Goal: Task Accomplishment & Management: Complete application form

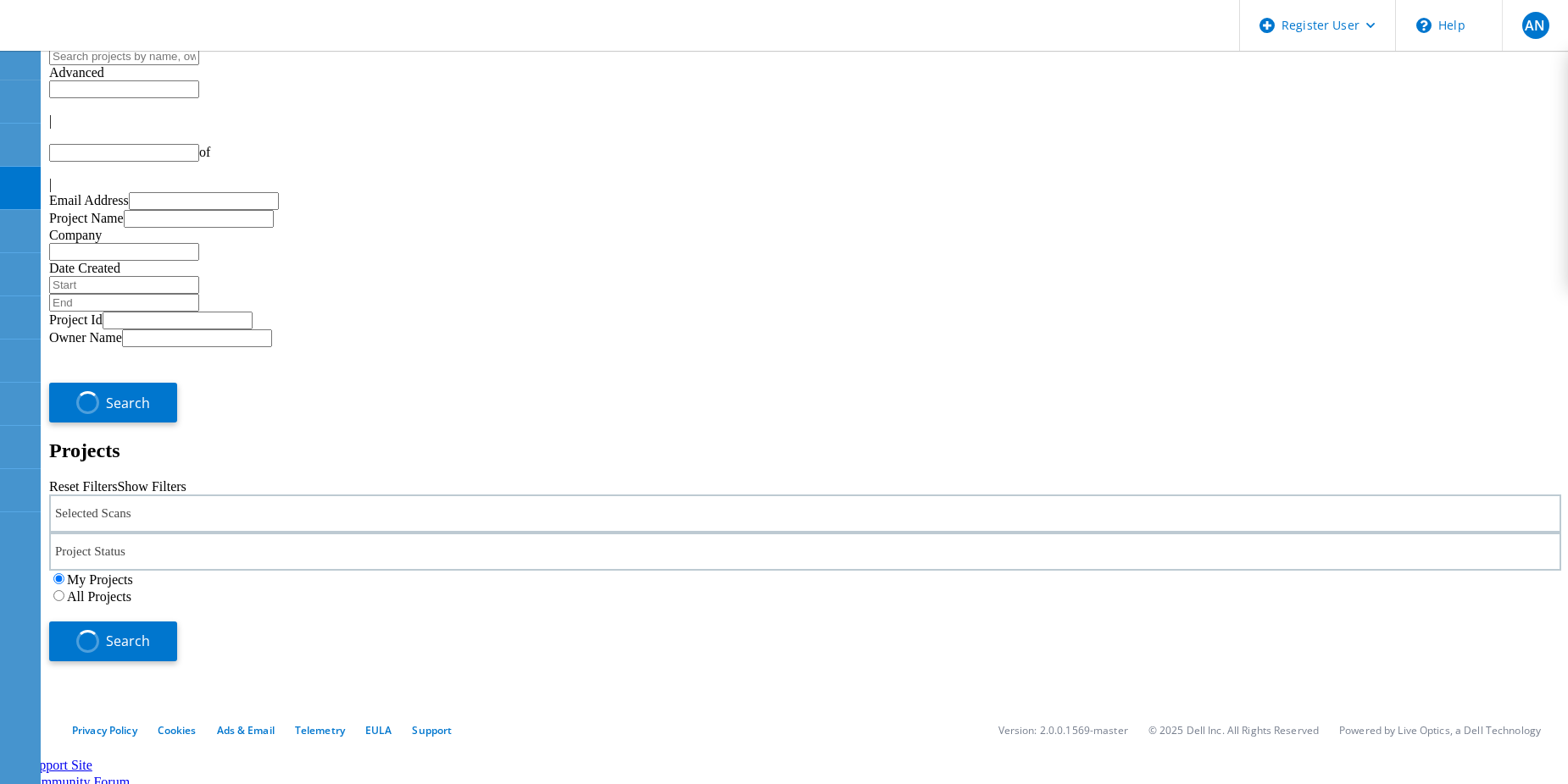
type input "1"
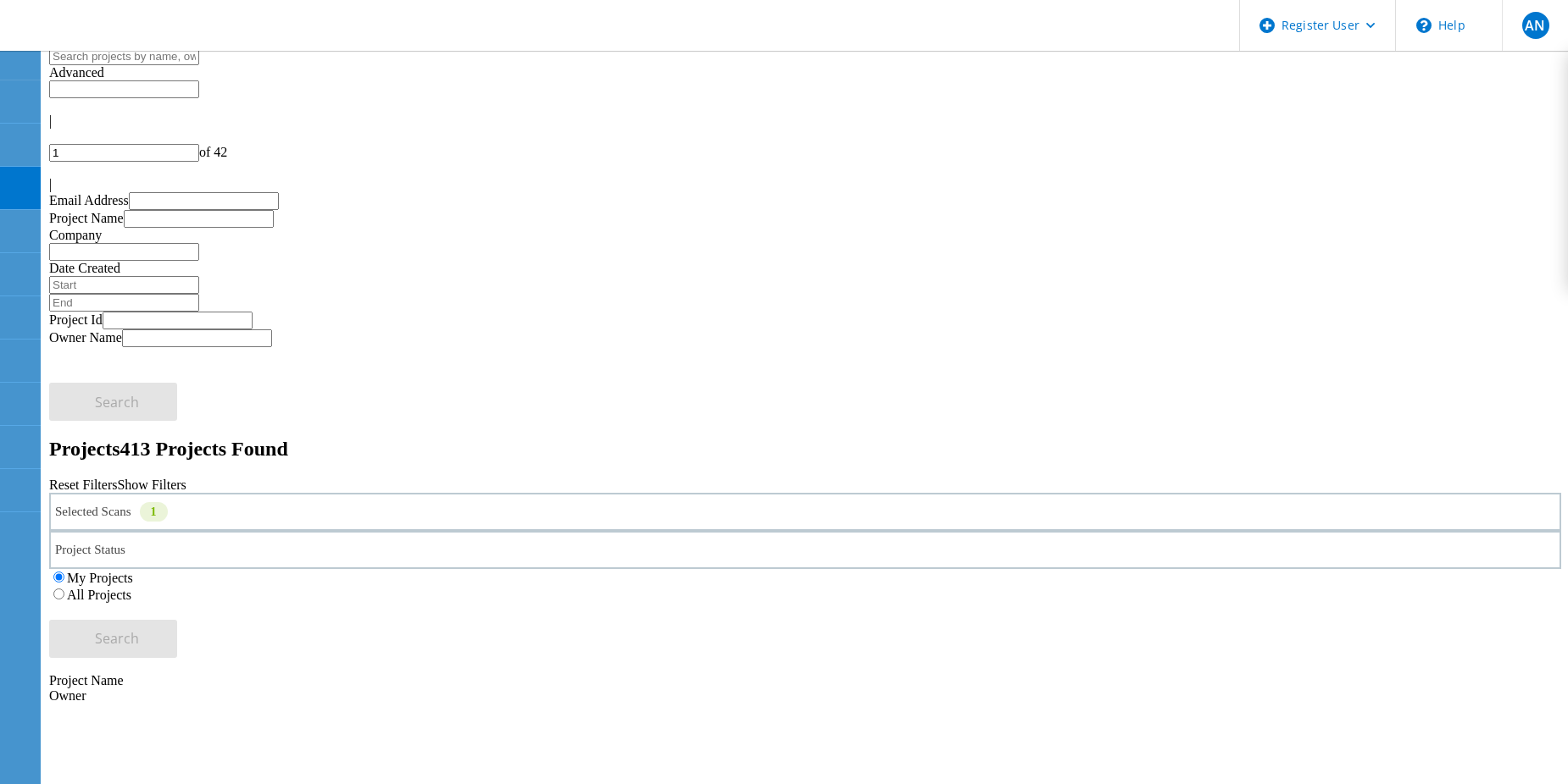
drag, startPoint x: 304, startPoint y: 90, endPoint x: 272, endPoint y: 103, distance: 34.5
click at [199, 65] on input "text" at bounding box center [125, 57] width 150 height 18
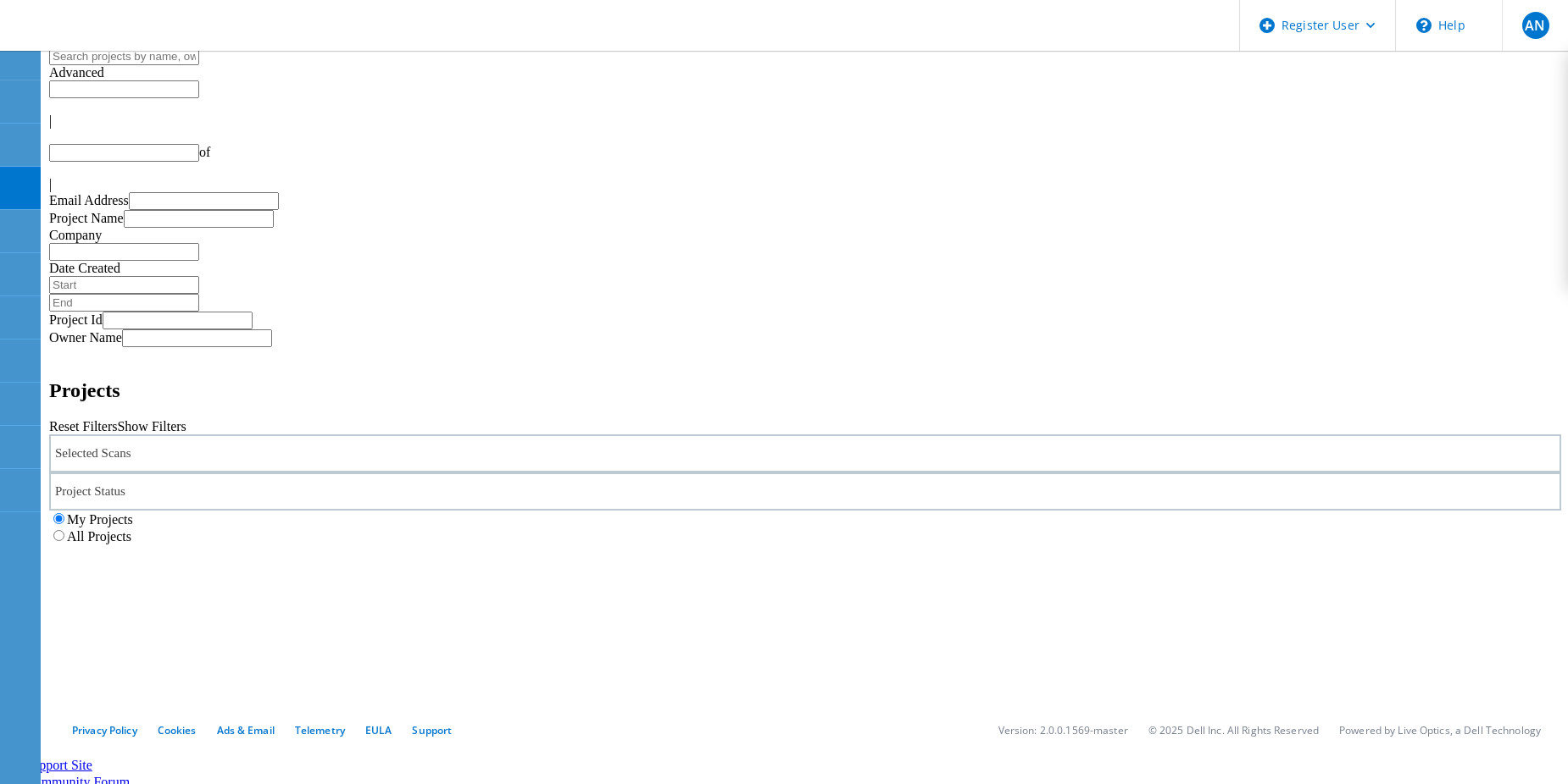
type input "1"
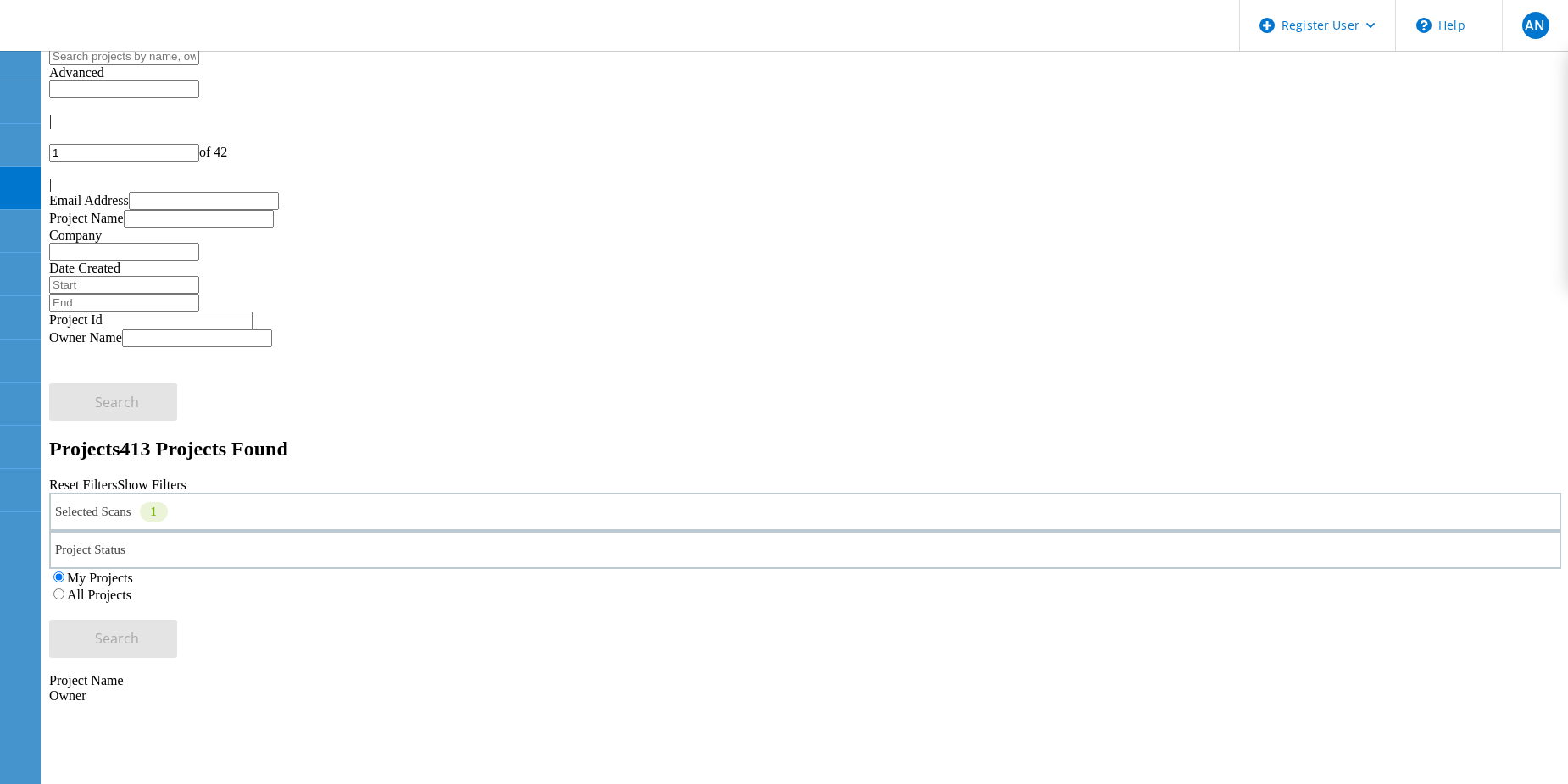
click at [132, 588] on label "All Projects" at bounding box center [99, 595] width 65 height 14
click at [65, 589] on input "All Projects" at bounding box center [58, 594] width 11 height 11
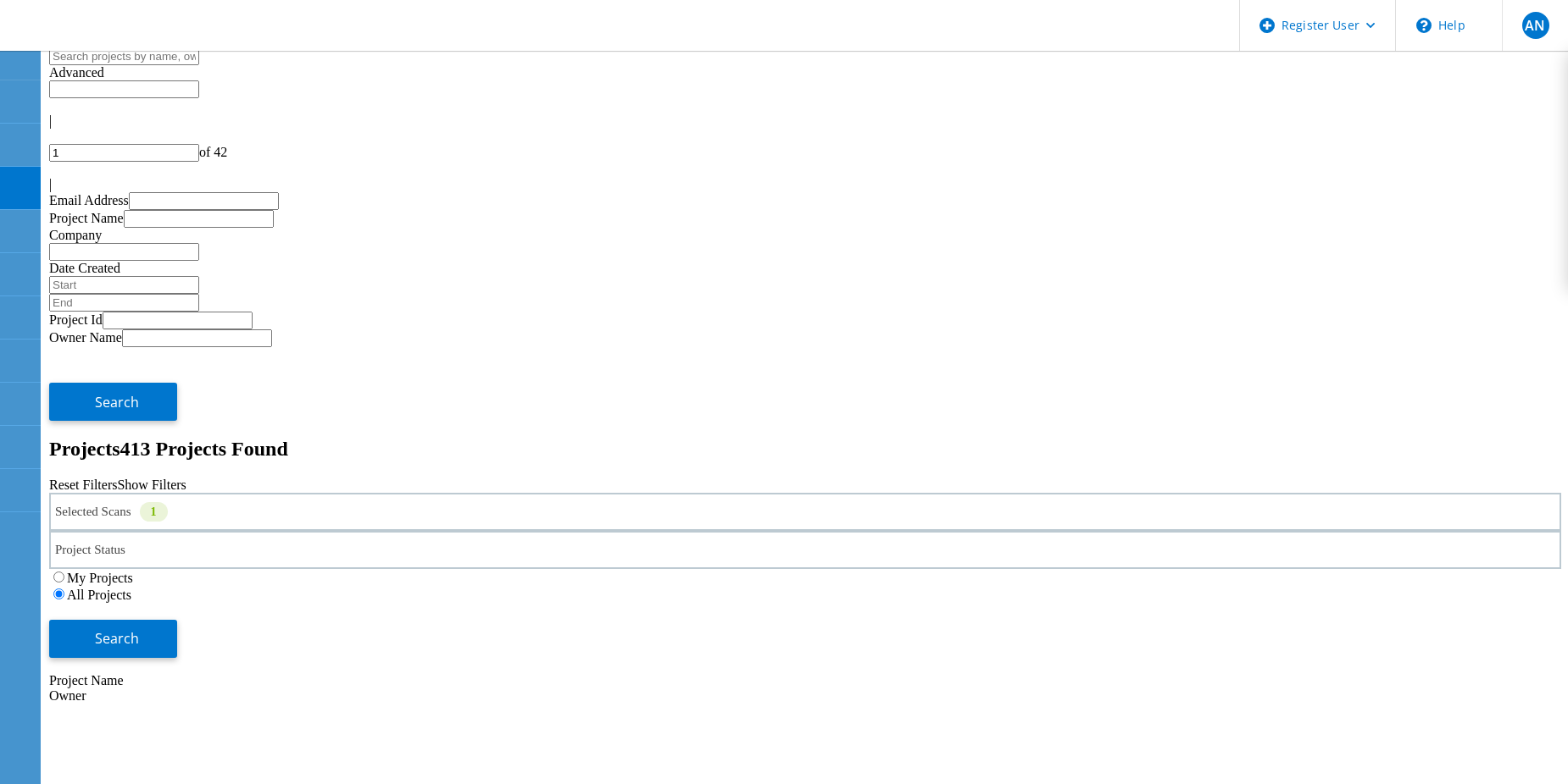
click at [1484, 603] on div "Search" at bounding box center [805, 630] width 1511 height 55
click at [177, 620] on button "Search" at bounding box center [113, 638] width 128 height 38
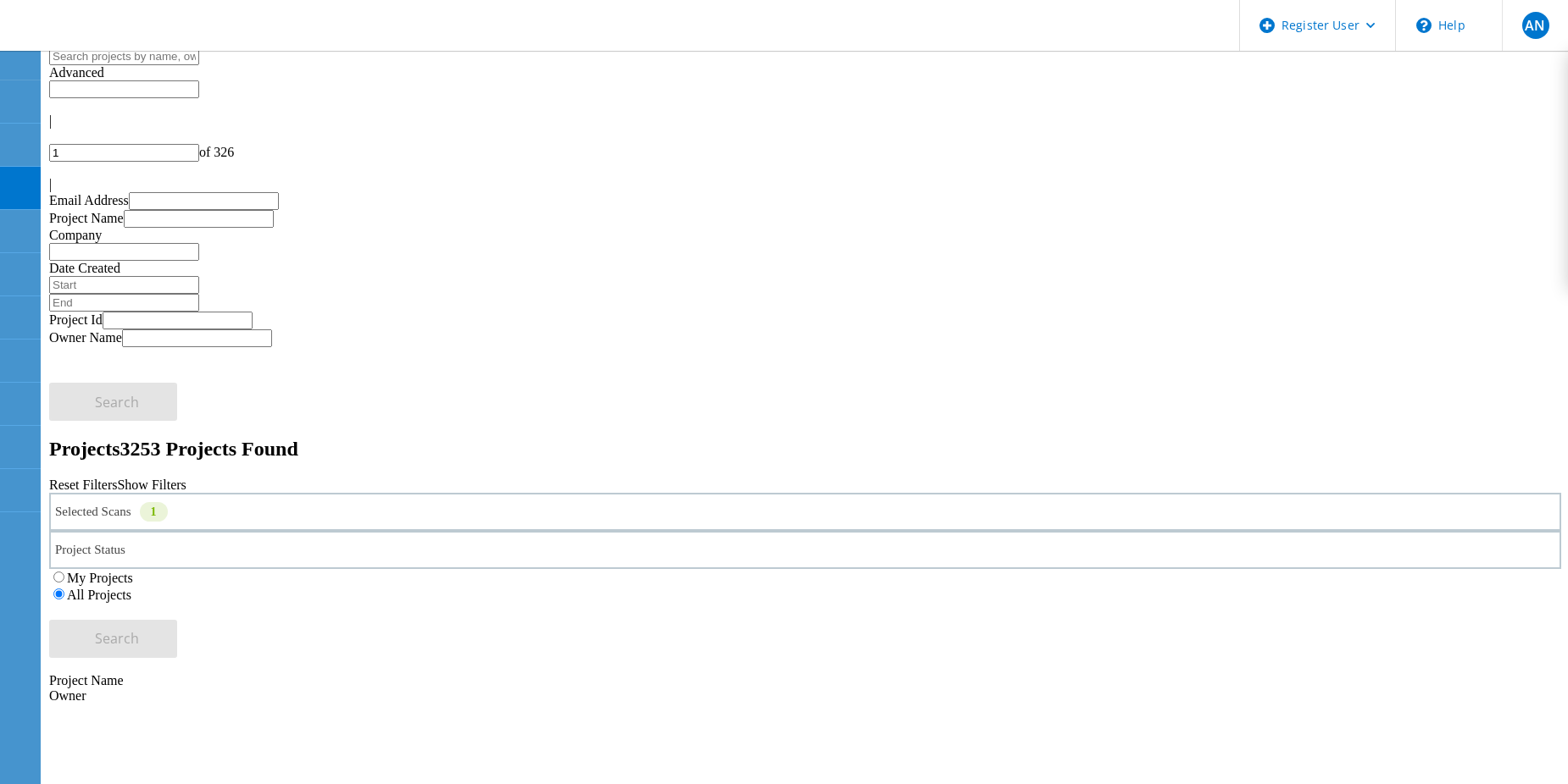
click at [199, 80] on input "text" at bounding box center [125, 89] width 150 height 18
type input "Show 40 Projects"
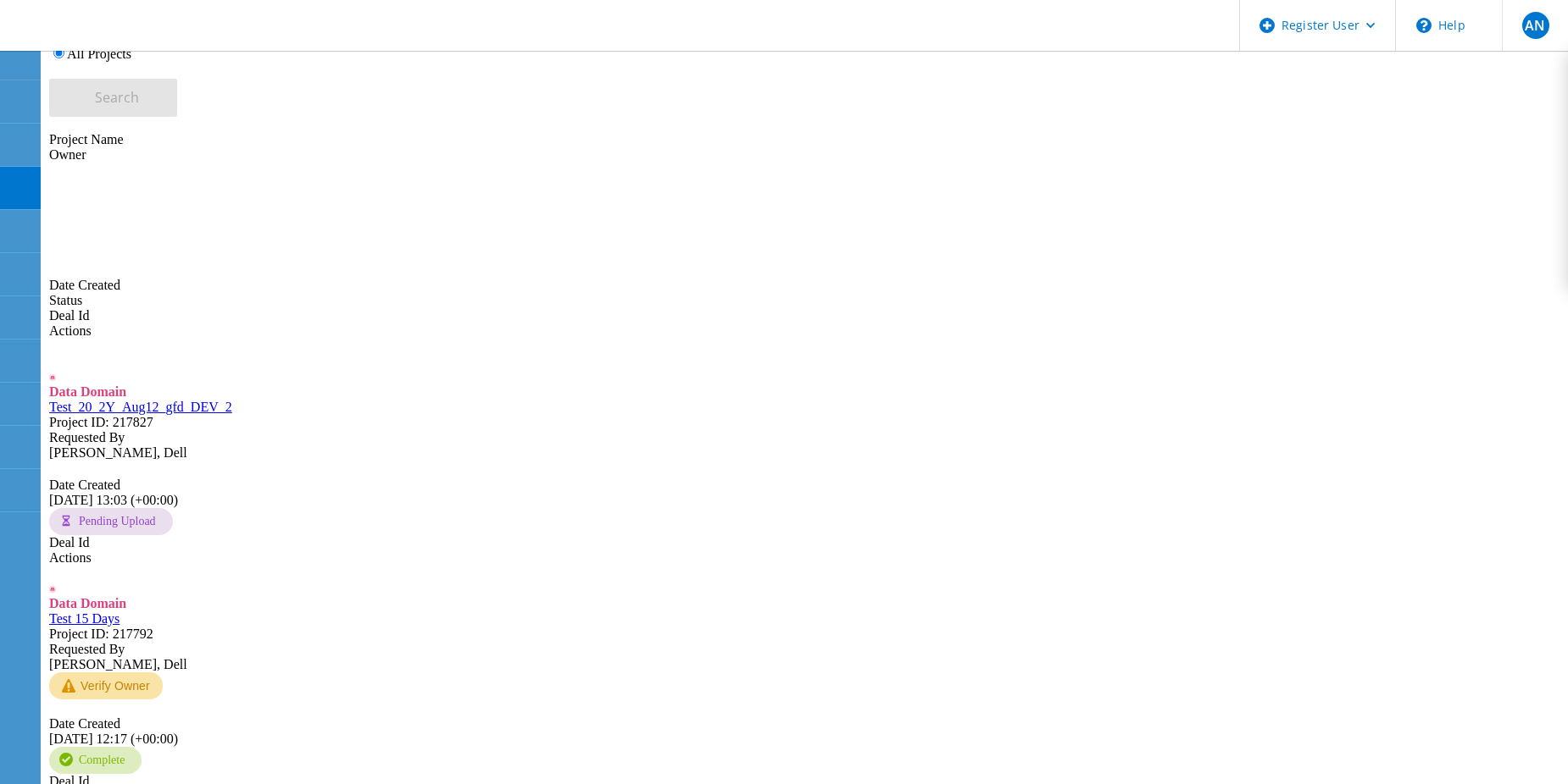
scroll to position [678, 0]
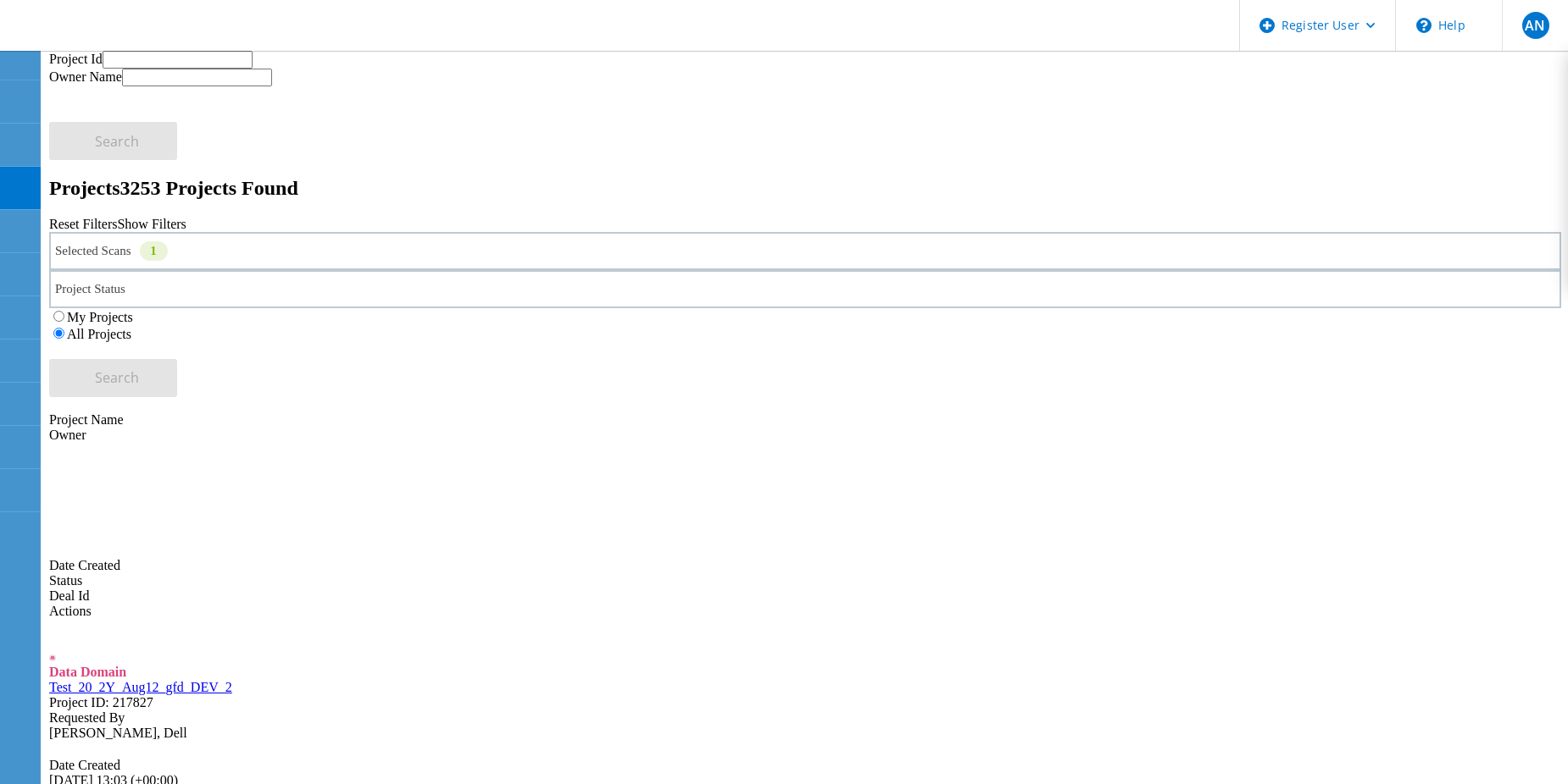
scroll to position [339, 0]
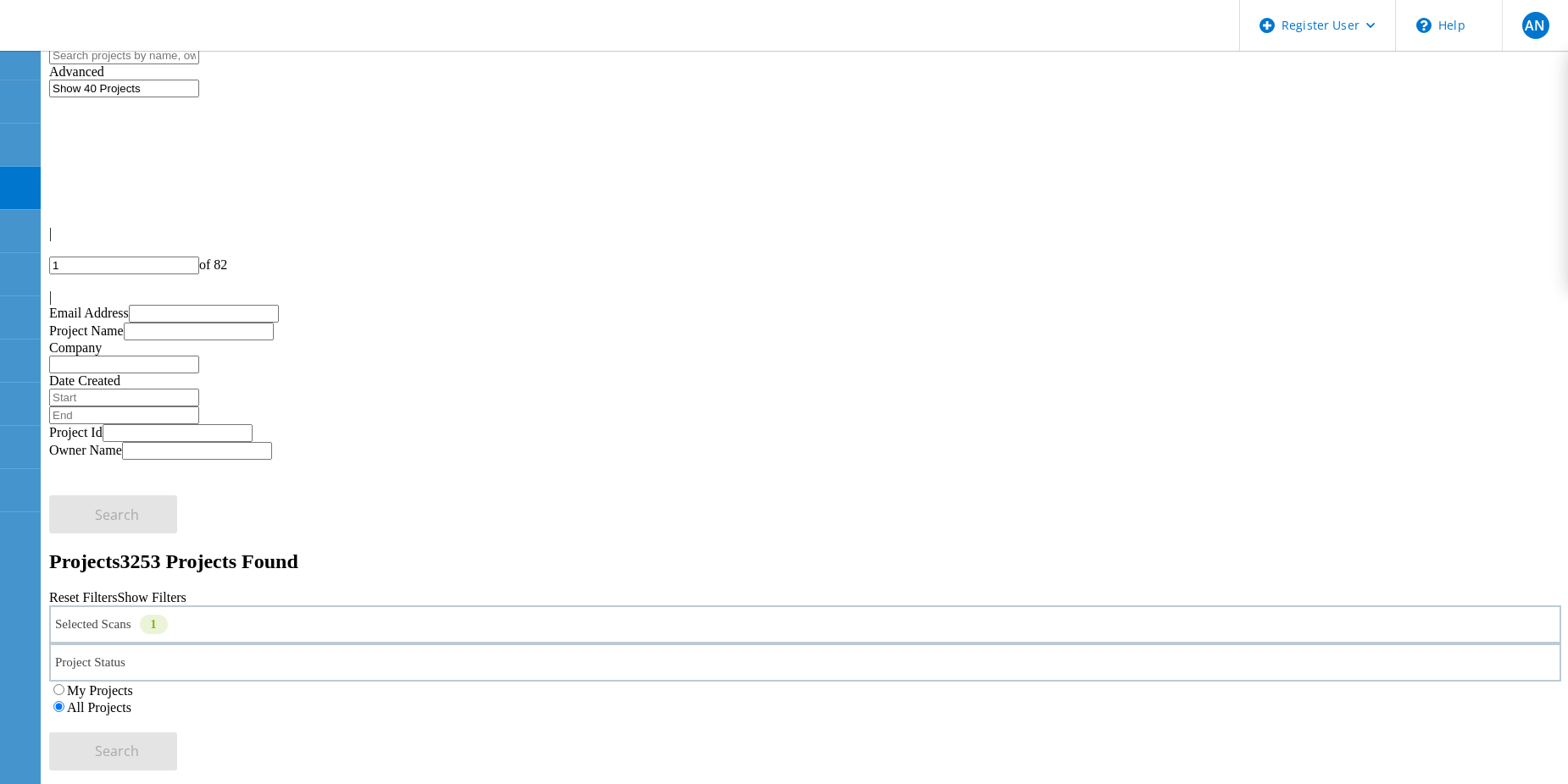
scroll to position [0, 0]
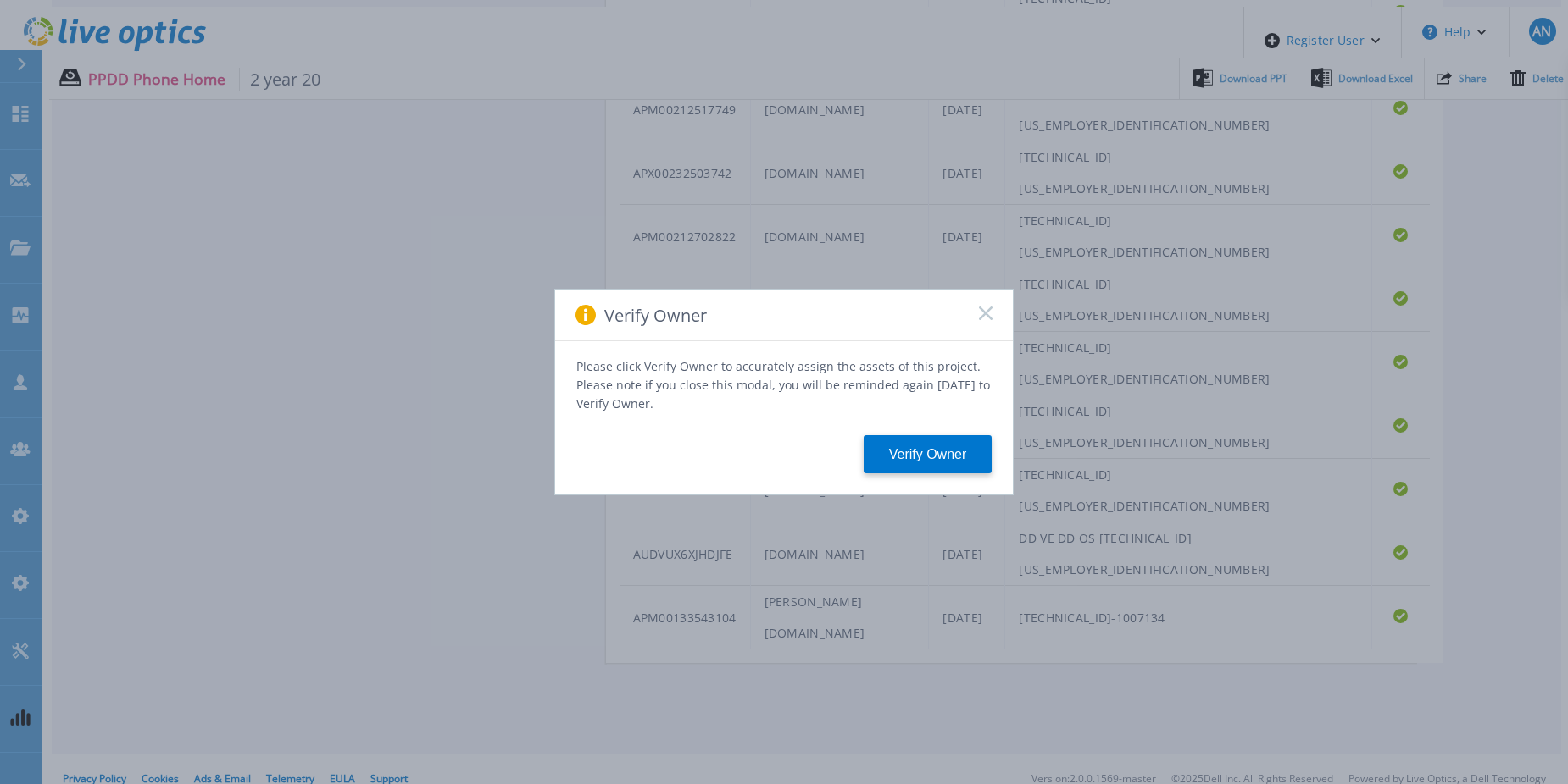
scroll to position [1063, 0]
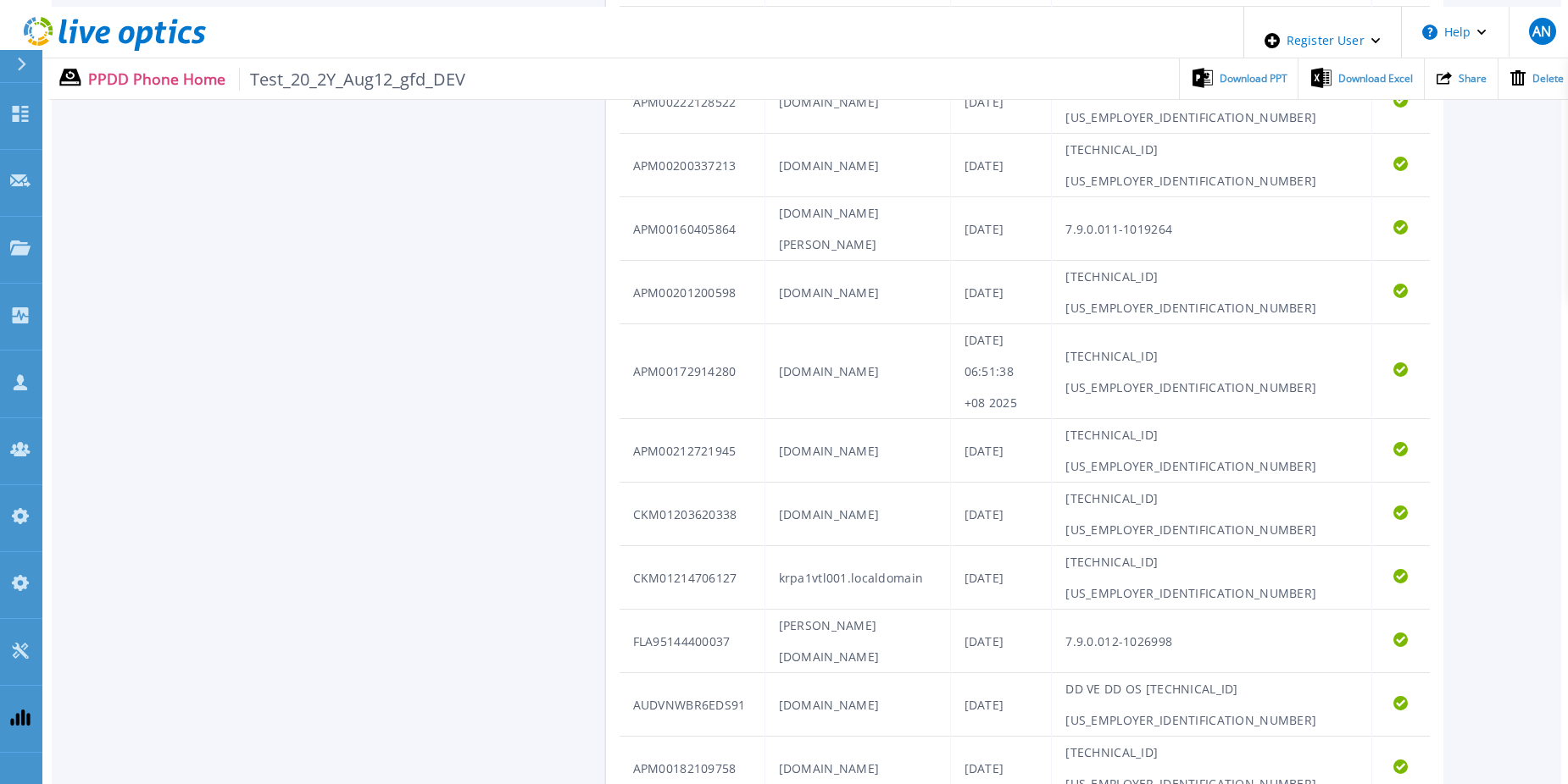
scroll to position [993, 0]
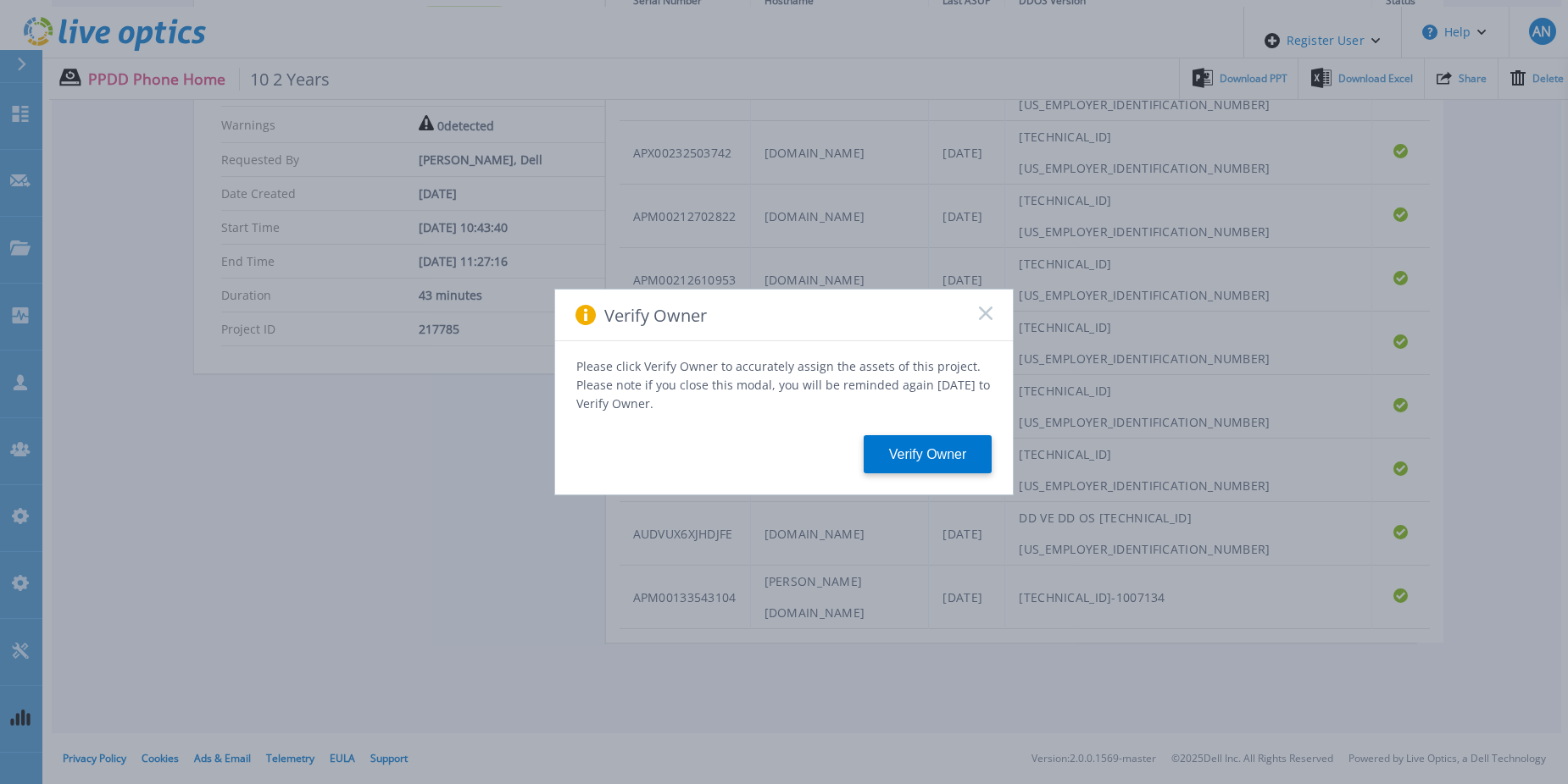
scroll to position [429, 0]
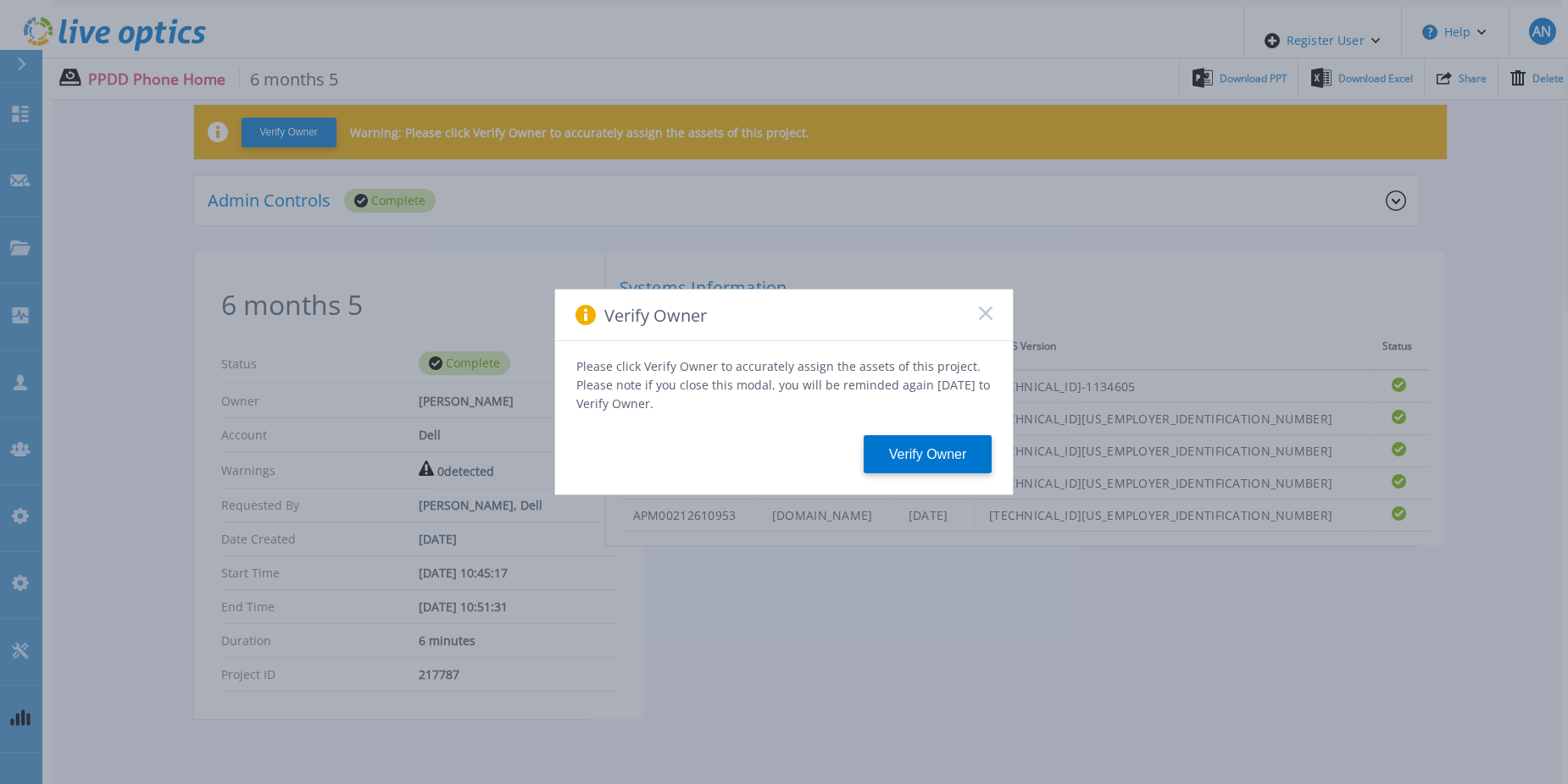
scroll to position [120, 0]
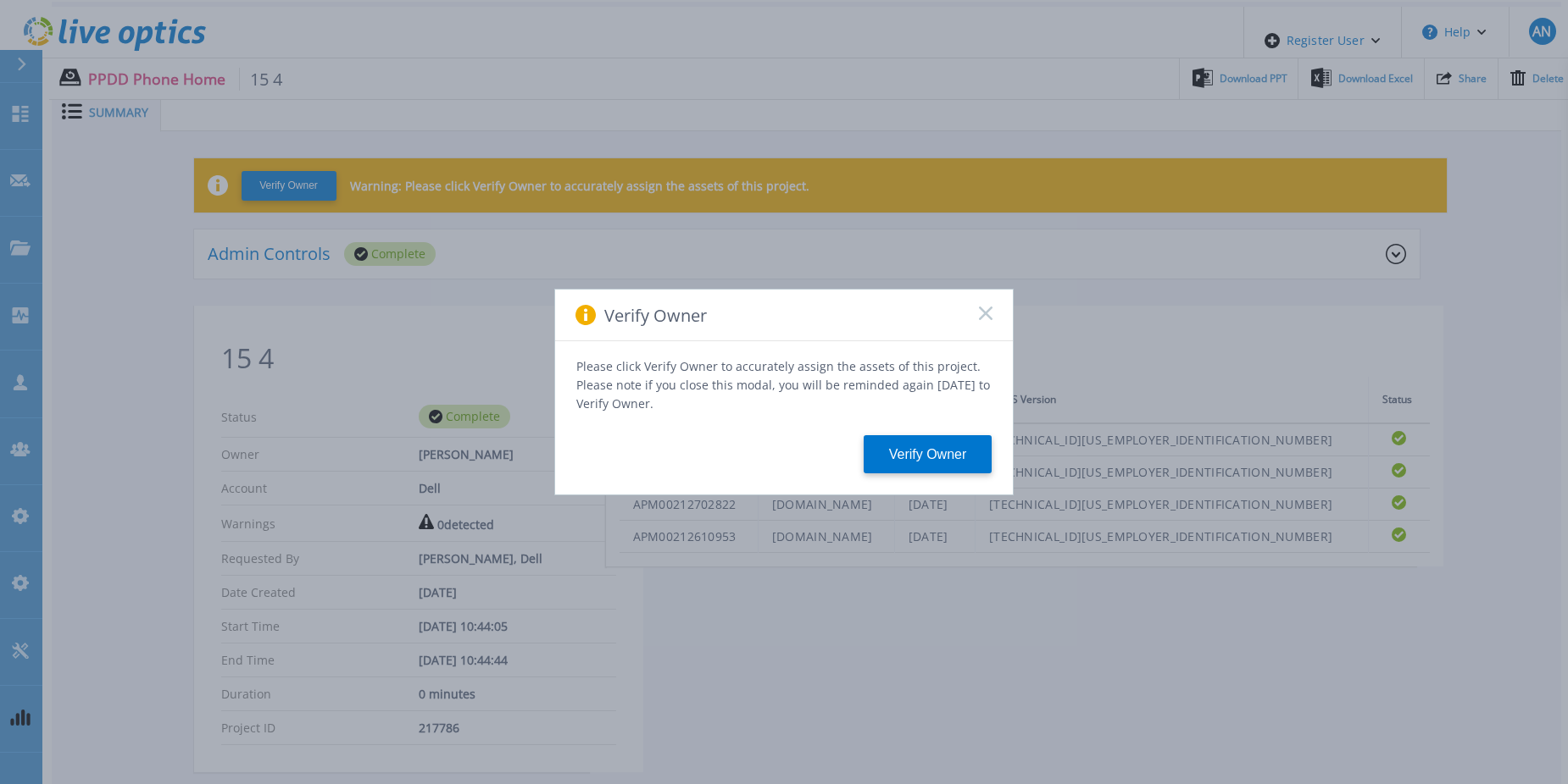
scroll to position [120, 0]
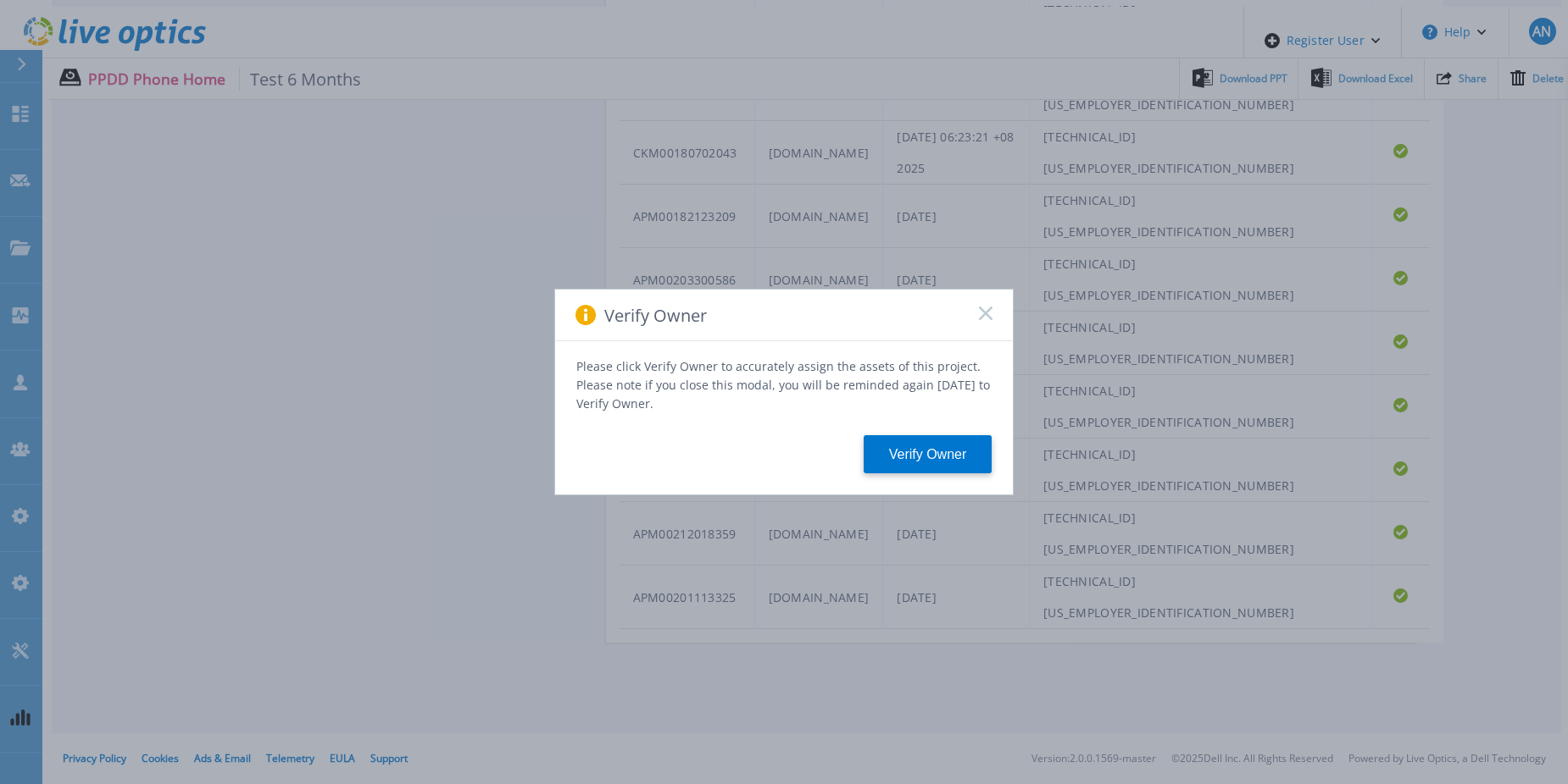
scroll to position [1001, 0]
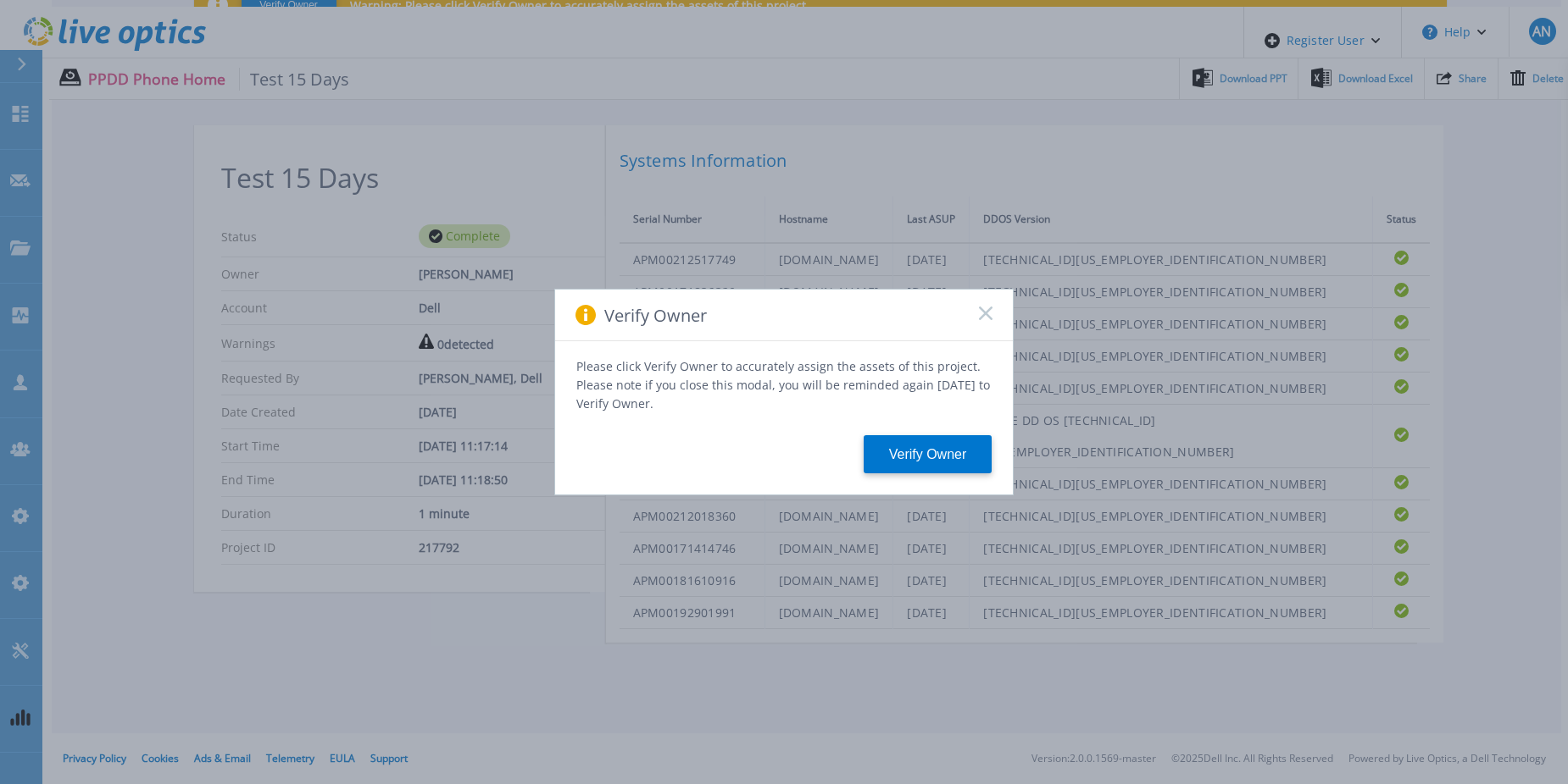
scroll to position [492, 0]
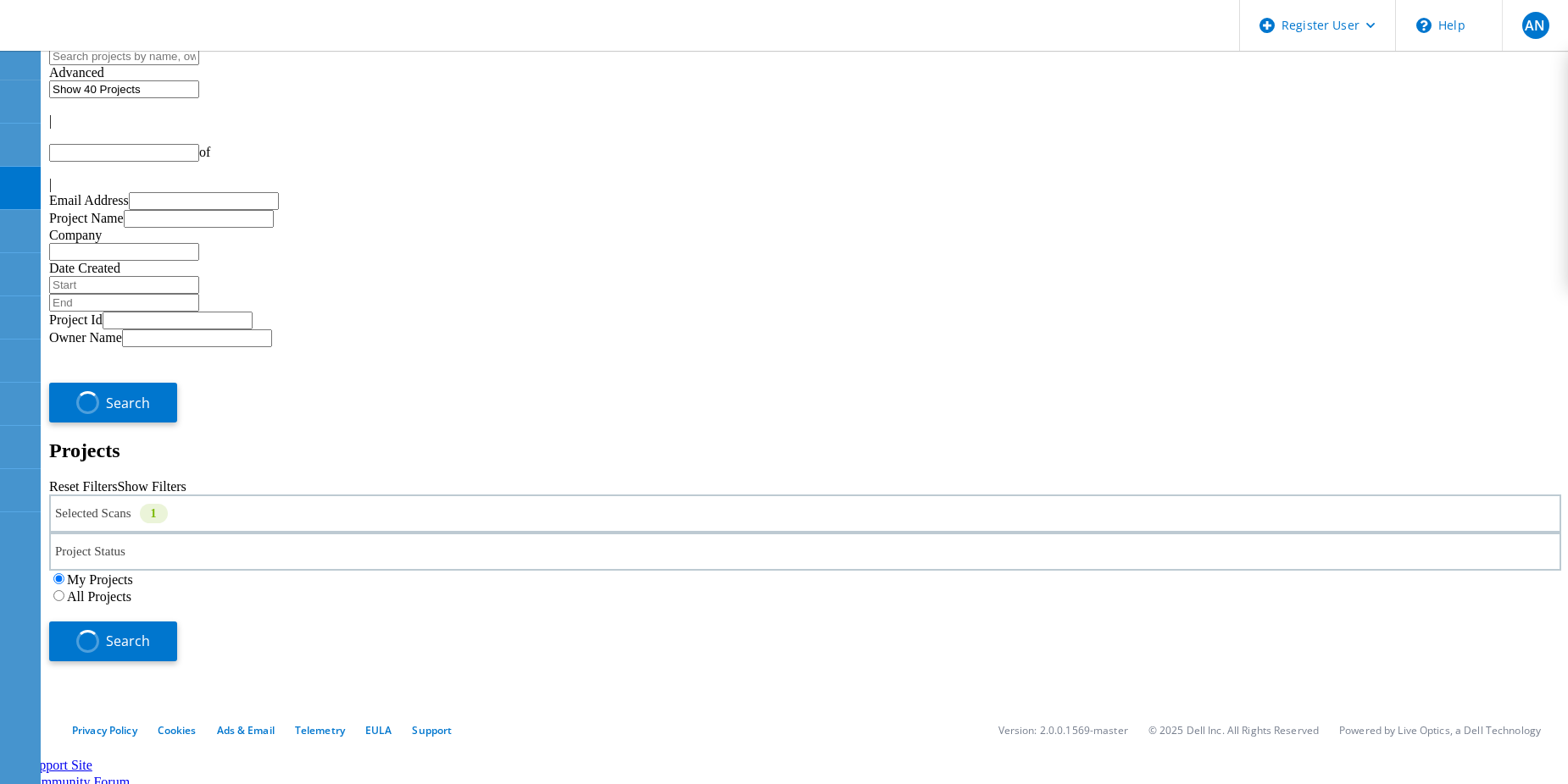
type input "1"
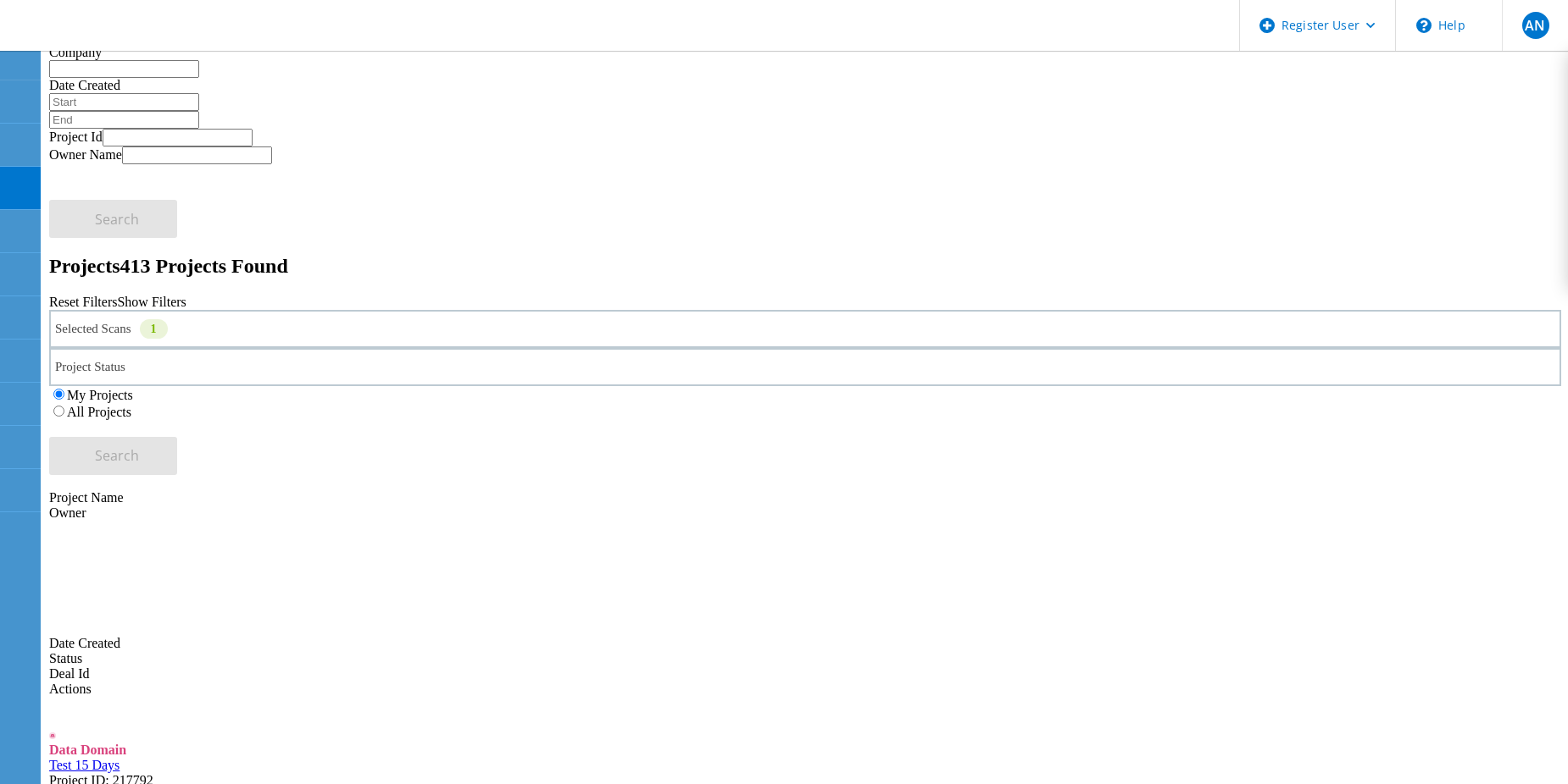
scroll to position [170, 0]
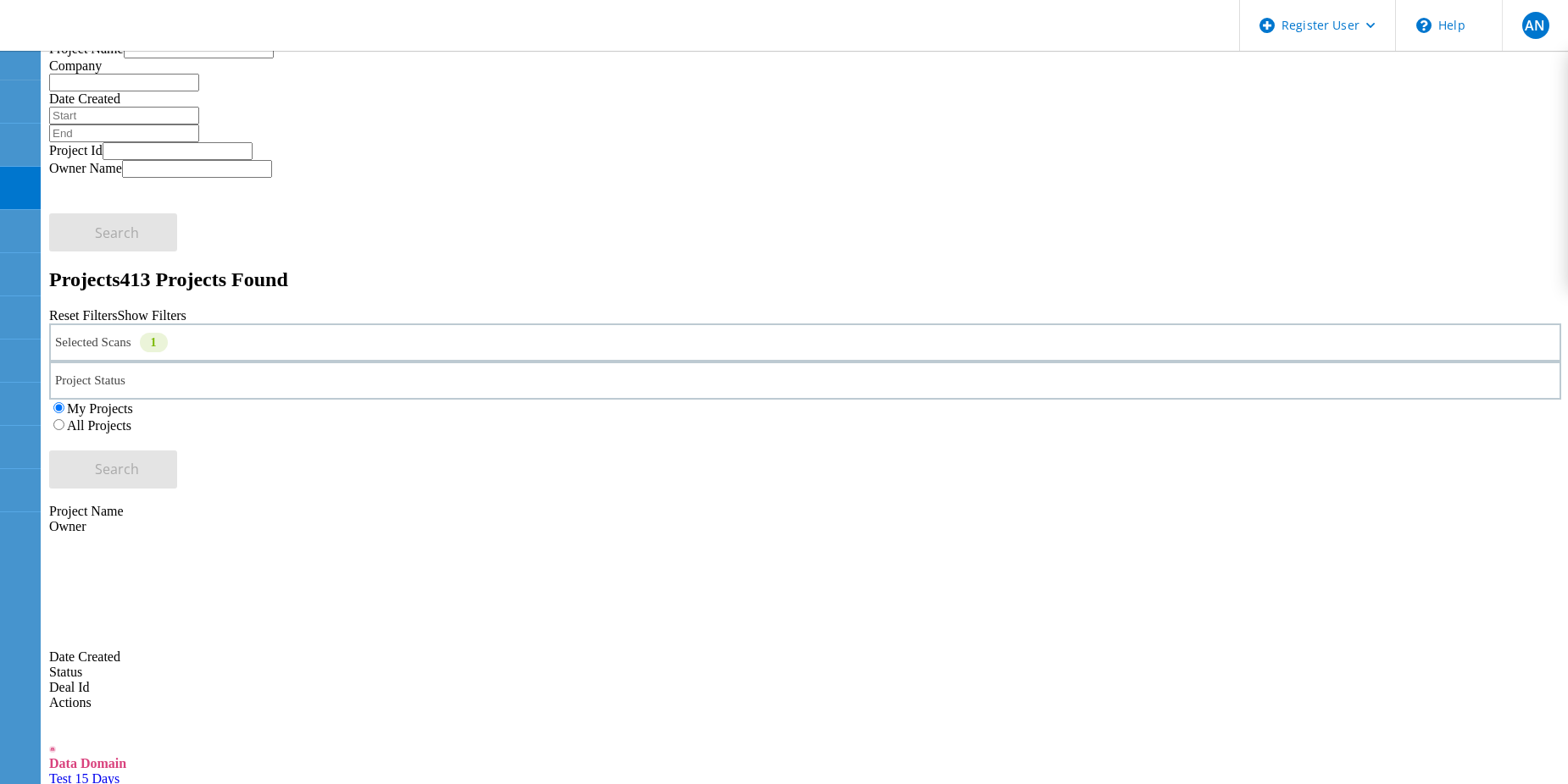
click at [153, 783] on span "Project ID: 217792" at bounding box center [102, 794] width 104 height 14
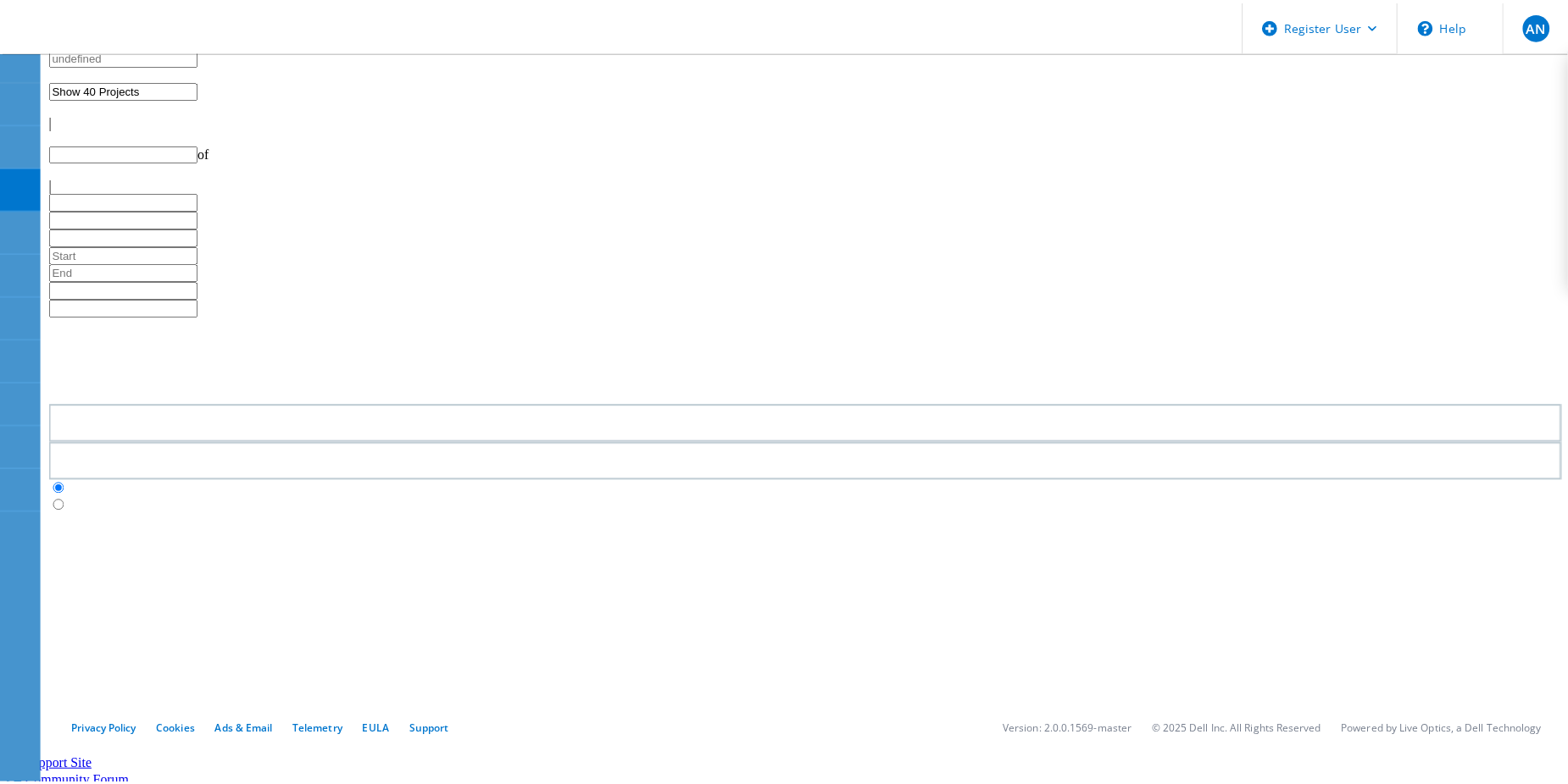
scroll to position [170, 0]
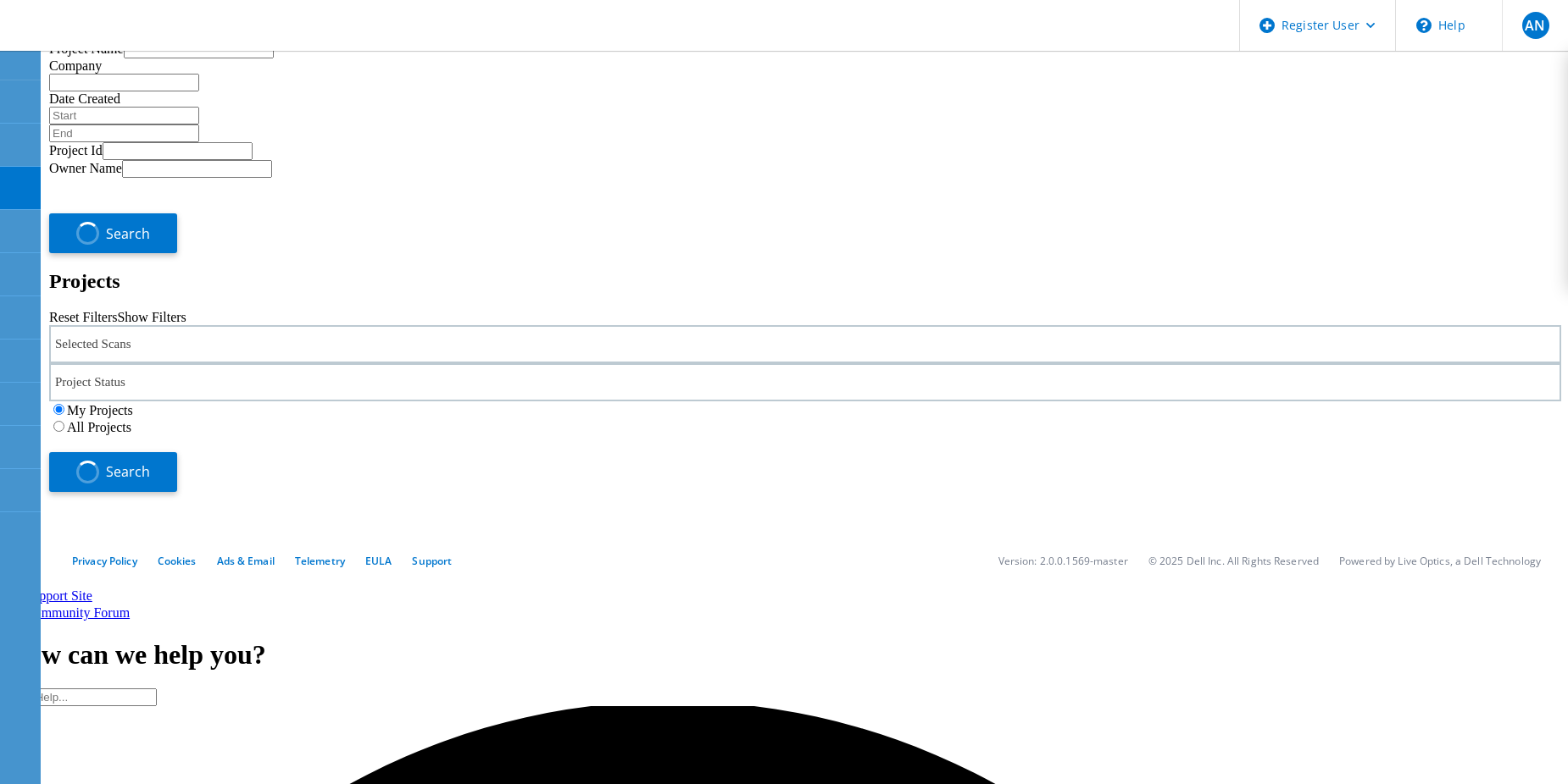
type input "1"
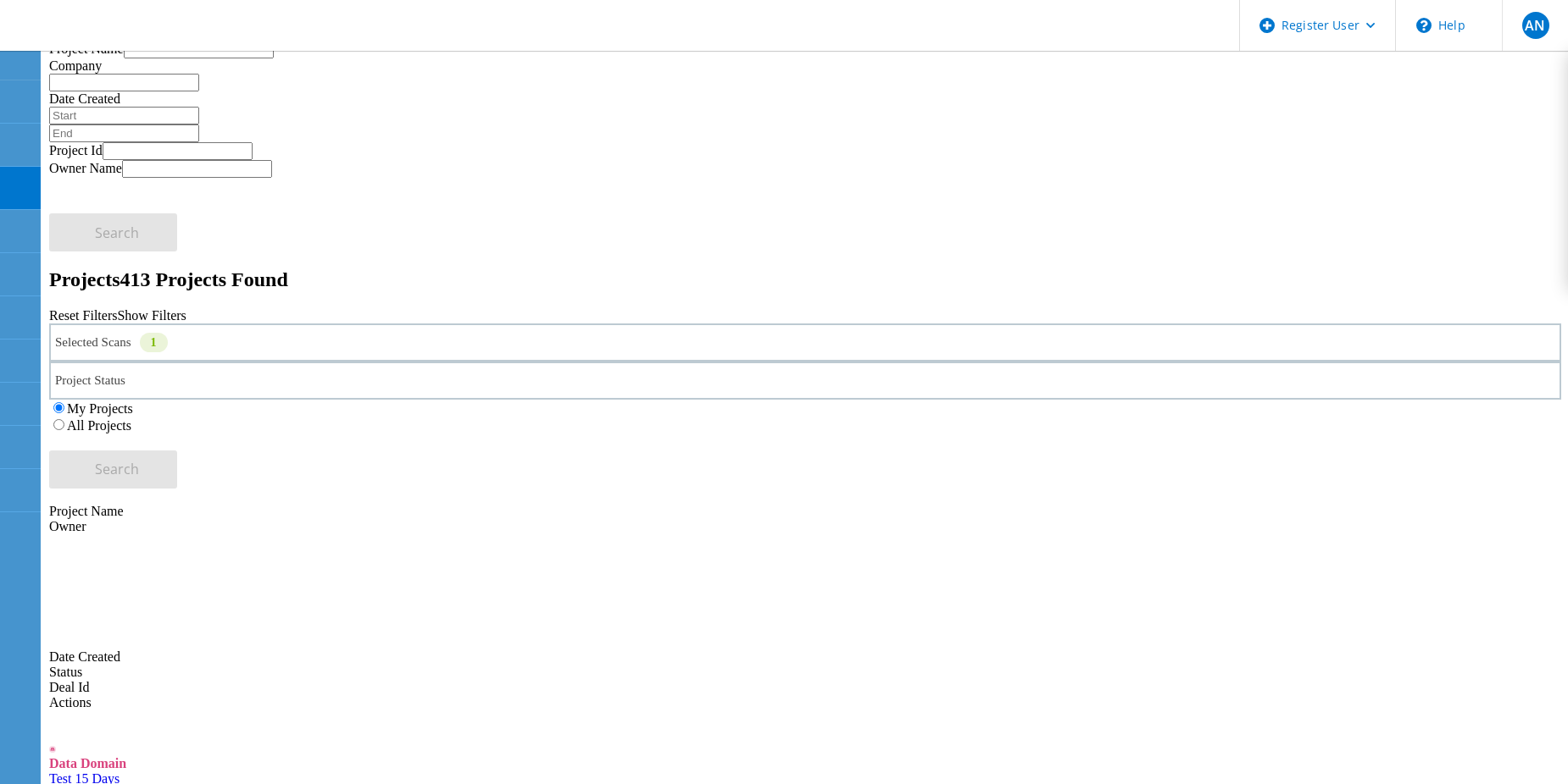
drag, startPoint x: 642, startPoint y: 476, endPoint x: 489, endPoint y: 422, distance: 162.2
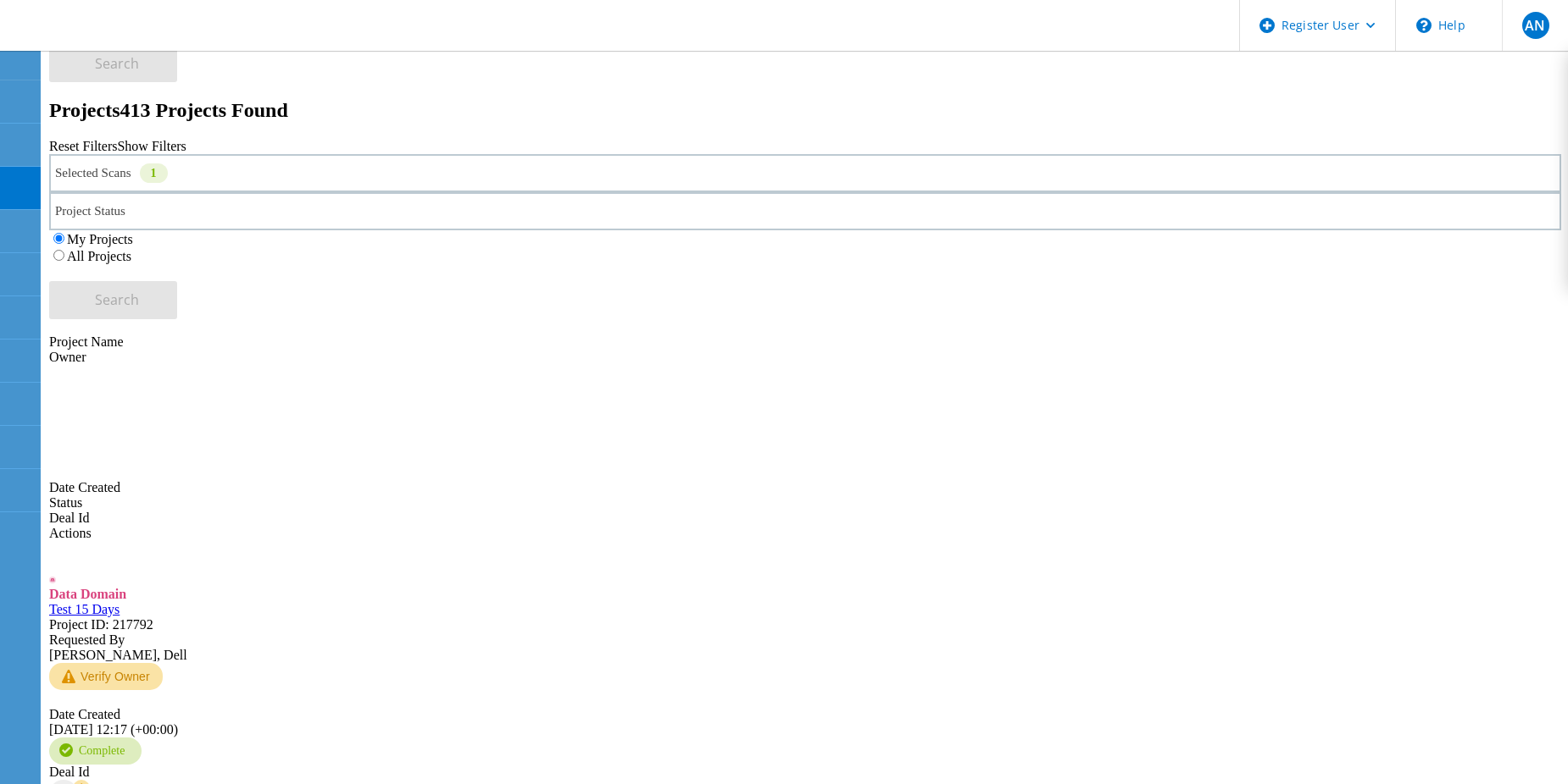
scroll to position [0, 0]
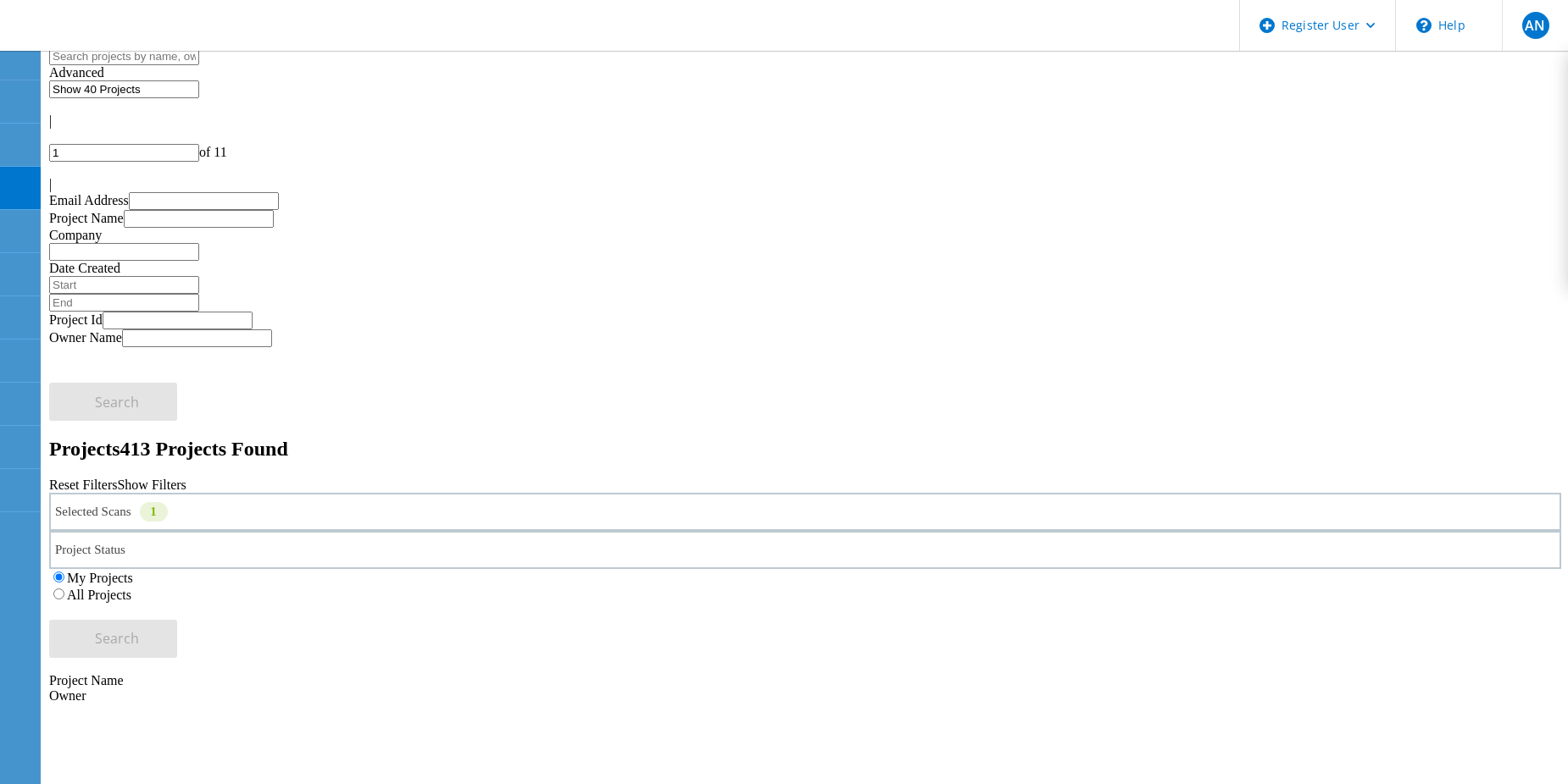
click at [130, 27] on icon at bounding box center [108, 27] width 182 height 34
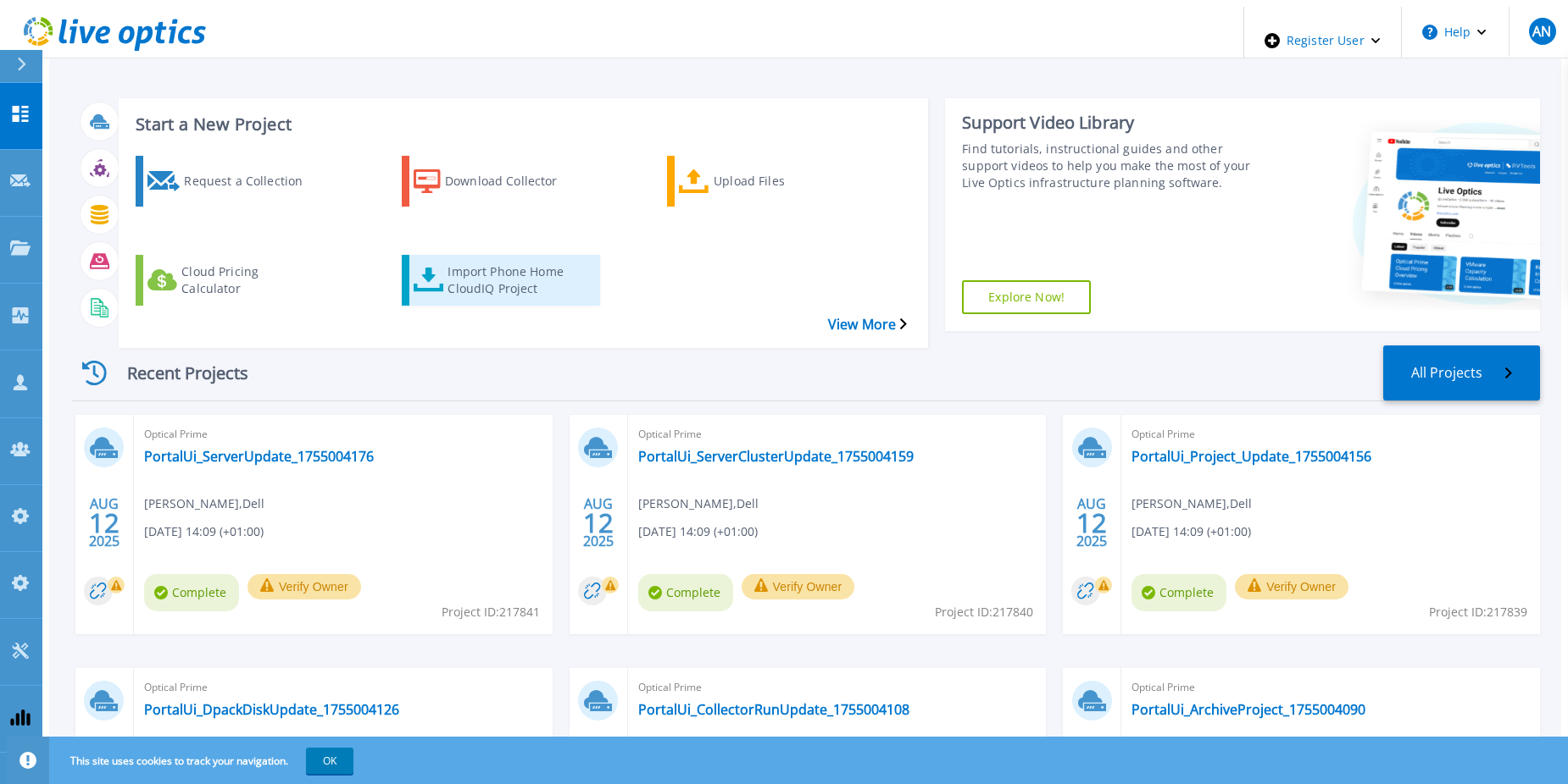
click at [496, 259] on div "Import Phone Home CloudIQ Project" at bounding box center [515, 280] width 135 height 42
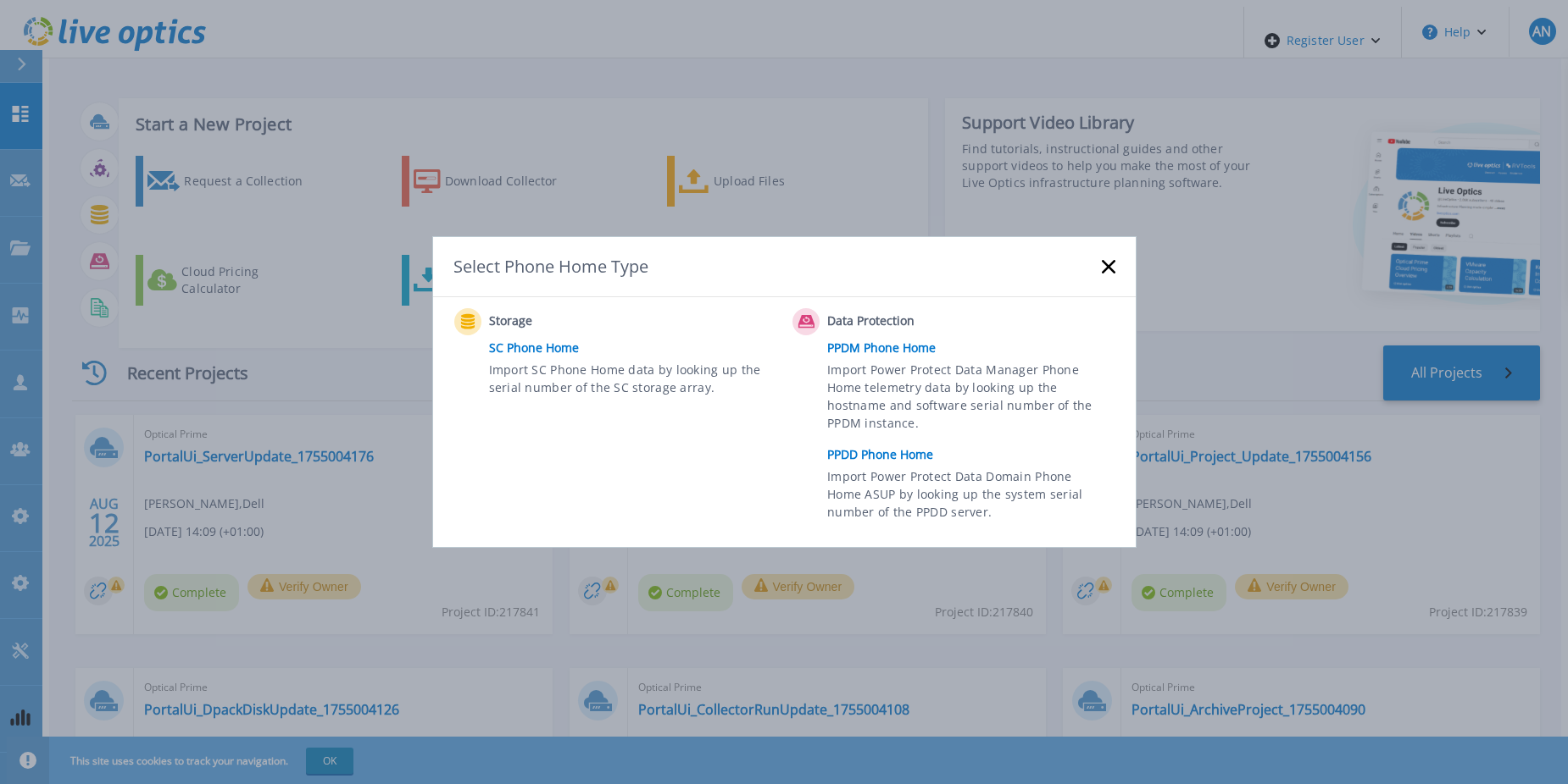
click at [888, 442] on link "PPDD Phone Home" at bounding box center [975, 454] width 295 height 26
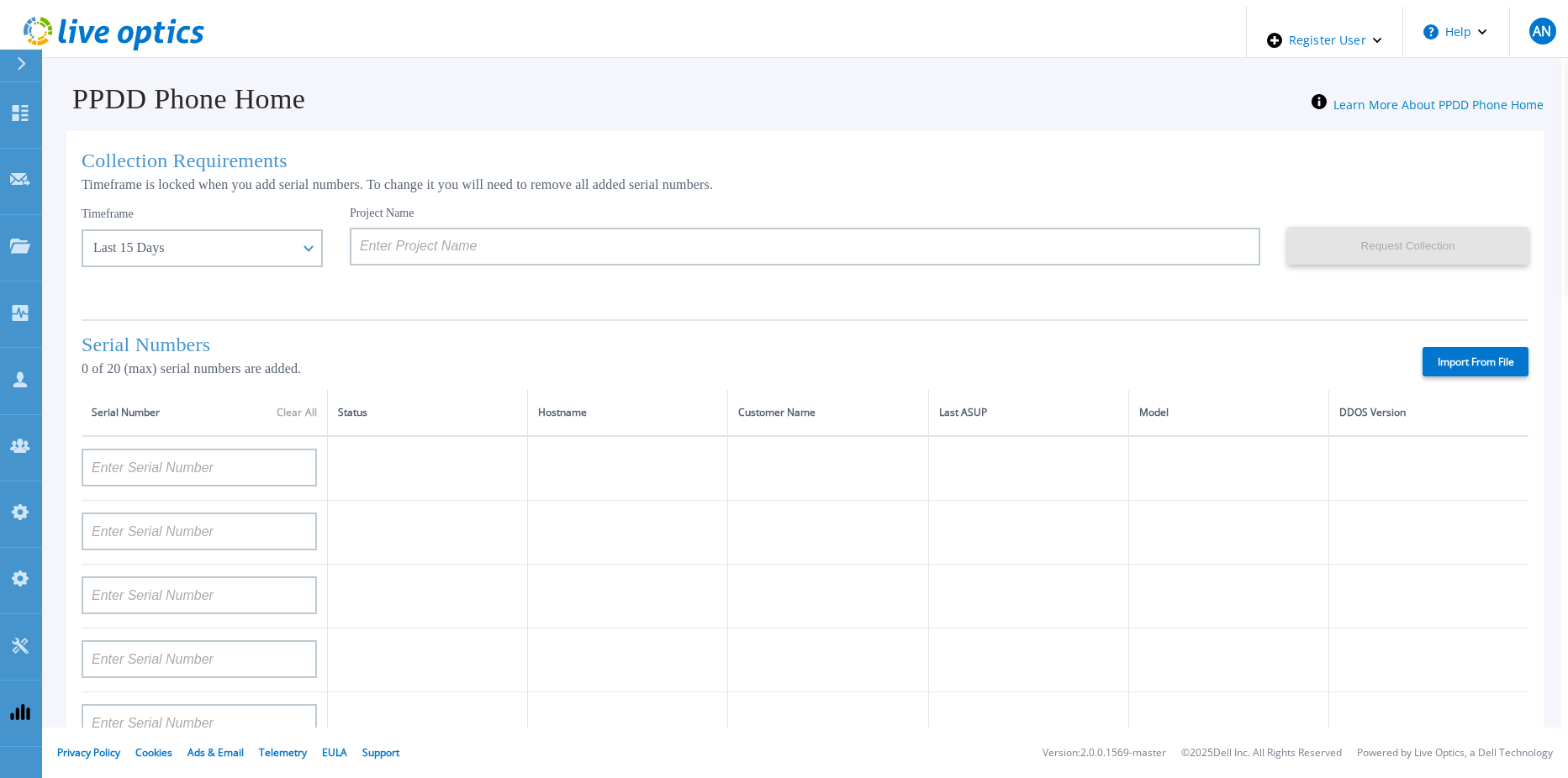
click at [506, 256] on input at bounding box center [805, 246] width 911 height 38
click at [114, 232] on div "Last 15 Days" at bounding box center [202, 248] width 241 height 38
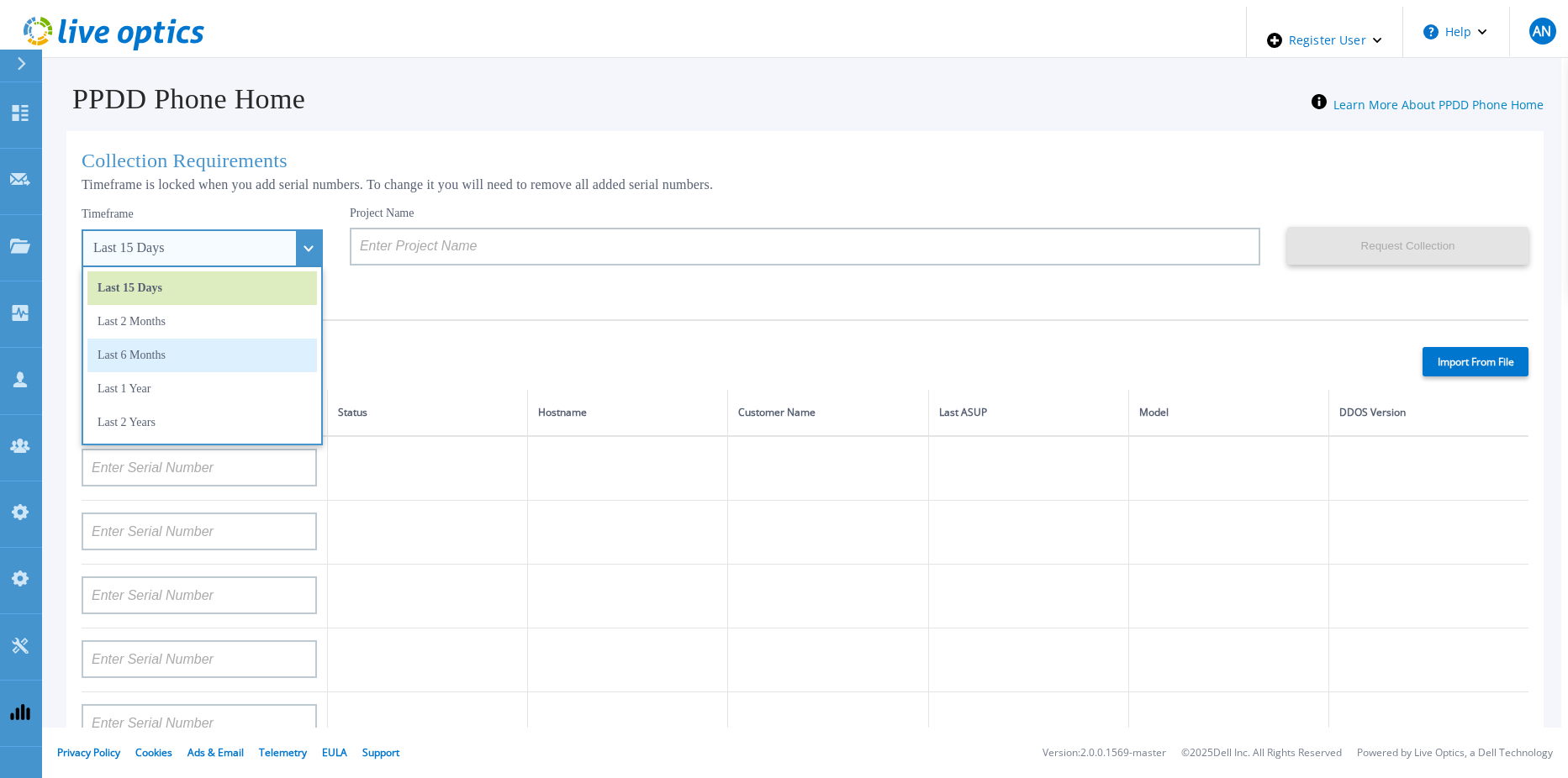
click at [214, 345] on li "Last 6 Months" at bounding box center [203, 355] width 230 height 33
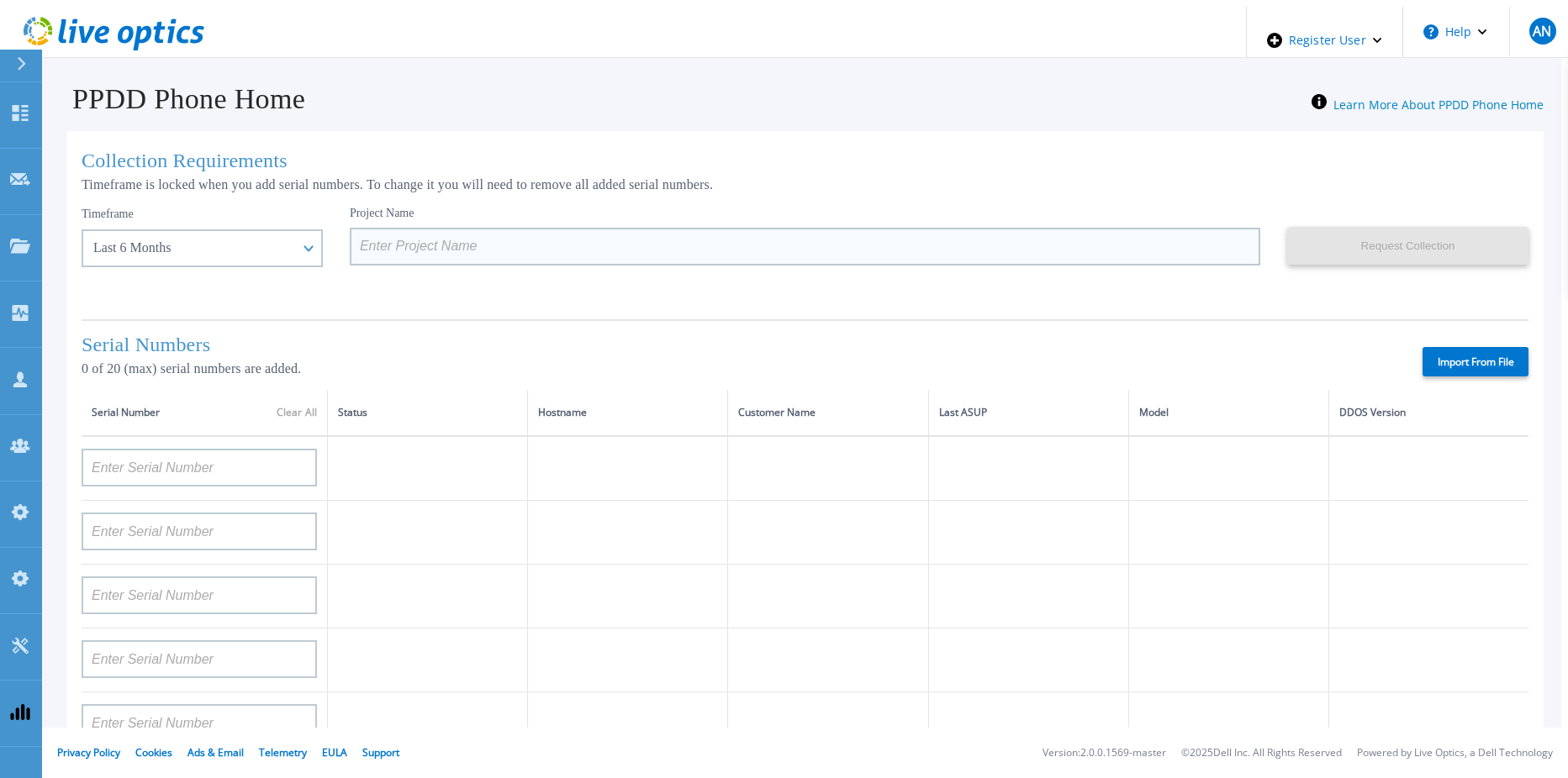
click at [367, 253] on input at bounding box center [805, 246] width 911 height 38
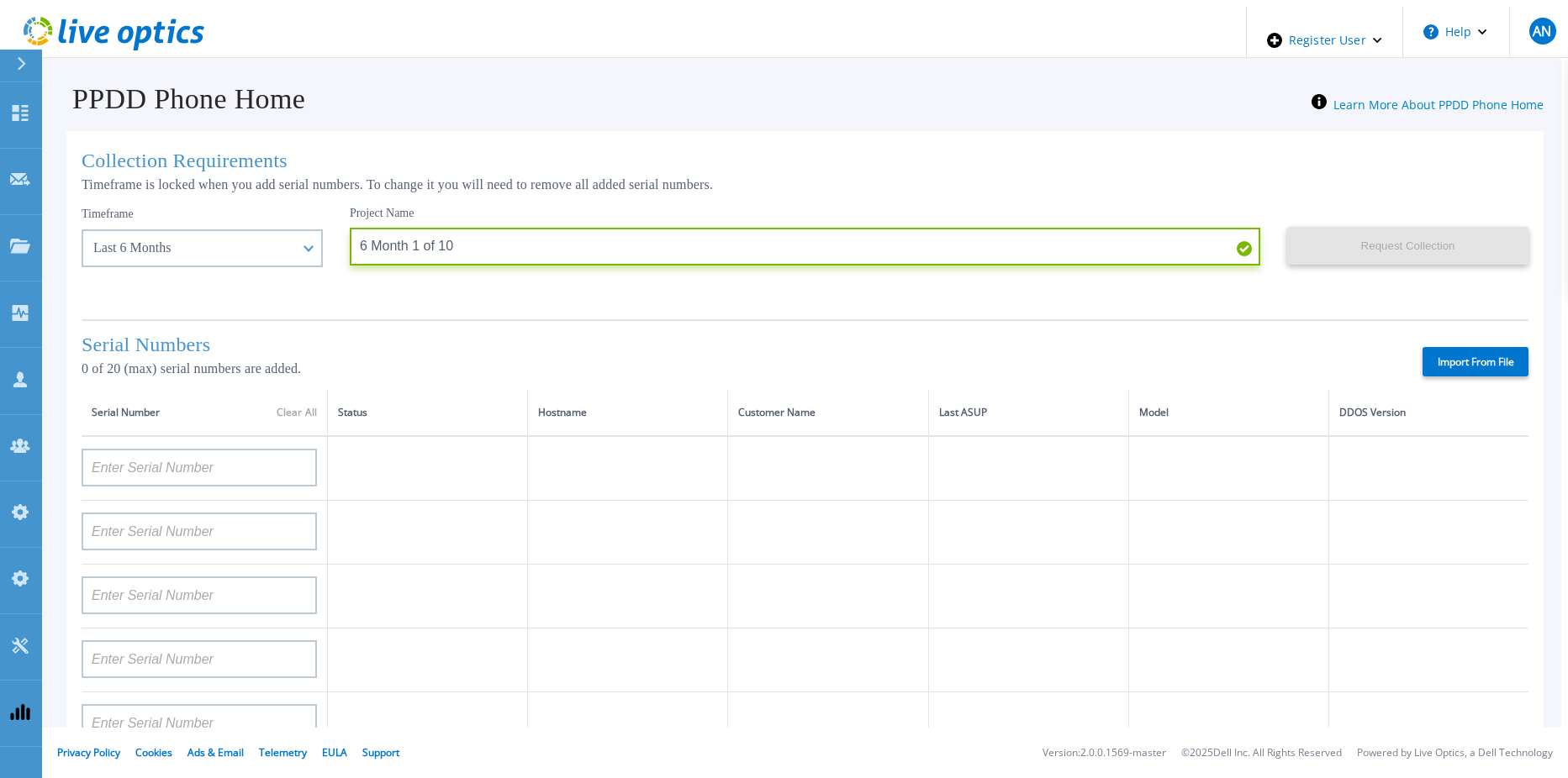
type input "6 Month 1 of 10"
click at [1387, 348] on div "Import From File" at bounding box center [971, 362] width 1113 height 30
click at [1456, 352] on label "Import From File" at bounding box center [1475, 362] width 106 height 30
click at [0, 0] on input "Import From File" at bounding box center [0, 0] width 0 height 0
type input "APX00221800533"
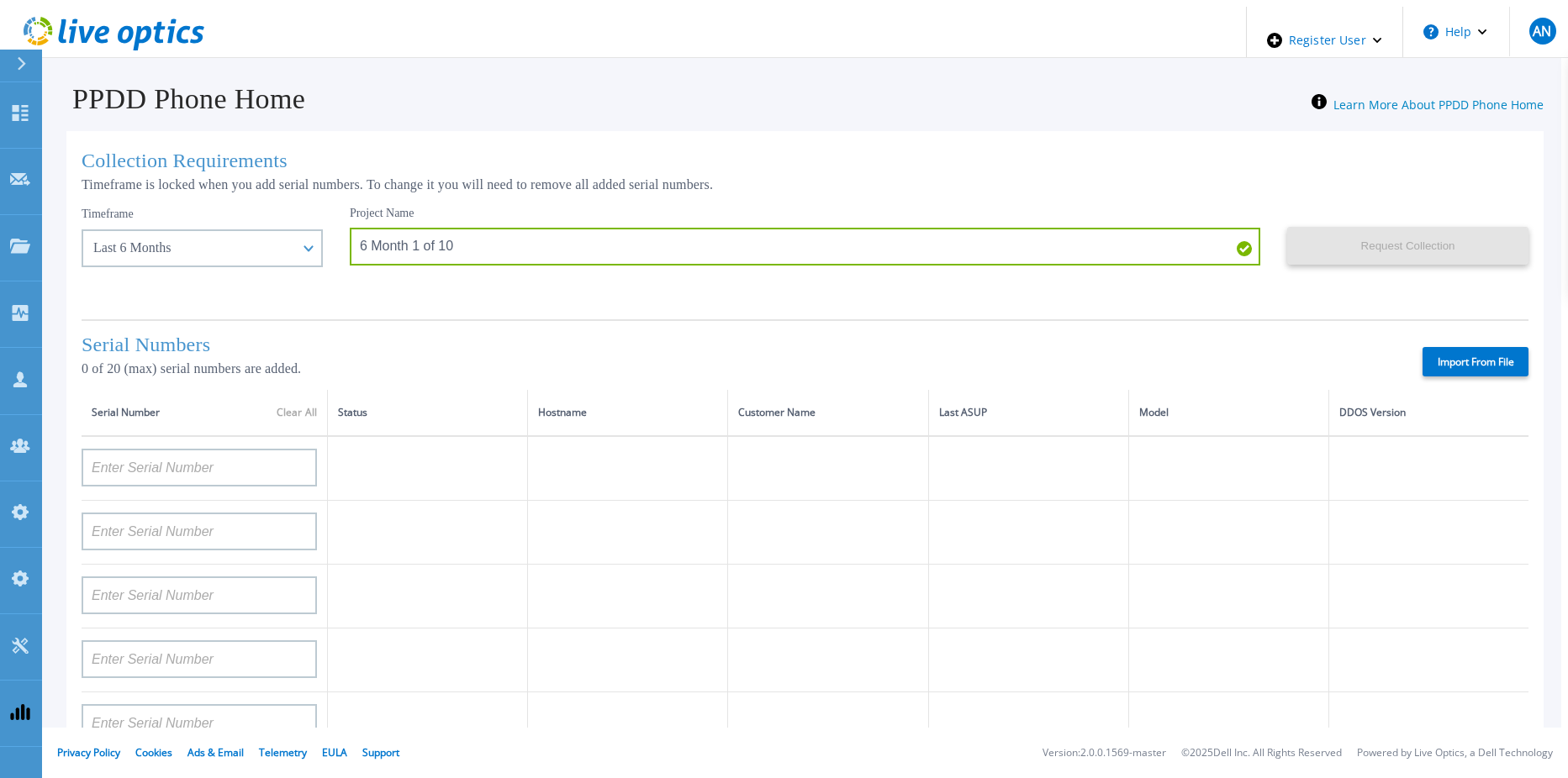
type input "APM00213010983"
type input "APM00212610953"
type input "APM00171407050"
type input "APM00172026365"
type input "APX00232503746"
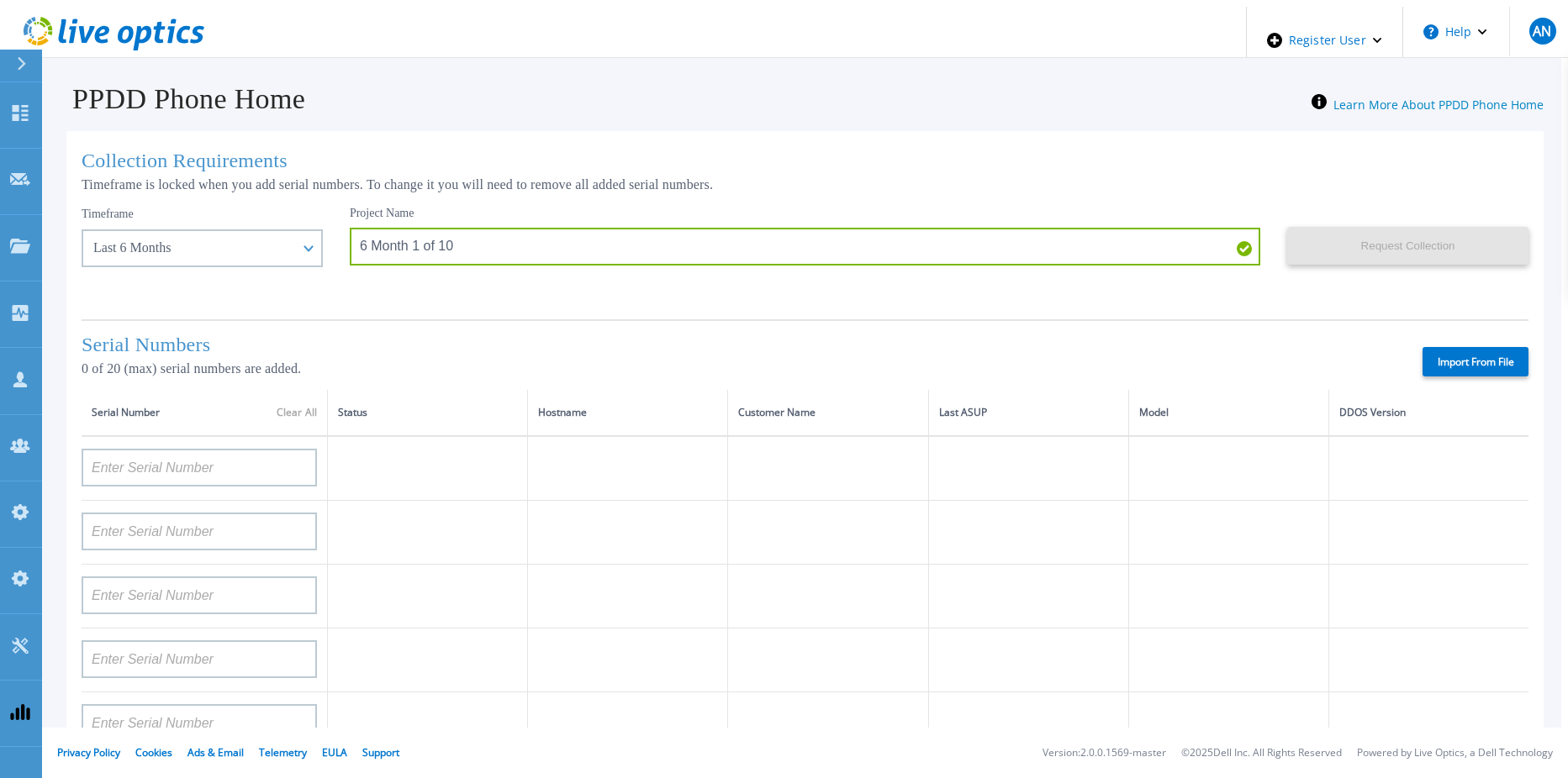
type input "APM00182420989"
type input "APX00232503743"
type input "APM00181610916"
type input "APM00212512758"
type input "APM00211507774"
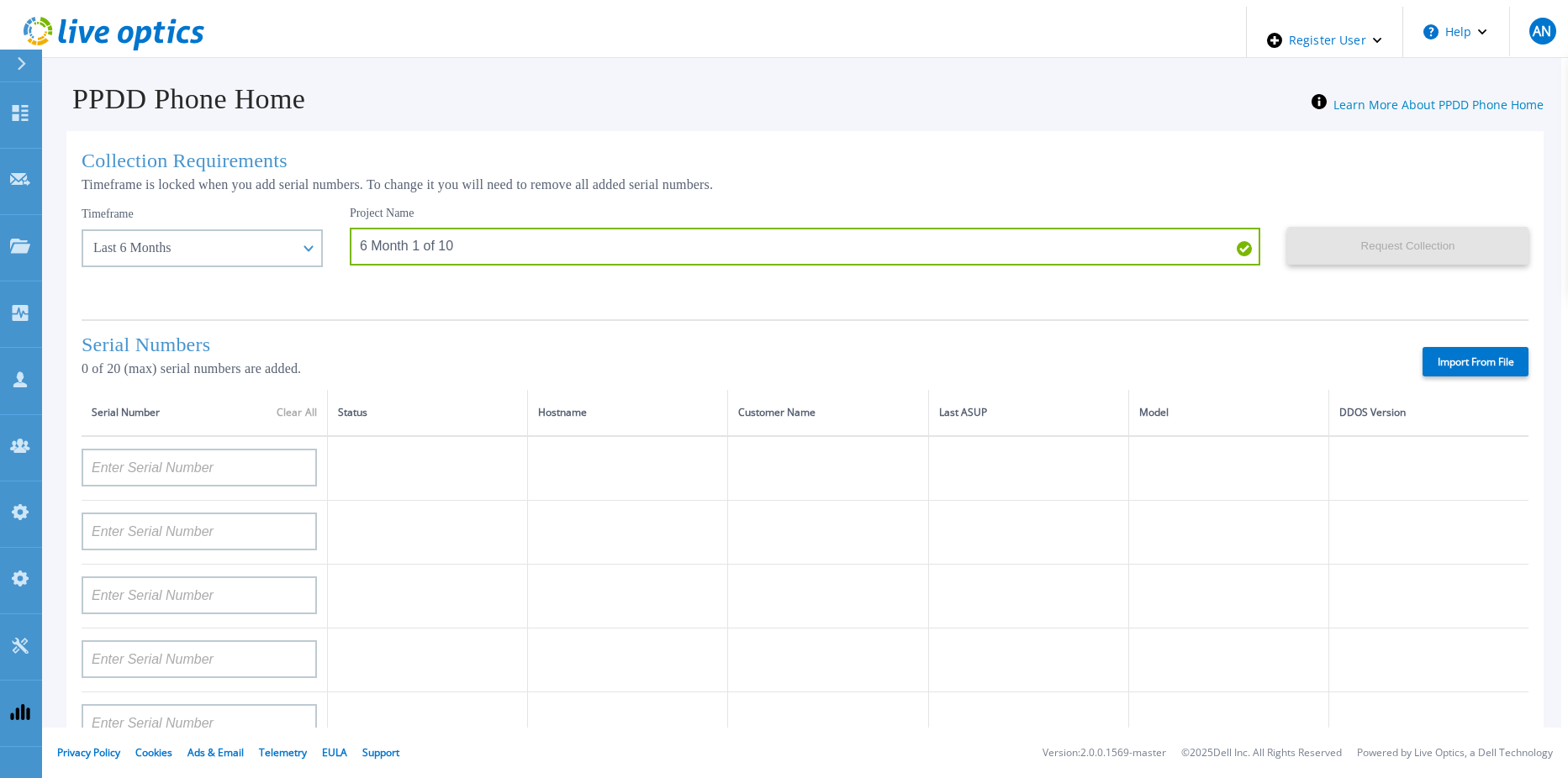
type input "APM00214907933"
type input "APM00171860298"
type input "TF3J4180100172"
type input "APM00200924903"
type input "APM00212722051"
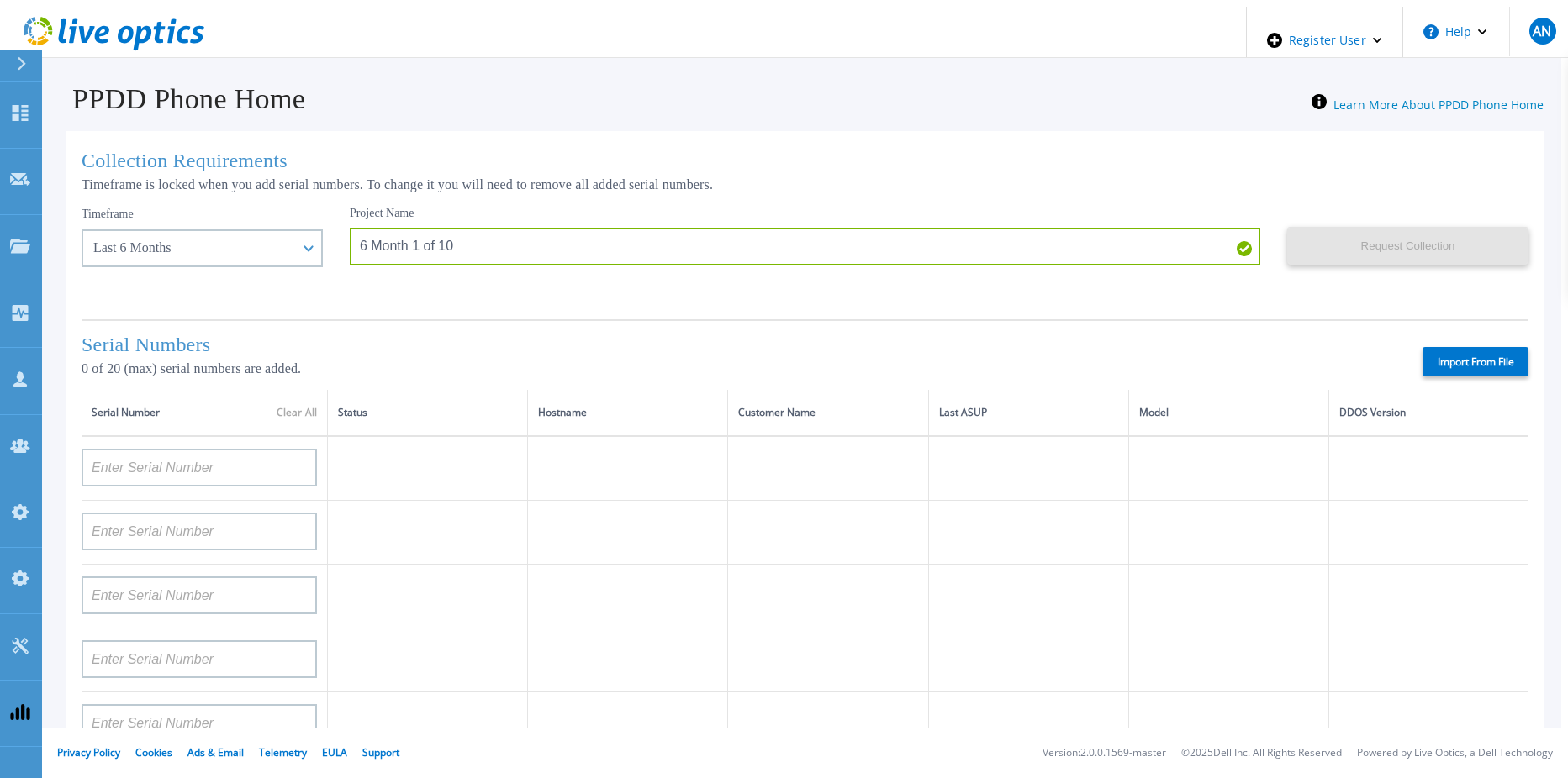
type input "APM00203219154"
type input "APM00182527487"
type input "APM00212018360"
type input "APM00212613651"
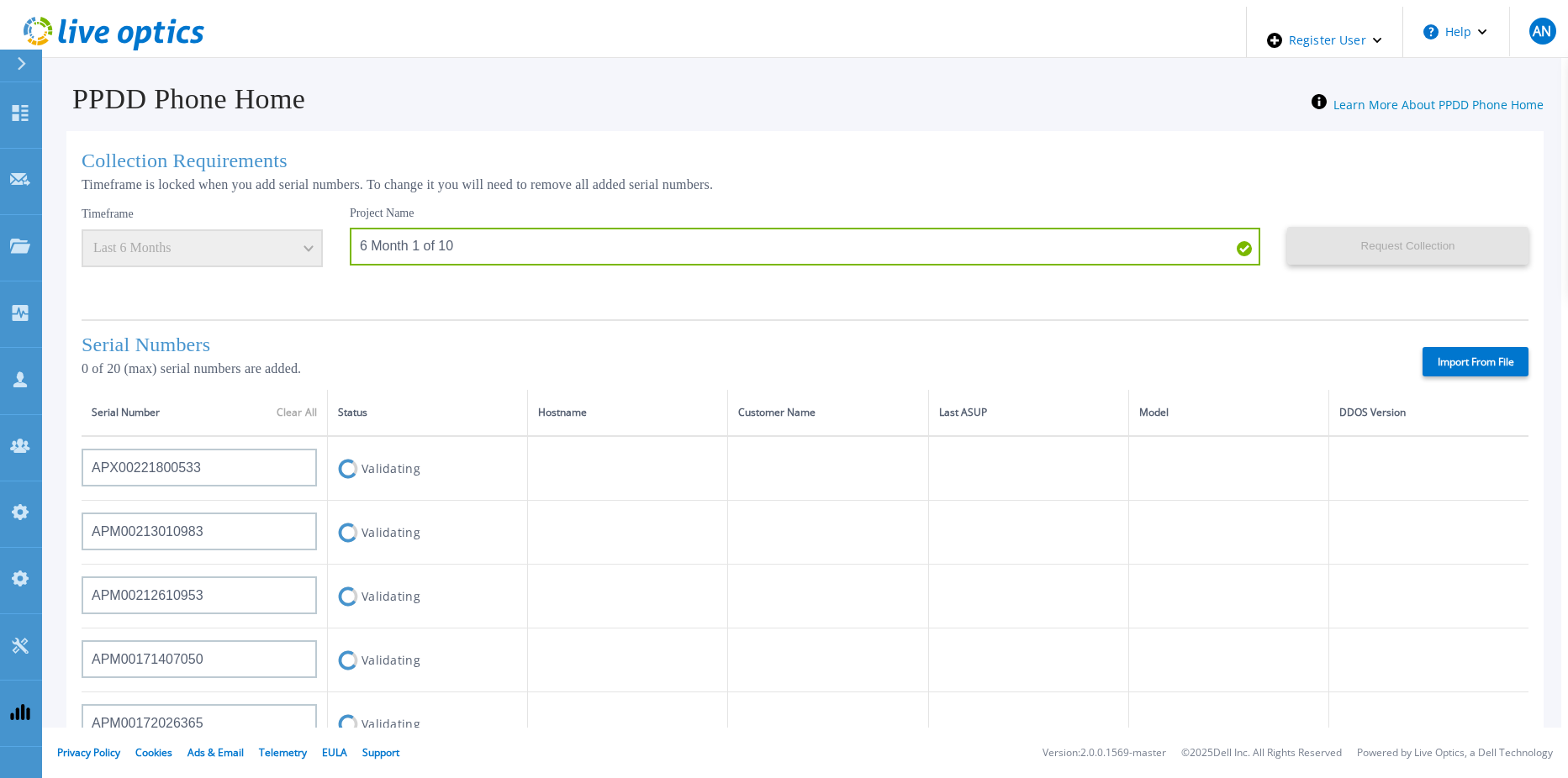
scroll to position [84, 0]
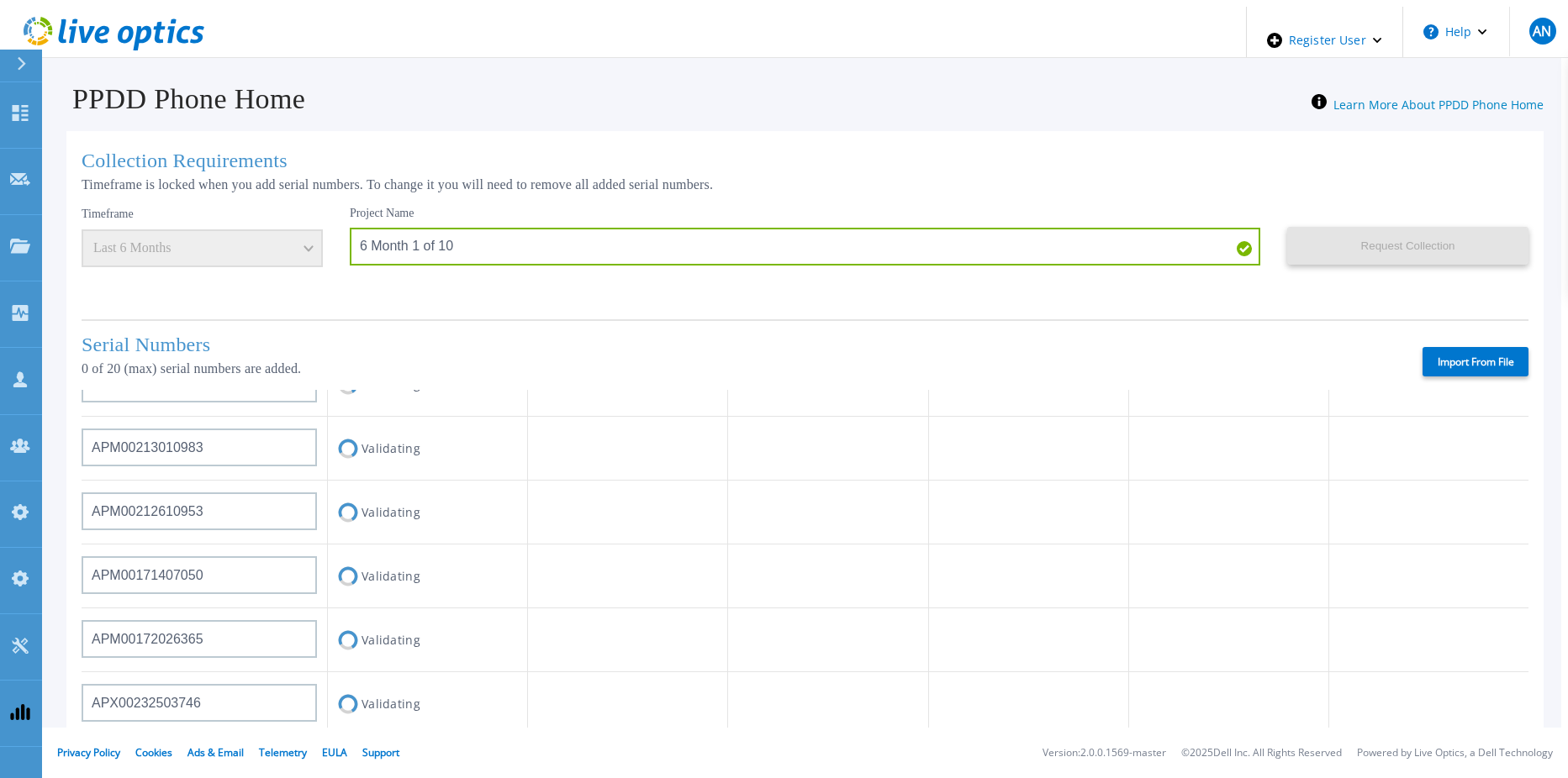
click at [97, 39] on icon at bounding box center [114, 33] width 181 height 34
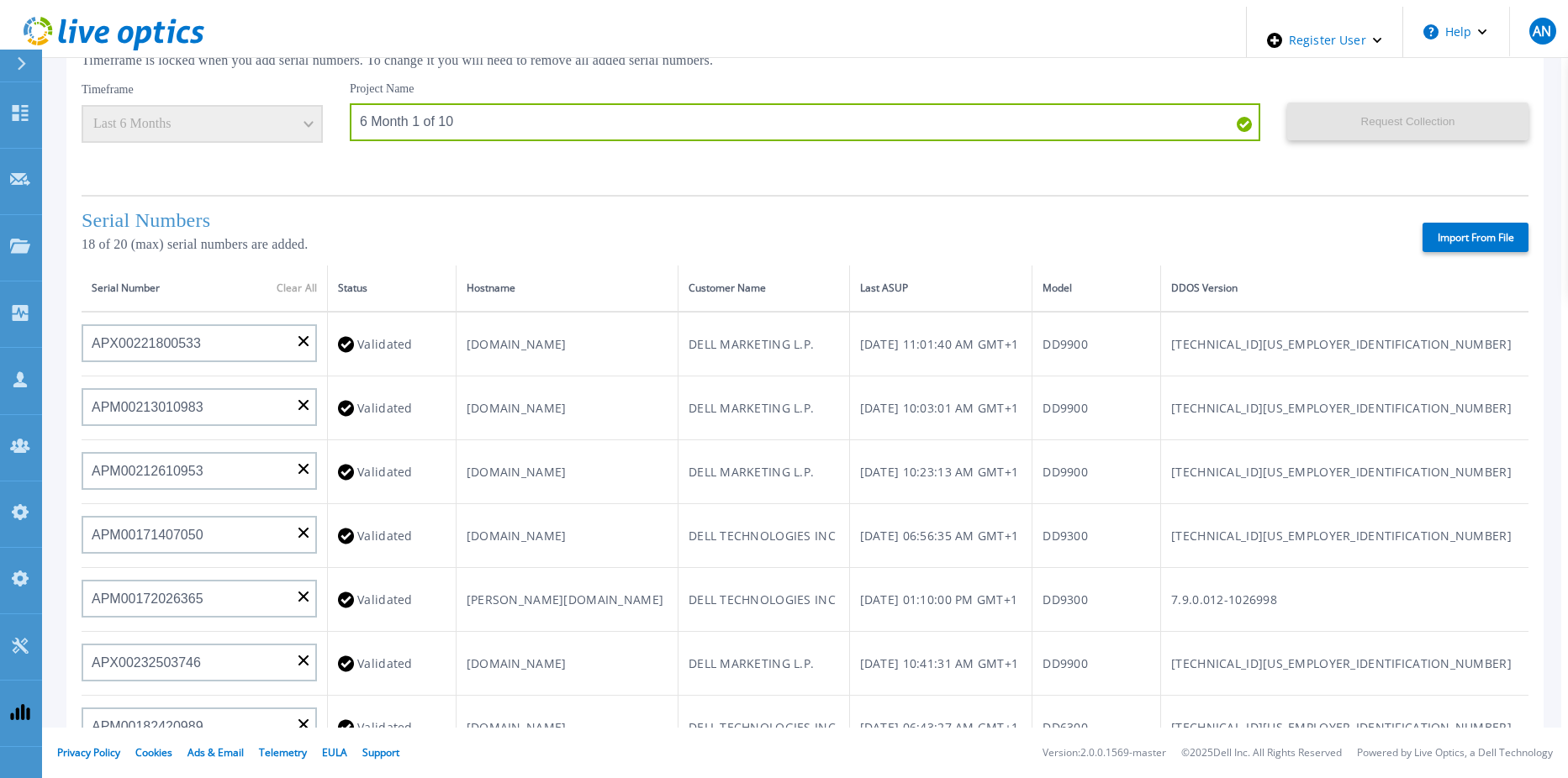
scroll to position [0, 0]
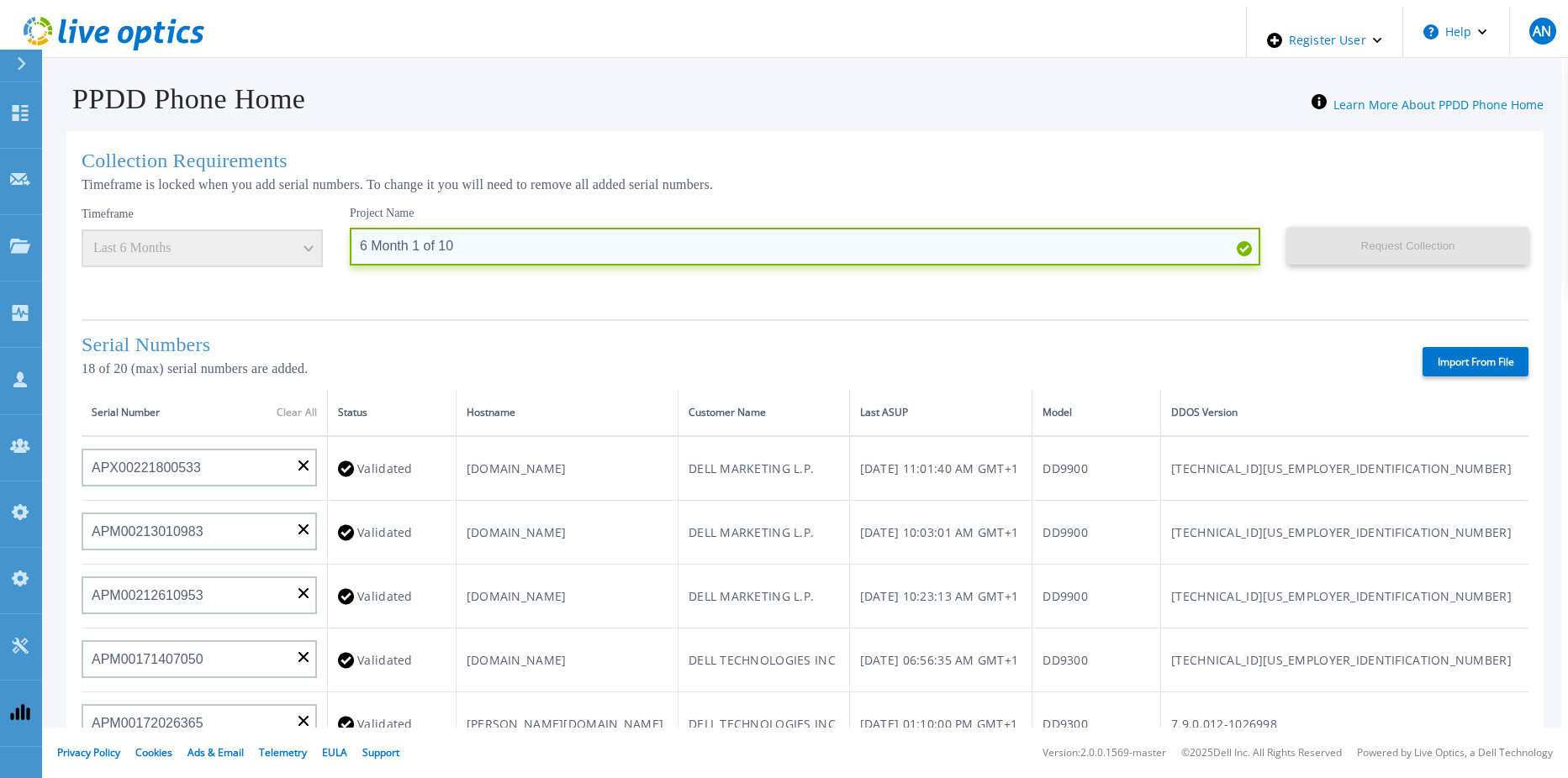
drag, startPoint x: 410, startPoint y: 245, endPoint x: 421, endPoint y: 245, distance: 11.0
click at [421, 245] on input "6 Month 1 of 10" at bounding box center [805, 246] width 911 height 38
type input "6 Month 1 of 5"
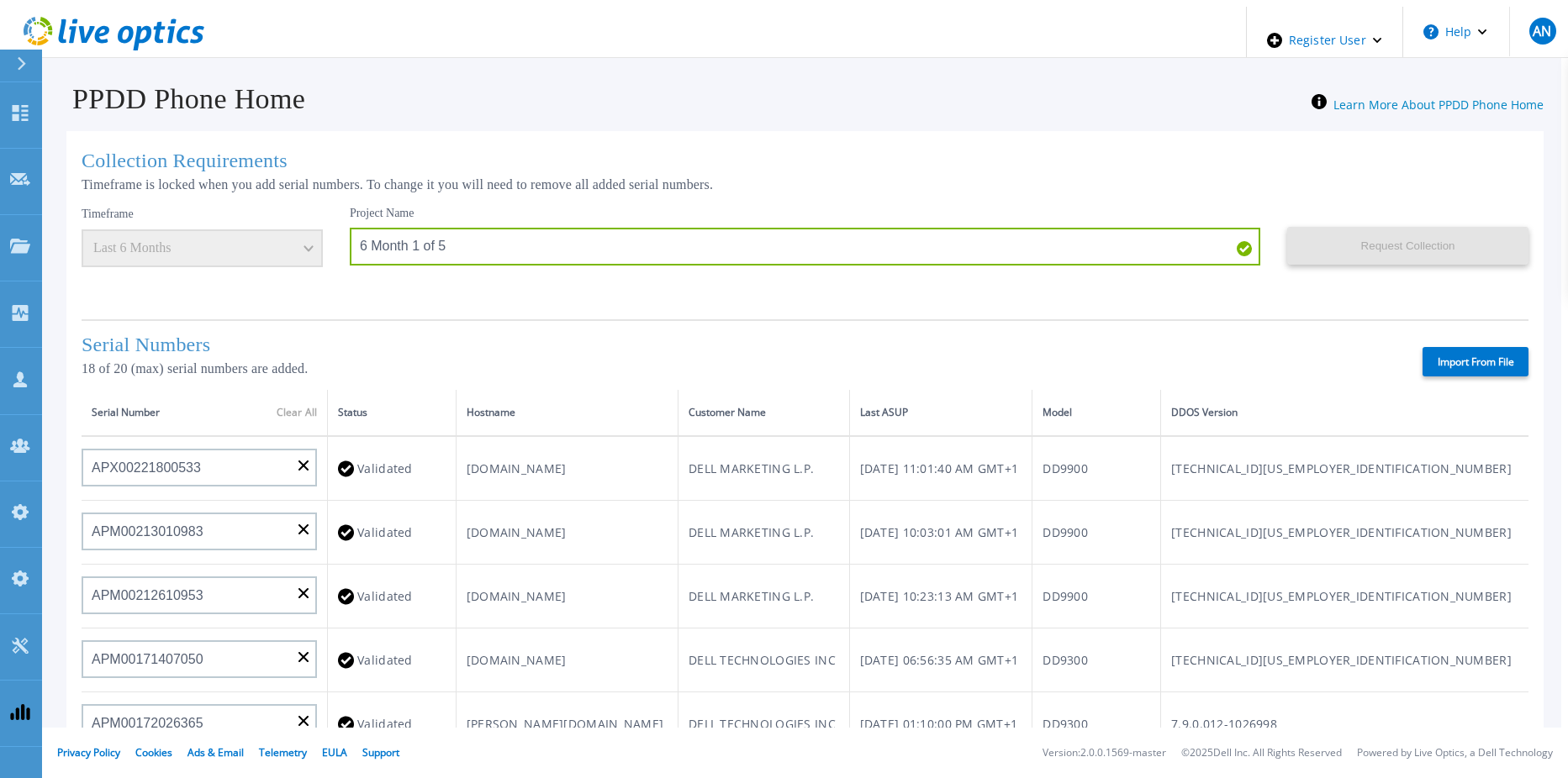
click at [583, 319] on div "Serial Numbers 18 of 20 (max) serial numbers are added. Import From File" at bounding box center [805, 354] width 1447 height 70
click at [1372, 233] on button "Request Collection" at bounding box center [1407, 246] width 241 height 38
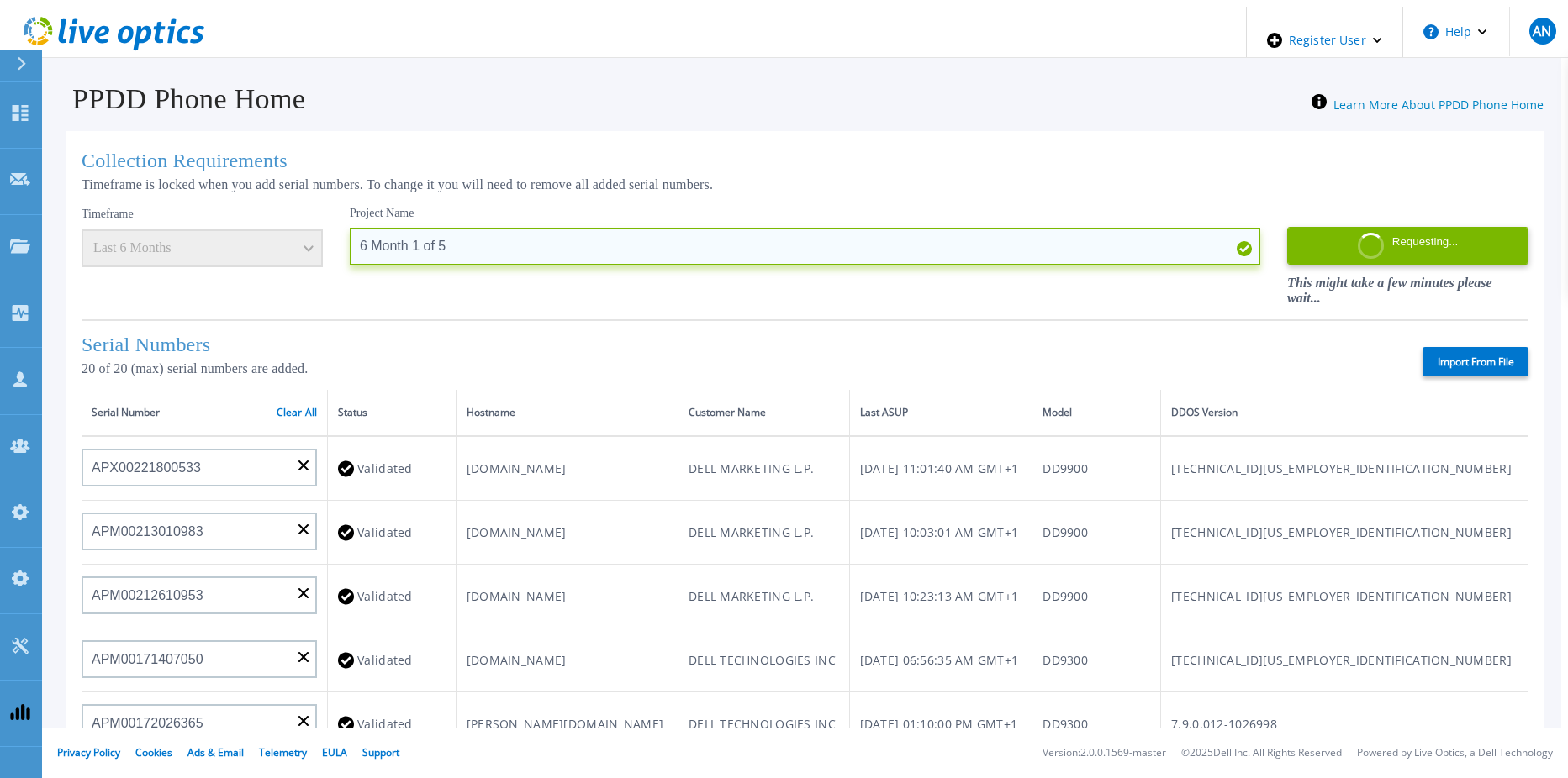
drag, startPoint x: 428, startPoint y: 241, endPoint x: 323, endPoint y: 240, distance: 105.0
click at [350, 240] on input "6 Month 1 of 5" at bounding box center [805, 246] width 911 height 38
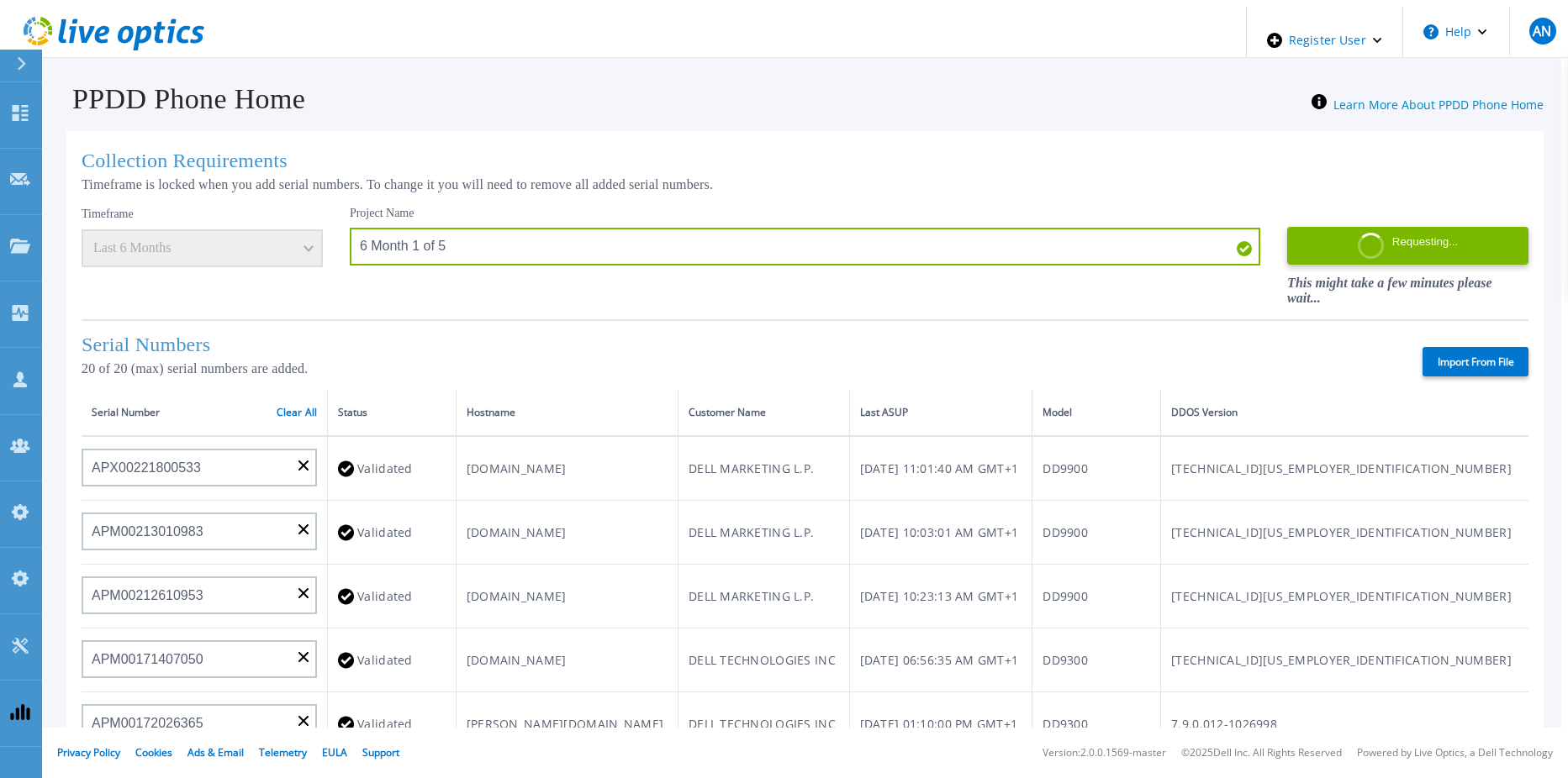
click at [615, 139] on div "Collection Requirements Timeframe is locked when you add serial numbers. To cha…" at bounding box center [805, 605] width 1478 height 949
click at [514, 298] on div "Project Name 6 Month 1 of 5" at bounding box center [819, 256] width 937 height 101
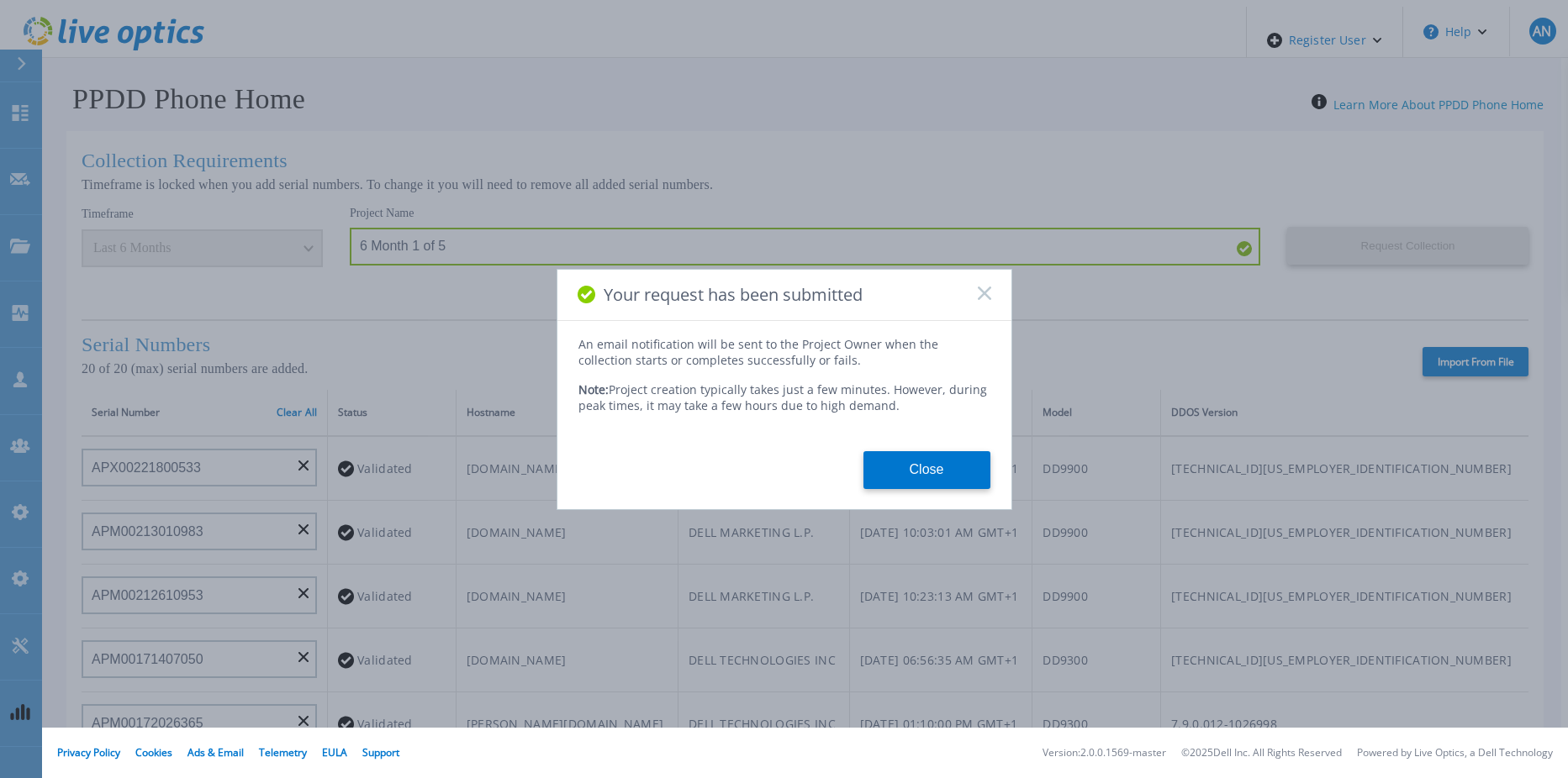
click at [985, 295] on icon at bounding box center [984, 293] width 13 height 13
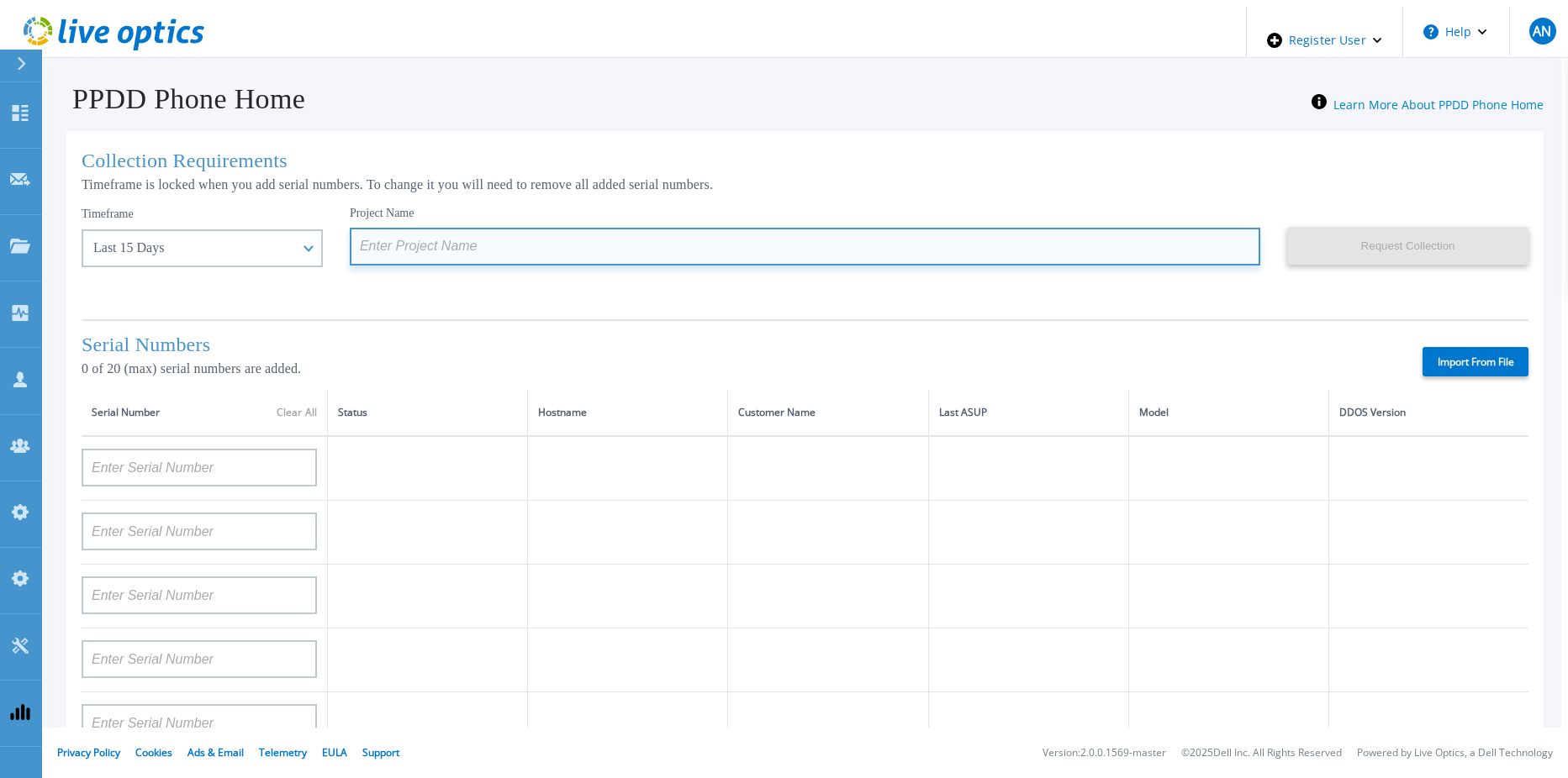
click at [468, 239] on input at bounding box center [805, 246] width 911 height 38
paste input "6 Month 1 of 5"
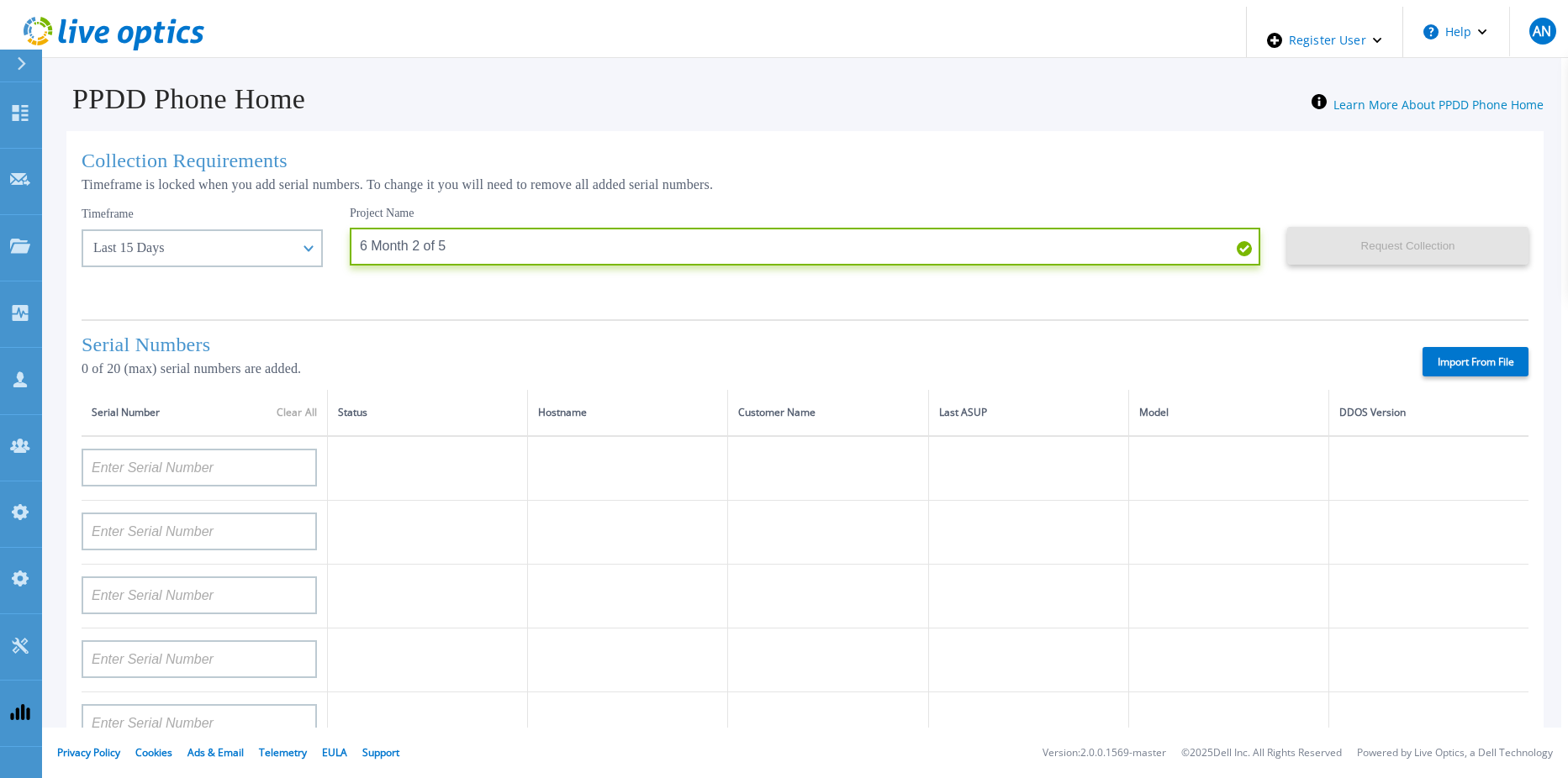
type input "6 Month 2 of 5"
click at [1474, 355] on label "Import From File" at bounding box center [1475, 362] width 106 height 30
click at [0, 0] on input "Import From File" at bounding box center [0, 0] width 0 height 0
type input "APM00182527487"
type input "FNM00173740080"
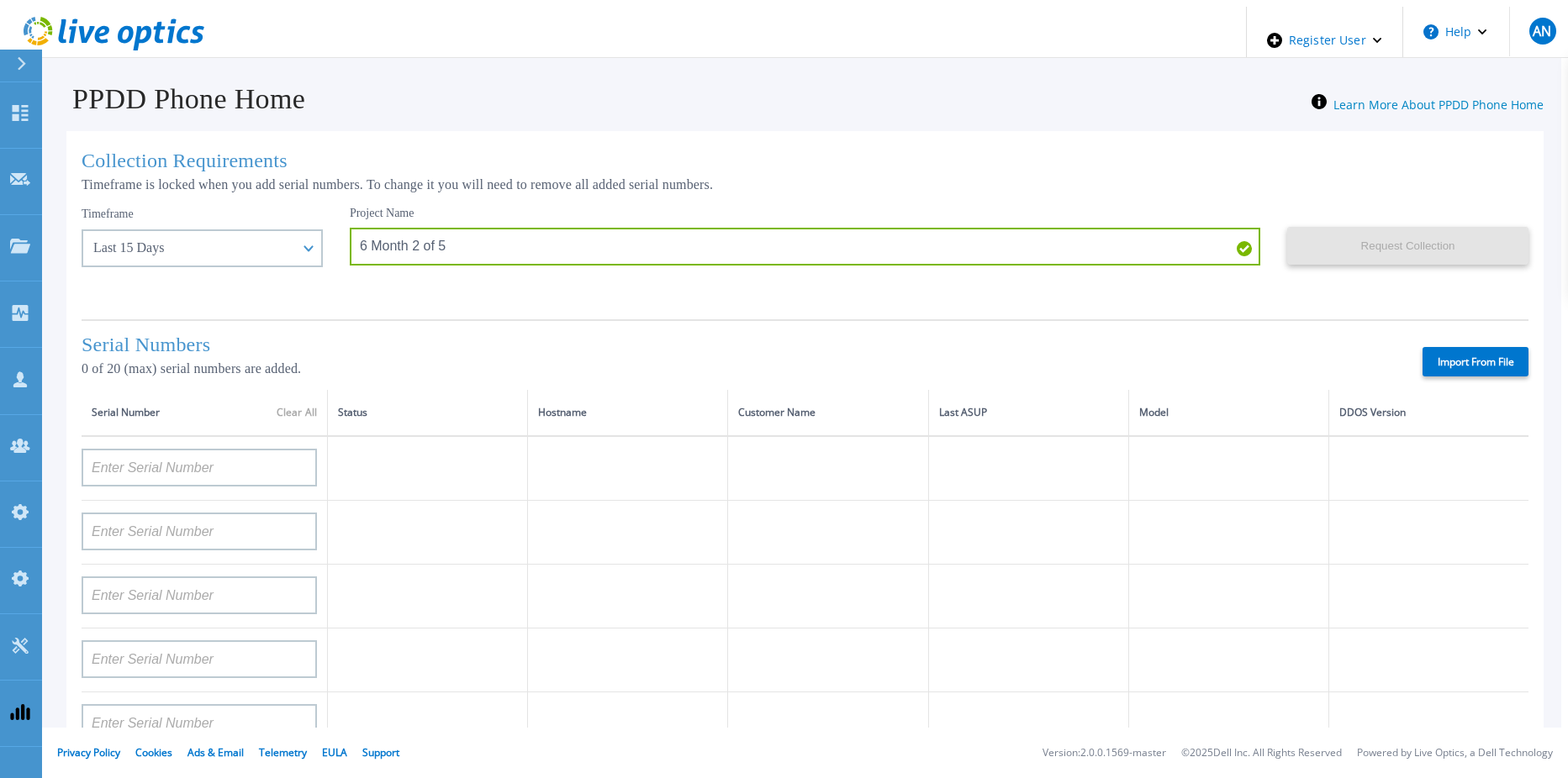
type input "APM00171417851"
type input "APM00214907936"
type input "APX00232004279"
type input "APM00171836328"
type input "APM00171417852"
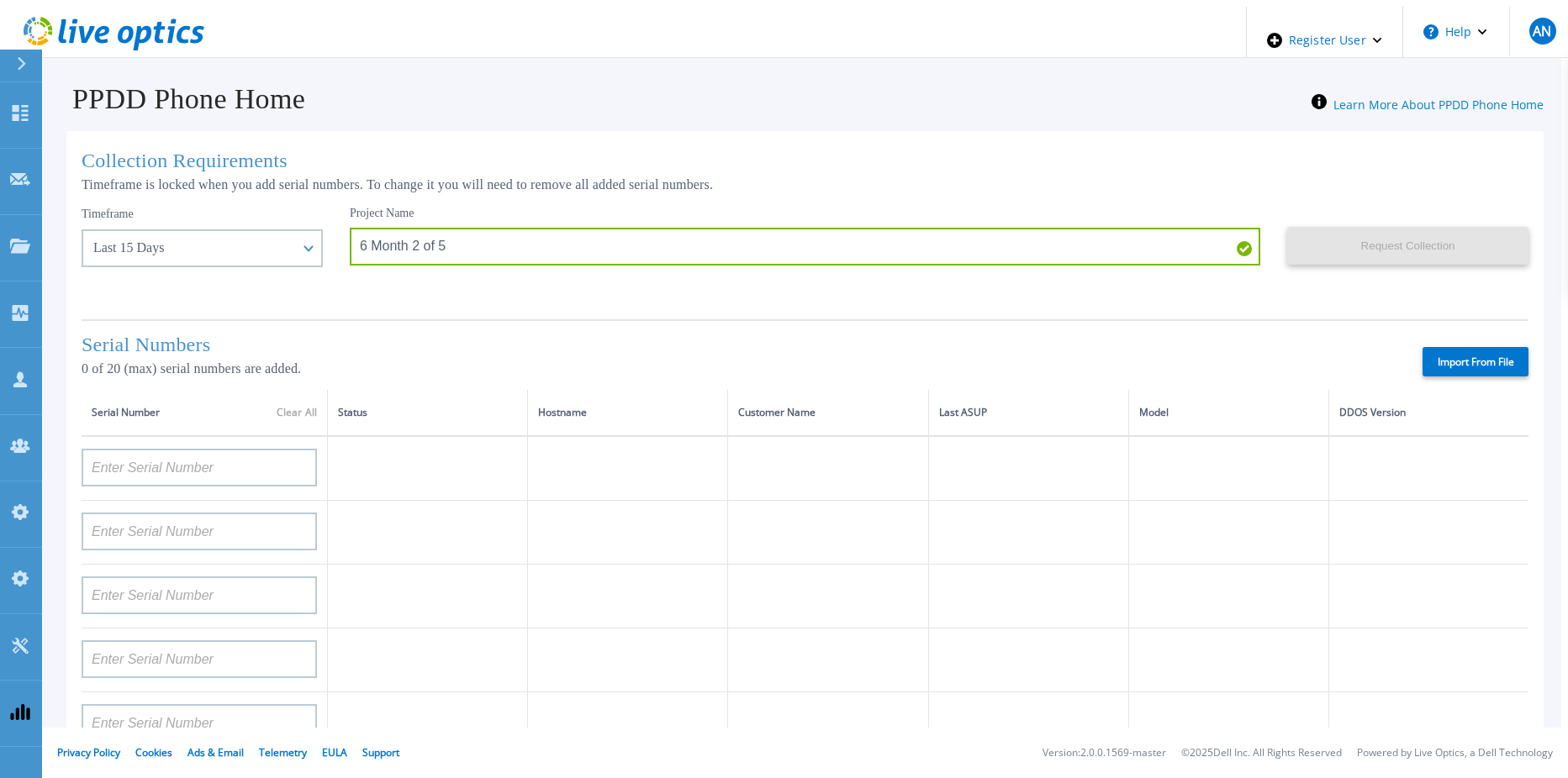
type input "AUDVZBFR65DB5U"
type input "CRK00241916749"
type input "APX00231205149"
type input "APM00181819857"
type input "CKM00180702043"
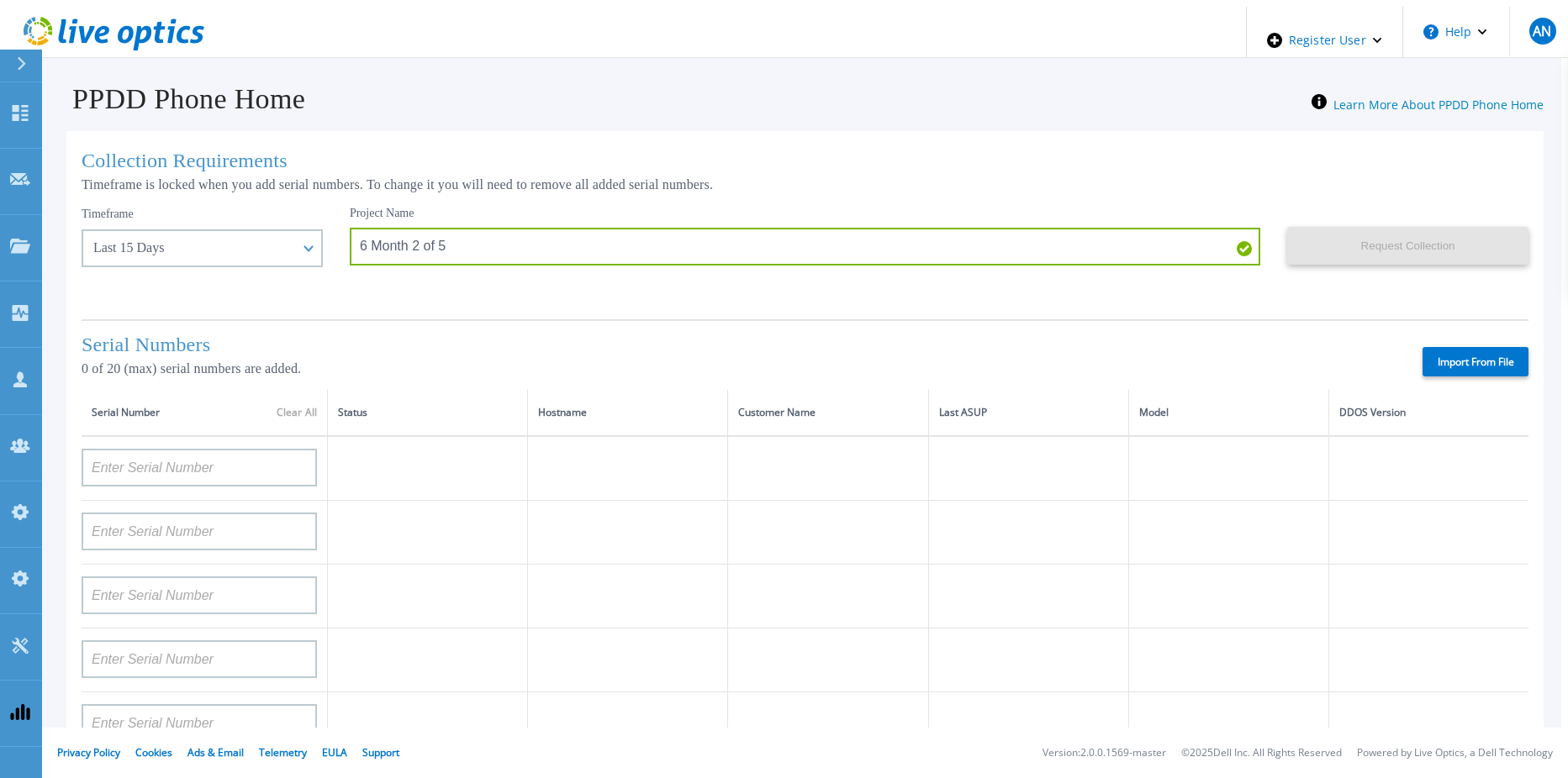
type input "APM00182123209"
type input "TF3J4180100136"
type input "APM00214914093"
type input "TF3J4180100179"
type input "APM00212026970"
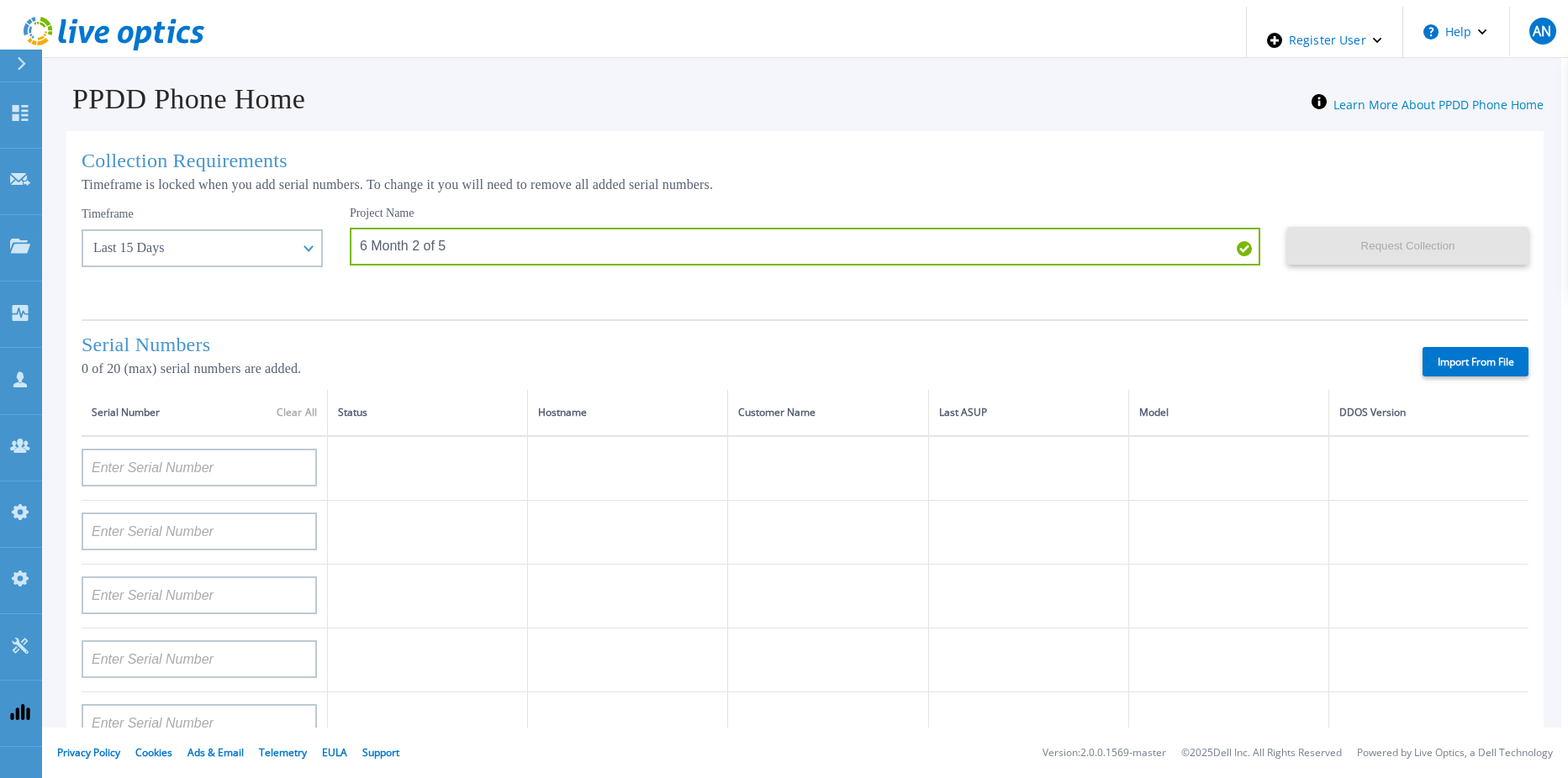
type input "APM00212018359"
type input "APM00201113325"
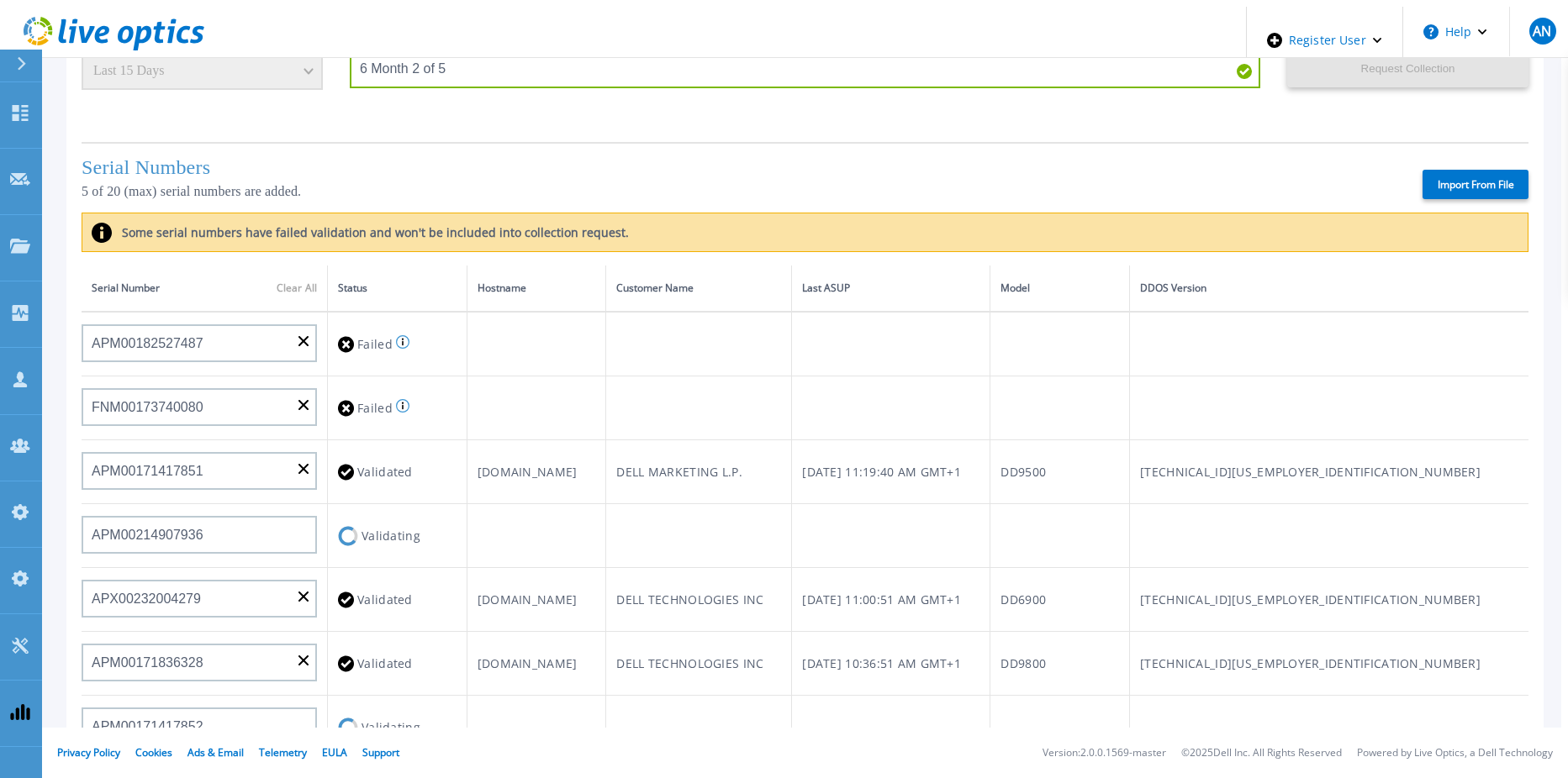
scroll to position [349, 0]
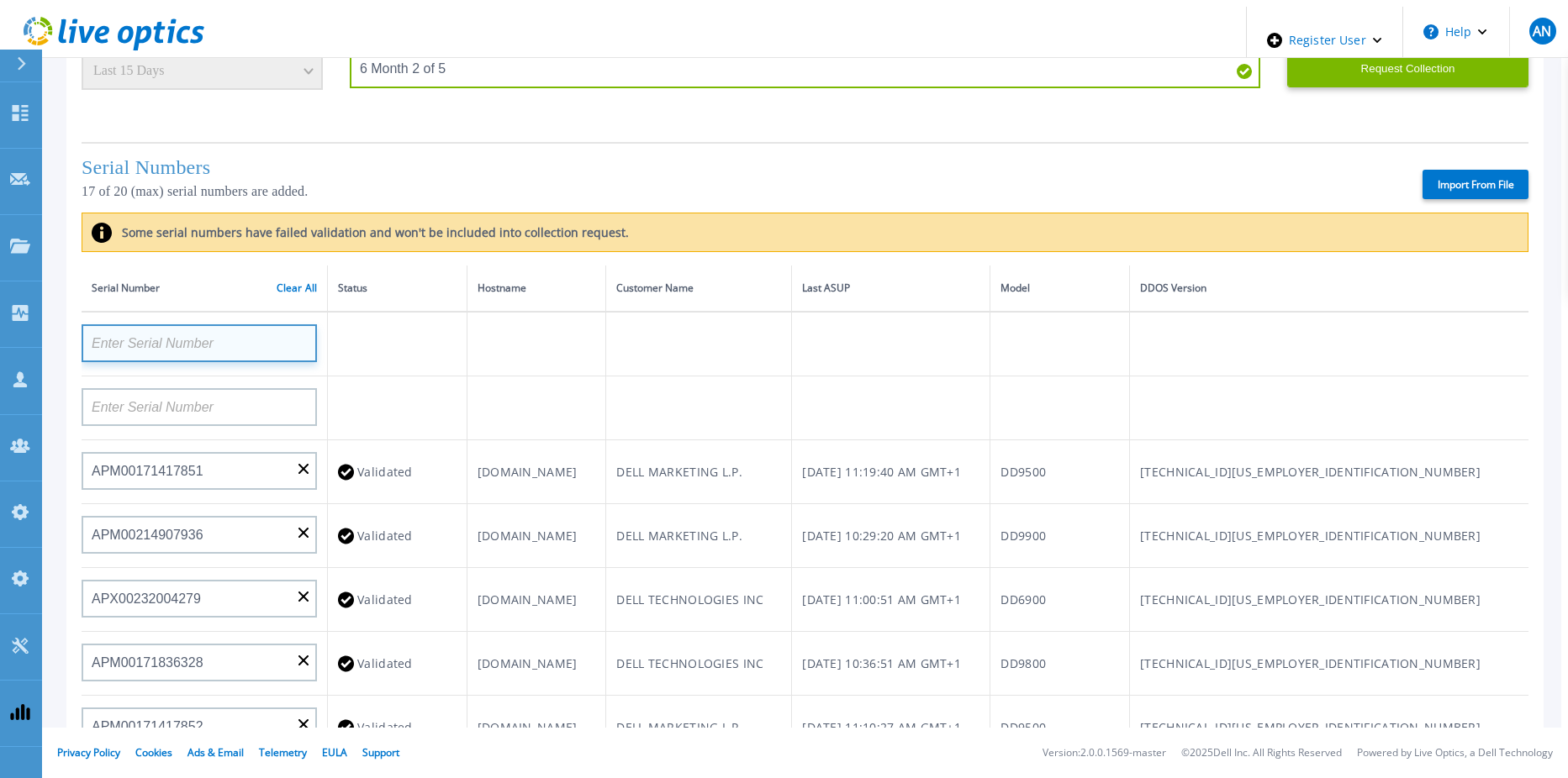
click at [202, 325] on input at bounding box center [199, 343] width 235 height 38
paste input "APX00234806574"
type input "APX00234806574"
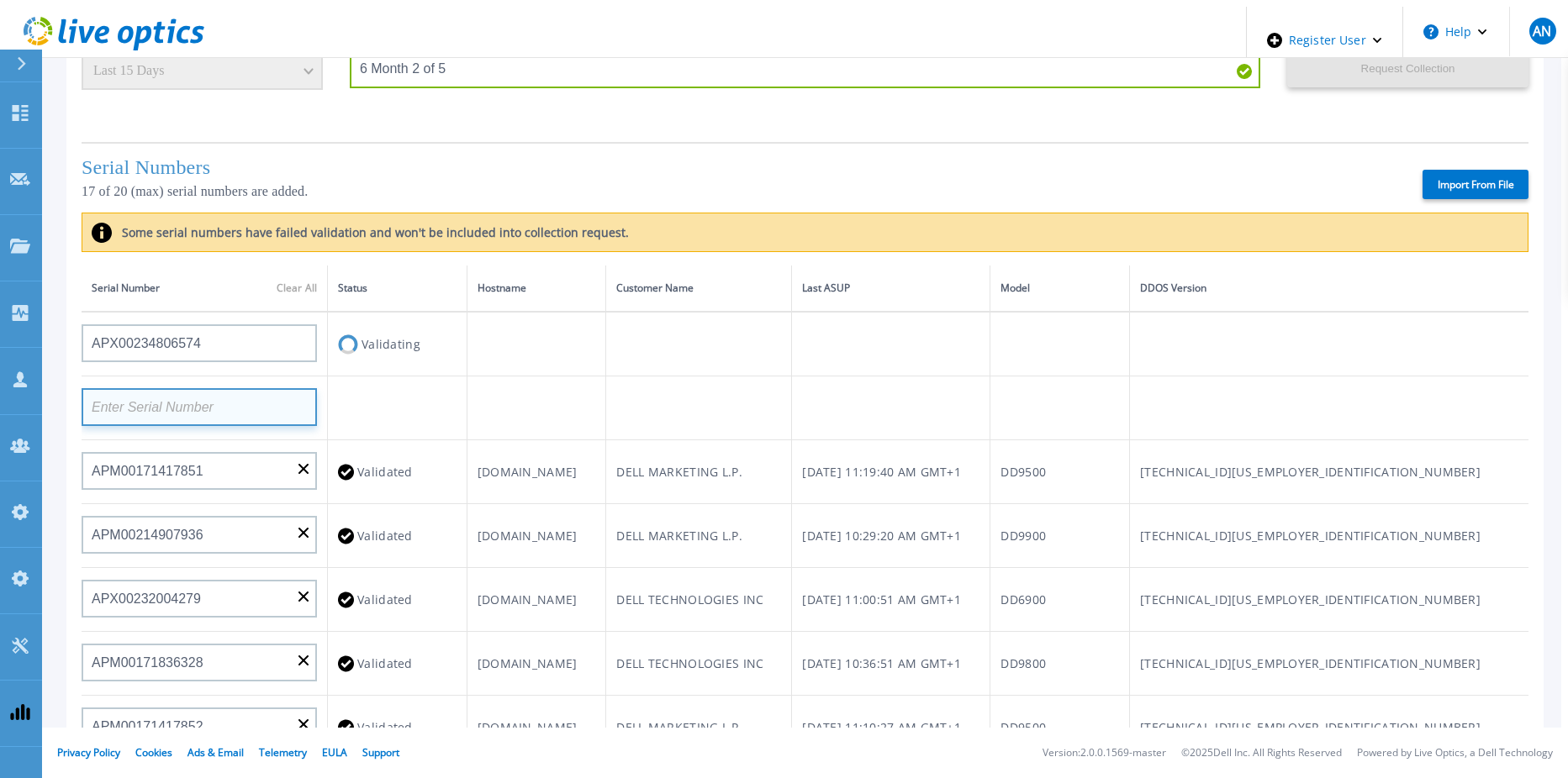
click at [198, 389] on input at bounding box center [199, 407] width 235 height 38
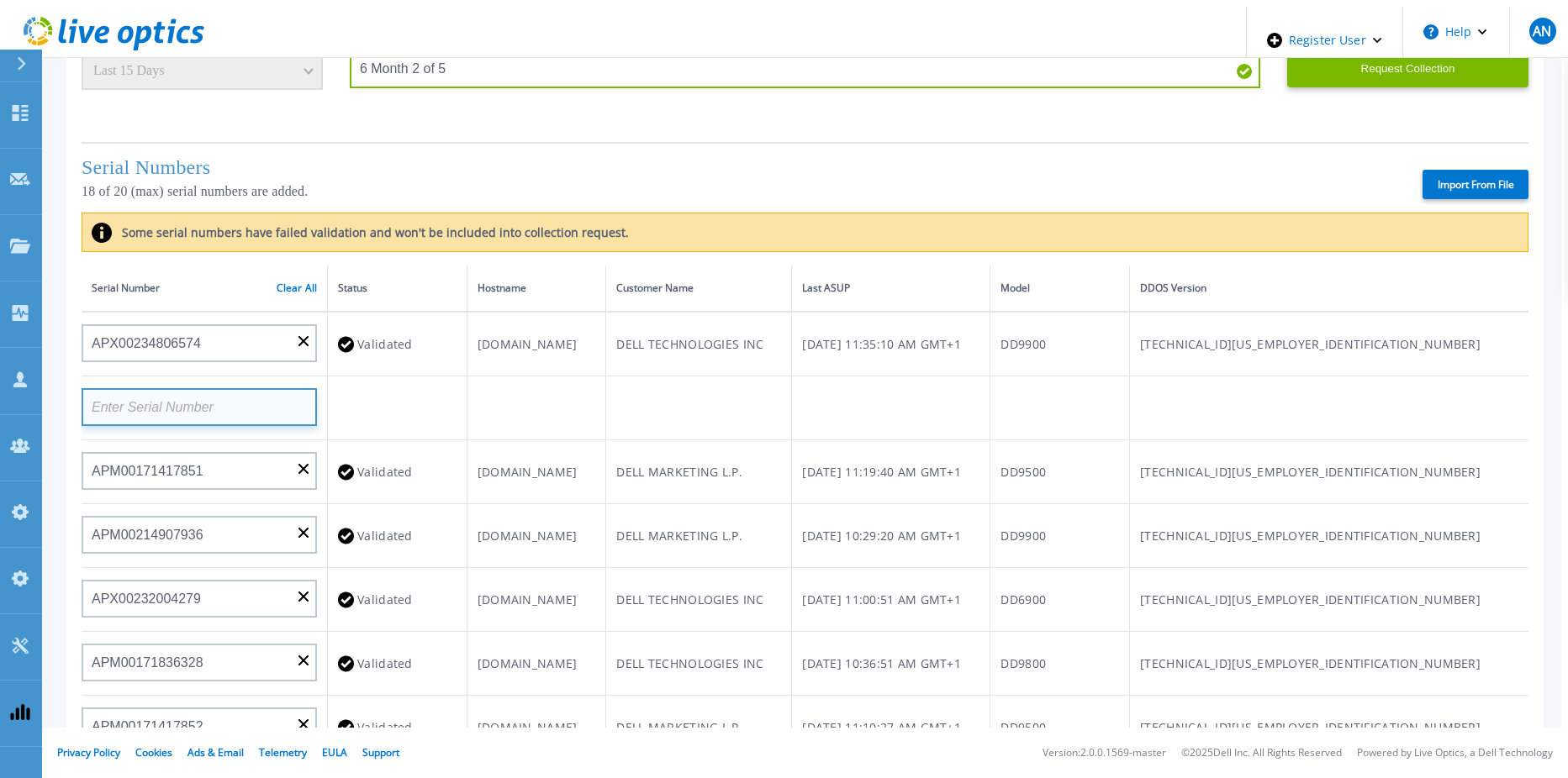
paste input "FNM00173740391"
type input "FNM00173740391"
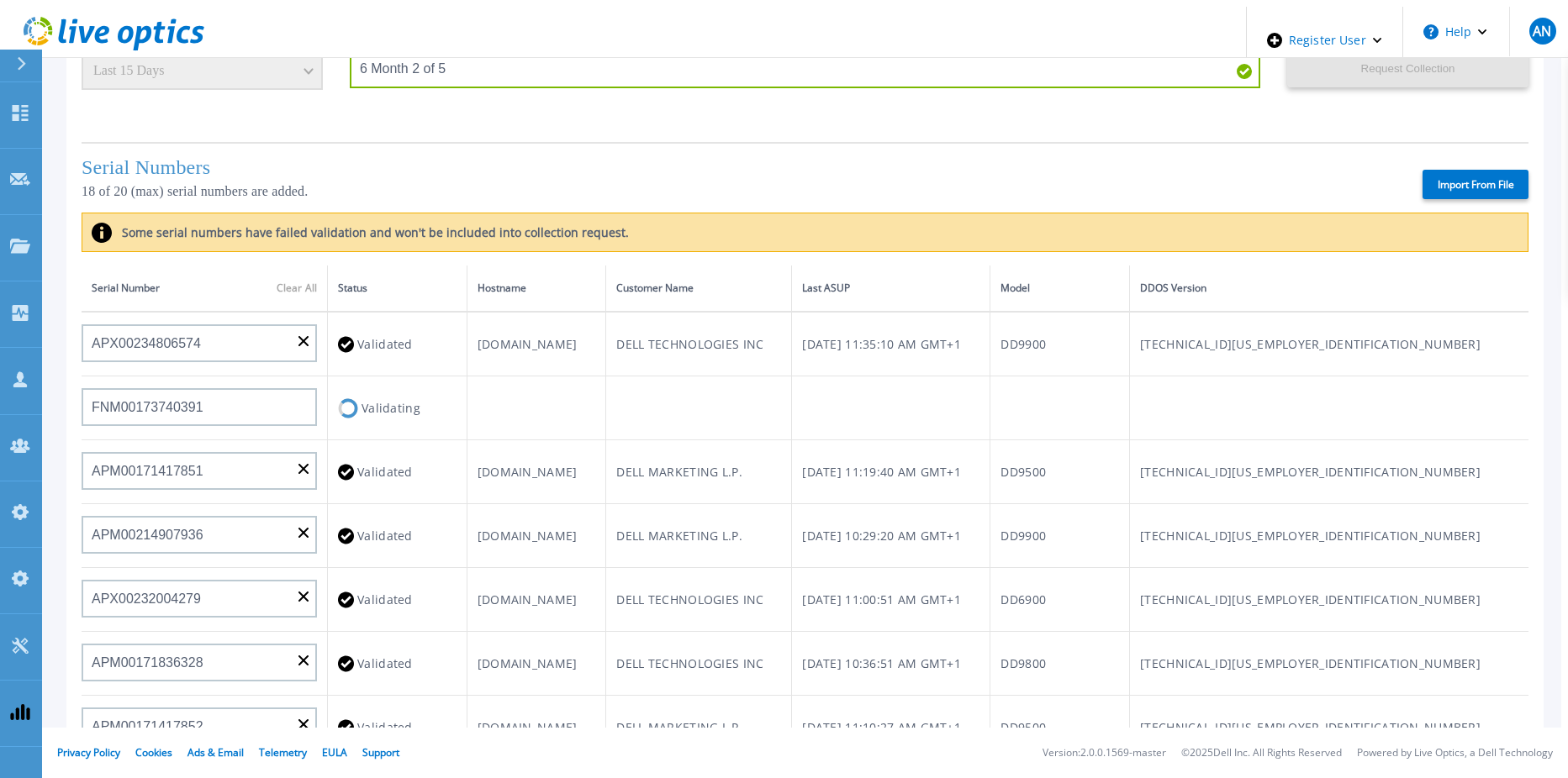
click at [424, 504] on td "Validated" at bounding box center [397, 536] width 140 height 64
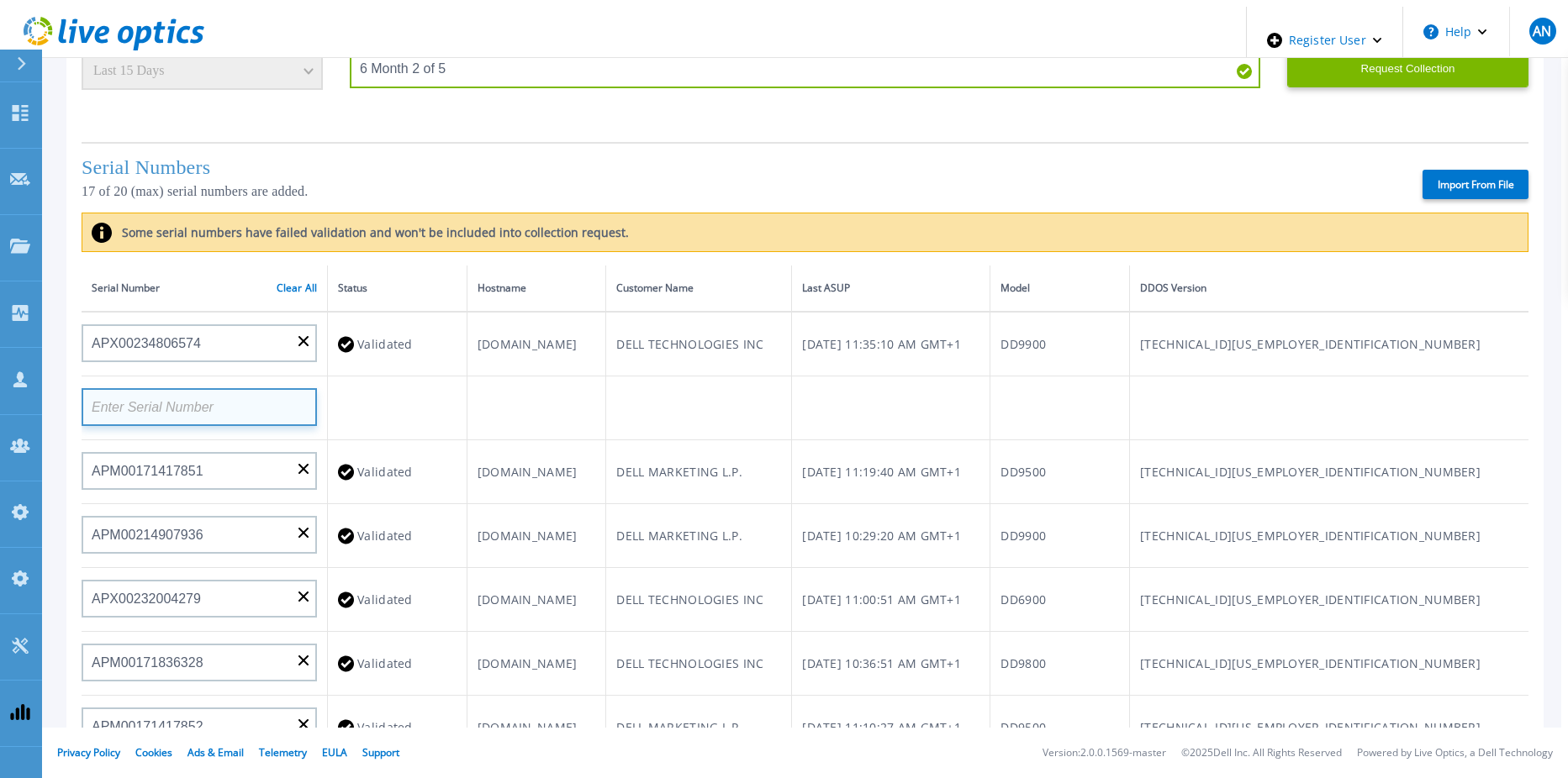
click at [258, 389] on input at bounding box center [199, 407] width 235 height 38
paste input "APM00163436856"
type input "APM00163436856"
click at [208, 772] on input at bounding box center [199, 790] width 235 height 38
paste input "APM00171219215"
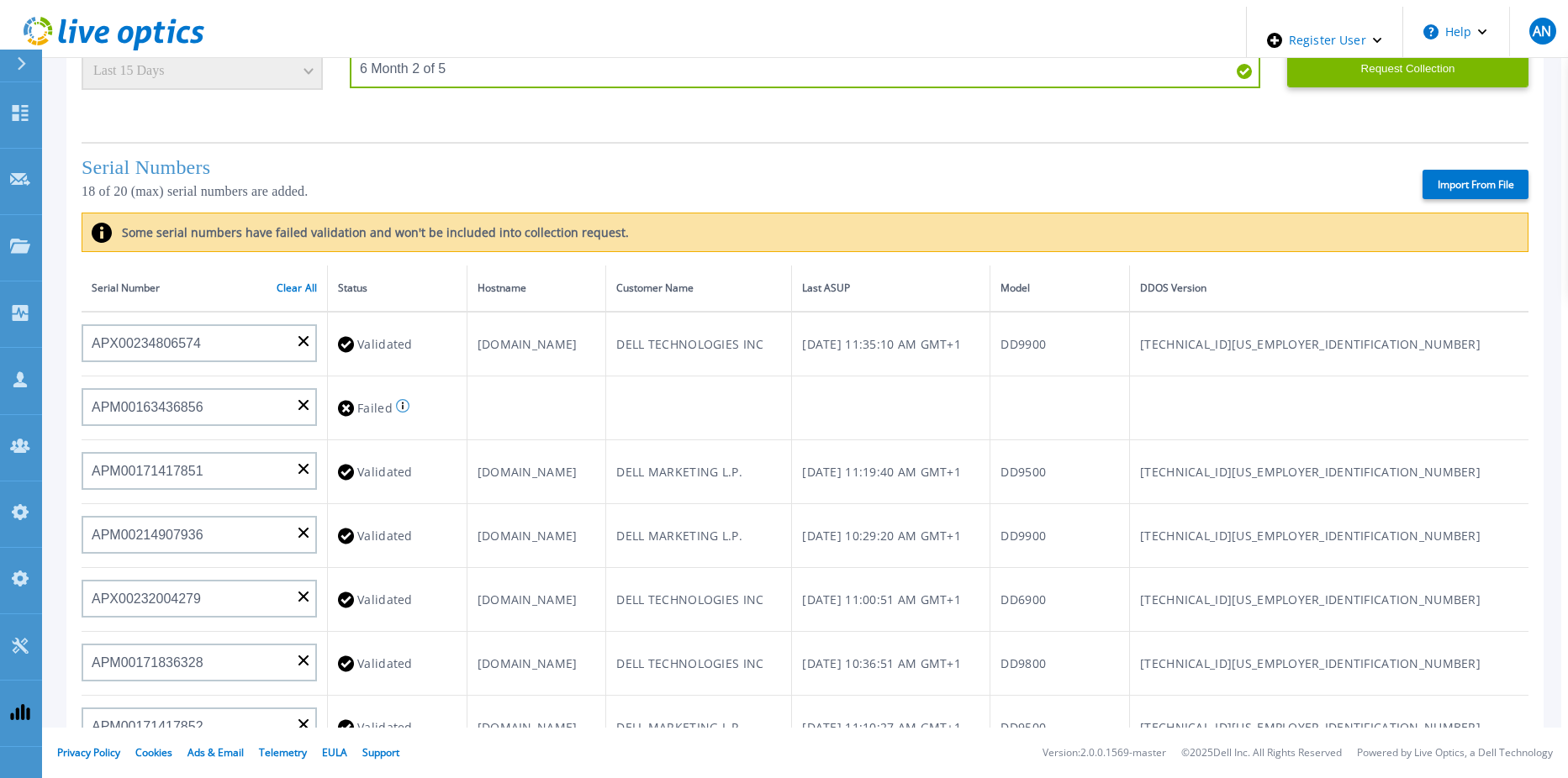
type input "APM00171219215"
click at [199, 389] on input at bounding box center [199, 407] width 235 height 38
paste input "CKM01213905179"
type input "CKM01213905179"
click at [375, 376] on td at bounding box center [397, 408] width 140 height 64
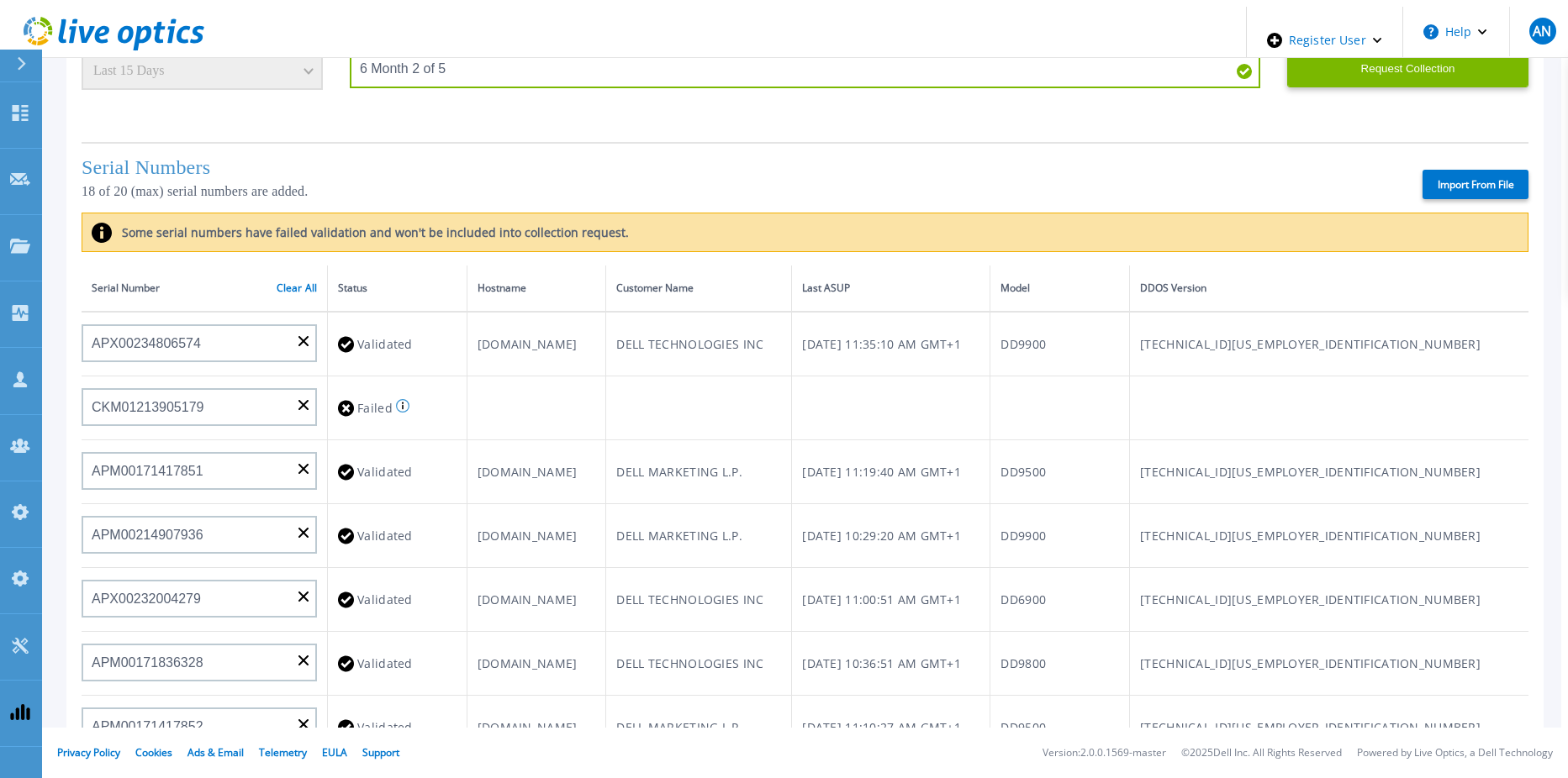
click at [223, 772] on input at bounding box center [199, 790] width 235 height 38
paste input "APM00170908191"
type input "APM00170908191"
click at [606, 696] on td "auspc1dd05.us.dell.com" at bounding box center [536, 727] width 140 height 64
click at [304, 389] on input "CKM01213905179" at bounding box center [199, 407] width 235 height 38
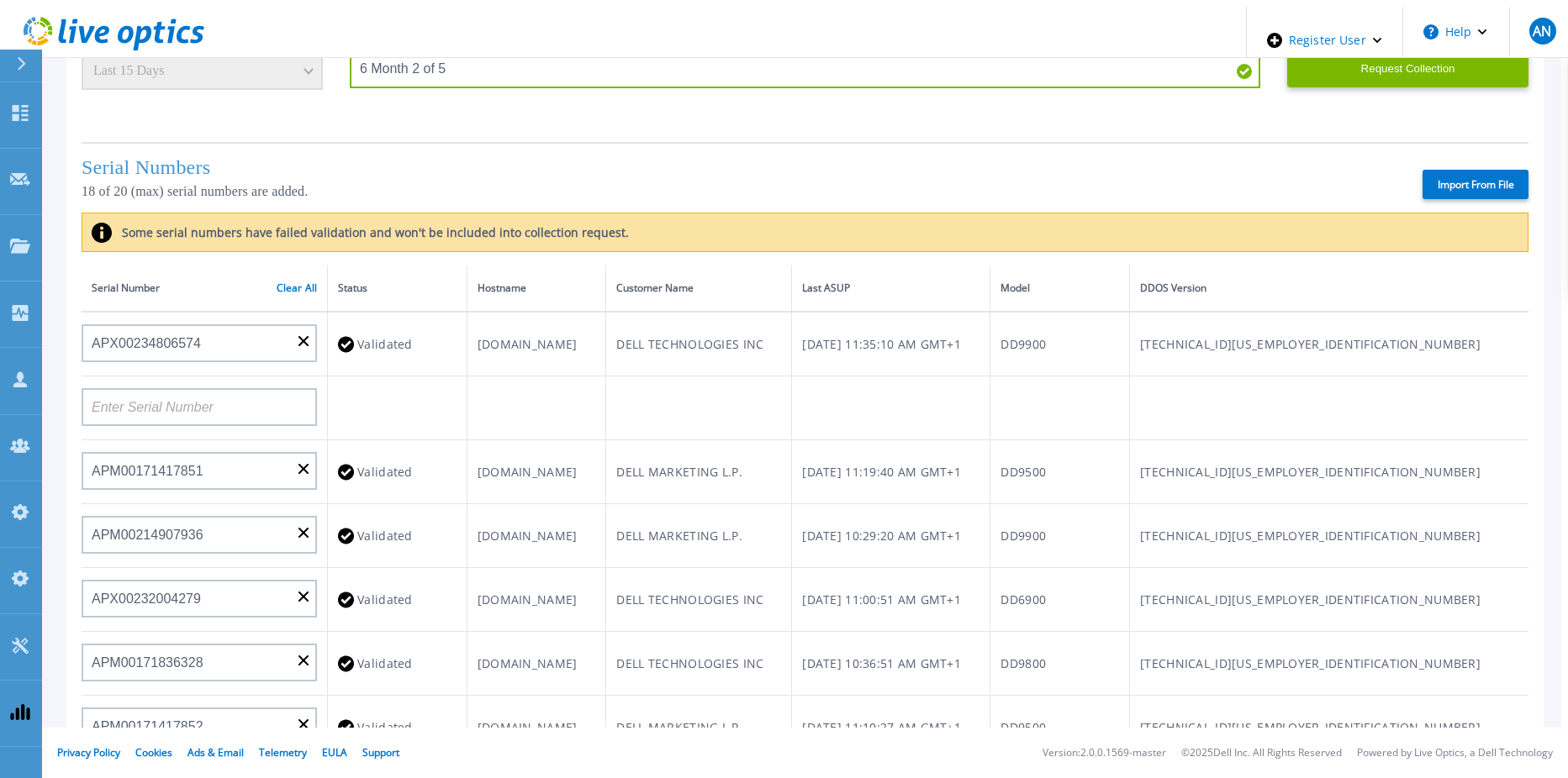
click at [304, 772] on input "APM00170908191" at bounding box center [199, 790] width 235 height 38
click at [239, 389] on input at bounding box center [199, 407] width 235 height 38
paste input "APM00203300586"
type input "APM00203300586"
click at [606, 376] on td at bounding box center [536, 408] width 140 height 64
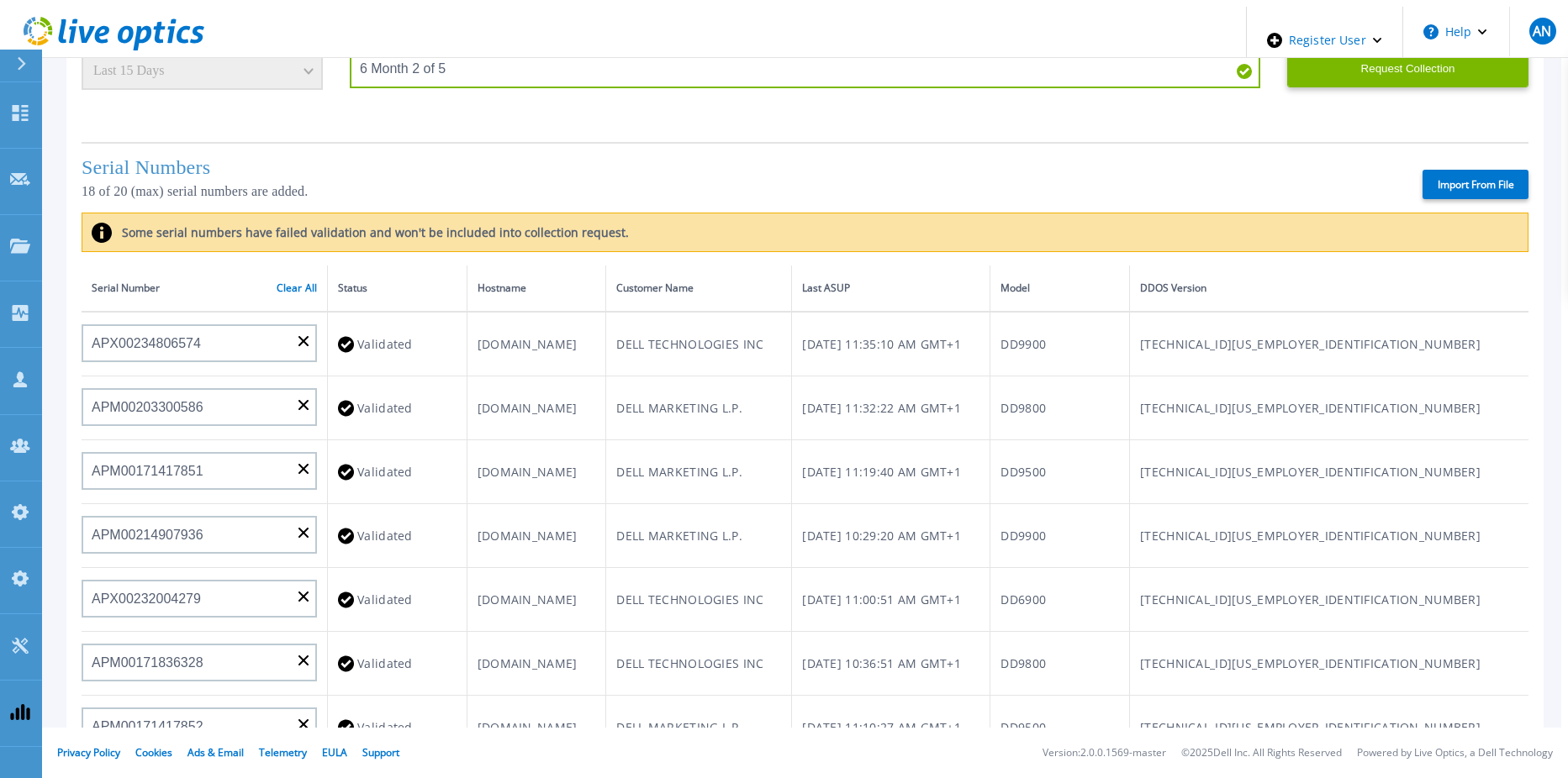
click at [240, 772] on input at bounding box center [199, 790] width 235 height 38
paste input "APM00200311126"
type input "APM00200311126"
click at [606, 760] on td at bounding box center [536, 791] width 140 height 64
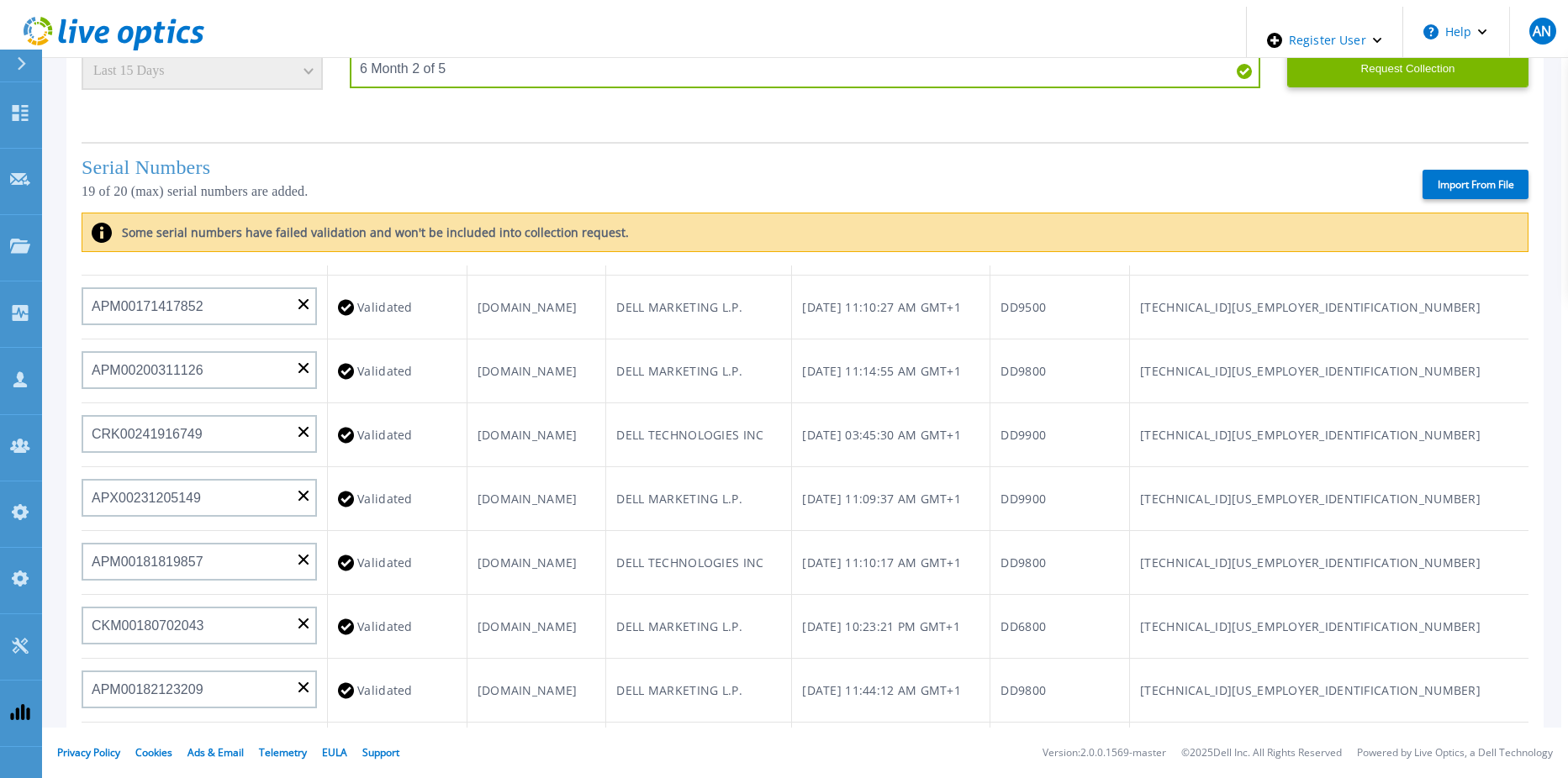
scroll to position [297, 0]
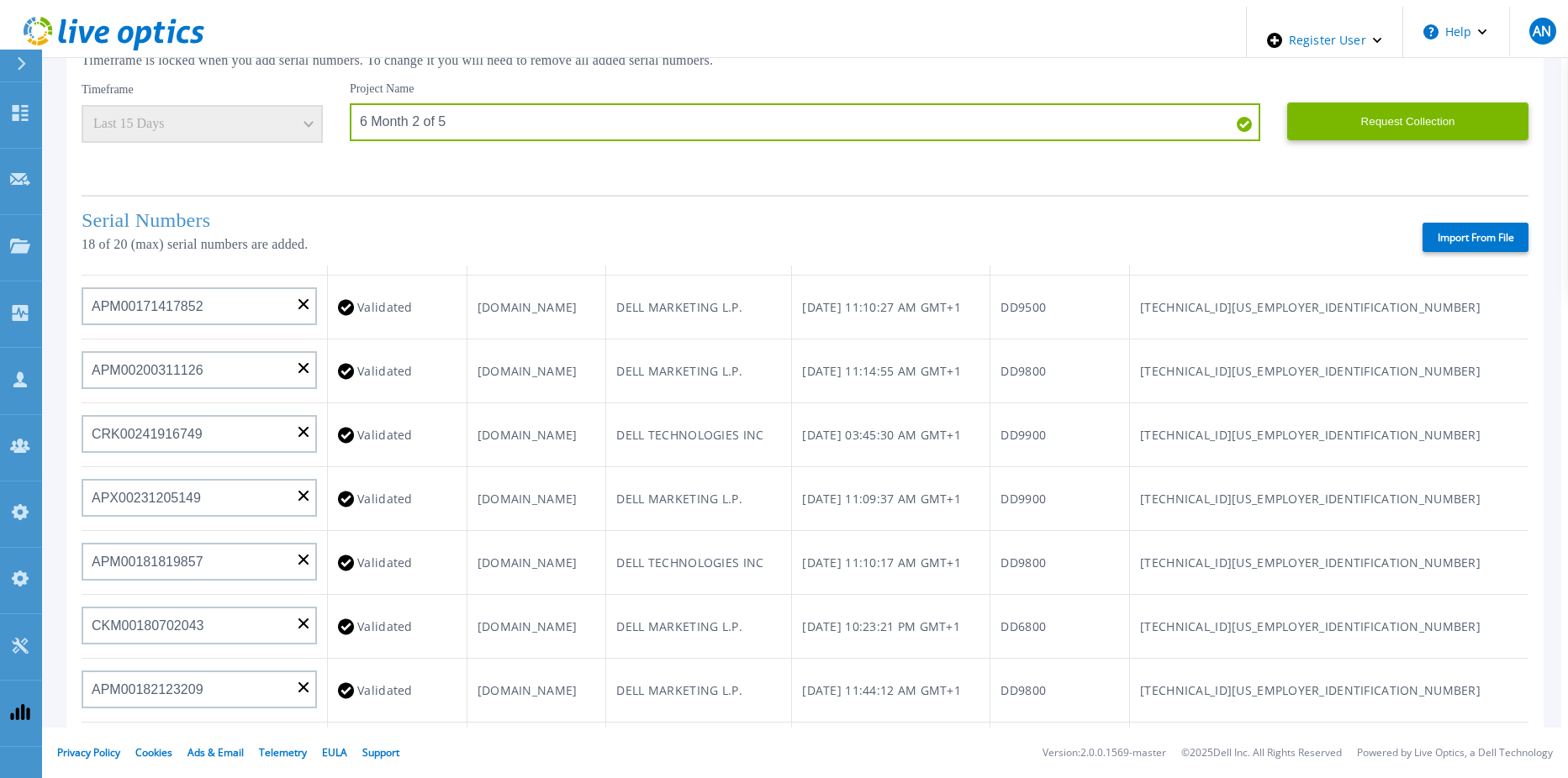
drag, startPoint x: 204, startPoint y: 576, endPoint x: 247, endPoint y: 575, distance: 43.0
click at [204, 734] on input at bounding box center [199, 753] width 235 height 38
paste input "CKM00182801368"
type input "CKM00182801368"
click at [606, 723] on td at bounding box center [536, 754] width 140 height 64
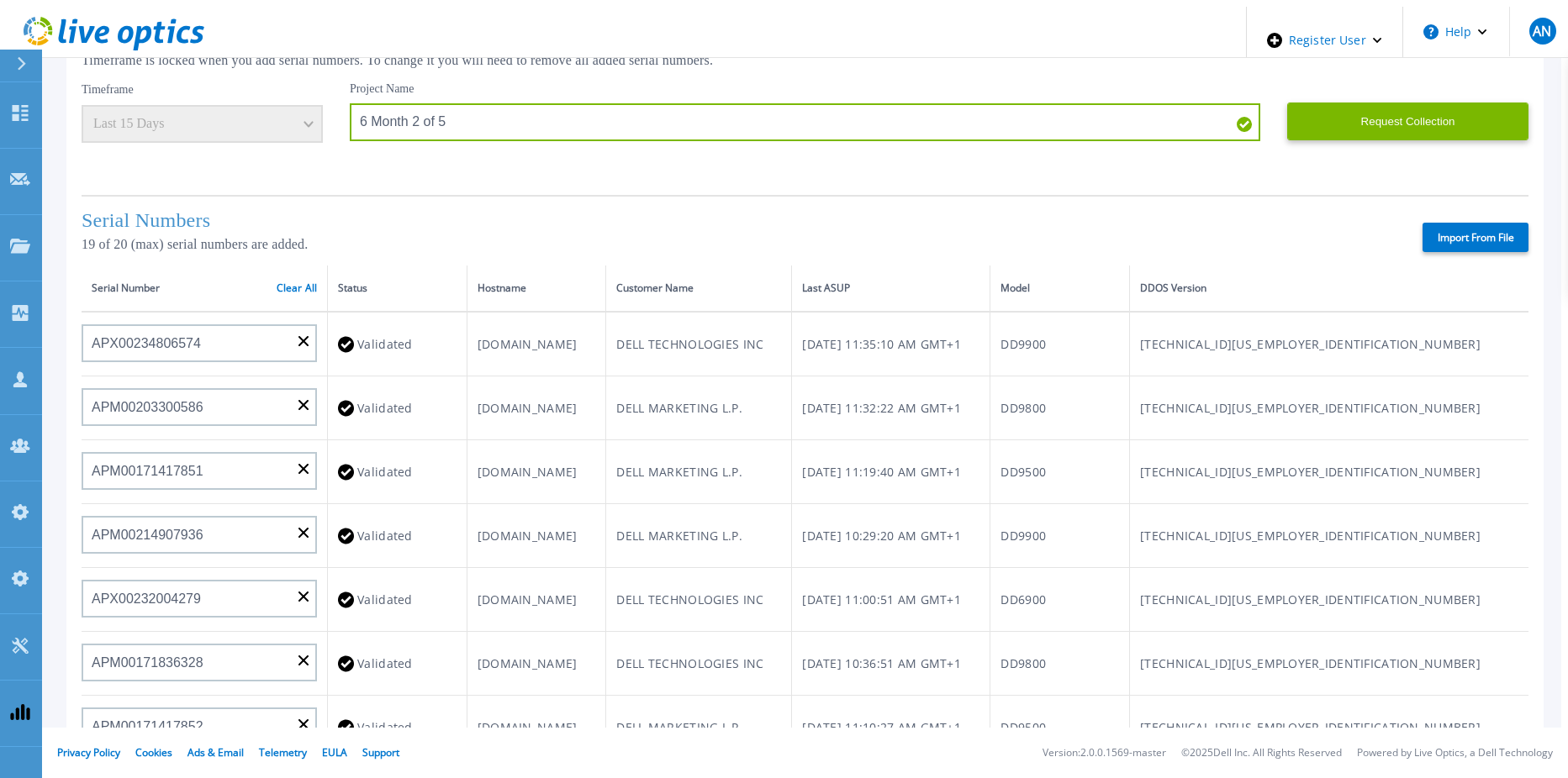
scroll to position [0, 0]
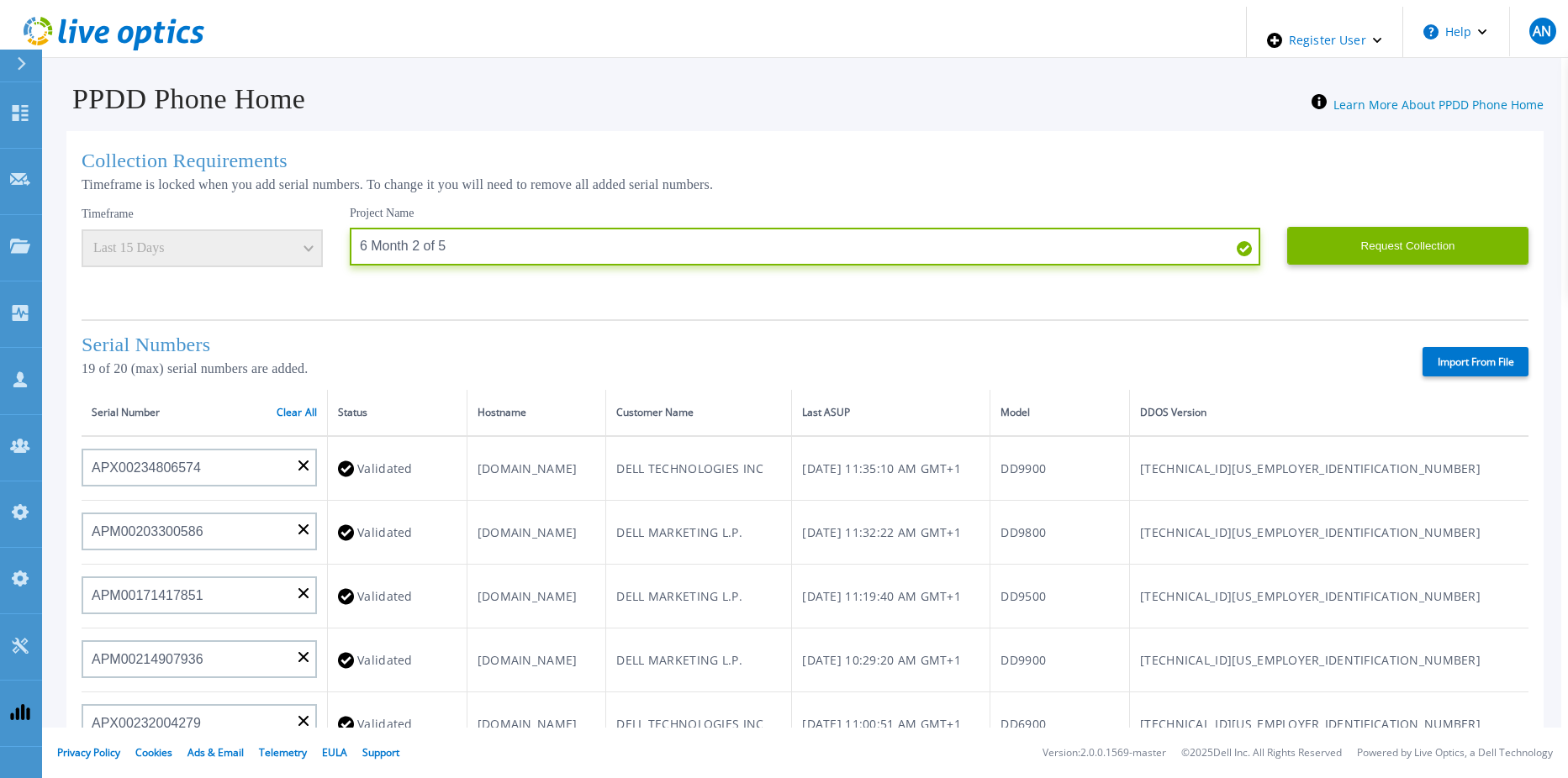
drag, startPoint x: 456, startPoint y: 243, endPoint x: 171, endPoint y: 228, distance: 285.4
click at [171, 228] on div "Timeframe Last 15 Days Project Name 6 Month 2 of 5 Request Collection This migh…" at bounding box center [805, 256] width 1447 height 101
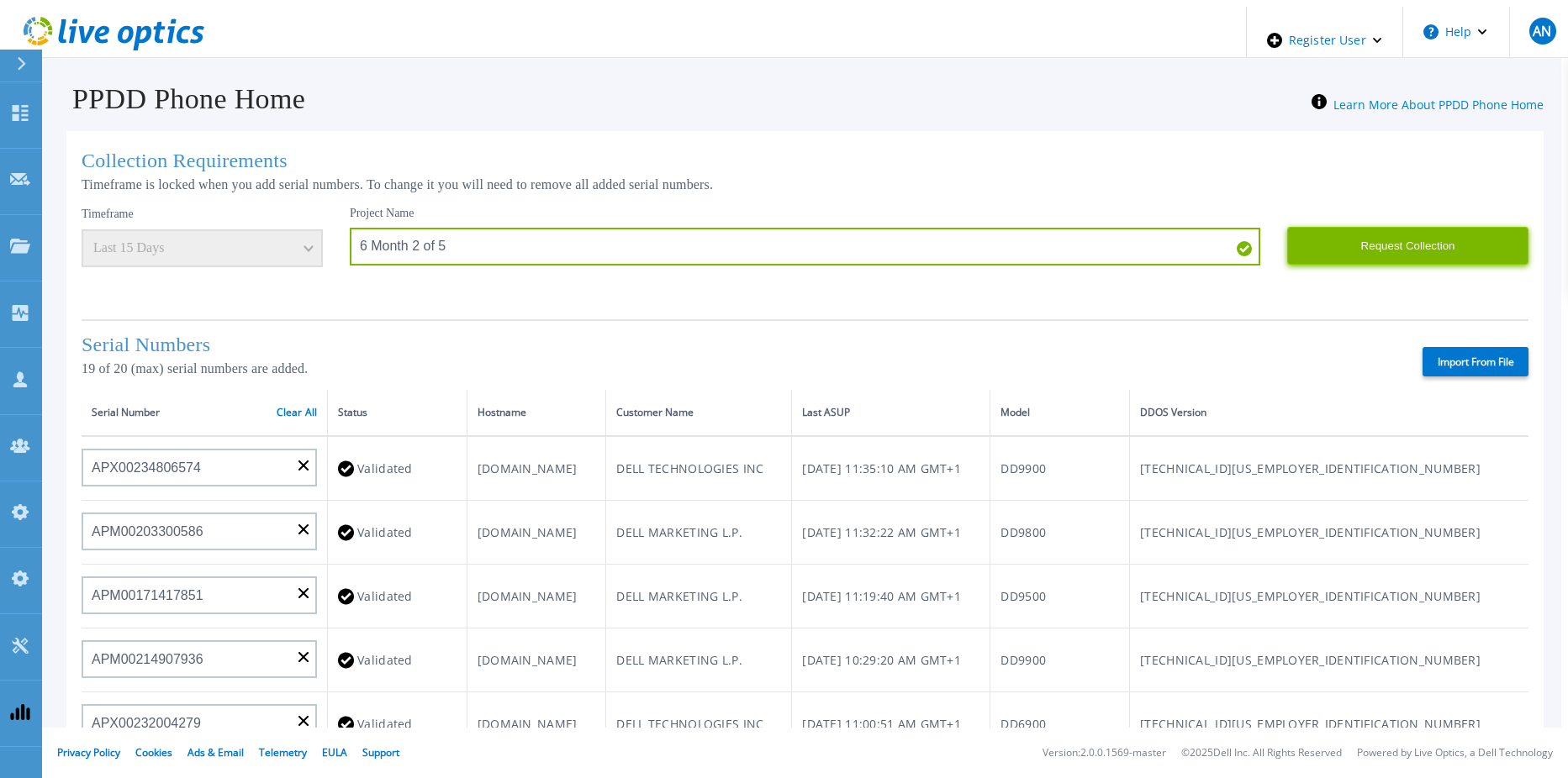
click at [1350, 241] on button "Request Collection" at bounding box center [1407, 246] width 241 height 38
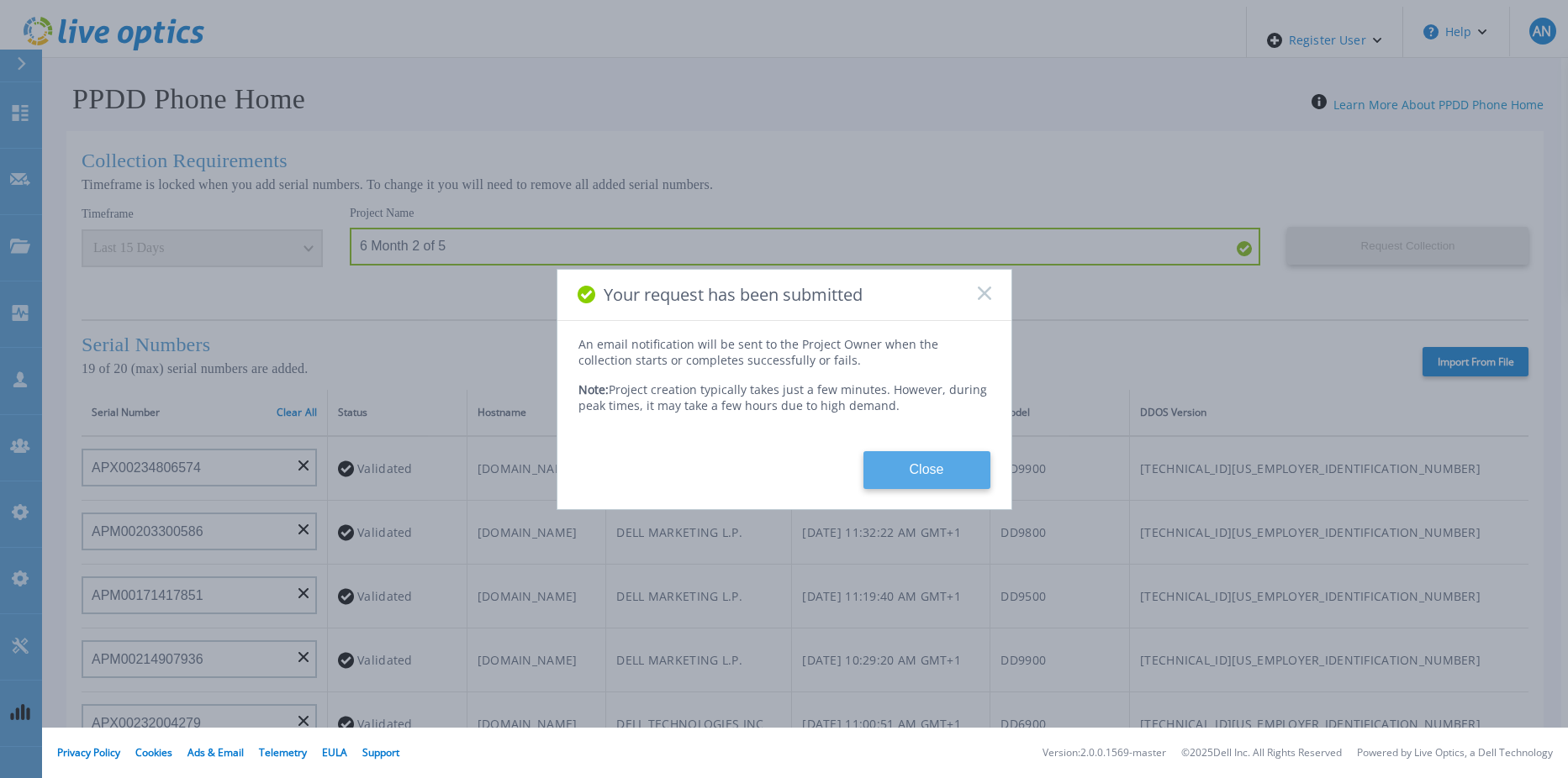
click at [922, 461] on button "Close" at bounding box center [927, 470] width 127 height 38
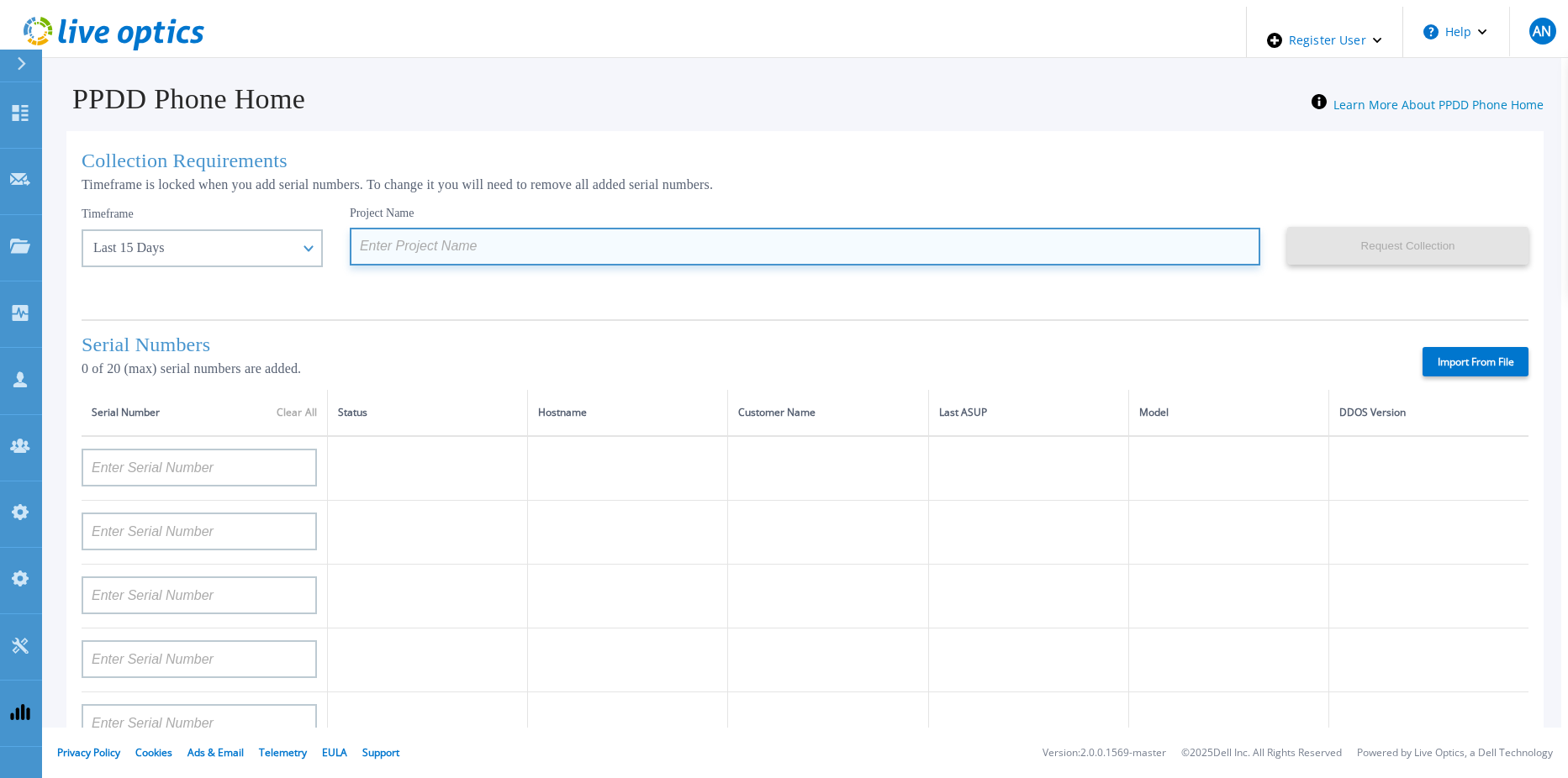
click at [404, 240] on input at bounding box center [805, 246] width 911 height 38
paste input "6 Month 2 of 5"
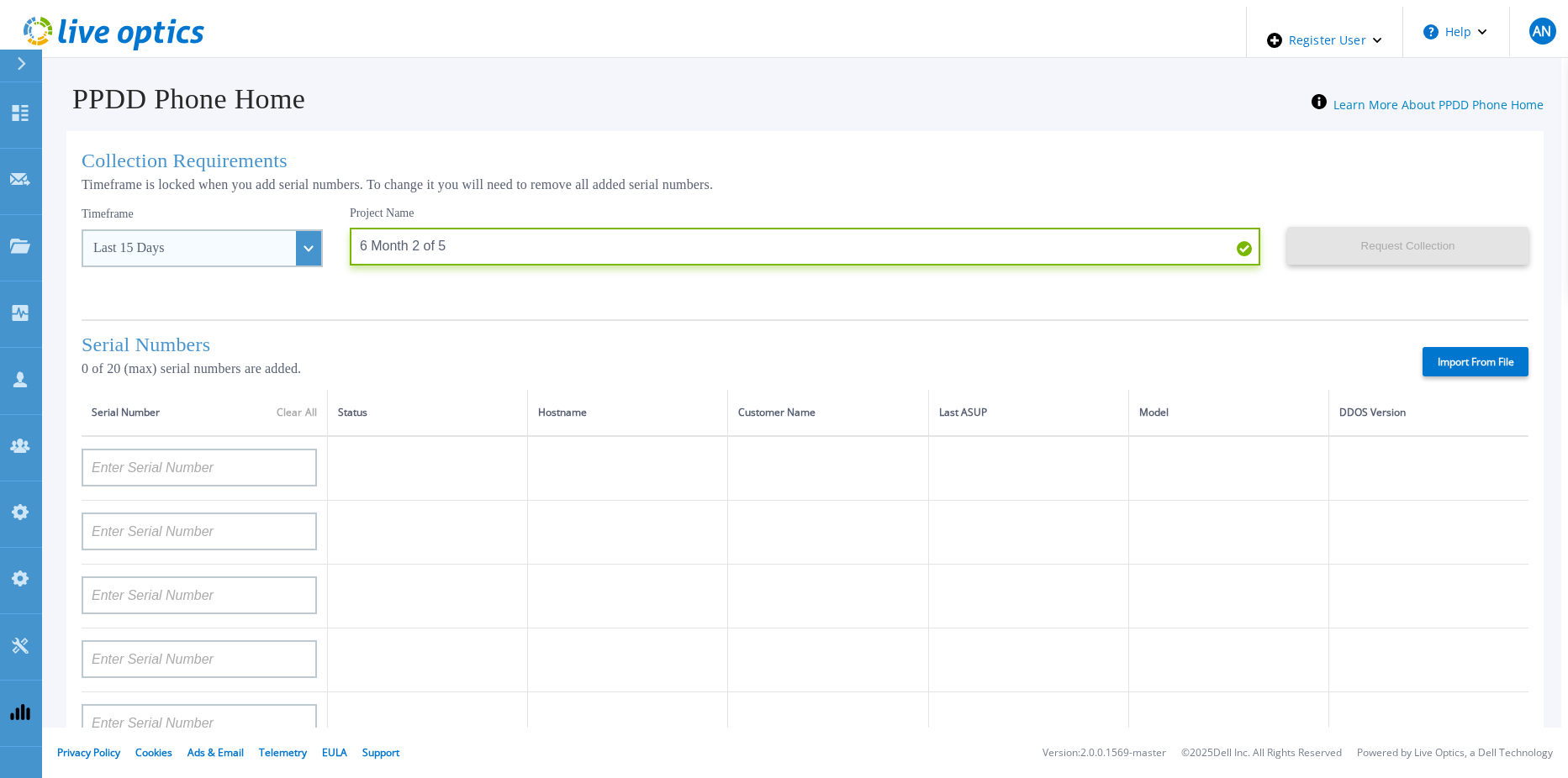
type input "6 Month 2 of 5"
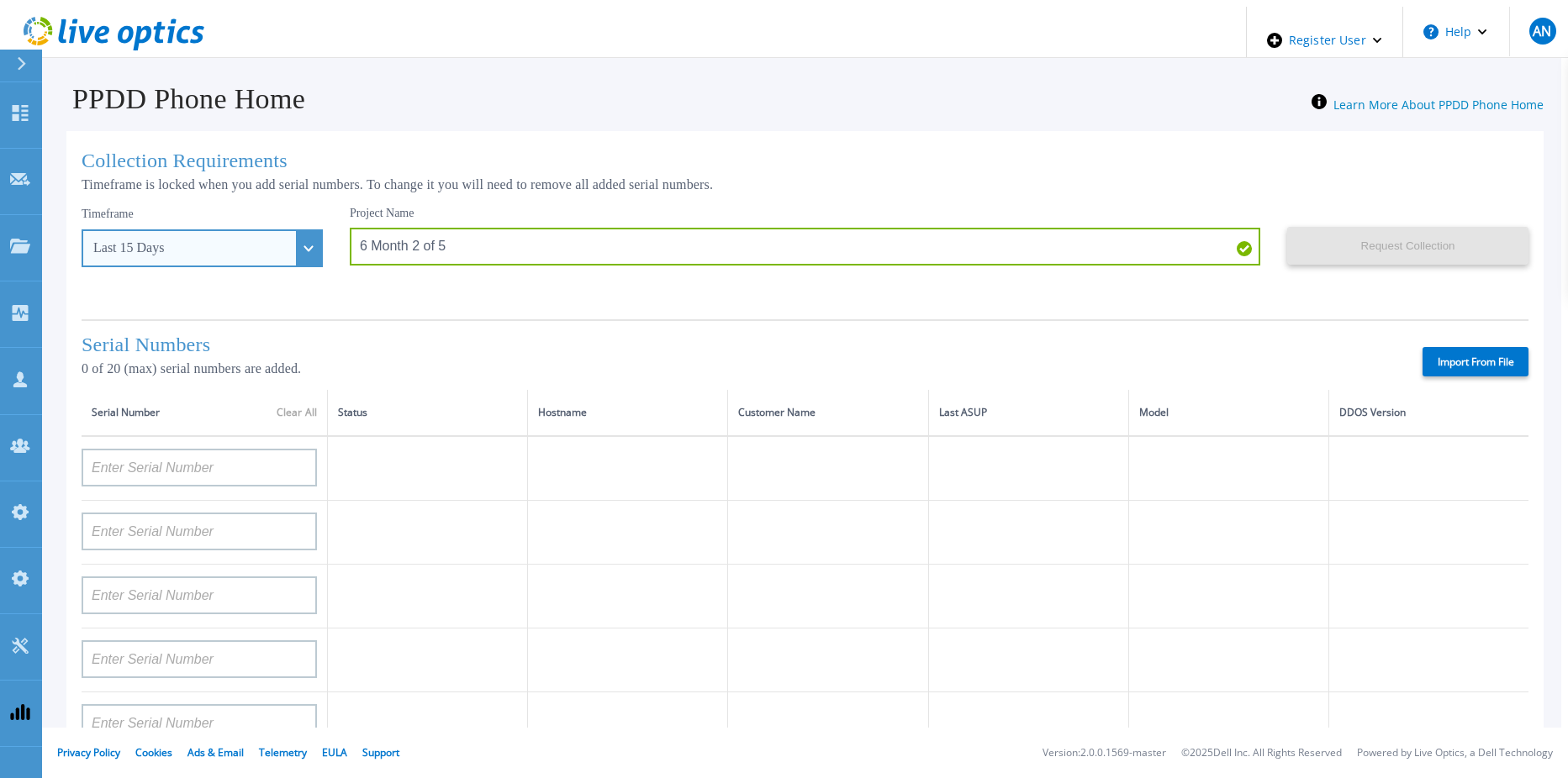
click at [263, 239] on div "Last 15 Days" at bounding box center [202, 248] width 241 height 38
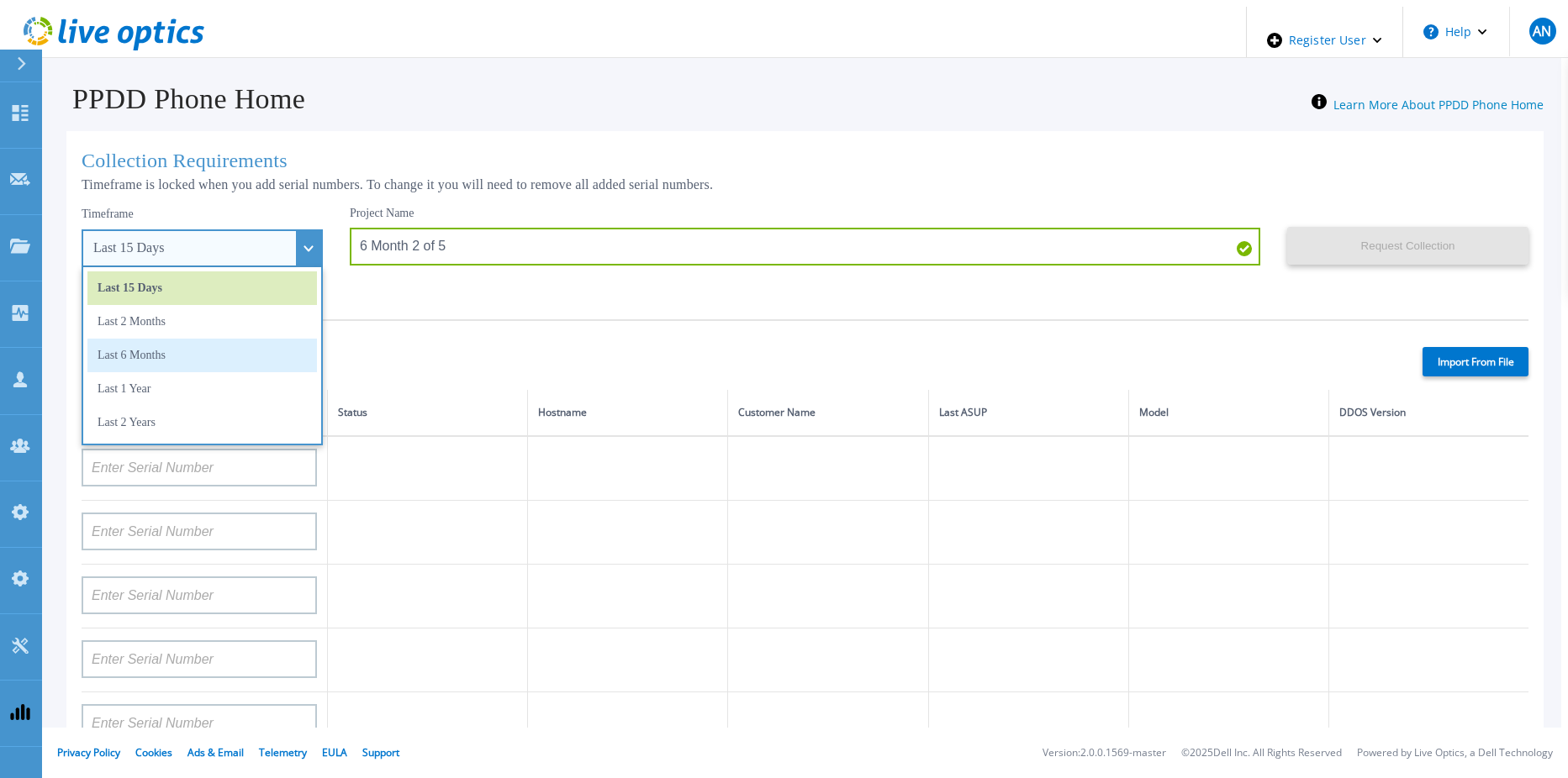
click at [210, 345] on li "Last 6 Months" at bounding box center [203, 355] width 230 height 33
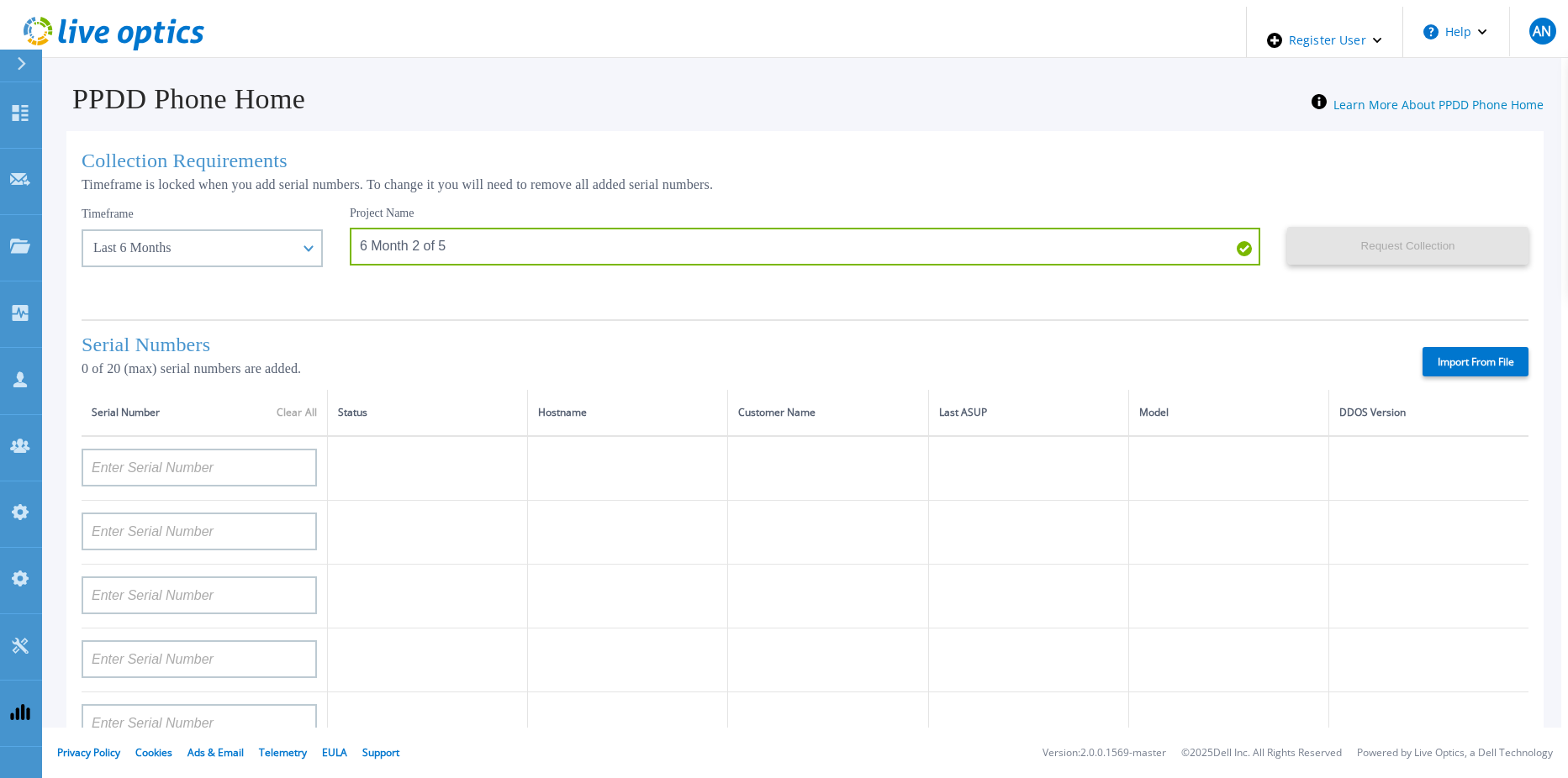
click at [1484, 353] on label "Import From File" at bounding box center [1475, 362] width 106 height 30
click at [0, 0] on input "Import From File" at bounding box center [0, 0] width 0 height 0
type input "APM00182527487"
type input "FNM00173740080"
type input "APM00171417851"
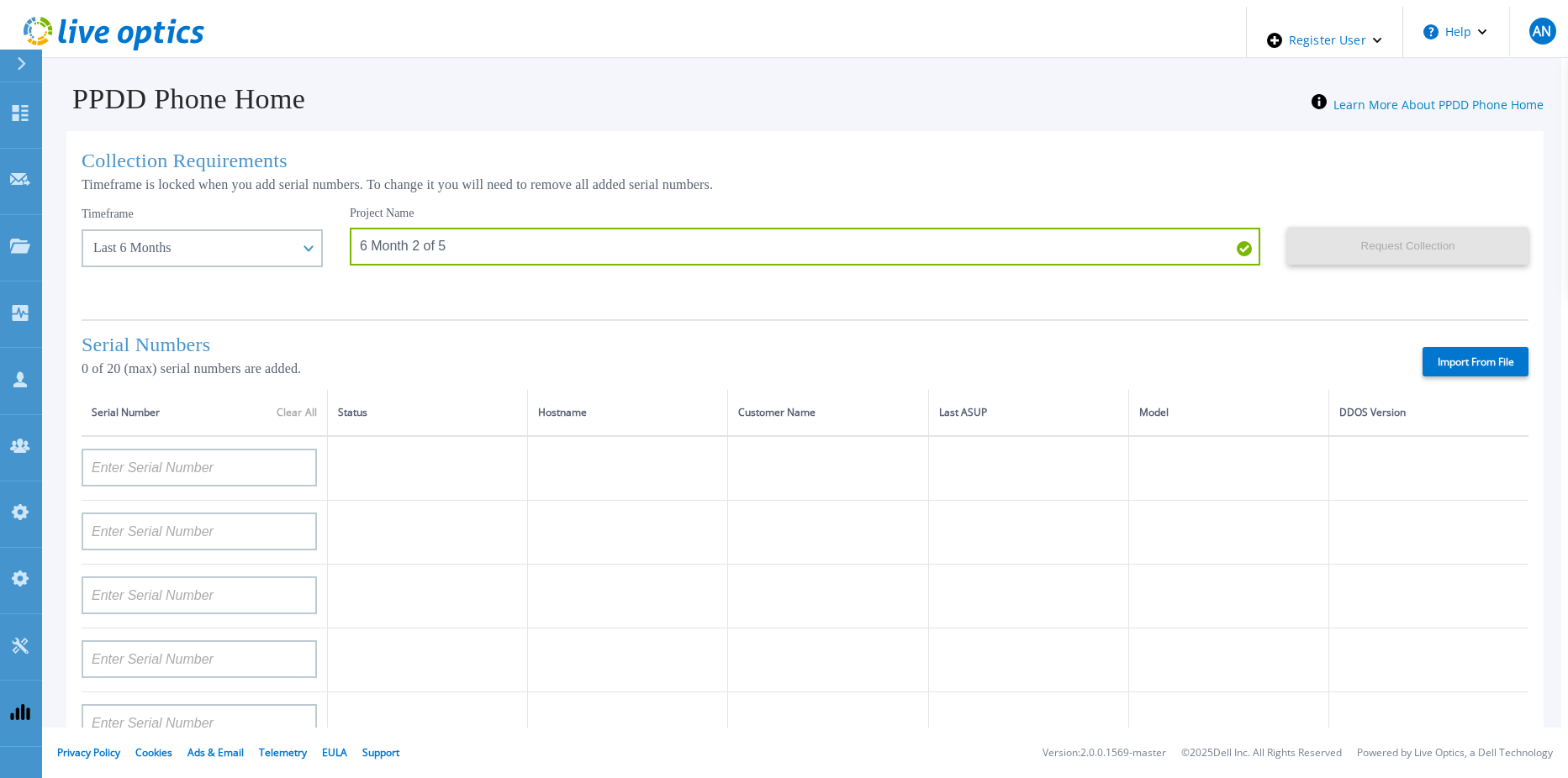
type input "APM00214907936"
type input "APX00232004279"
type input "APM00171836328"
type input "APM00171417852"
type input "AUDVZBFR65DB5U"
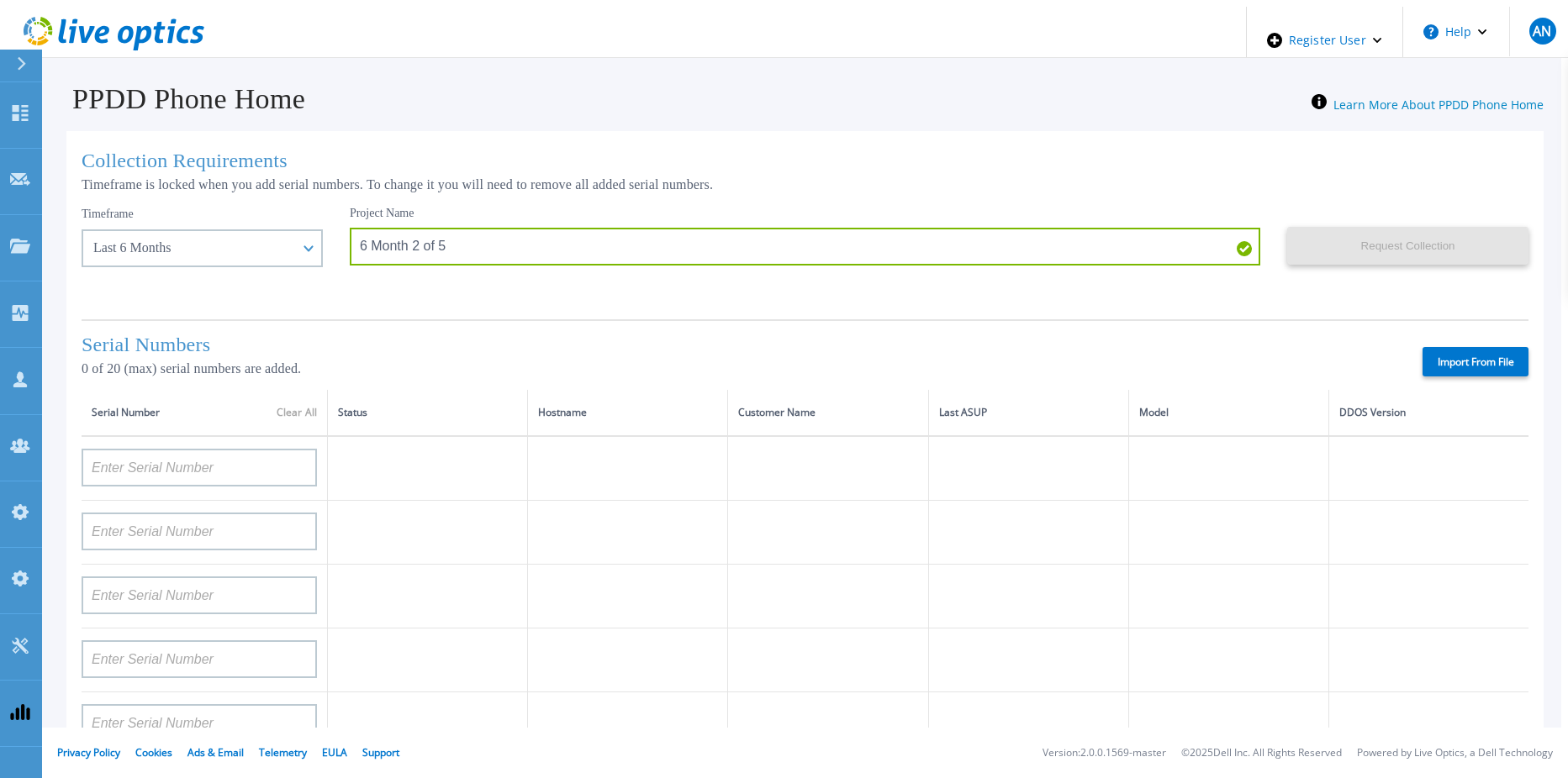
type input "CRK00241916749"
type input "APX00231205149"
type input "APM00181819857"
type input "CKM00180702043"
type input "APM00182123209"
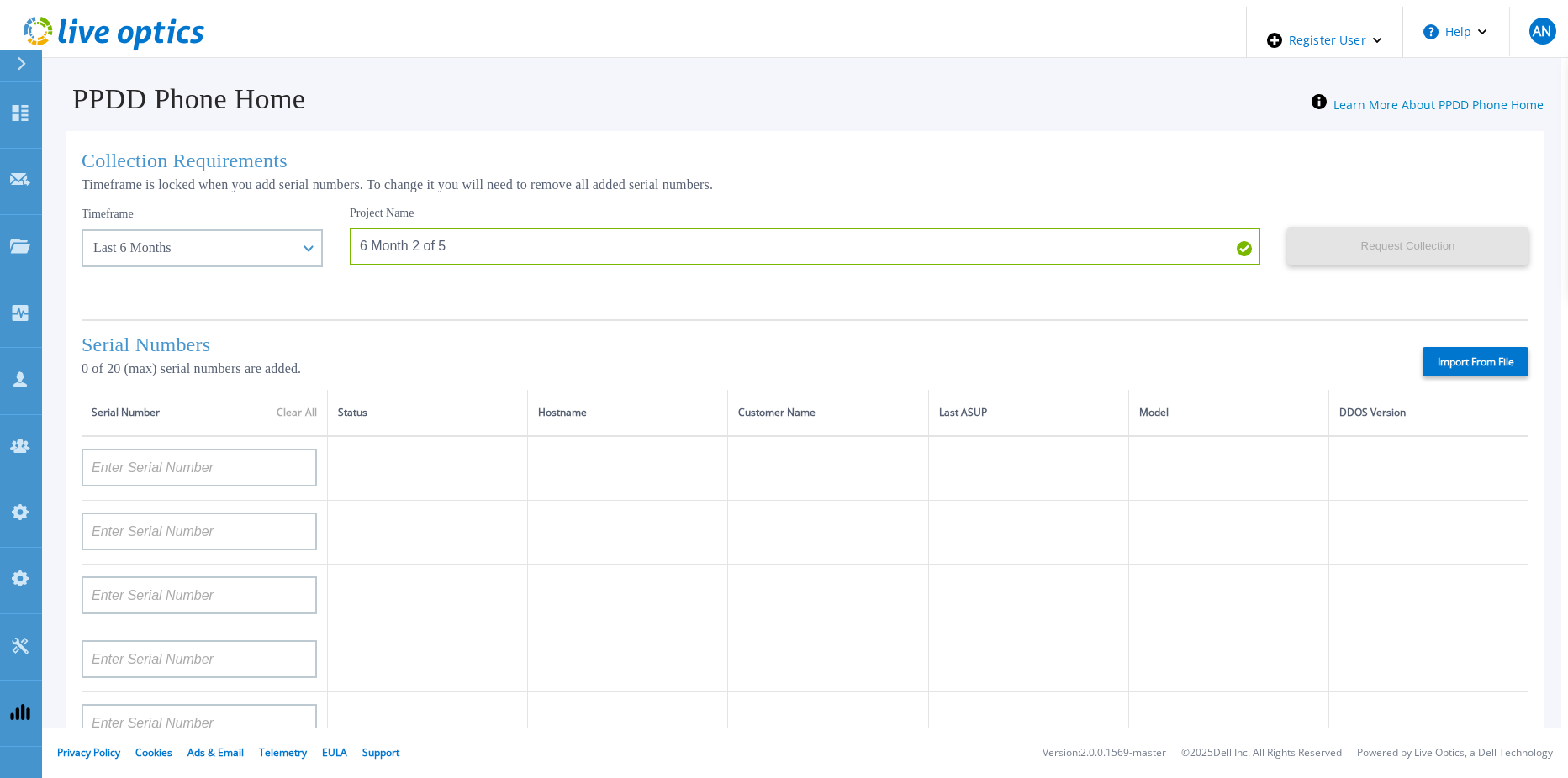
type input "TF3J4180100136"
type input "APM00214914093"
type input "TF3J4180100179"
type input "APM00212026970"
type input "APM00212018359"
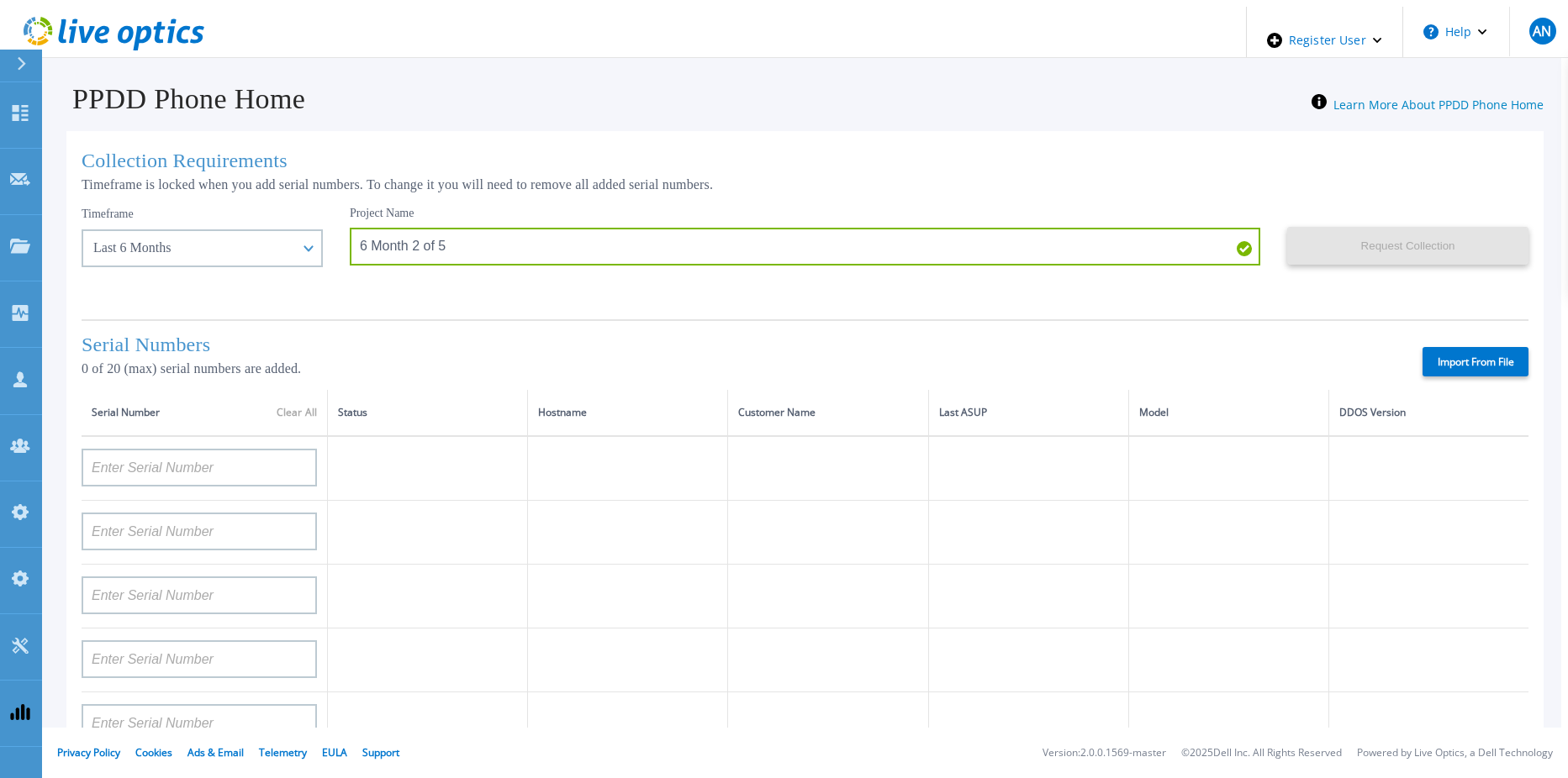
type input "APM00201113325"
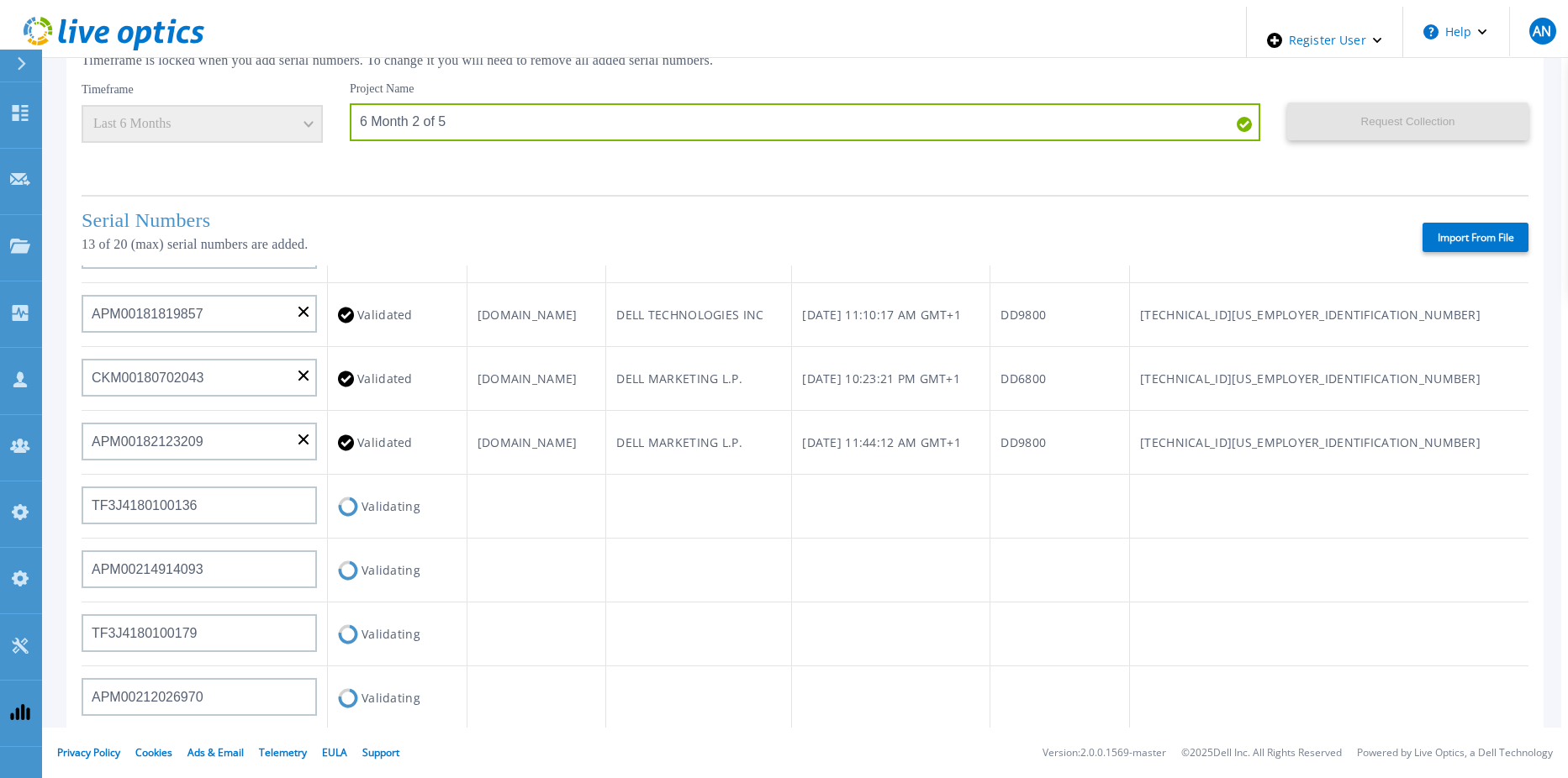
scroll to position [674, 0]
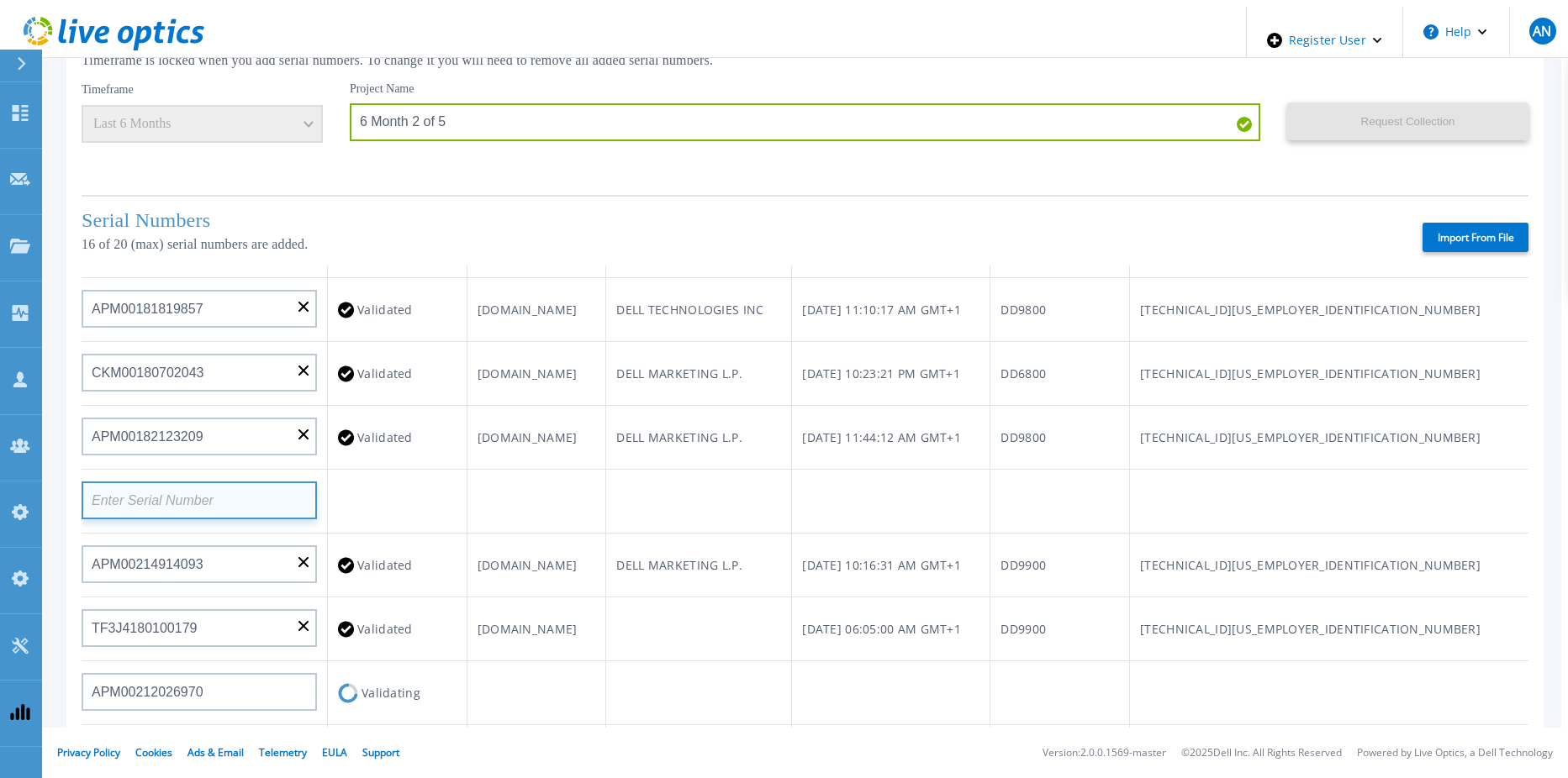
click at [271, 482] on input at bounding box center [199, 500] width 235 height 38
paste input "APM00214914094"
type input "APM00214914094"
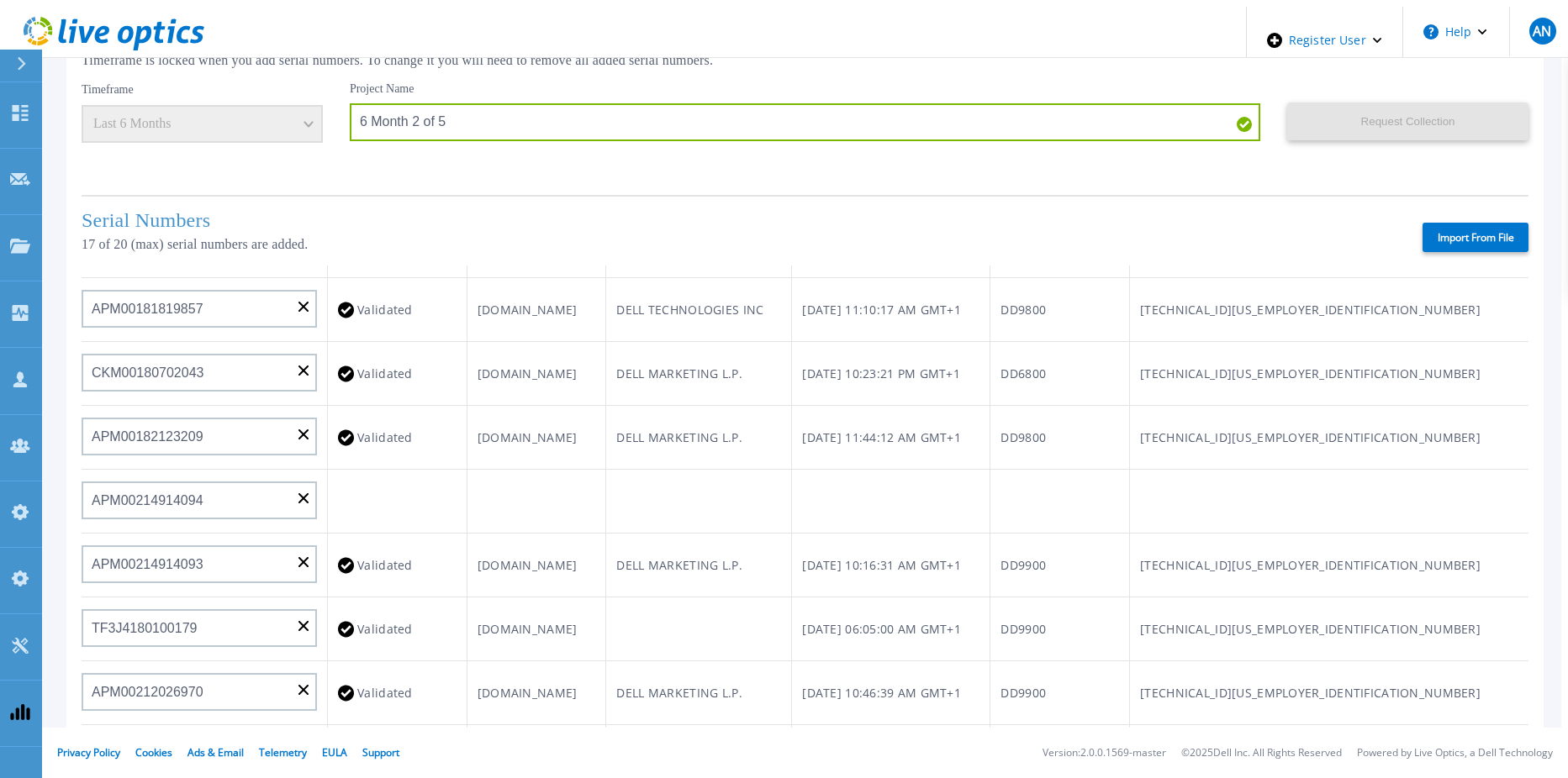
click at [555, 470] on td at bounding box center [536, 502] width 140 height 64
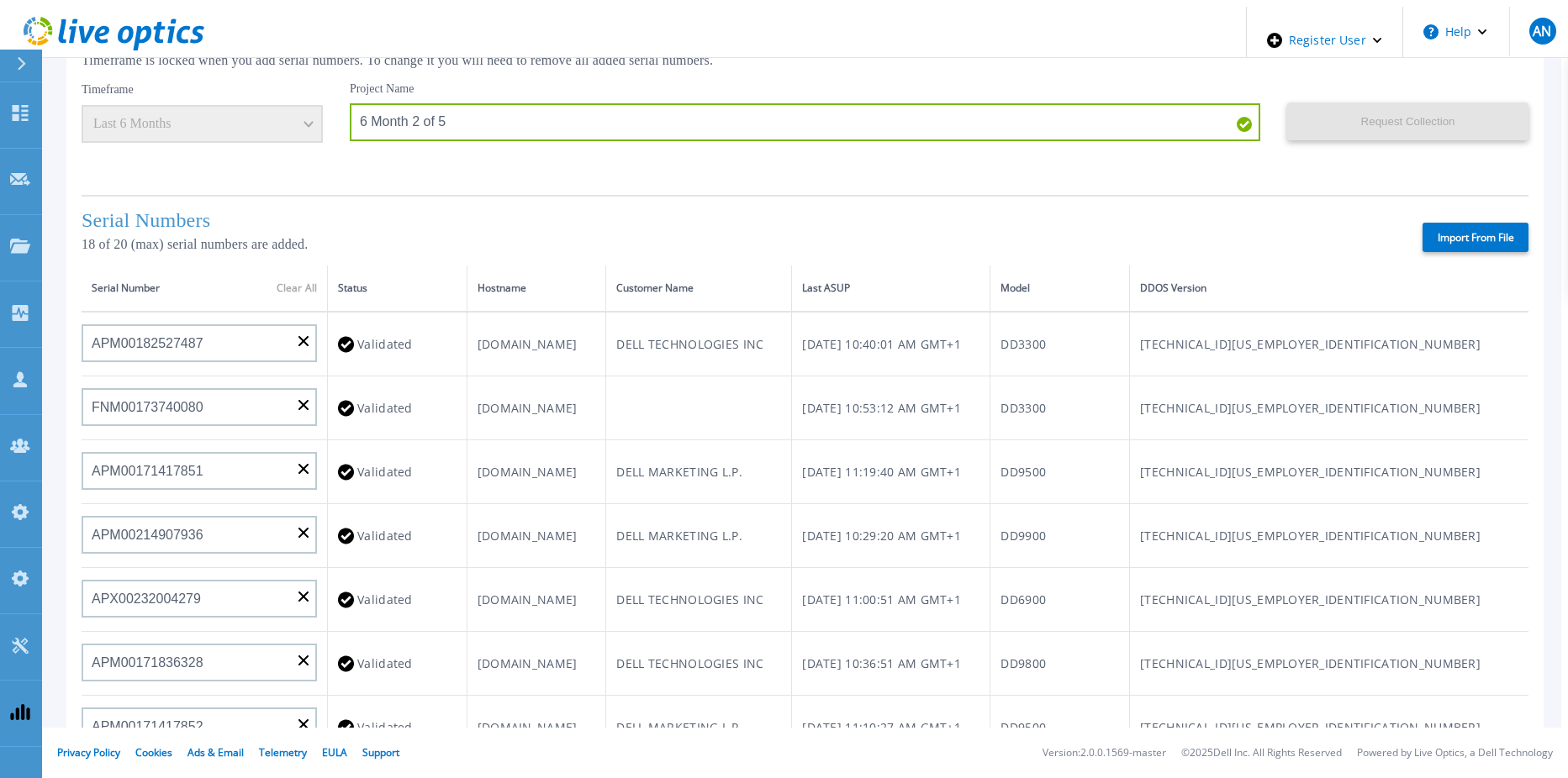
scroll to position [0, 0]
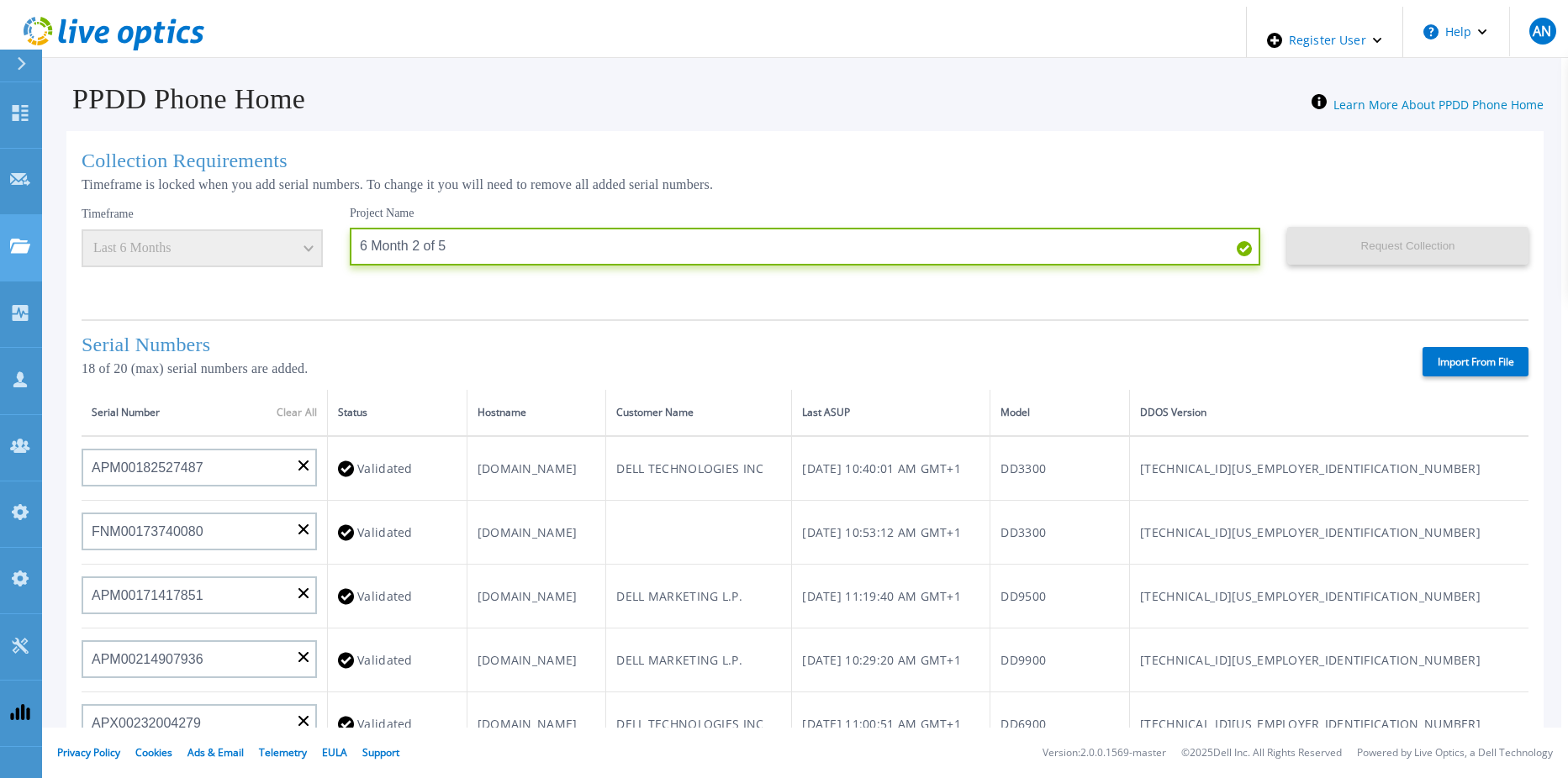
drag, startPoint x: 619, startPoint y: 237, endPoint x: 17, endPoint y: 196, distance: 603.4
click at [17, 196] on div "Dashboard Dashboard Request Capture Request Capture Projects Projects Search Pr…" at bounding box center [784, 396] width 1555 height 778
click at [914, 319] on div "Serial Numbers 18 of 20 (max) serial numbers are added. Import From File" at bounding box center [805, 354] width 1447 height 70
click at [1287, 338] on div "Serial Numbers 18 of 20 (max) serial numbers are added. Import From File" at bounding box center [805, 354] width 1447 height 70
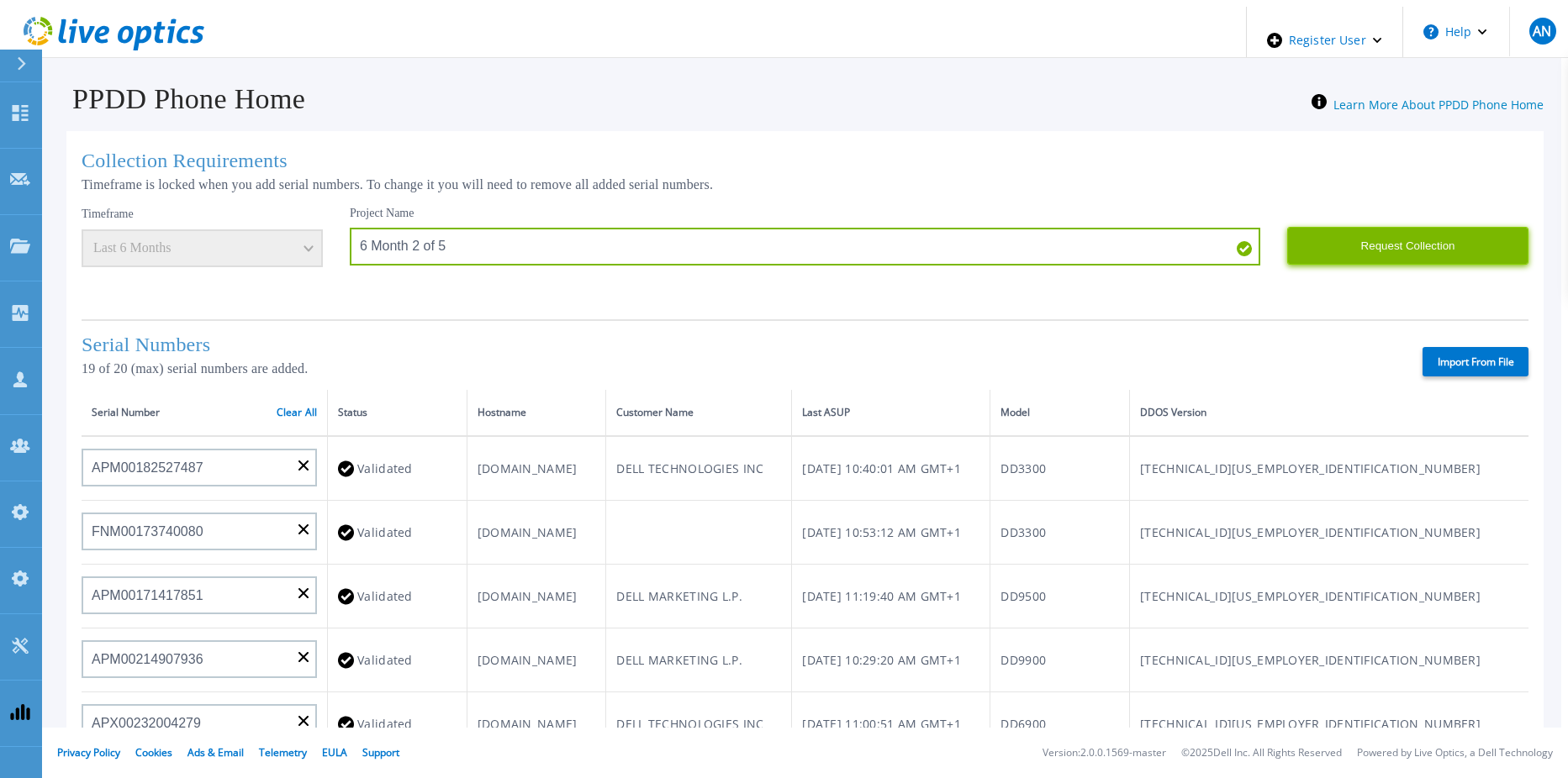
click at [1316, 247] on button "Request Collection" at bounding box center [1407, 246] width 241 height 38
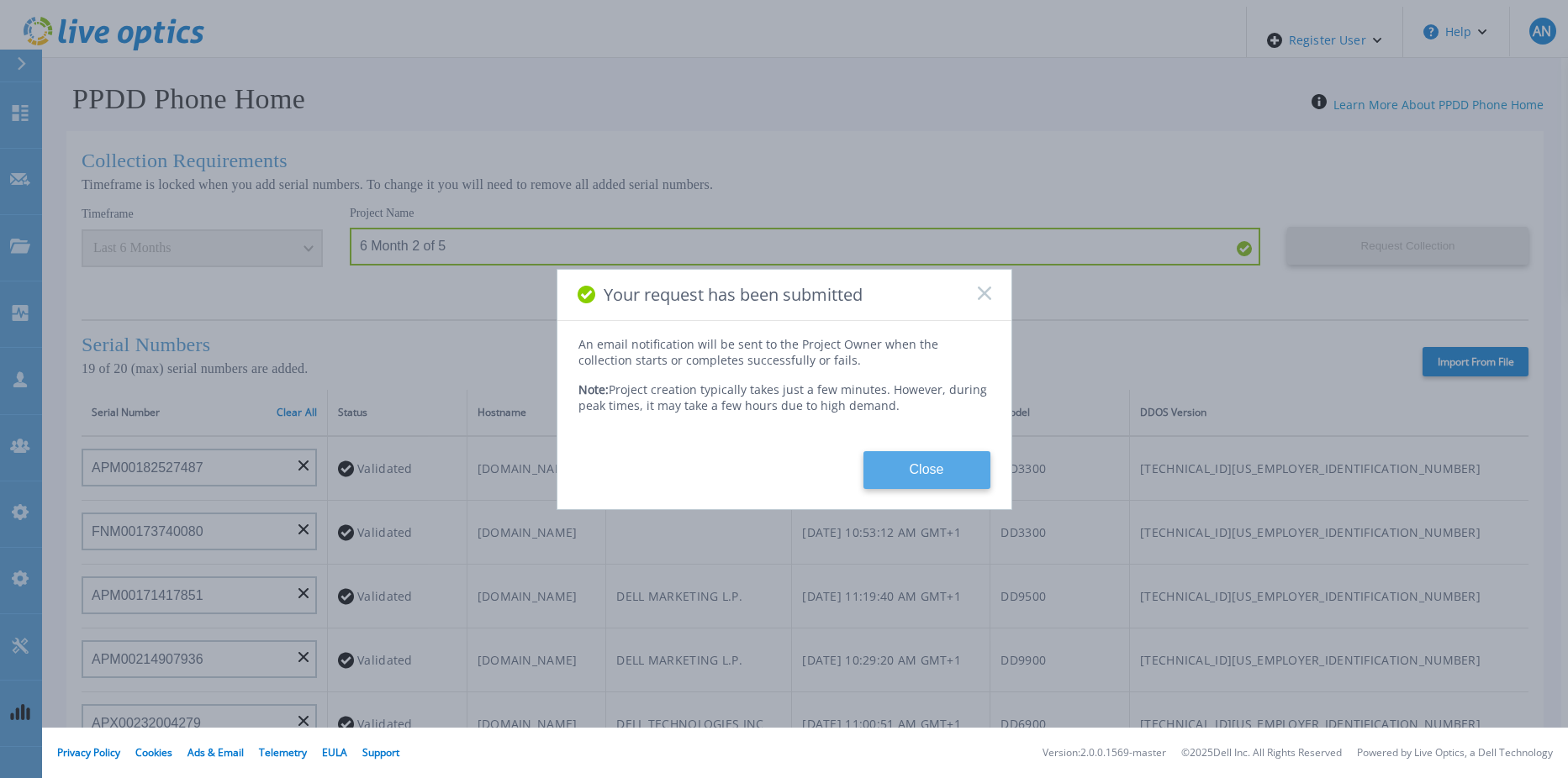
click at [878, 454] on button "Close" at bounding box center [927, 470] width 127 height 38
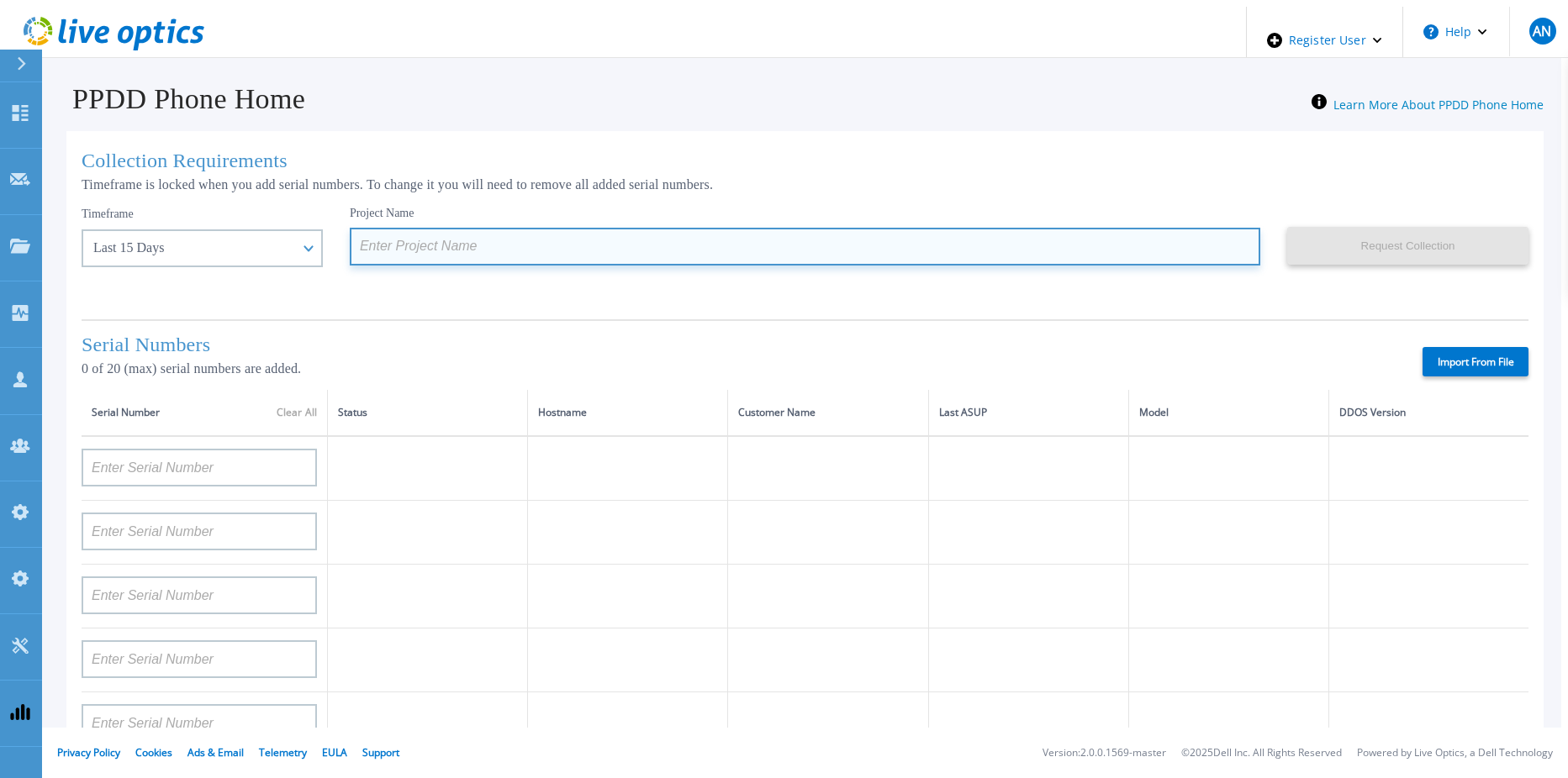
click at [444, 235] on input at bounding box center [805, 246] width 911 height 38
paste input "6 Month 2 of 5"
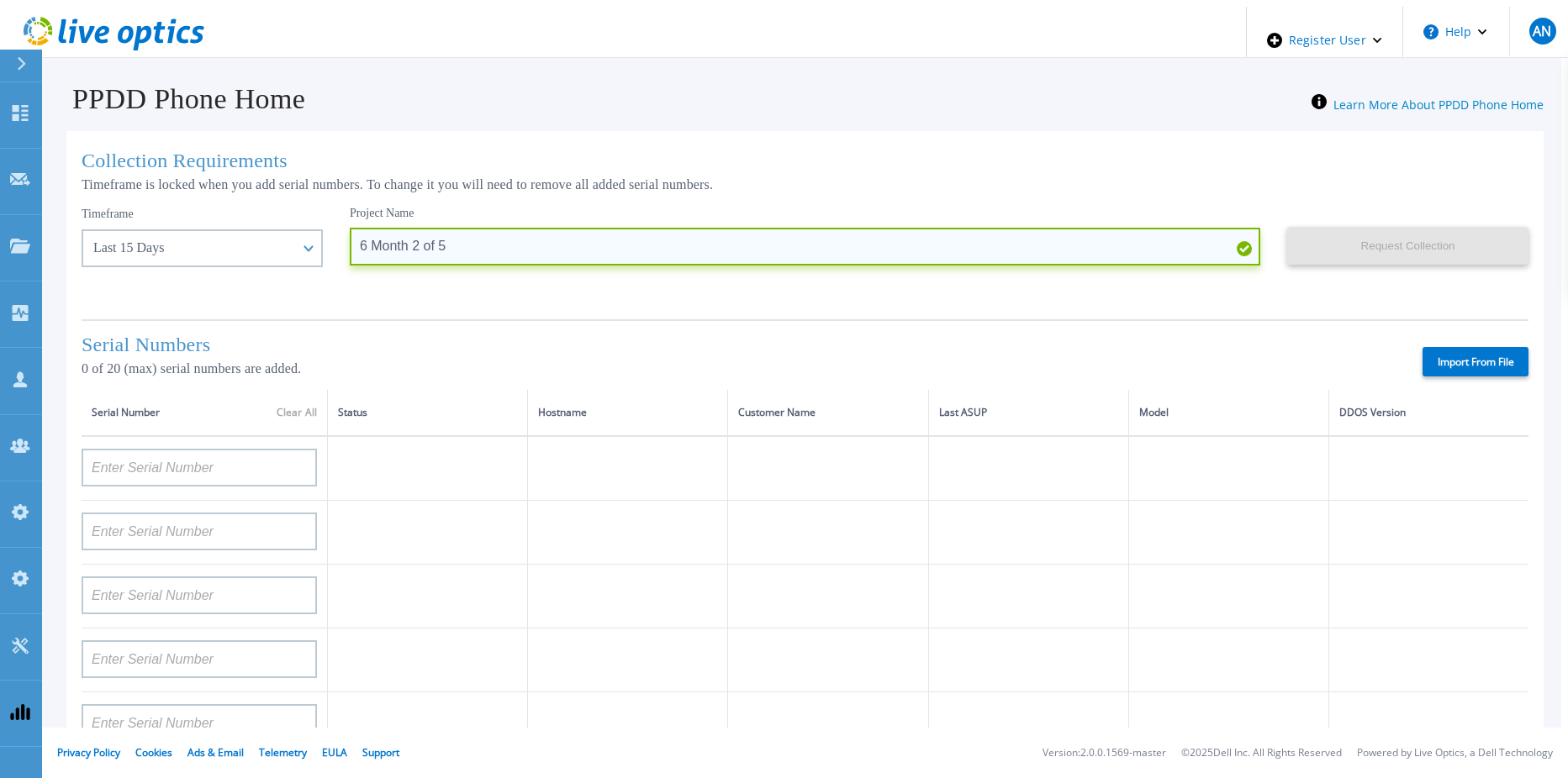
click at [378, 245] on input "6 Month 2 of 5" at bounding box center [805, 246] width 911 height 38
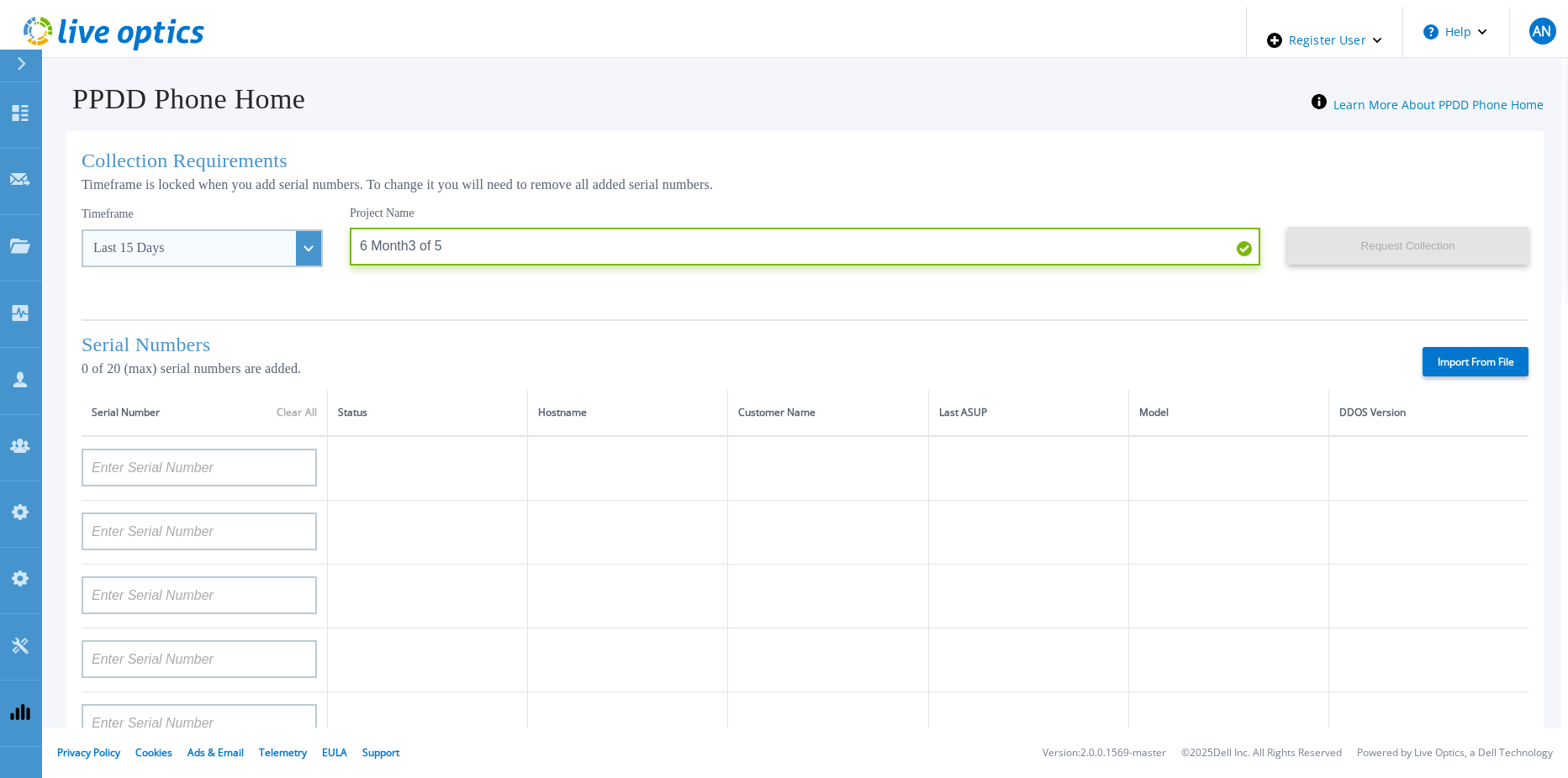
type input "6 Month3 of 5"
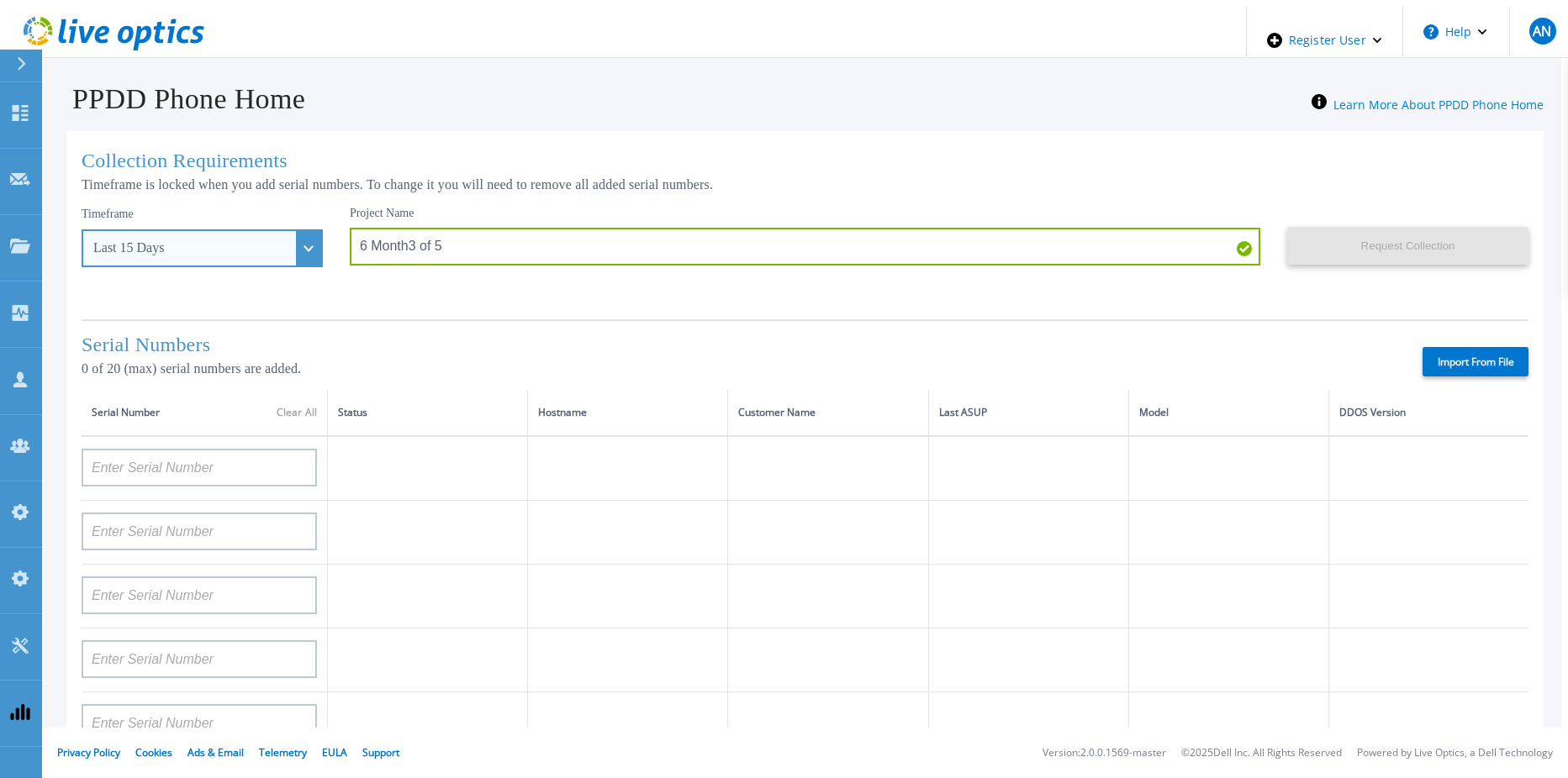
click at [144, 250] on div "Last 15 Days" at bounding box center [192, 247] width 199 height 15
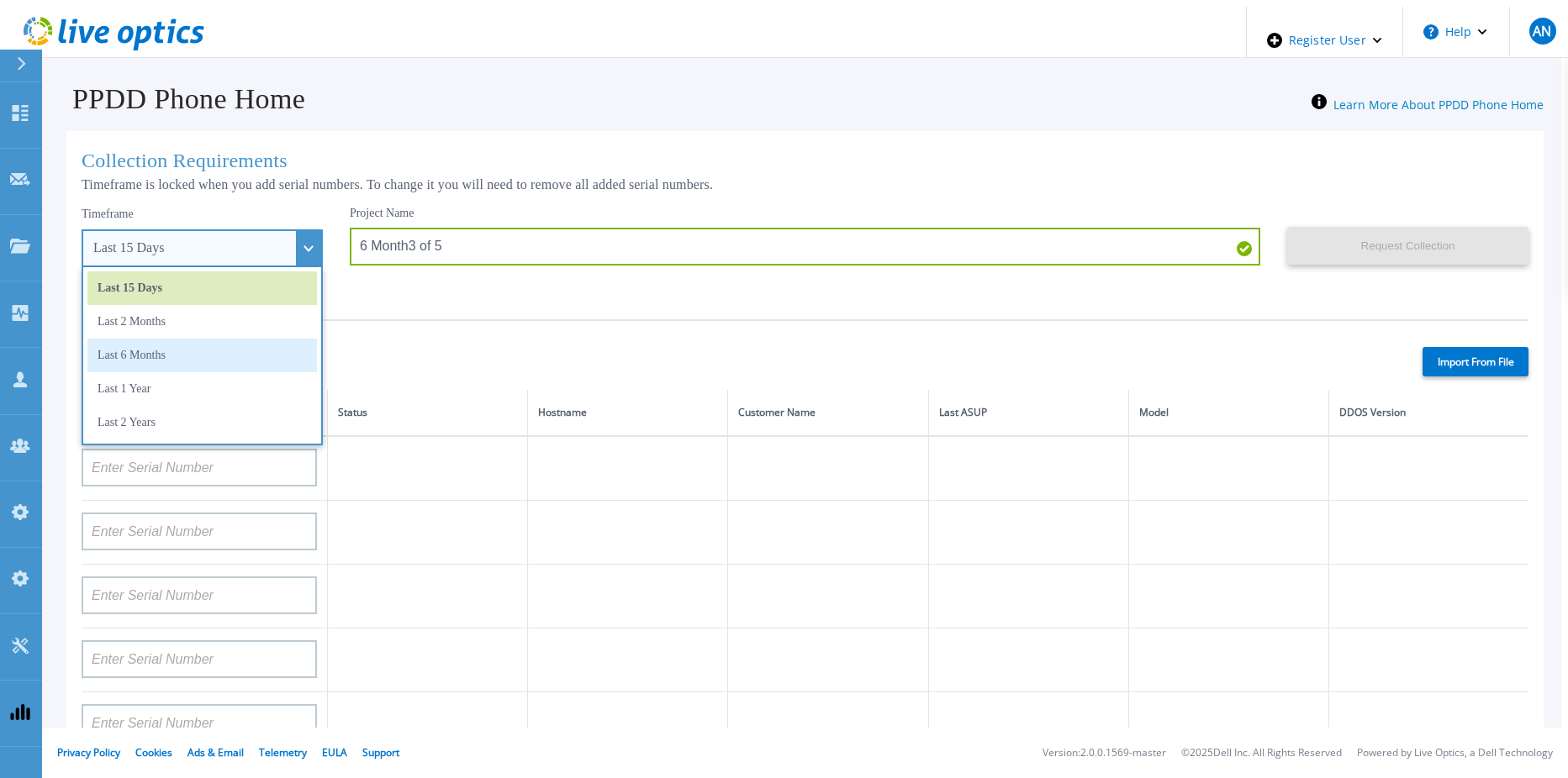
click at [150, 354] on li "Last 6 Months" at bounding box center [203, 355] width 230 height 33
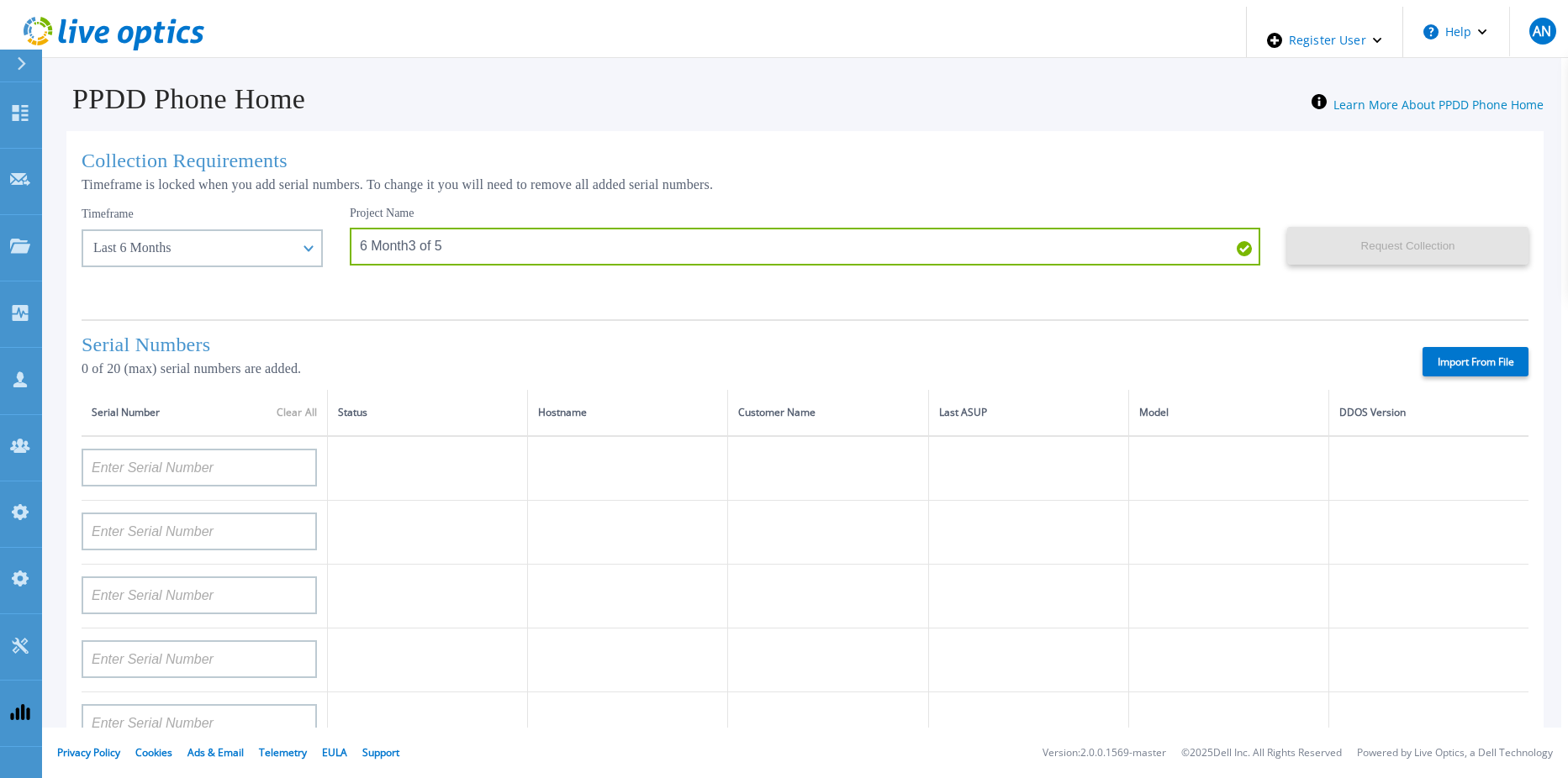
click at [1433, 347] on label "Import From File" at bounding box center [1475, 362] width 106 height 30
click at [0, 0] on input "Import From File" at bounding box center [0, 0] width 0 height 0
type input "APM00212517749"
type input "APM00171836329"
type input "APM00214914093"
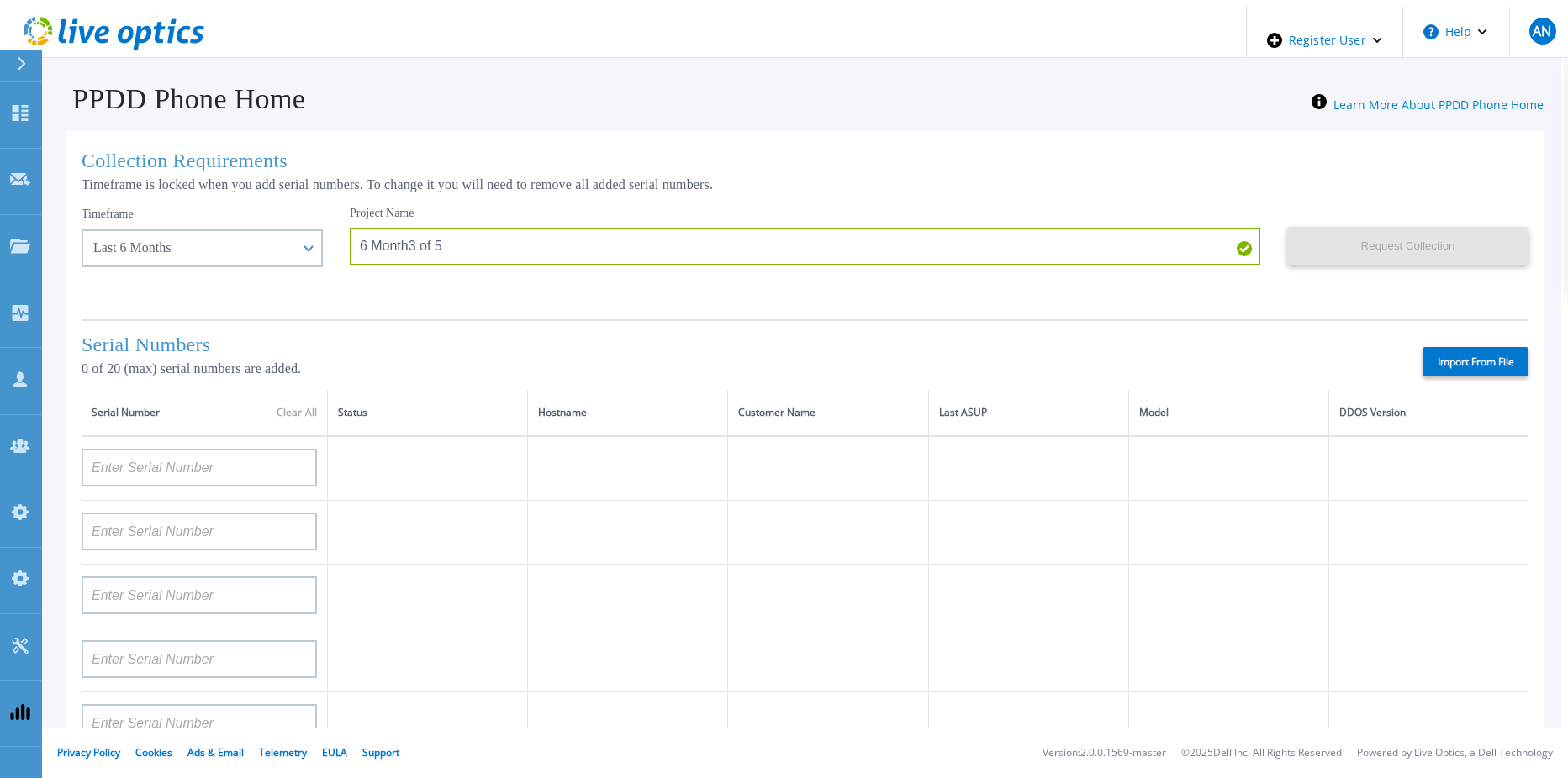
type input "APM00211700095"
type input "APX00232503745"
type input "AUDVMK7W3NDDSP"
type input "APM00201200598"
type input "APM00174422347"
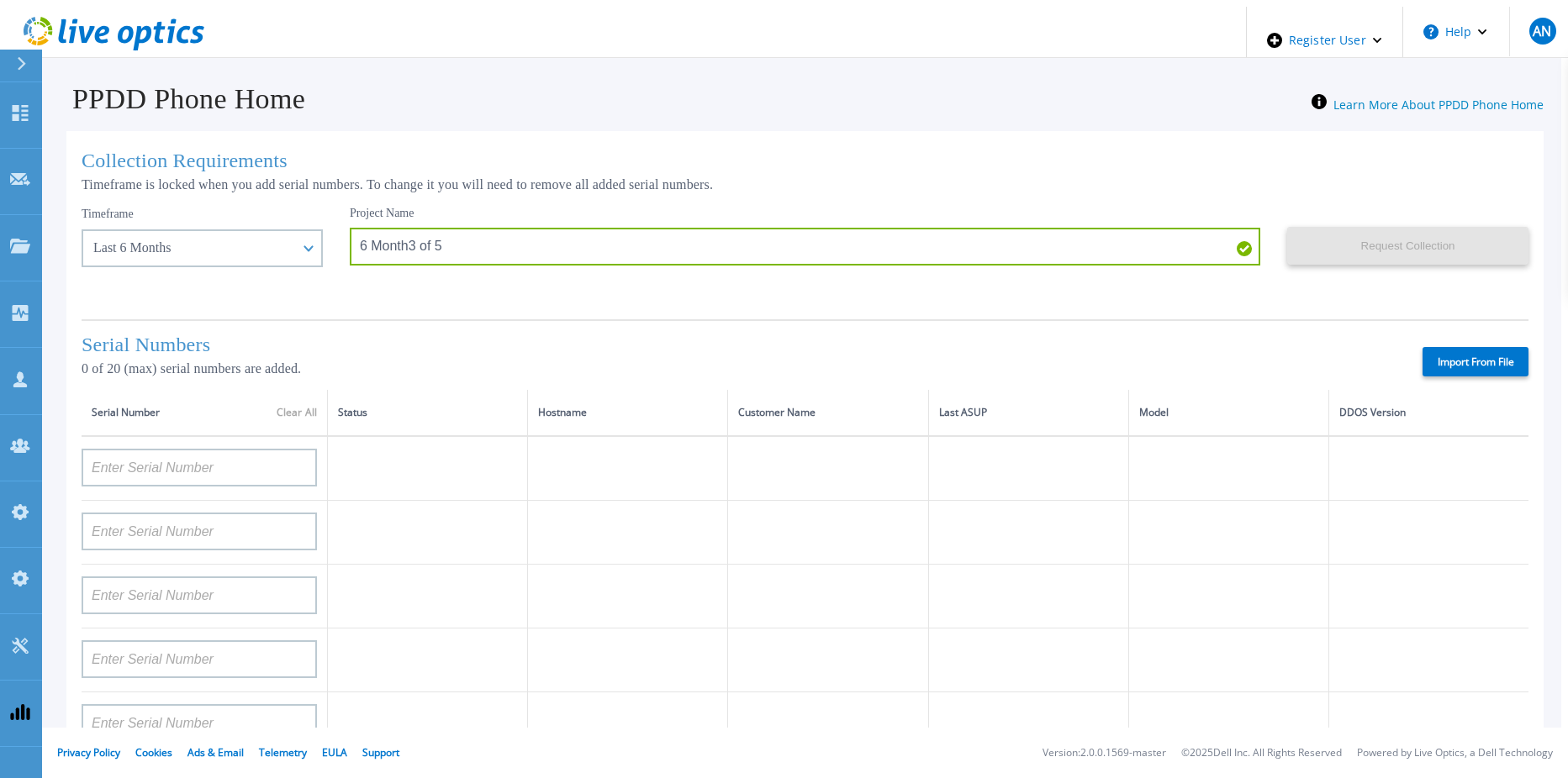
type input "APM00171414746"
type input "APM00181610916"
type input "APM00192901991"
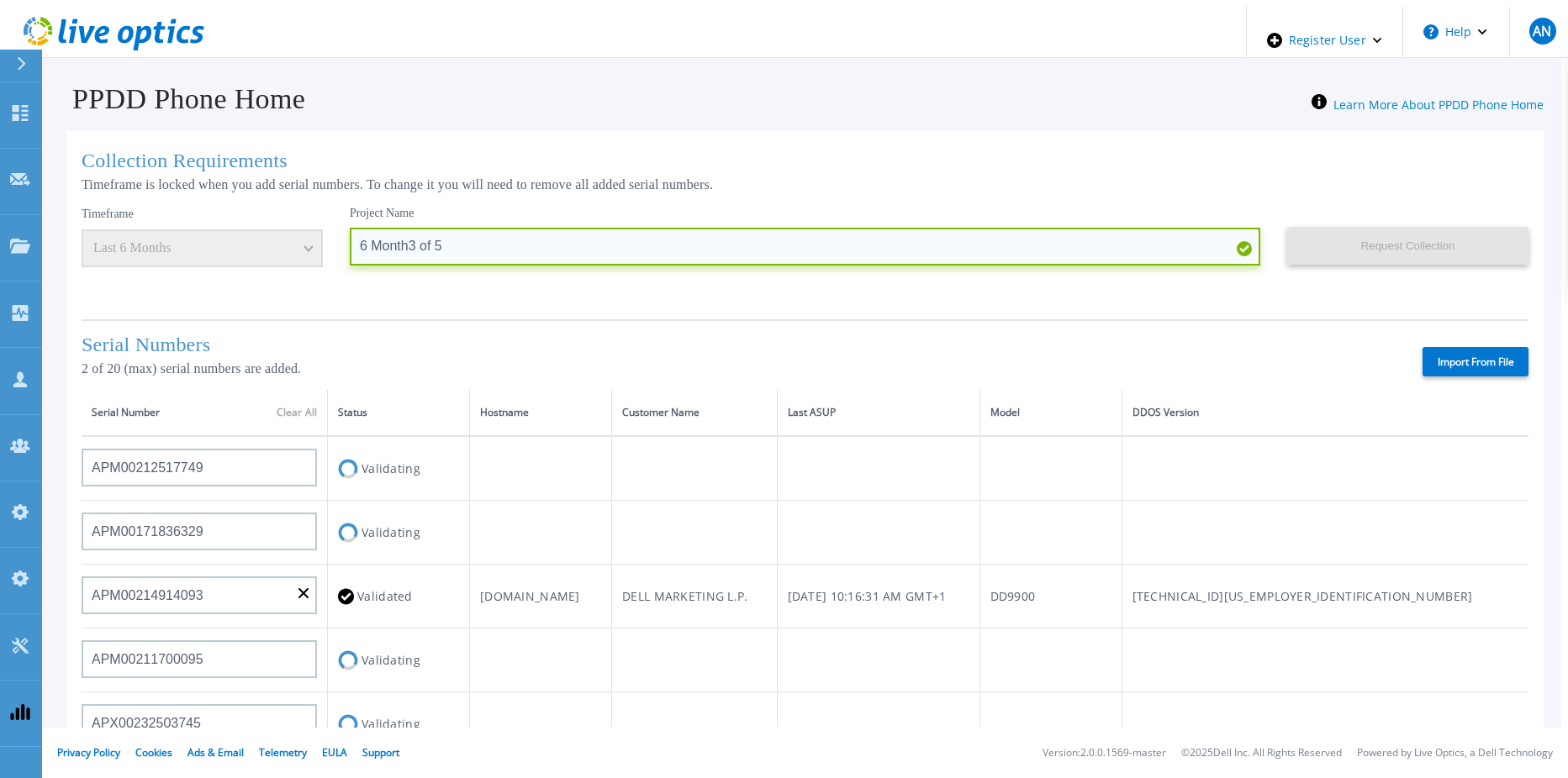
click at [376, 240] on input "6 Month3 of 5" at bounding box center [805, 246] width 911 height 38
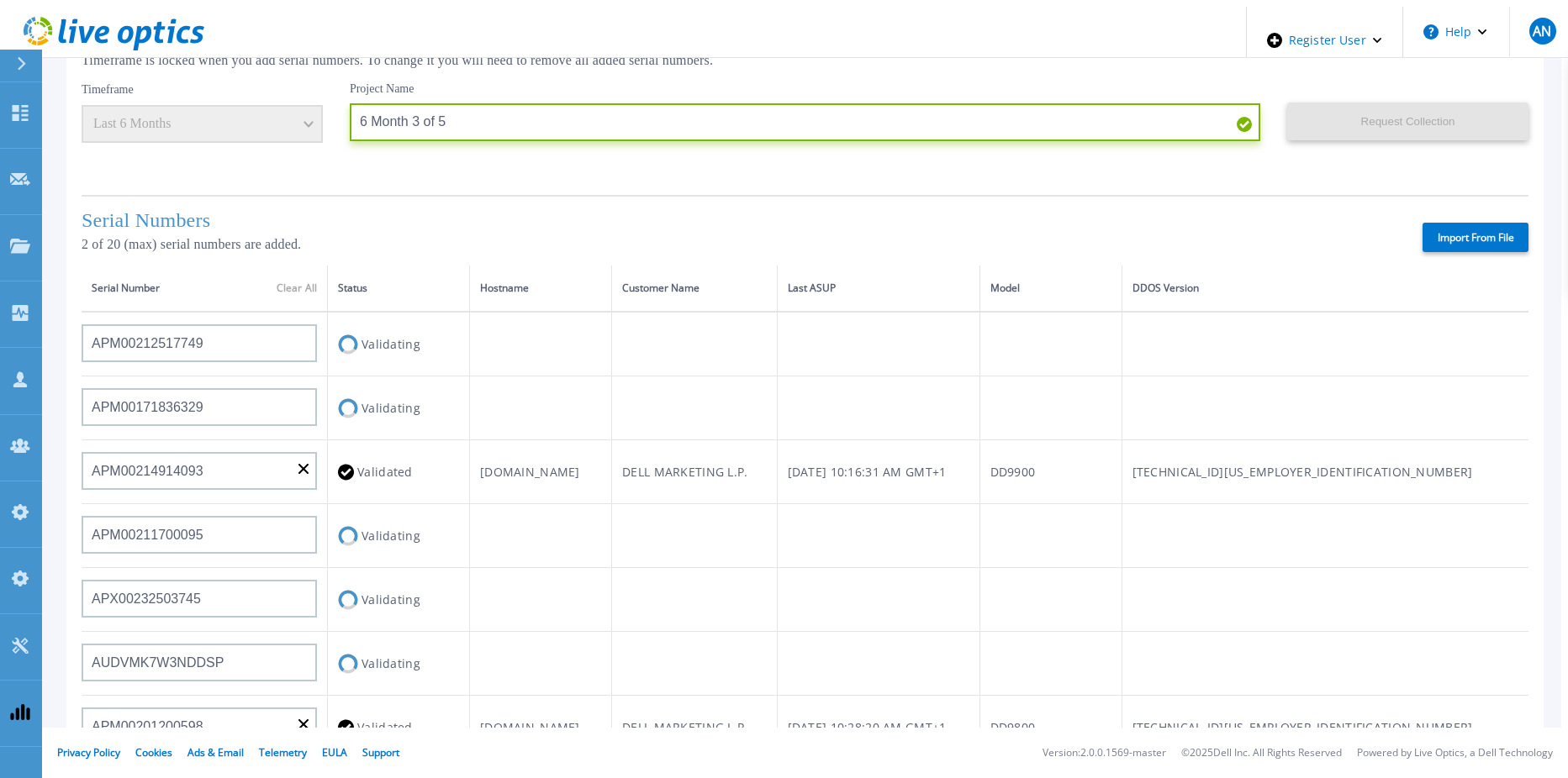
scroll to position [297, 0]
type input "6 Month 3 of 5"
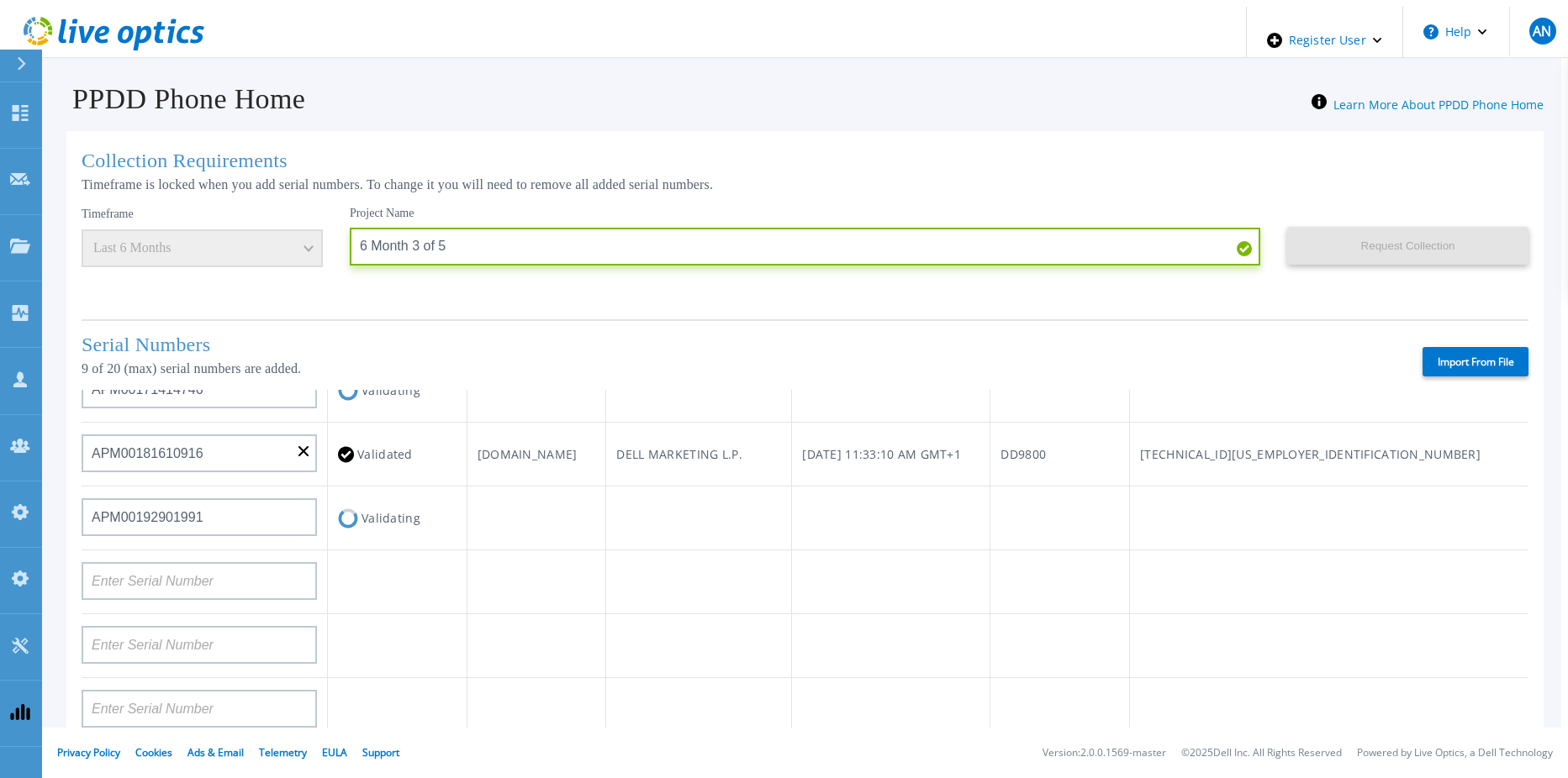
scroll to position [505, 0]
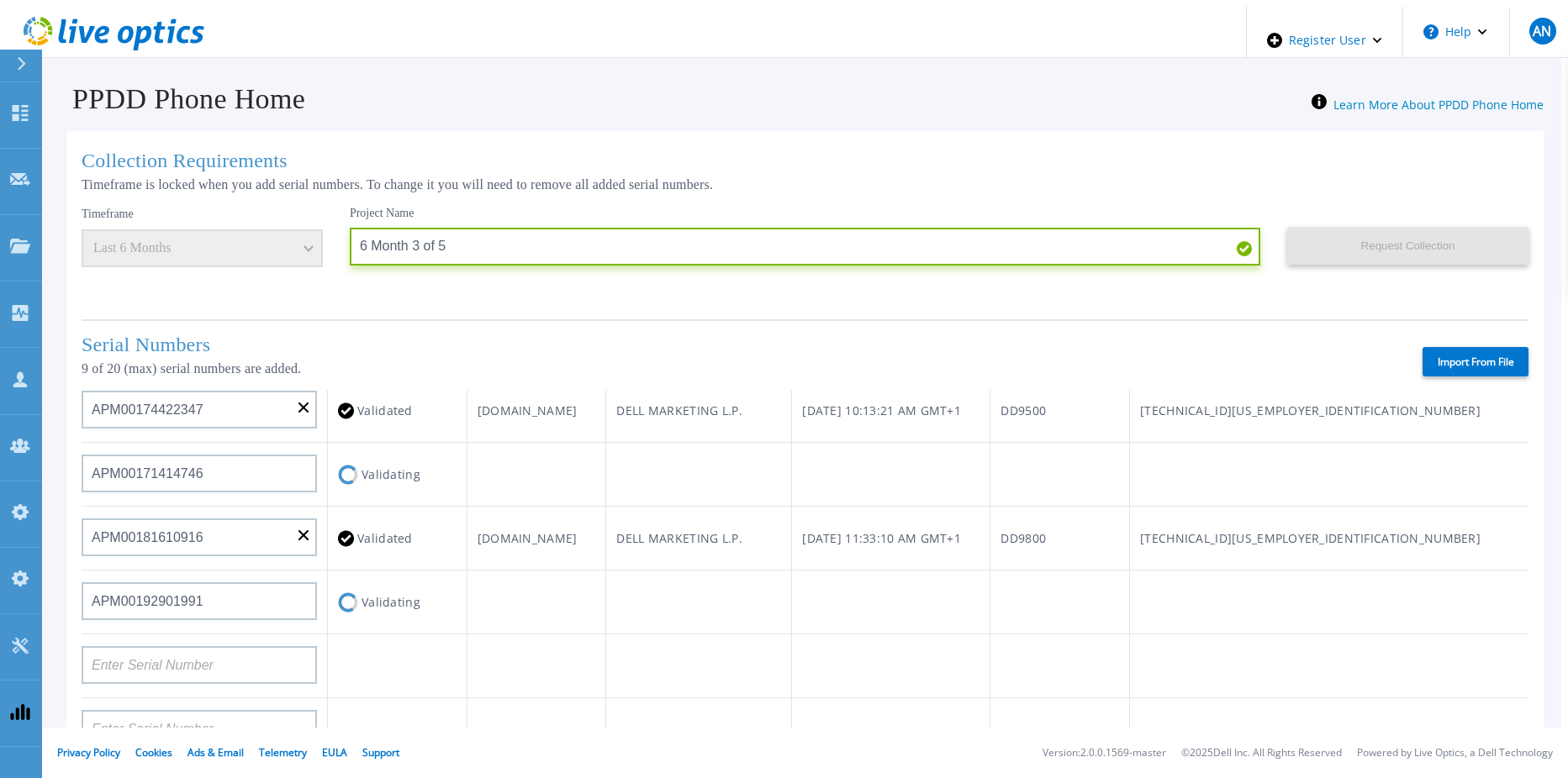
drag, startPoint x: 492, startPoint y: 234, endPoint x: 175, endPoint y: 271, distance: 319.2
click at [175, 271] on div "Timeframe Last 6 Months Project Name 6 Month 3 of 5 Request Collection This mig…" at bounding box center [805, 256] width 1447 height 101
click at [1179, 314] on div "Collection Requirements Timeframe is locked when you add serial numbers. To cha…" at bounding box center [805, 605] width 1478 height 949
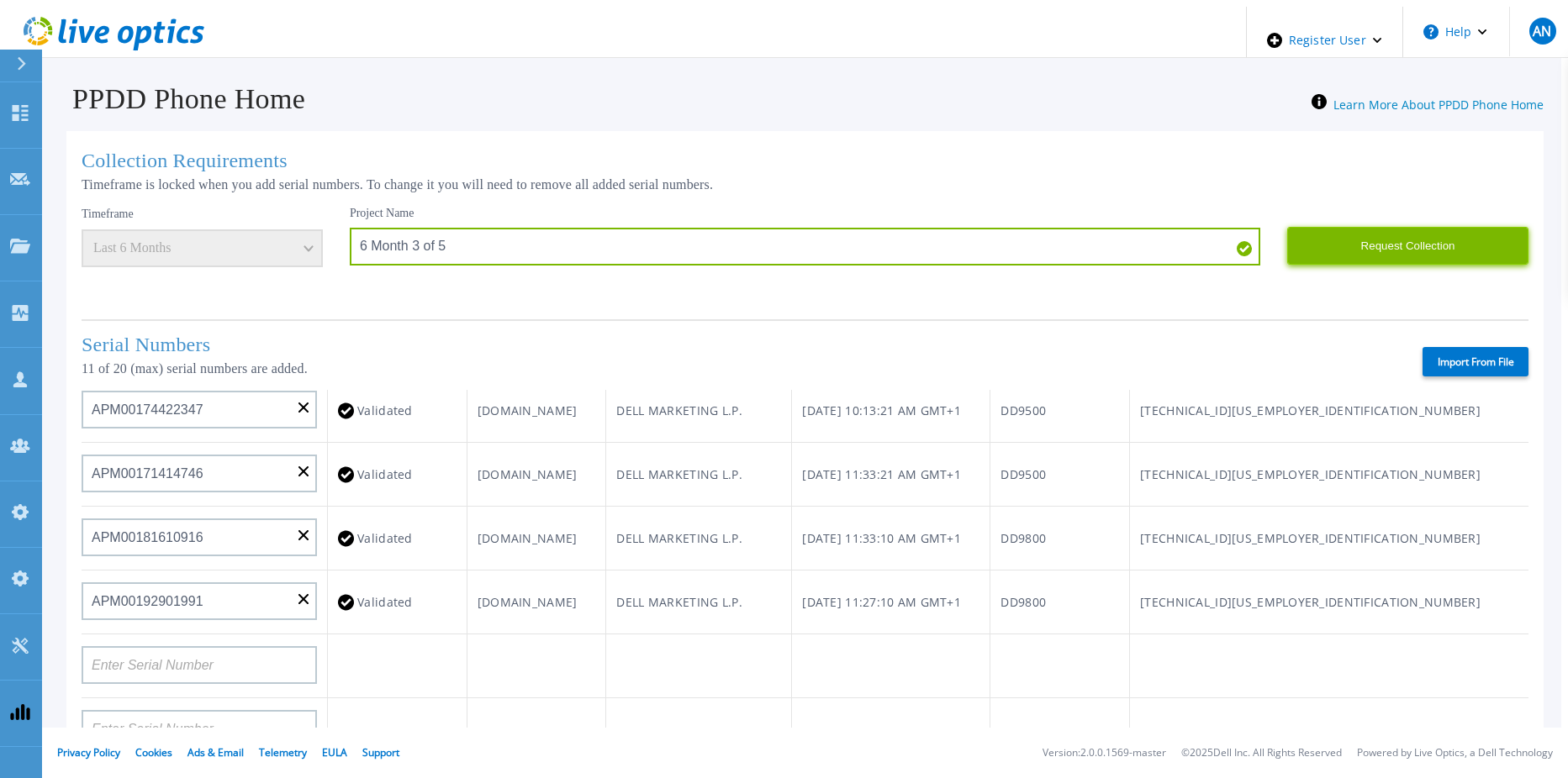
click at [1324, 246] on button "Request Collection" at bounding box center [1407, 246] width 241 height 38
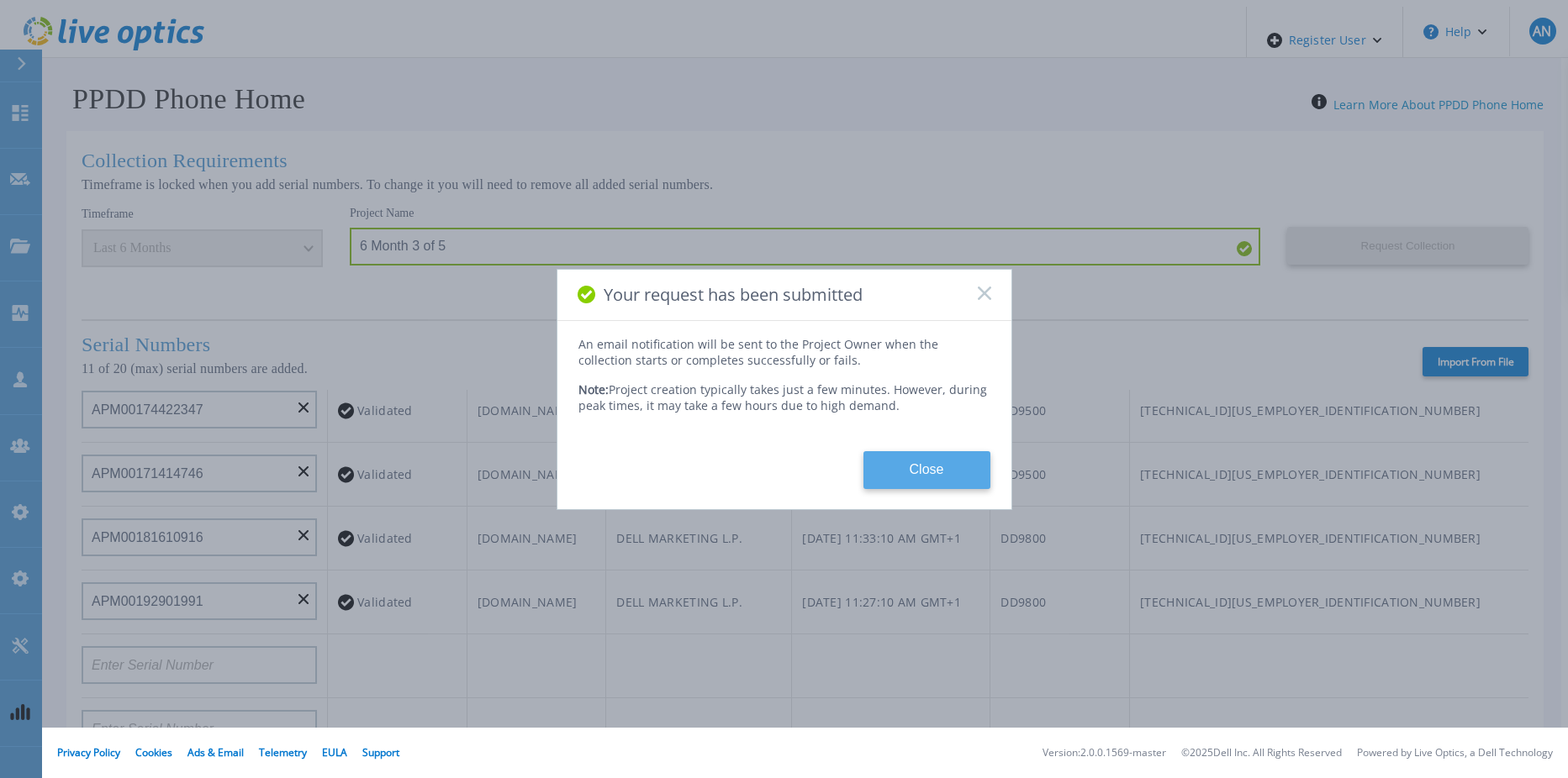
click at [897, 461] on button "Close" at bounding box center [927, 470] width 127 height 38
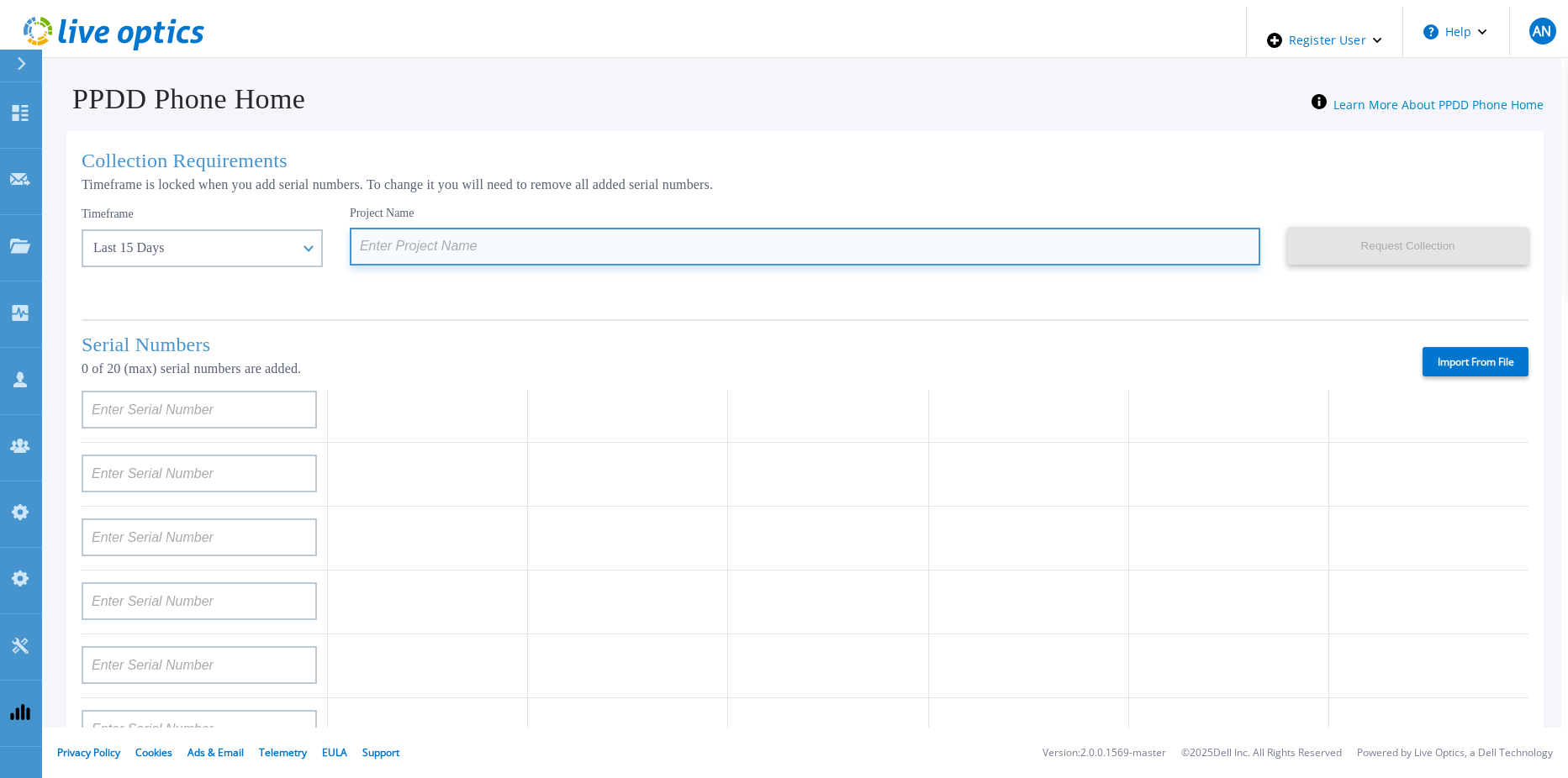
click at [480, 251] on input at bounding box center [805, 246] width 911 height 38
paste input "6 Month 3 of 5"
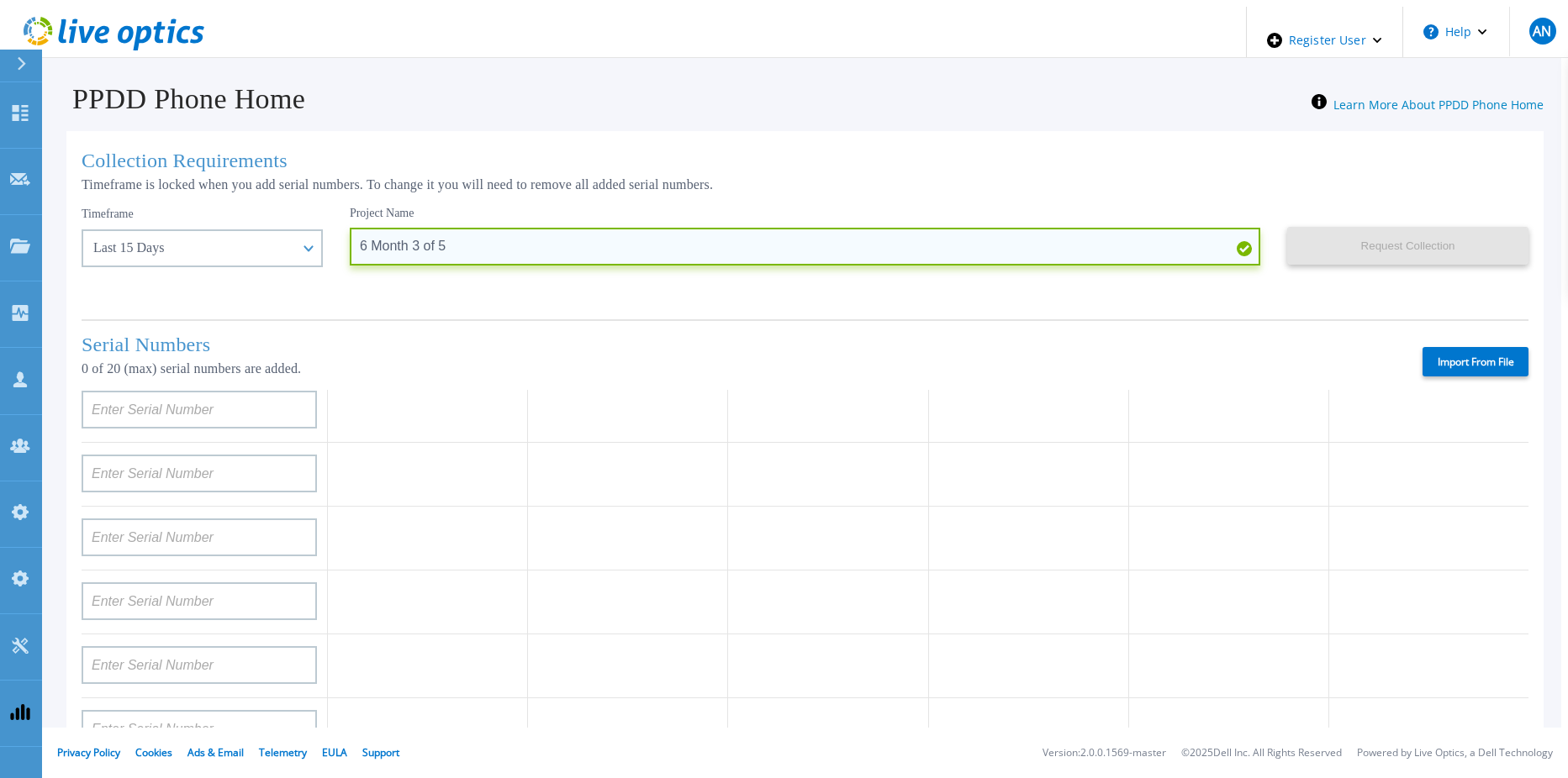
click at [378, 238] on input "6 Month 3 of 5" at bounding box center [805, 246] width 911 height 38
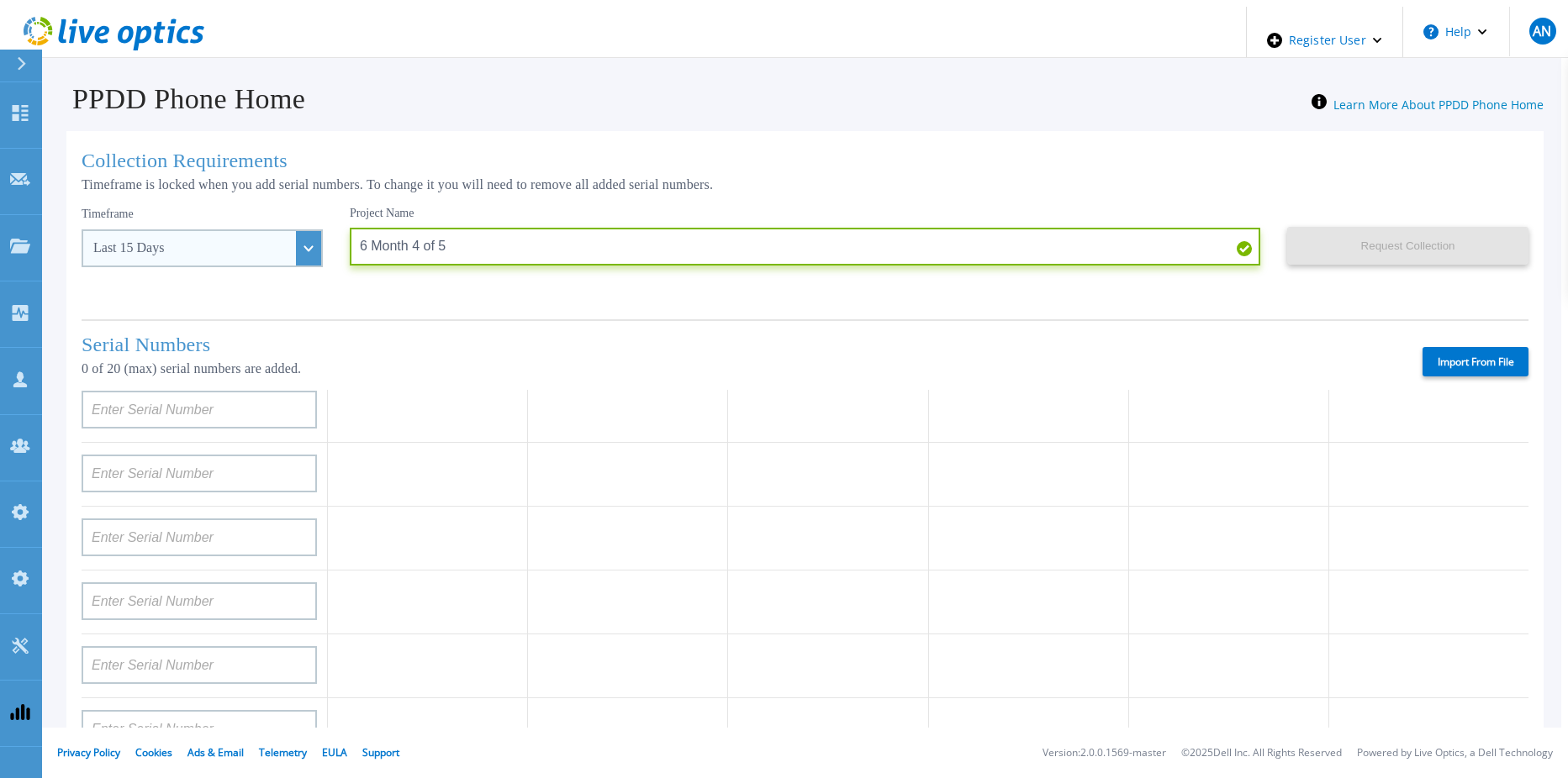
type input "6 Month 4 of 5"
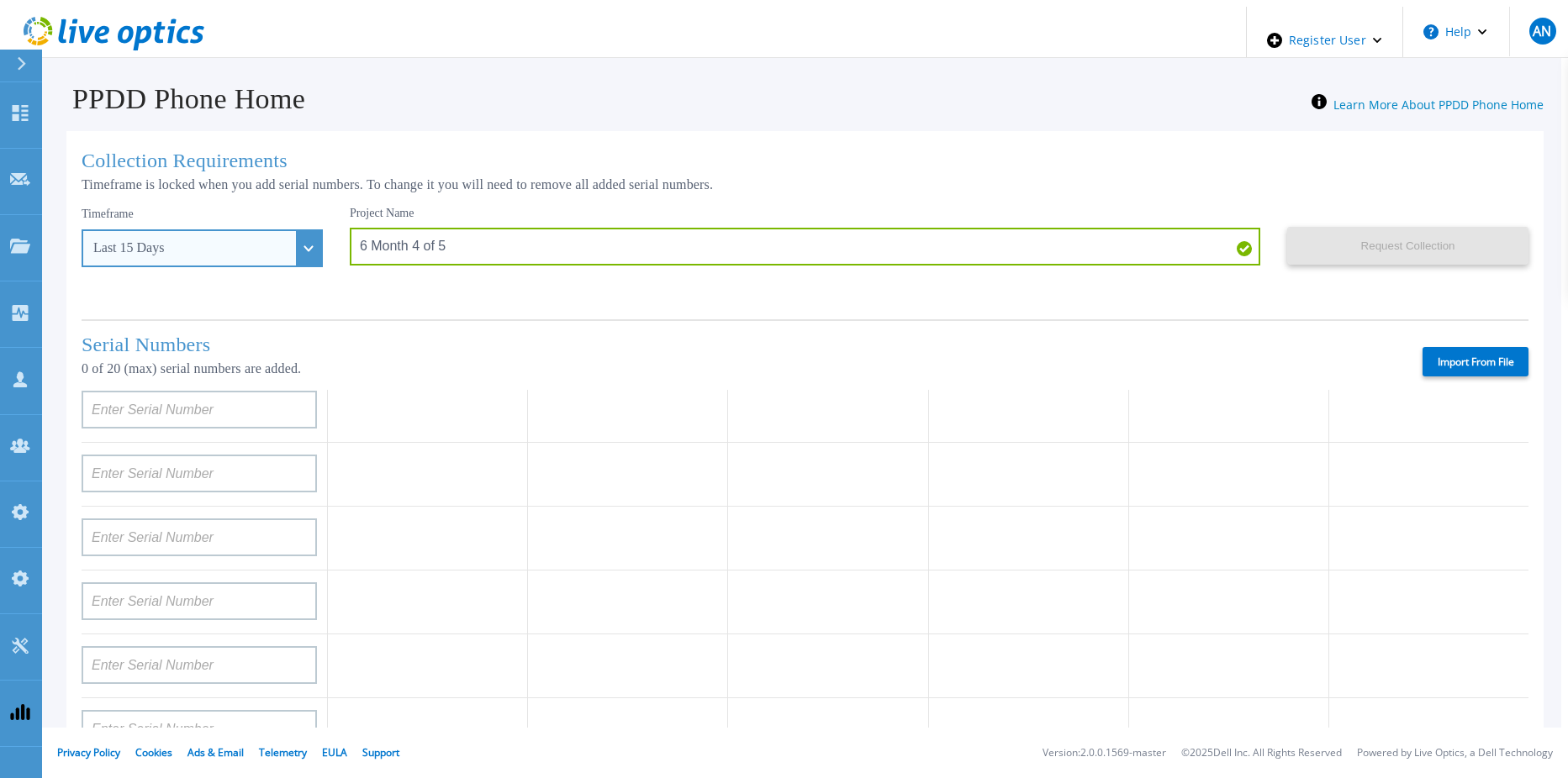
click at [192, 232] on div "Last 15 Days" at bounding box center [202, 248] width 241 height 38
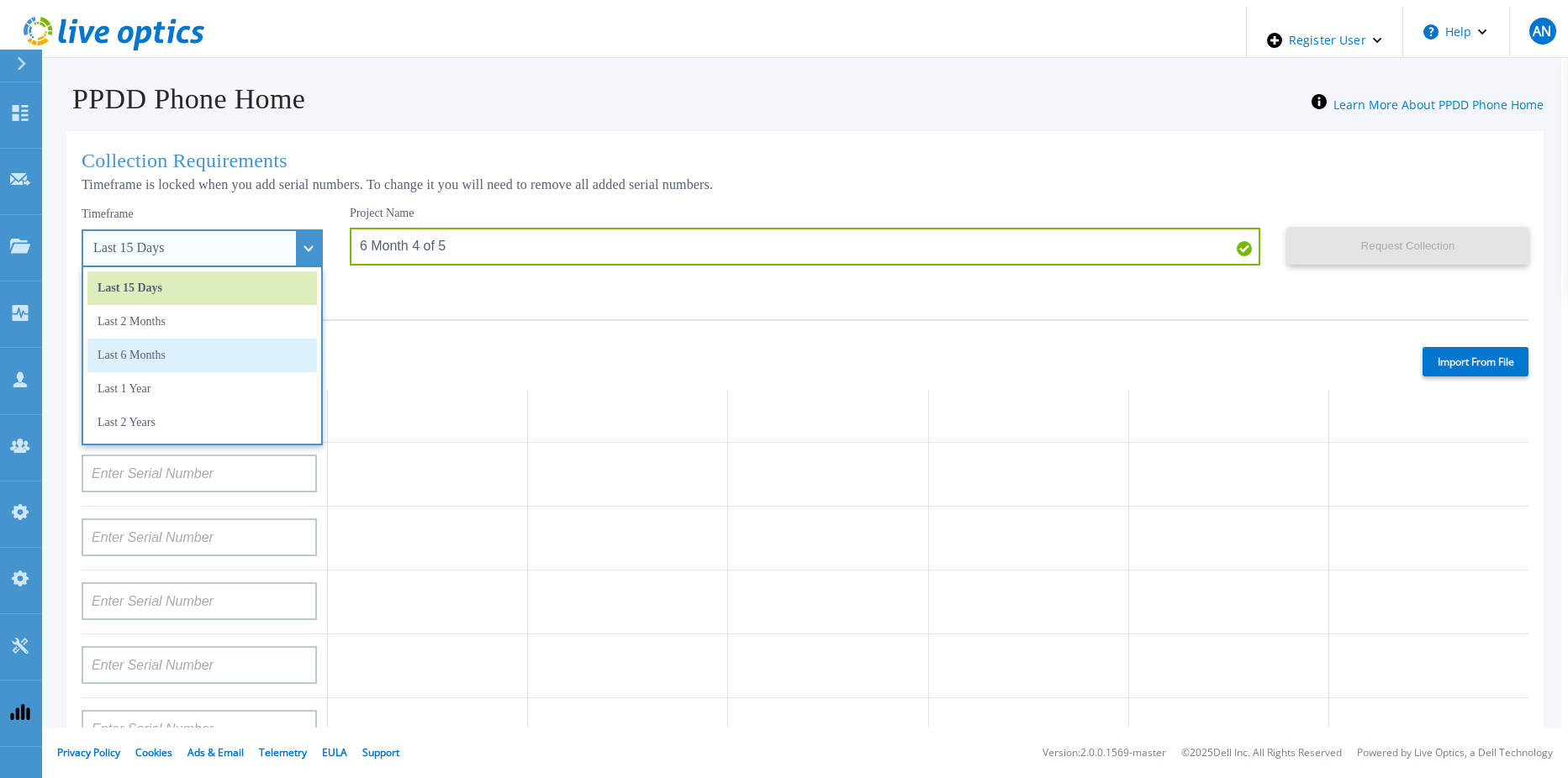
click at [189, 352] on li "Last 6 Months" at bounding box center [203, 355] width 230 height 33
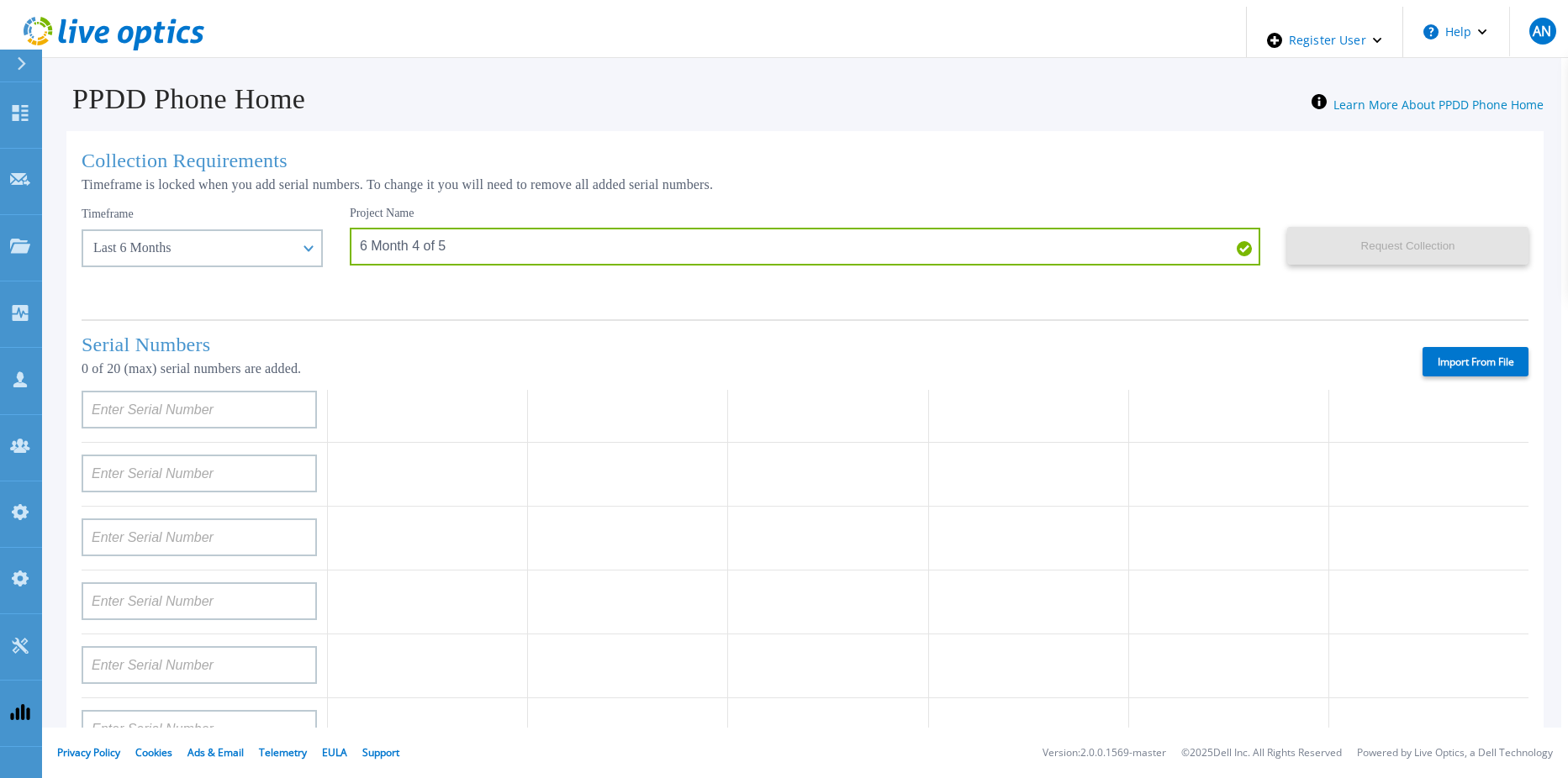
click at [1472, 340] on div "Serial Numbers 0 of 20 (max) serial numbers are added. Import From File" at bounding box center [805, 354] width 1447 height 70
click at [1471, 348] on label "Import From File" at bounding box center [1475, 362] width 106 height 30
click at [0, 0] on input "Import From File" at bounding box center [0, 0] width 0 height 0
type input "APM00202702416"
type input "APM00211204804"
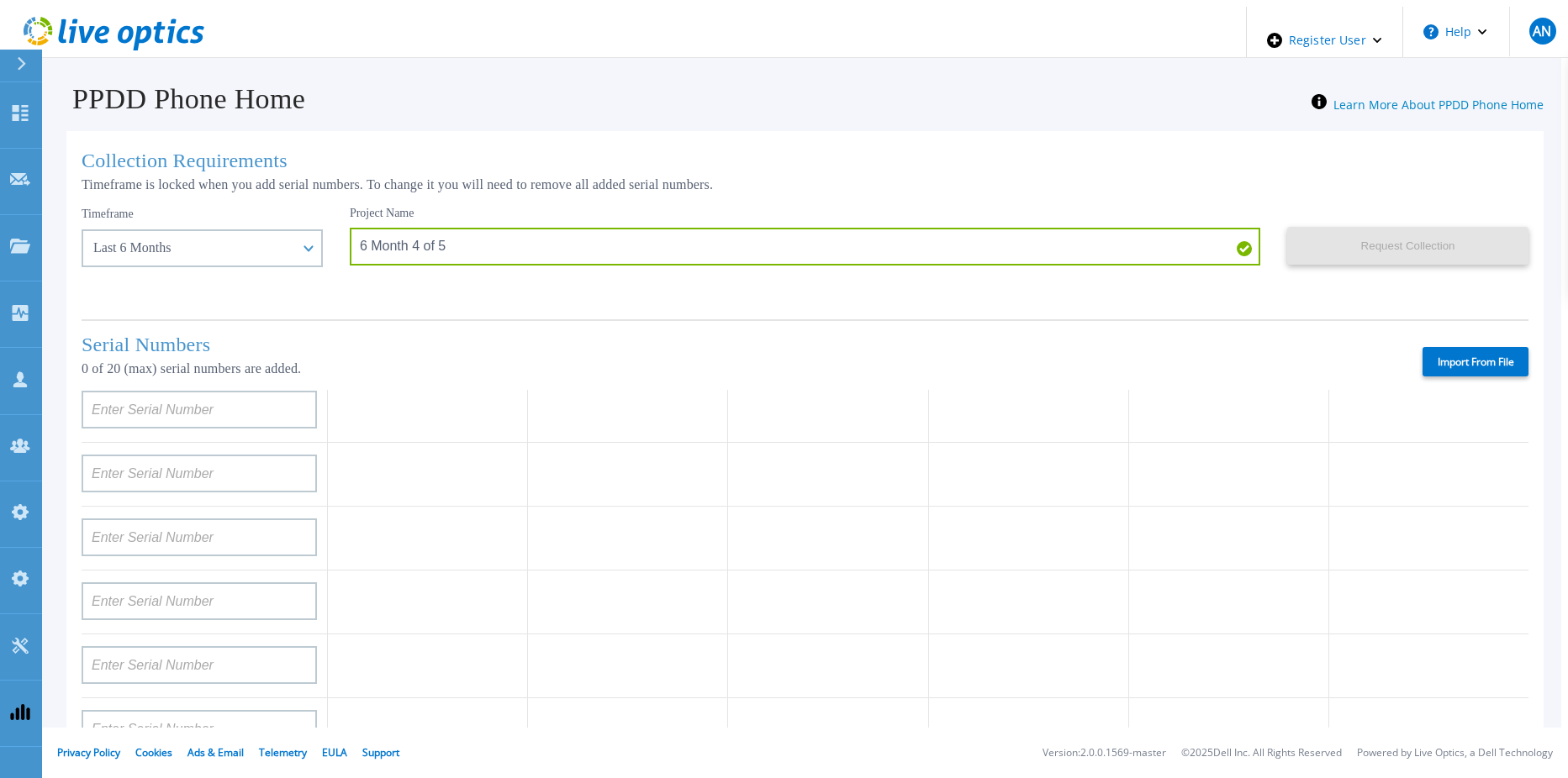
type input "APX00230405530"
type input "IDD00163900001"
type input "APX00230405528"
type input "APM00211506711"
type input "APM00171407050"
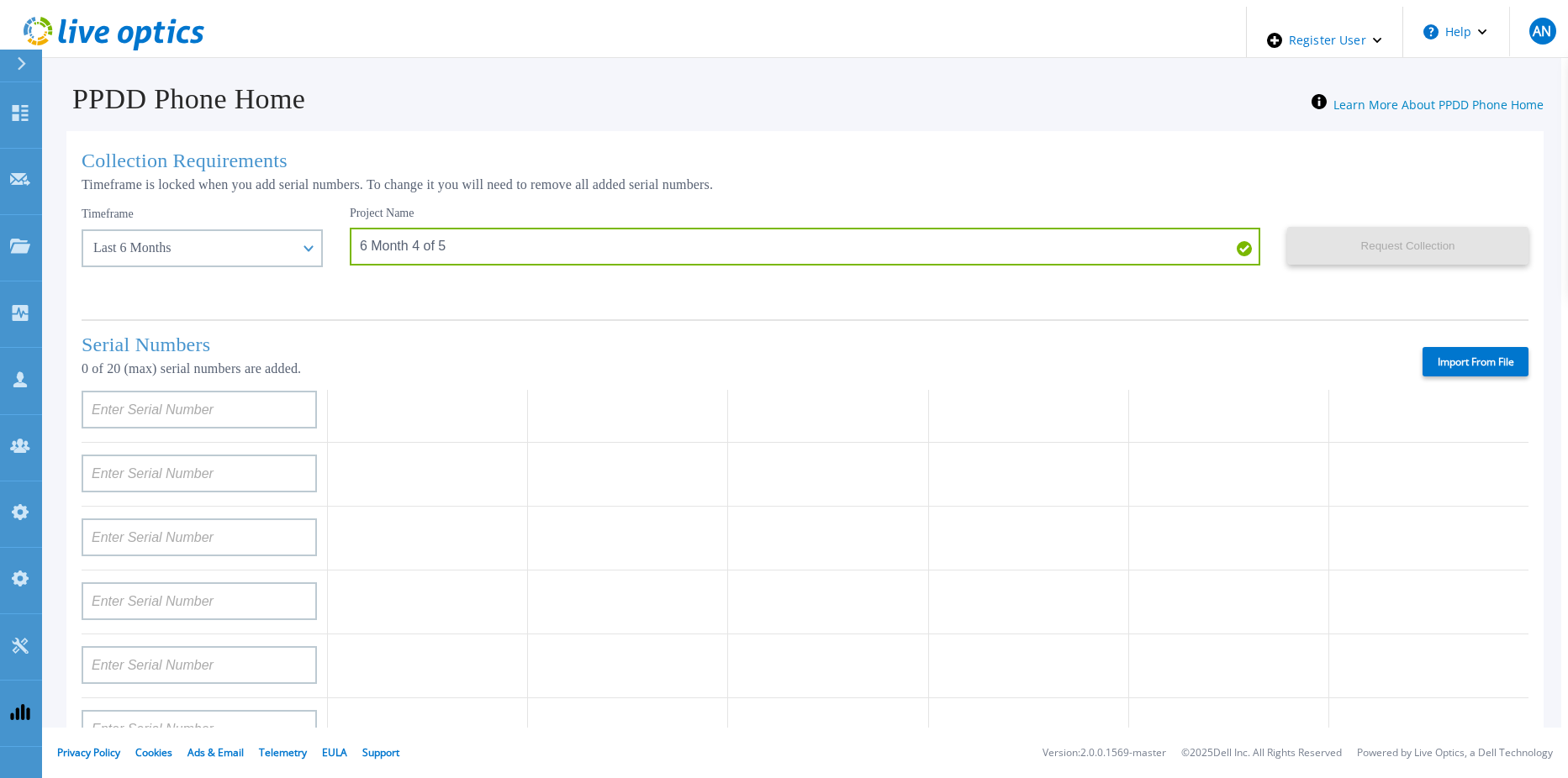
type input "APM01210406808"
type input "APX00221800532"
type input "APM00200924903"
type input "APM00171424771"
type input "APM00172670021"
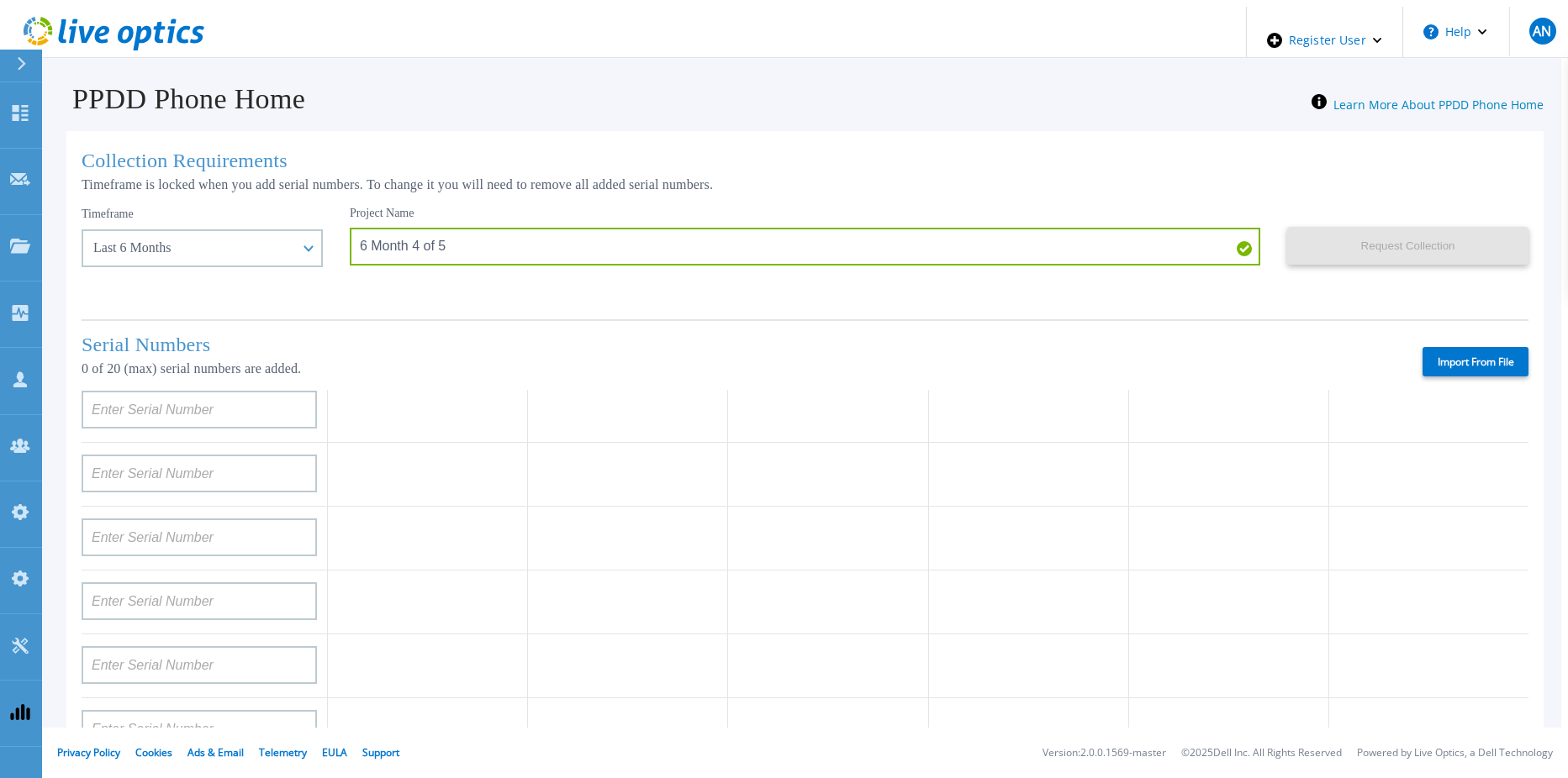
type input "APM00223204559"
type input "APM00203007560"
type input "FNM00173740071"
type input "APX00233704525"
type input "TF3J3180100076"
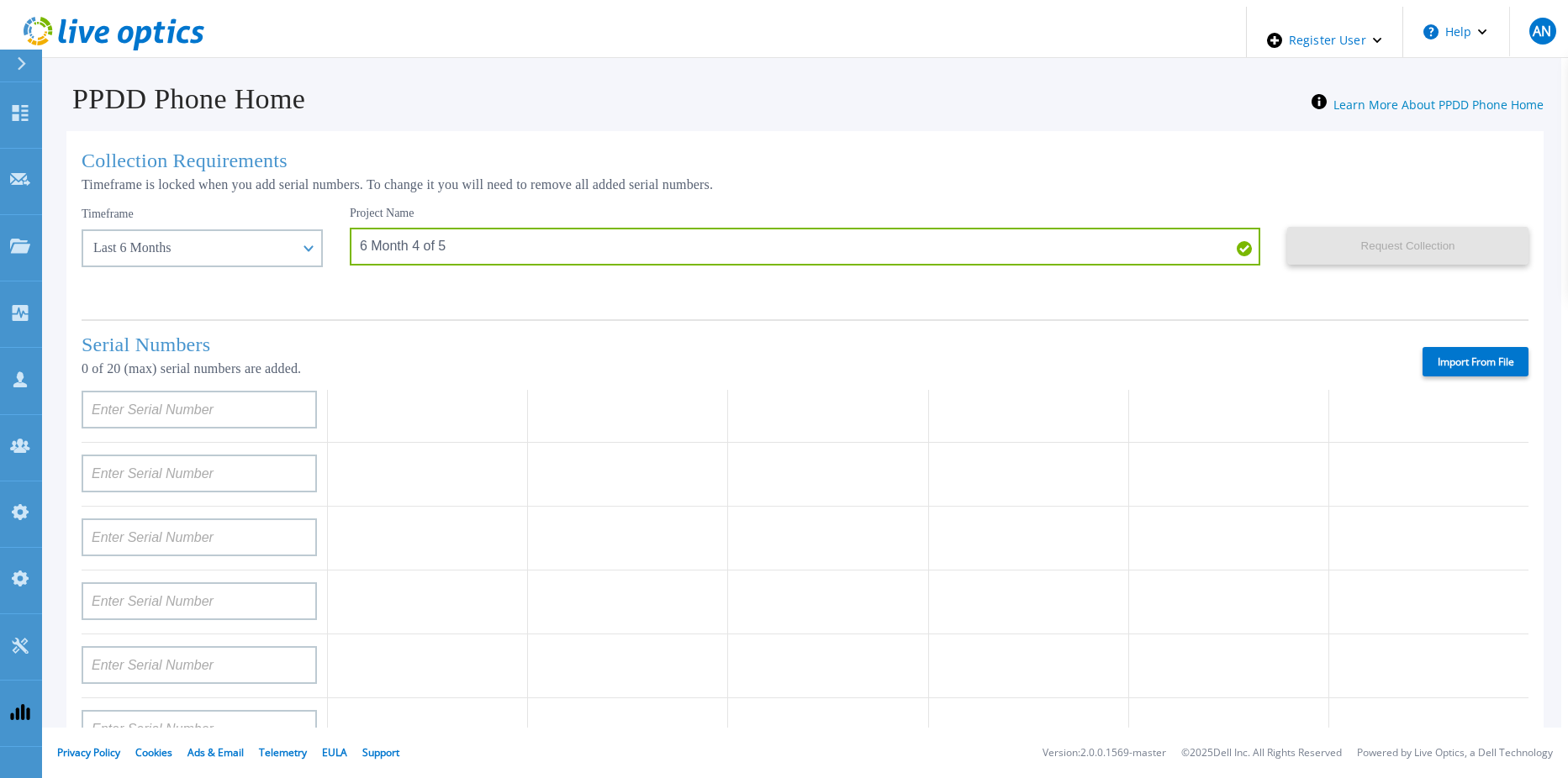
type input "APM00213409005"
type input "AUDVFBNW5NDDSY"
type input "CKM00182801368"
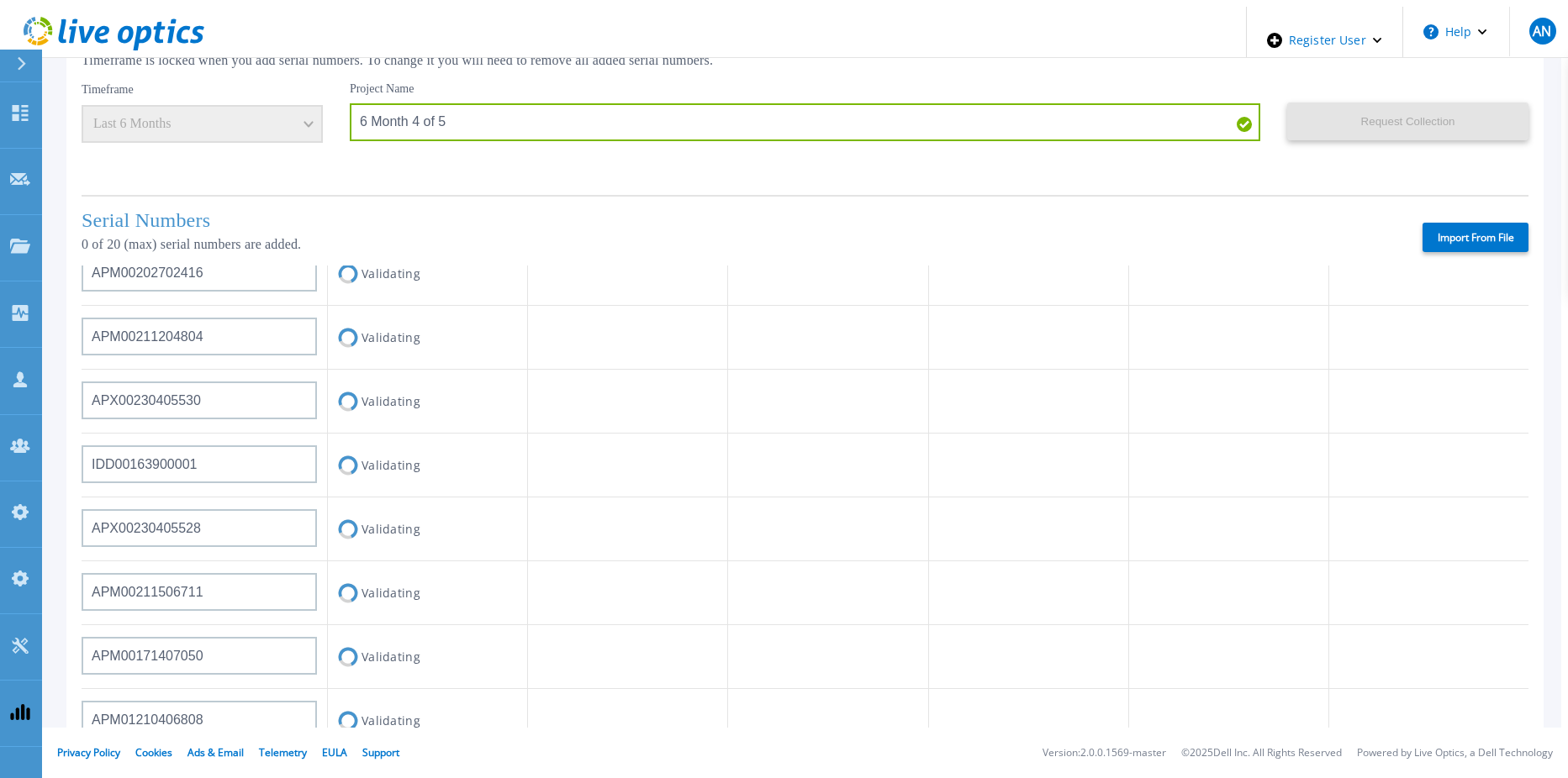
scroll to position [0, 0]
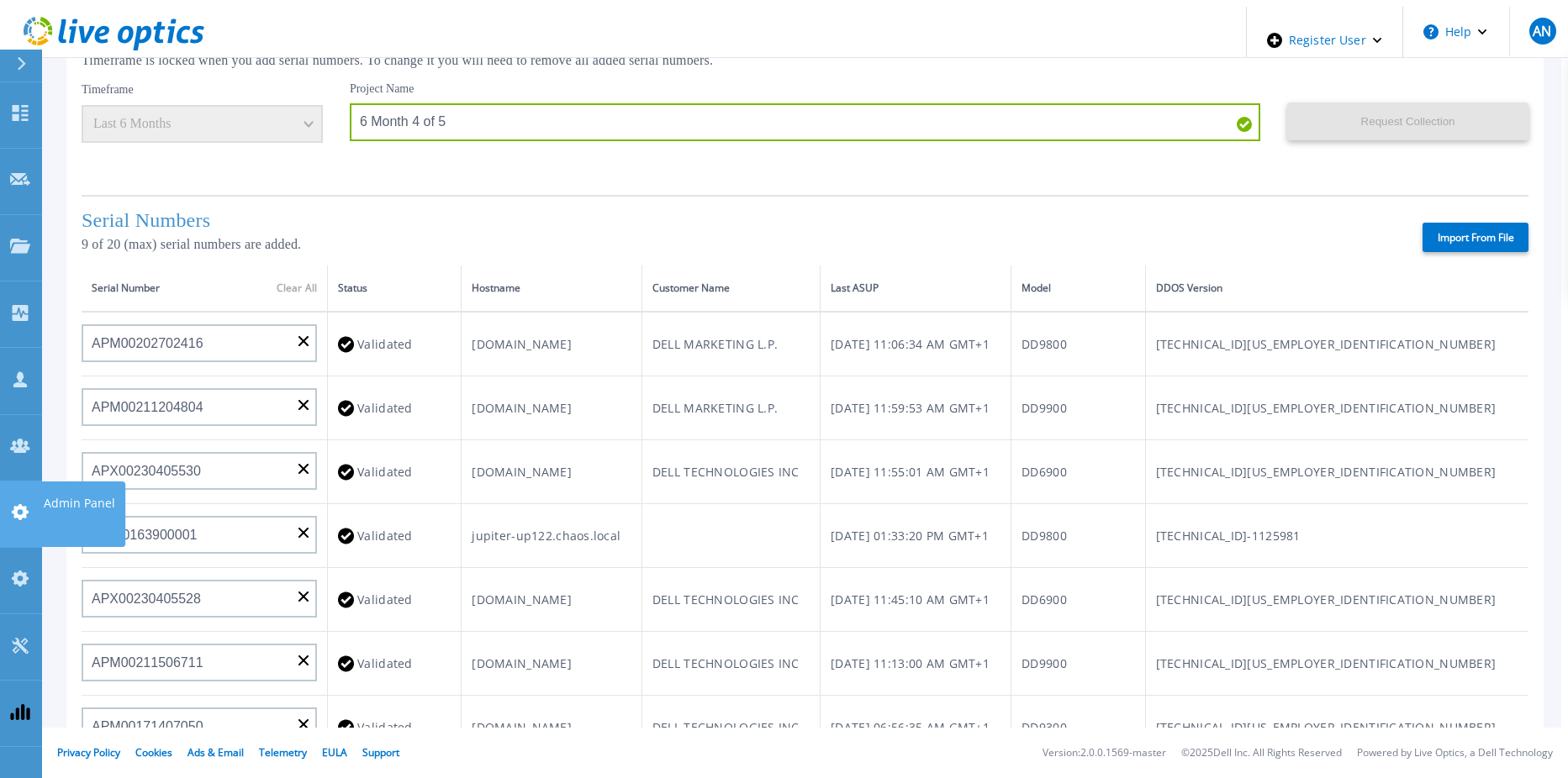
click at [25, 504] on icon at bounding box center [19, 512] width 17 height 16
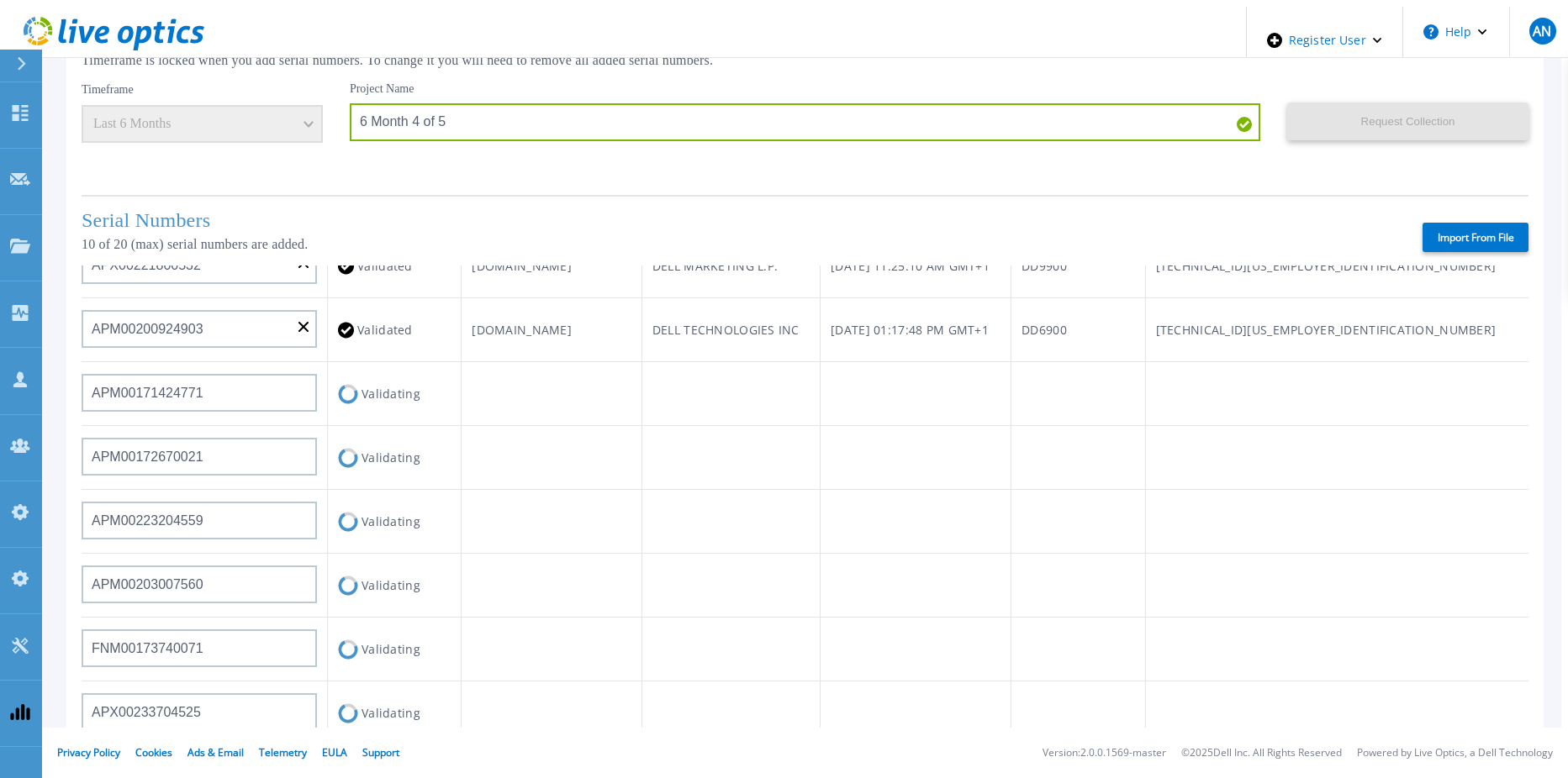
scroll to position [674, 0]
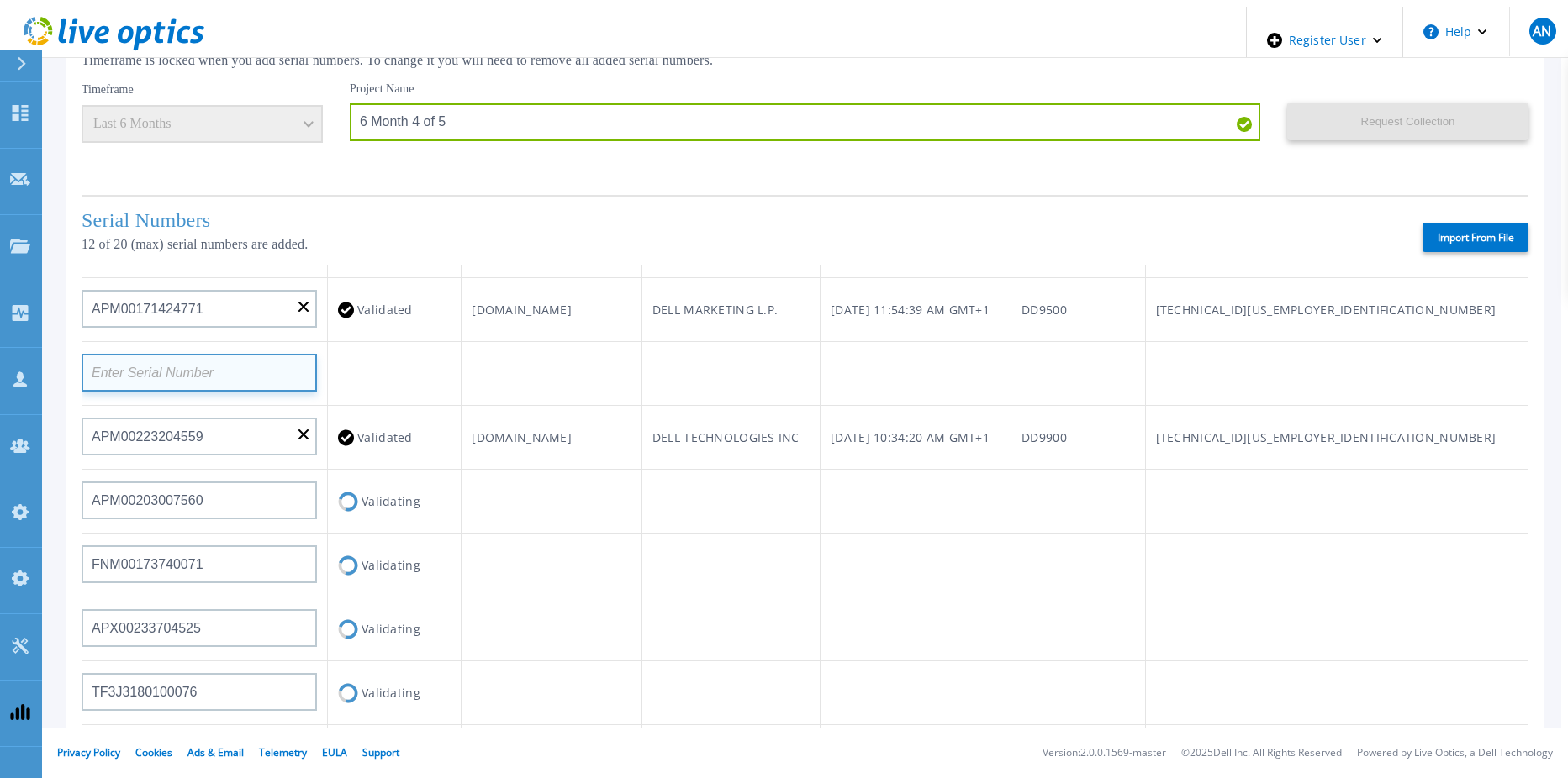
click at [239, 353] on input at bounding box center [199, 372] width 235 height 38
paste input "APX00232004279"
type input "APX00232004279"
click at [642, 342] on td at bounding box center [552, 374] width 181 height 64
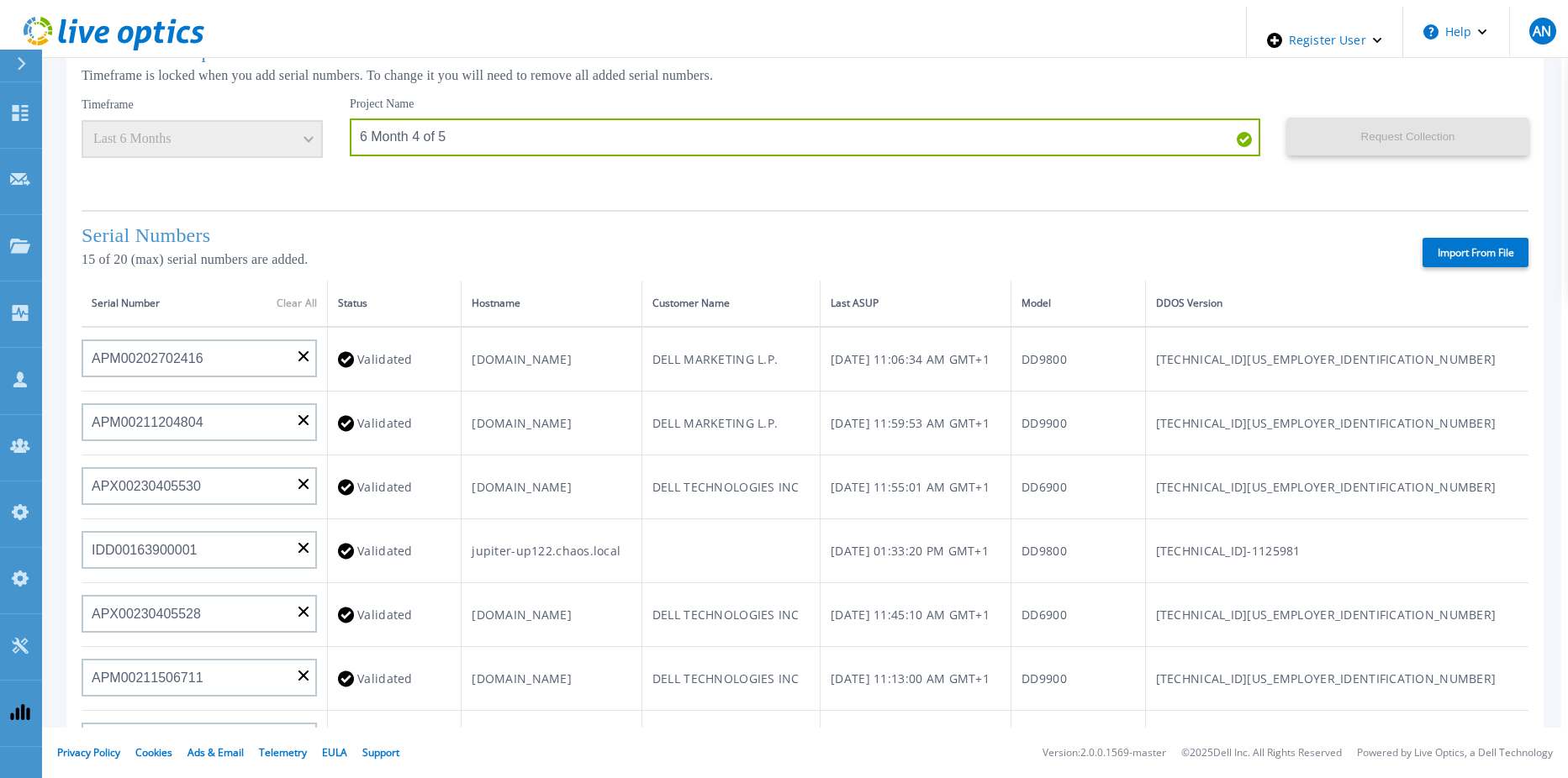
scroll to position [0, 0]
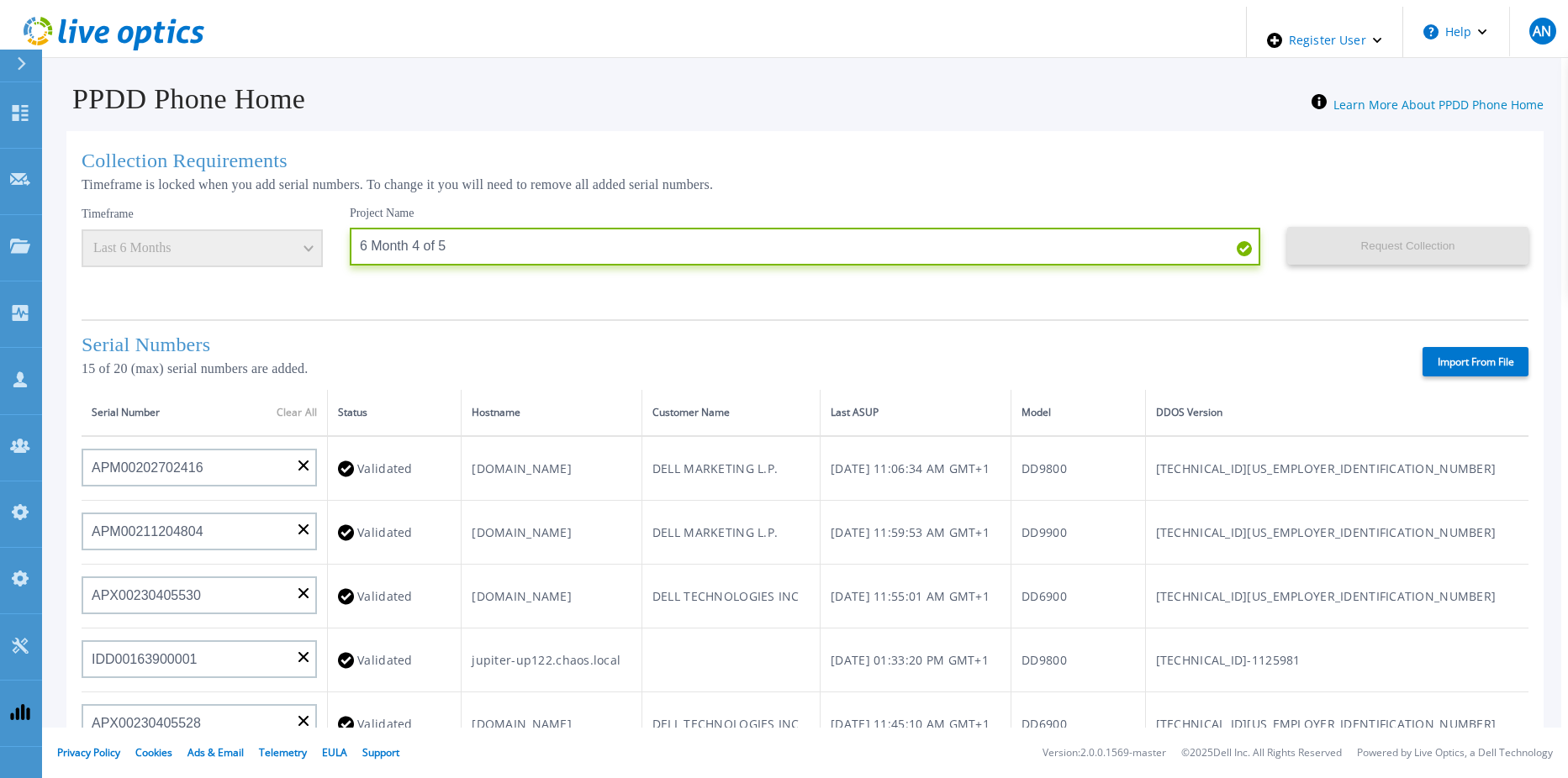
drag, startPoint x: 521, startPoint y: 239, endPoint x: 256, endPoint y: 225, distance: 265.4
click at [256, 225] on div "Timeframe Last 6 Months Project Name 6 Month 4 of 5 Request Collection This mig…" at bounding box center [805, 256] width 1447 height 101
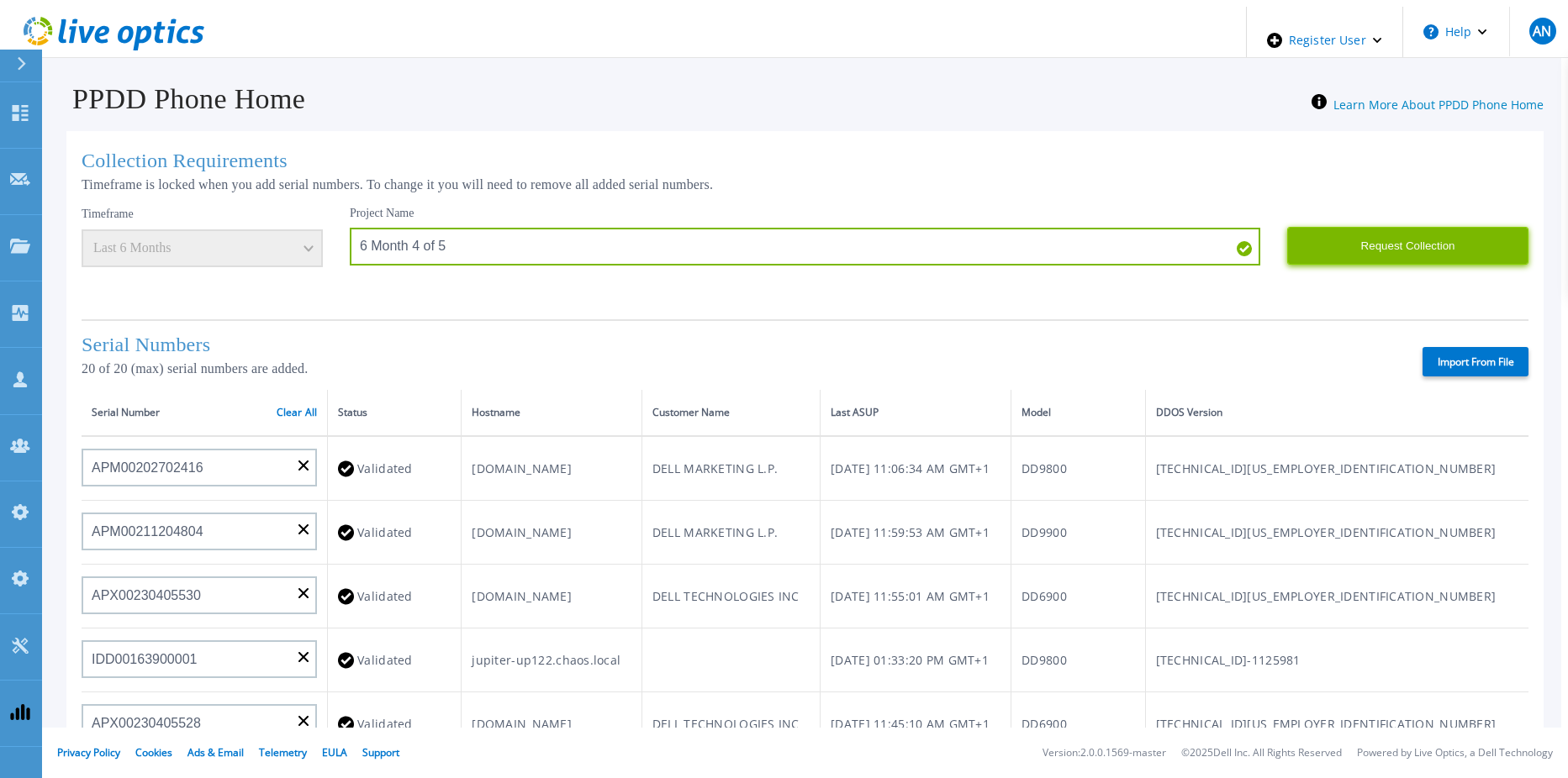
click at [1381, 246] on button "Request Collection" at bounding box center [1407, 246] width 241 height 38
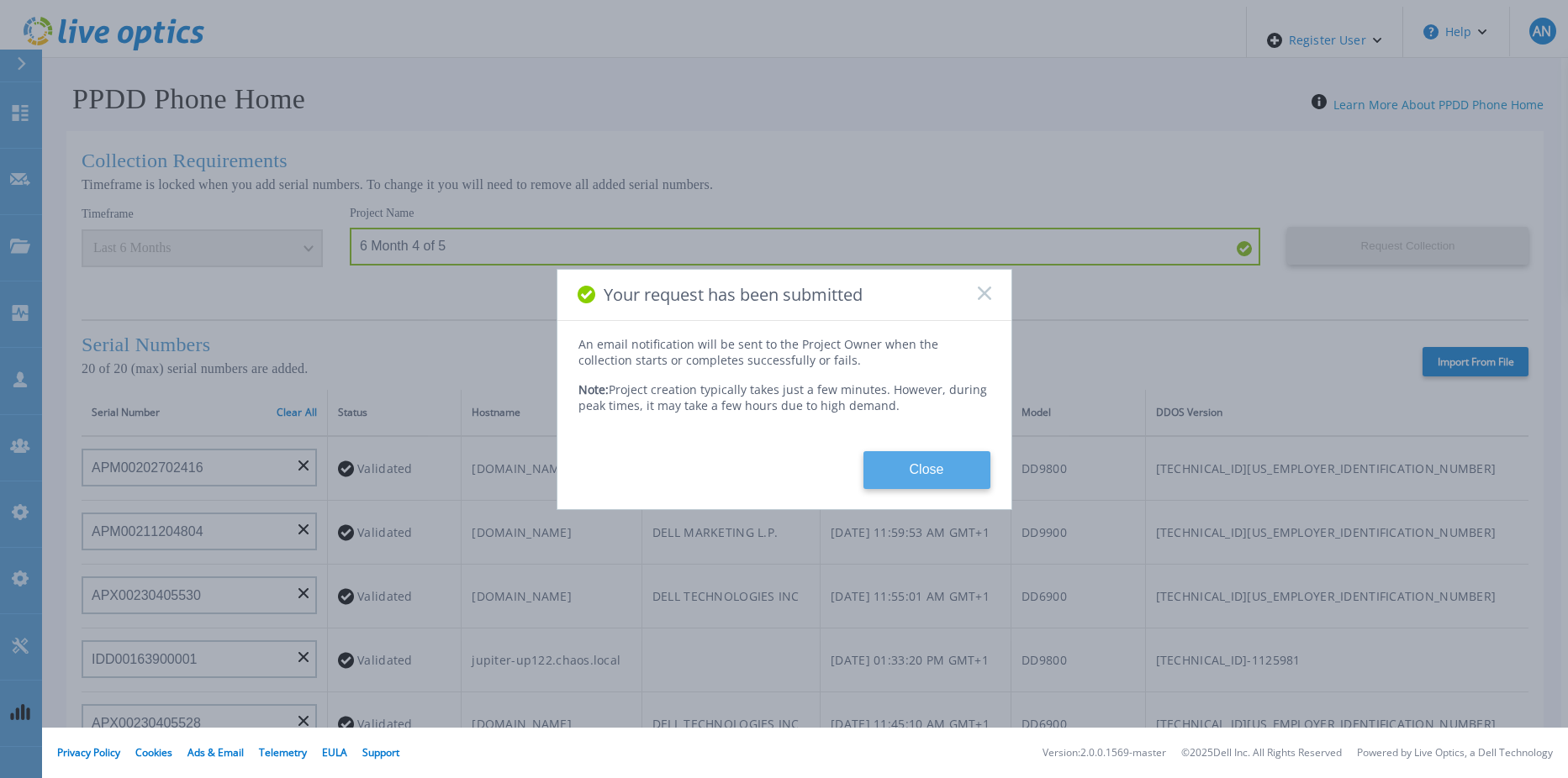
click at [899, 467] on button "Close" at bounding box center [927, 470] width 127 height 38
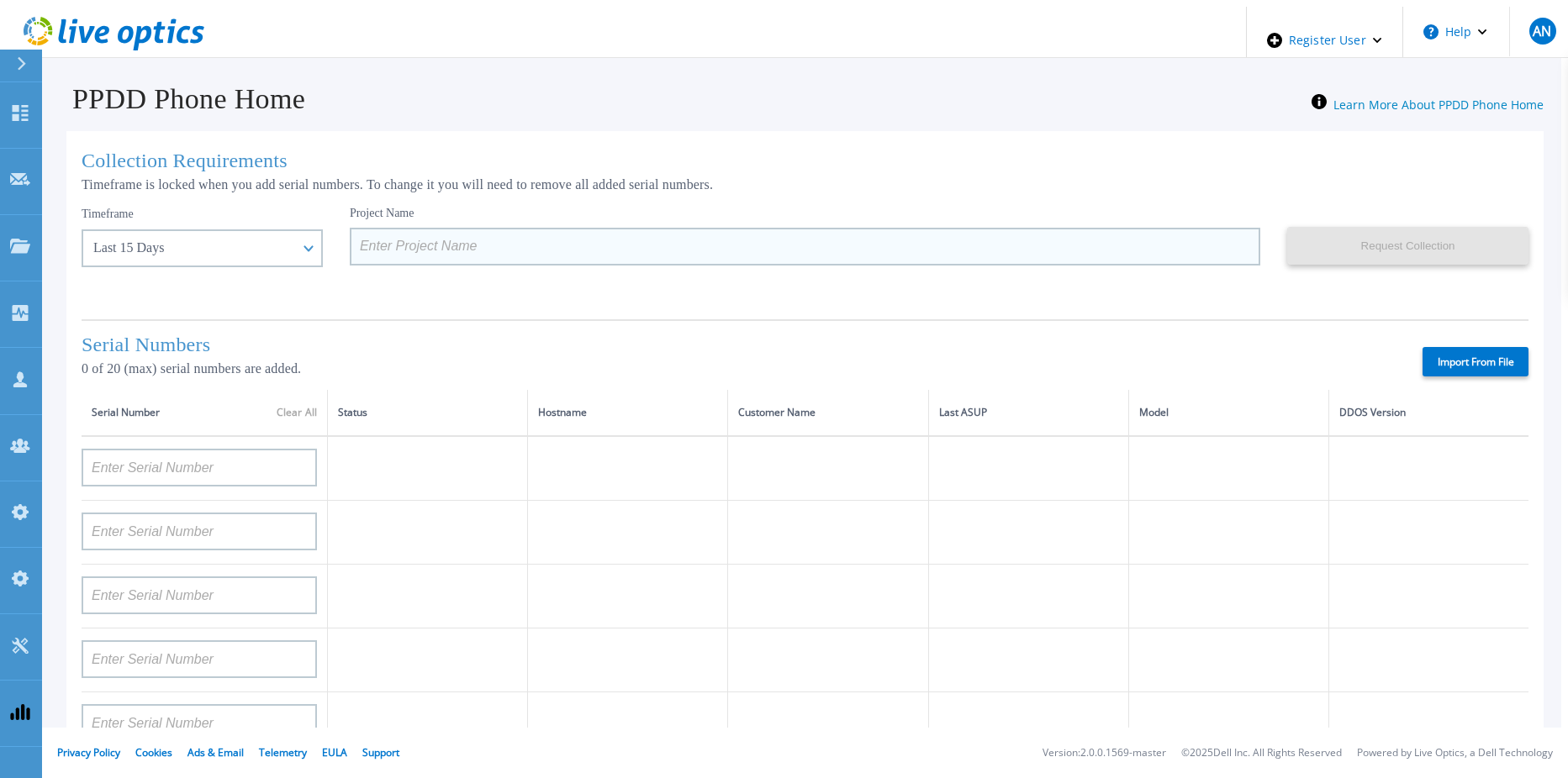
drag, startPoint x: 437, startPoint y: 219, endPoint x: 430, endPoint y: 239, distance: 21.2
click at [435, 221] on div "Project Name" at bounding box center [805, 236] width 911 height 60
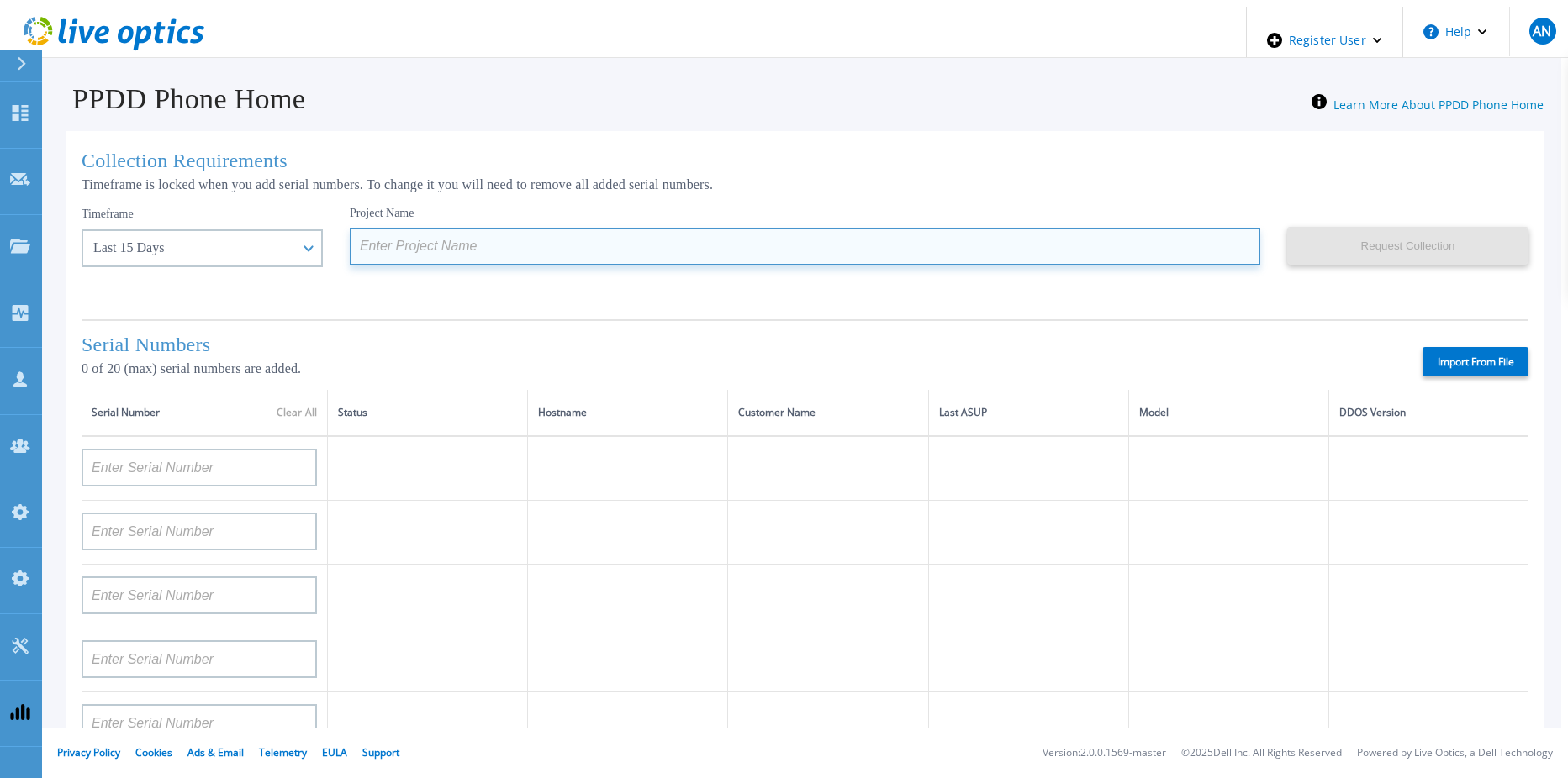
click at [429, 239] on input at bounding box center [805, 246] width 911 height 38
paste input "6 Month 4 of 5"
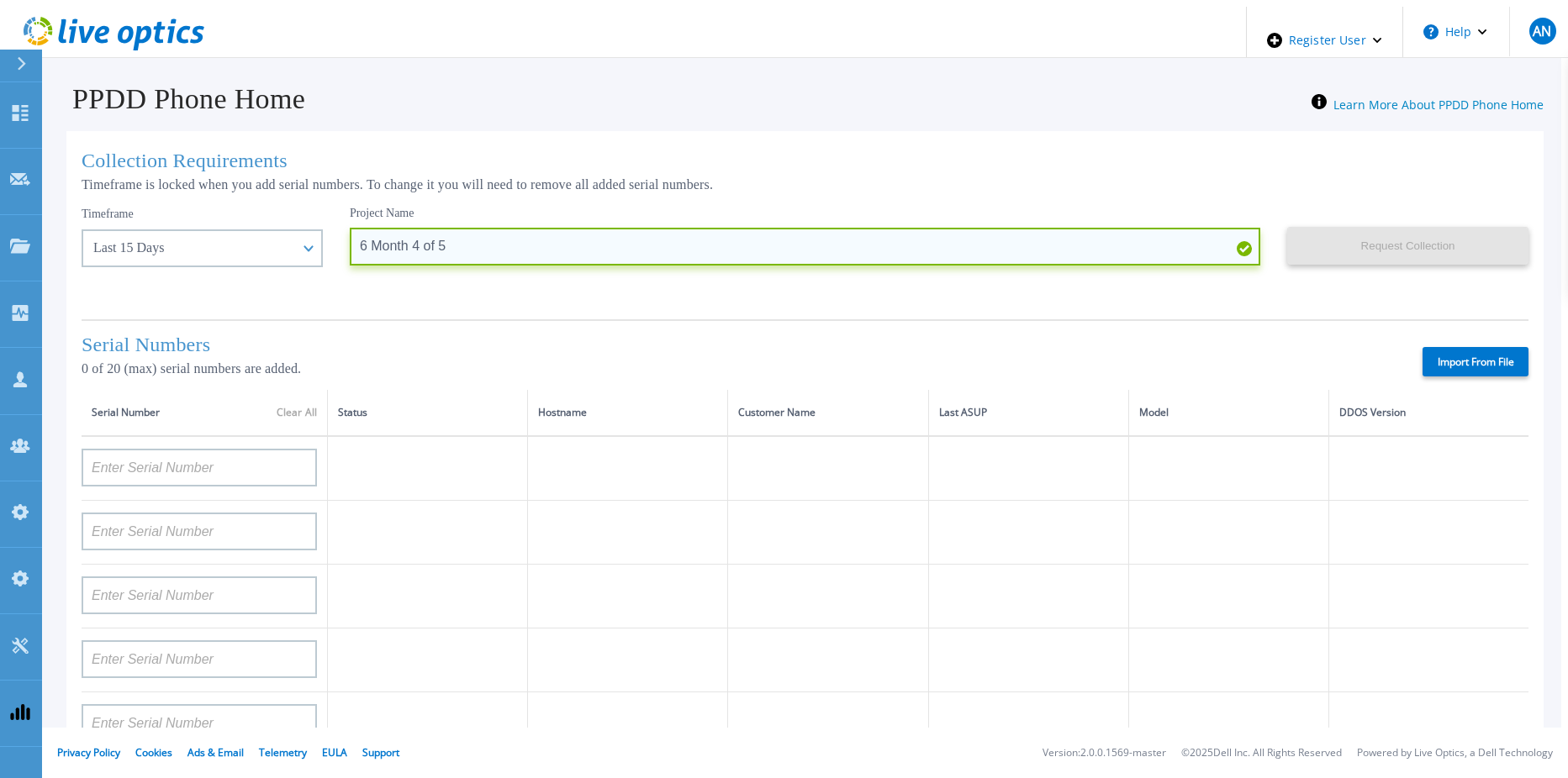
click at [380, 245] on input "6 Month 4 of 5" at bounding box center [805, 246] width 911 height 38
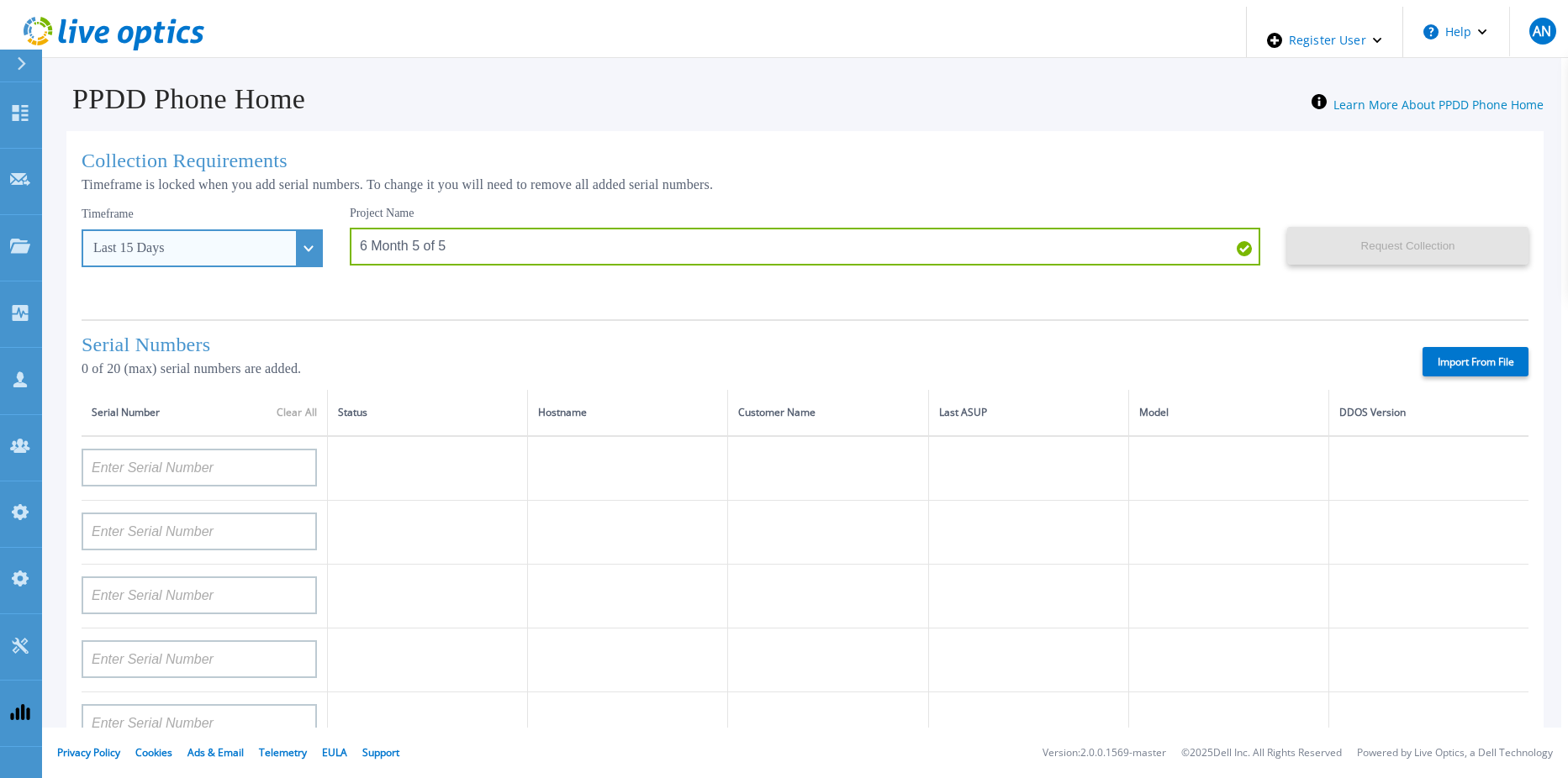
click at [191, 246] on div "Last 15 Days" at bounding box center [192, 247] width 199 height 15
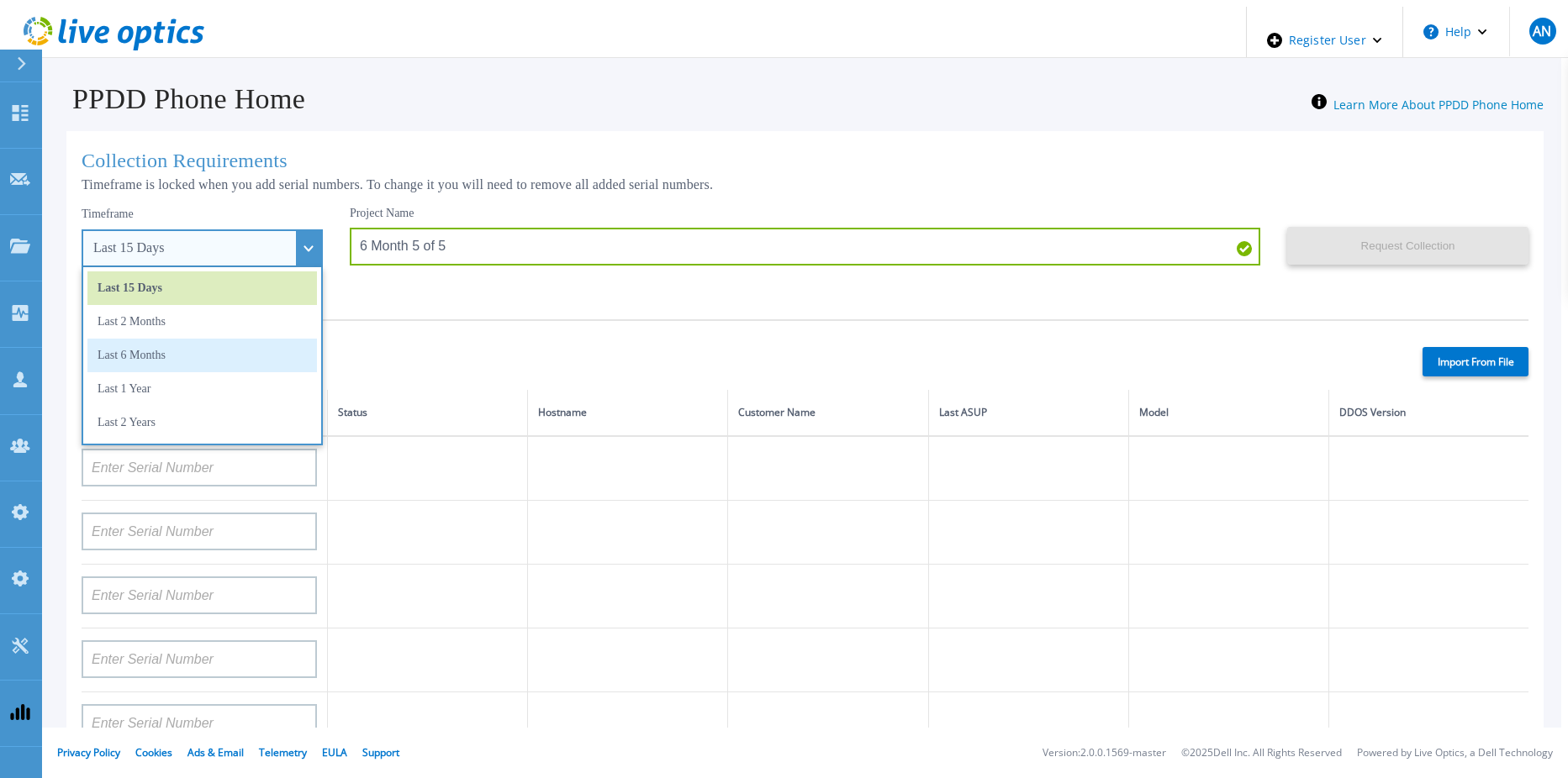
click at [158, 351] on li "Last 6 Months" at bounding box center [203, 355] width 230 height 33
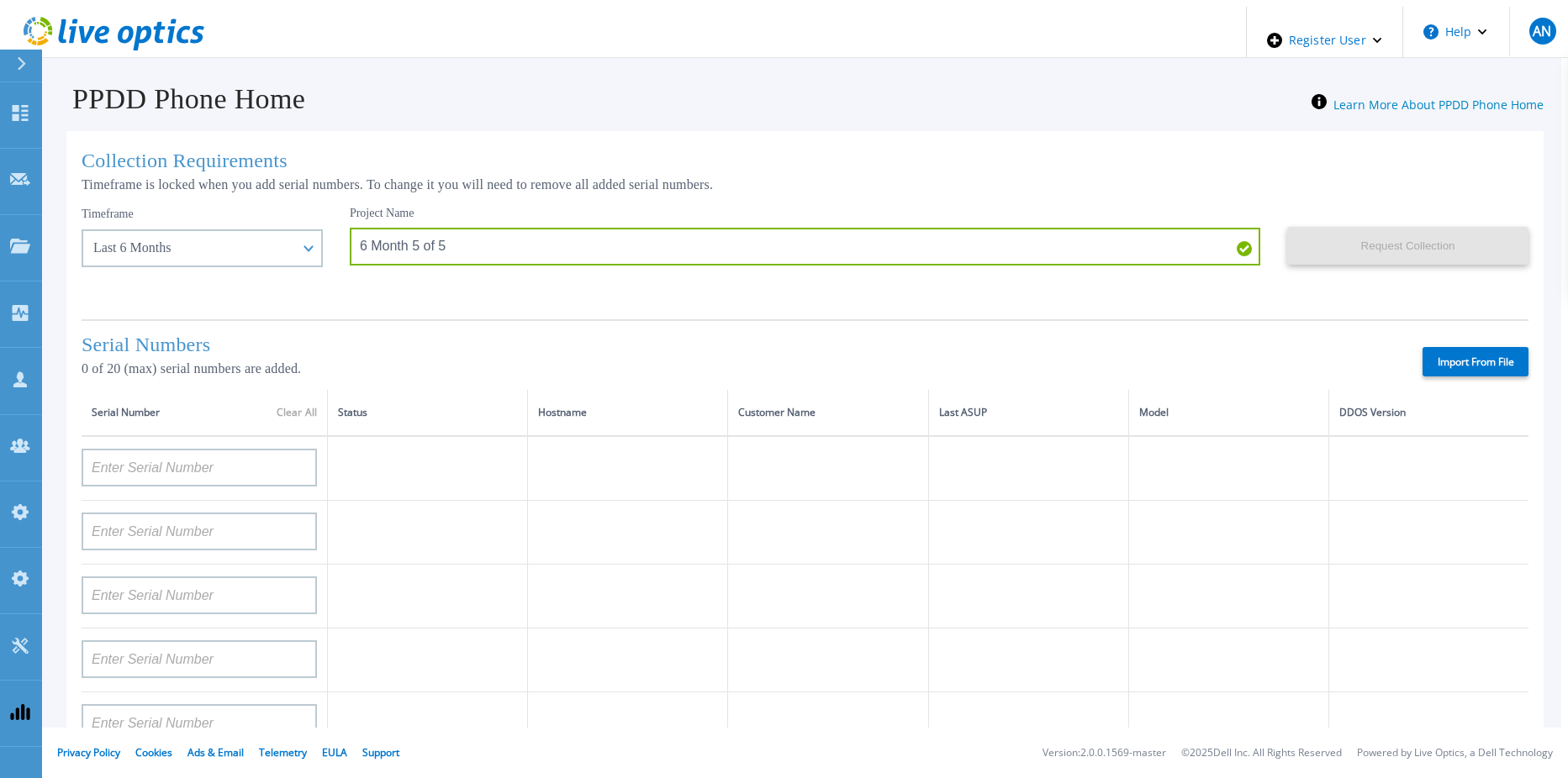
click at [1168, 325] on div "Serial Numbers 0 of 20 (max) serial numbers are added. Import From File" at bounding box center [805, 354] width 1447 height 70
click at [1504, 361] on label "Import From File" at bounding box center [1475, 362] width 106 height 30
click at [1503, 361] on label "Import From File" at bounding box center [1475, 362] width 106 height 30
click at [0, 0] on input "Import From File" at bounding box center [0, 0] width 0 height 0
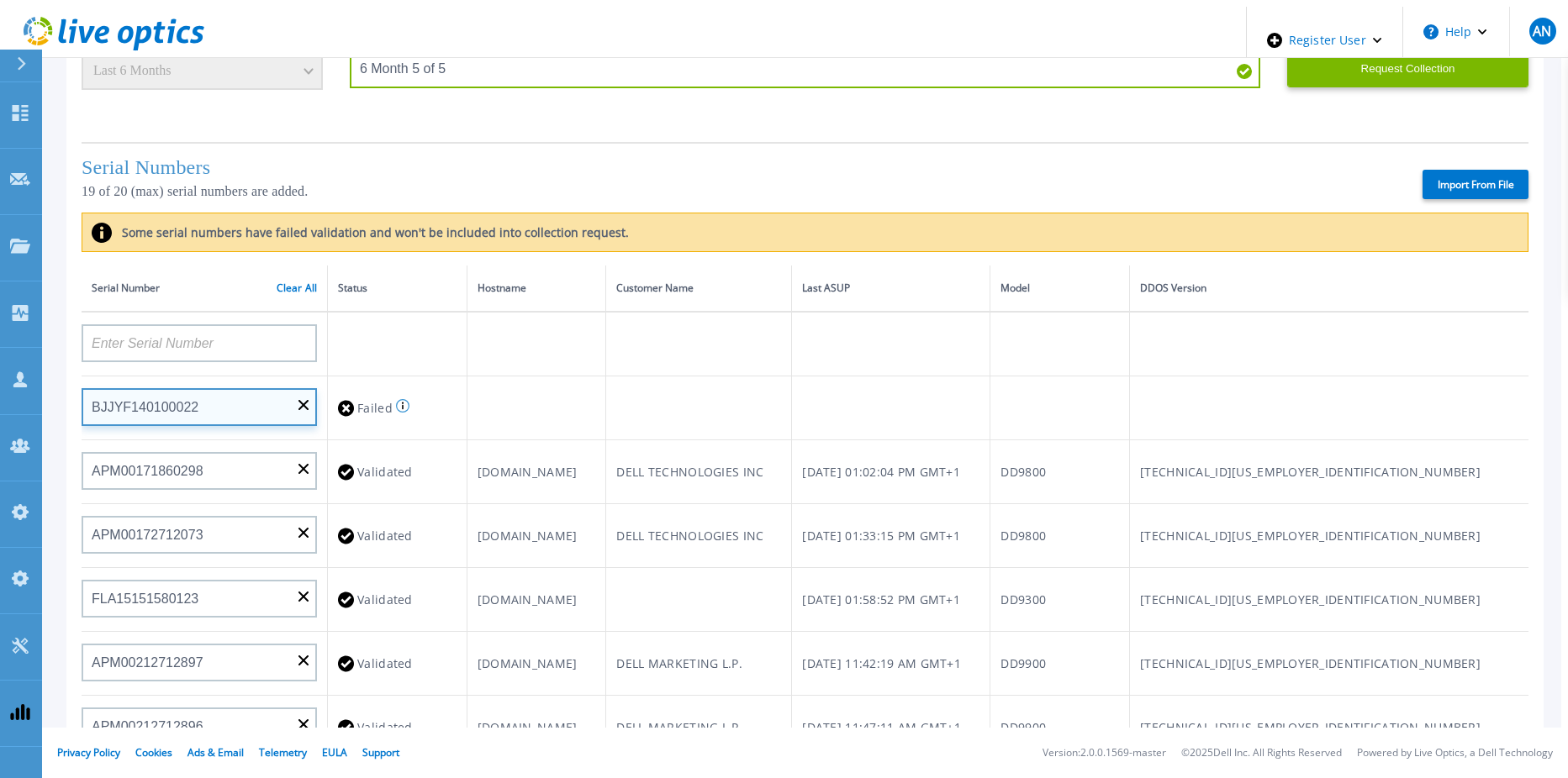
click at [290, 389] on input "BJJYF140100022" at bounding box center [199, 407] width 235 height 38
click at [286, 389] on input "BJJYF140100022" at bounding box center [199, 407] width 235 height 38
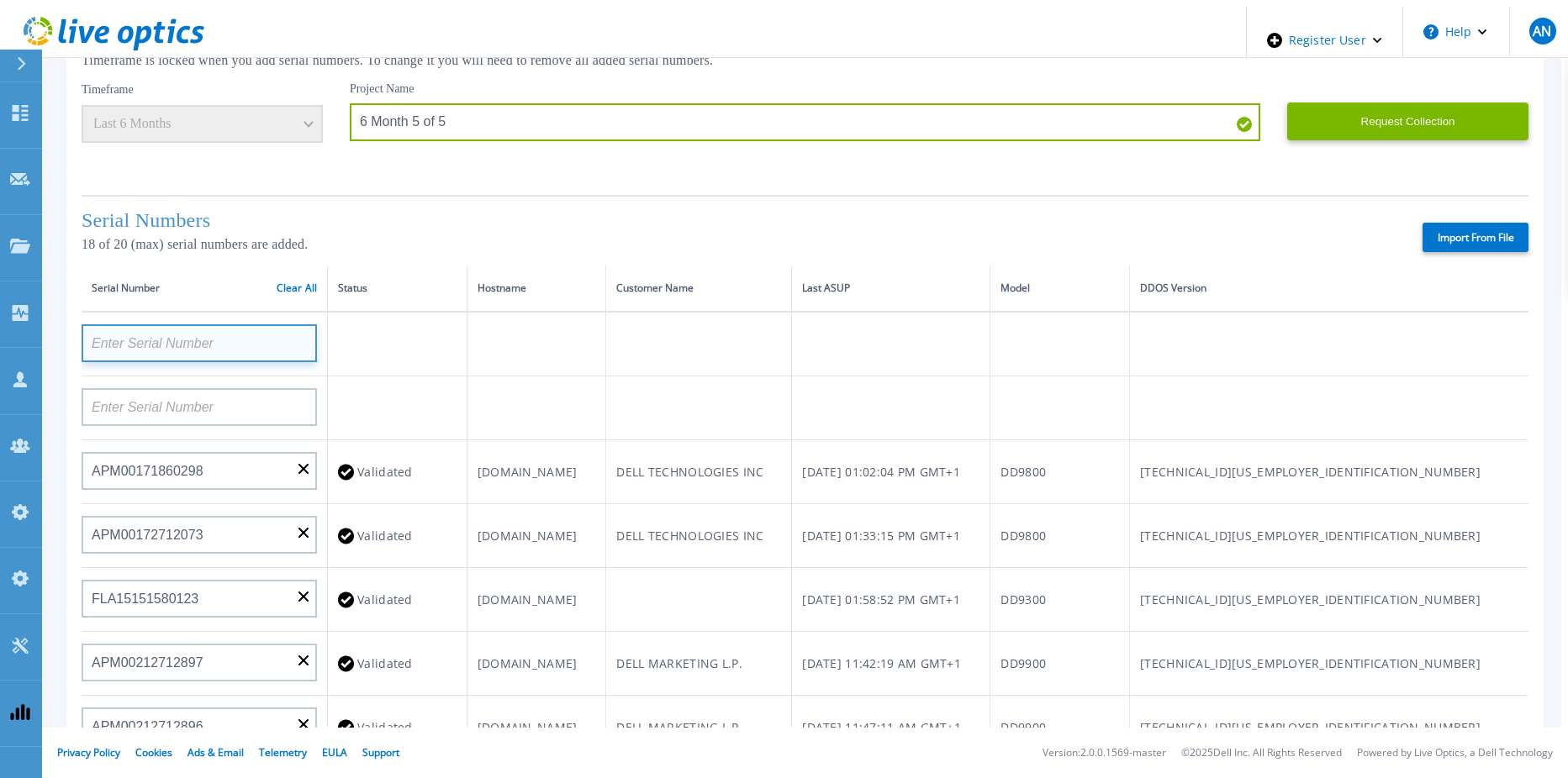
click at [131, 325] on input at bounding box center [199, 343] width 235 height 38
paste input "APM00203000028"
click at [511, 440] on td "dd9500-qa-ha2-n1.datadomain.com" at bounding box center [536, 472] width 140 height 64
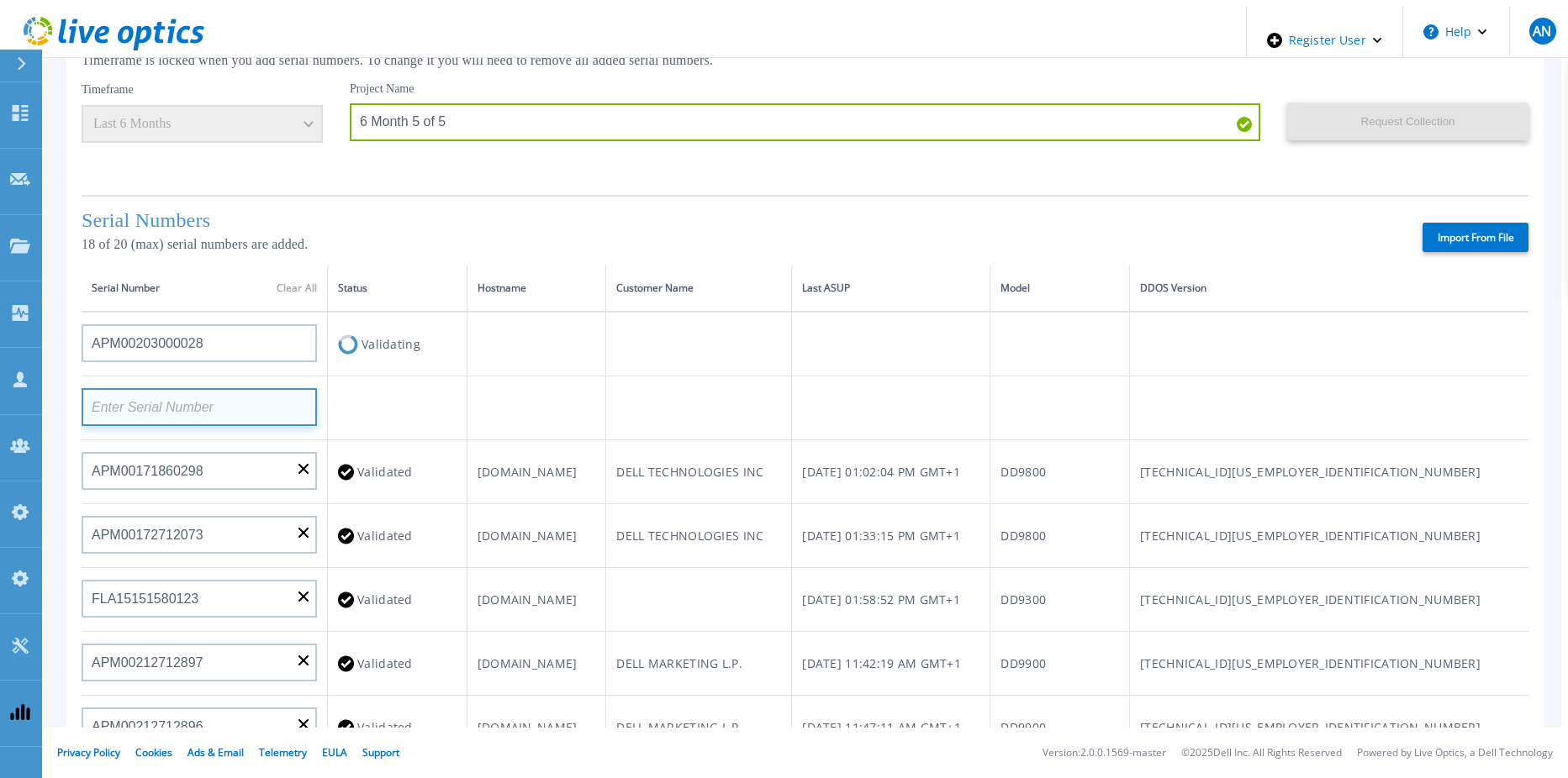
click at [254, 389] on input at bounding box center [199, 407] width 235 height 38
paste input "APM00172439544"
click at [606, 376] on td at bounding box center [536, 408] width 140 height 64
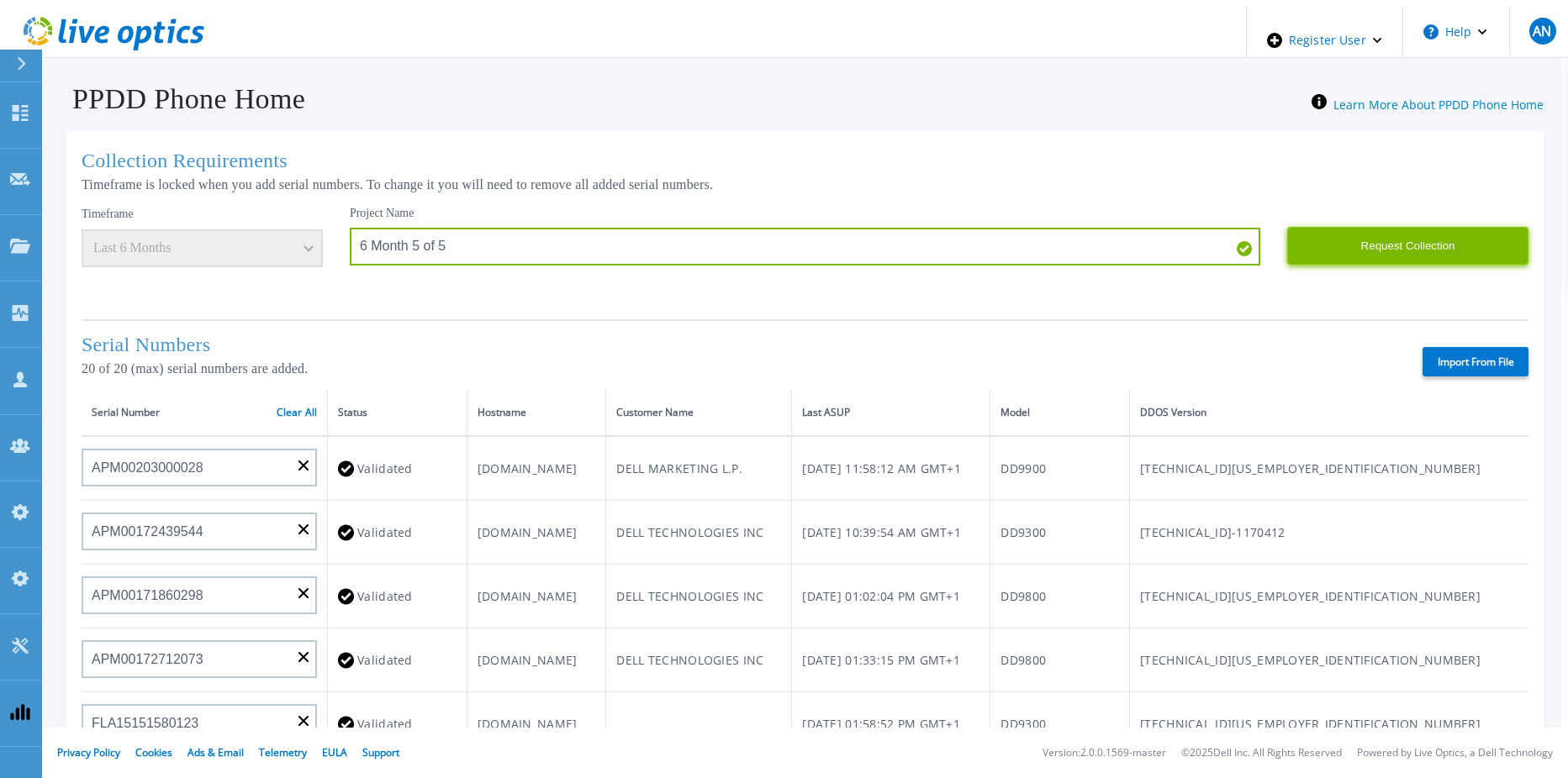
click at [1376, 251] on button "Request Collection" at bounding box center [1407, 246] width 241 height 38
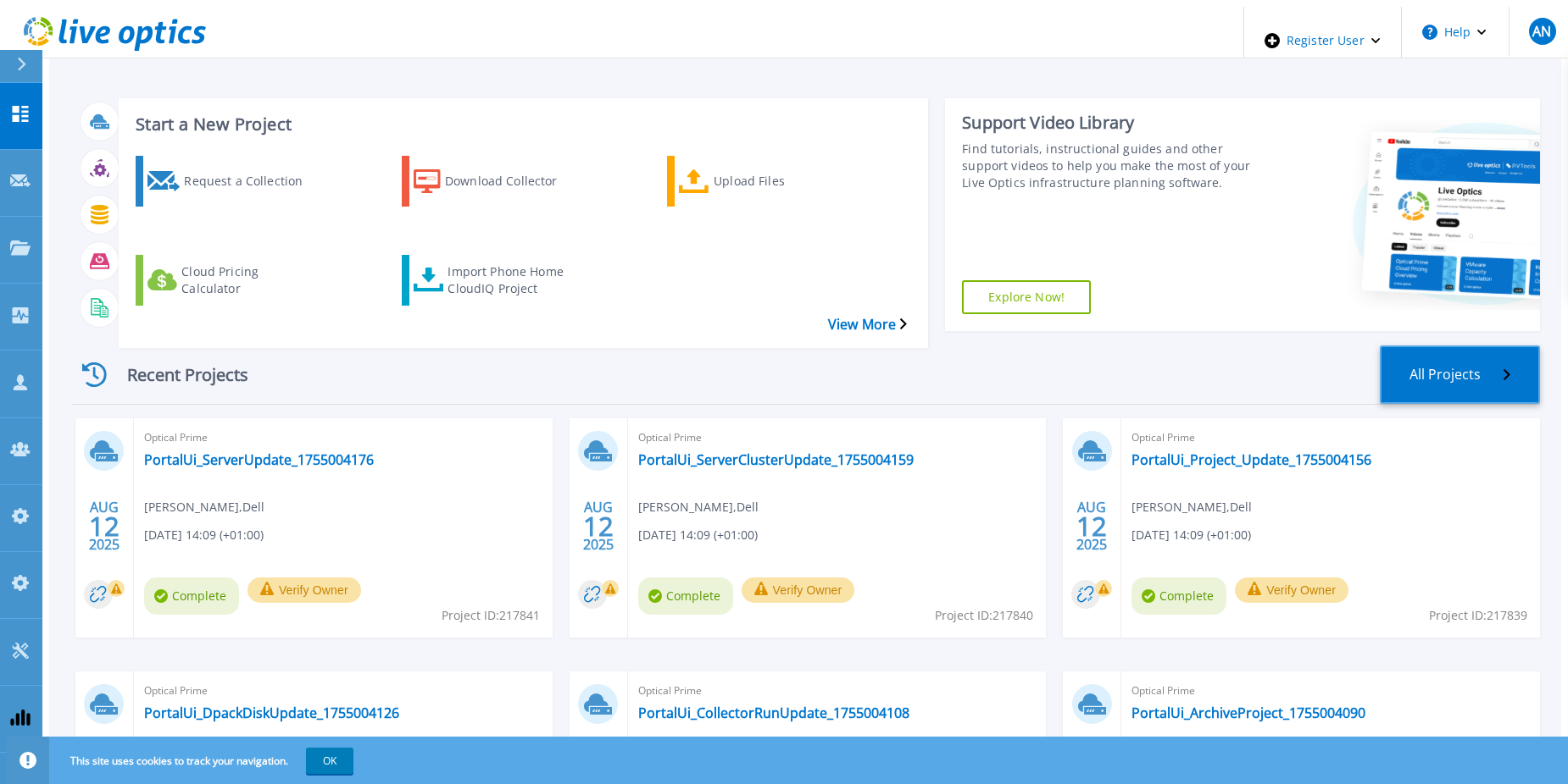
click at [1451, 346] on link "All Projects" at bounding box center [1459, 375] width 160 height 58
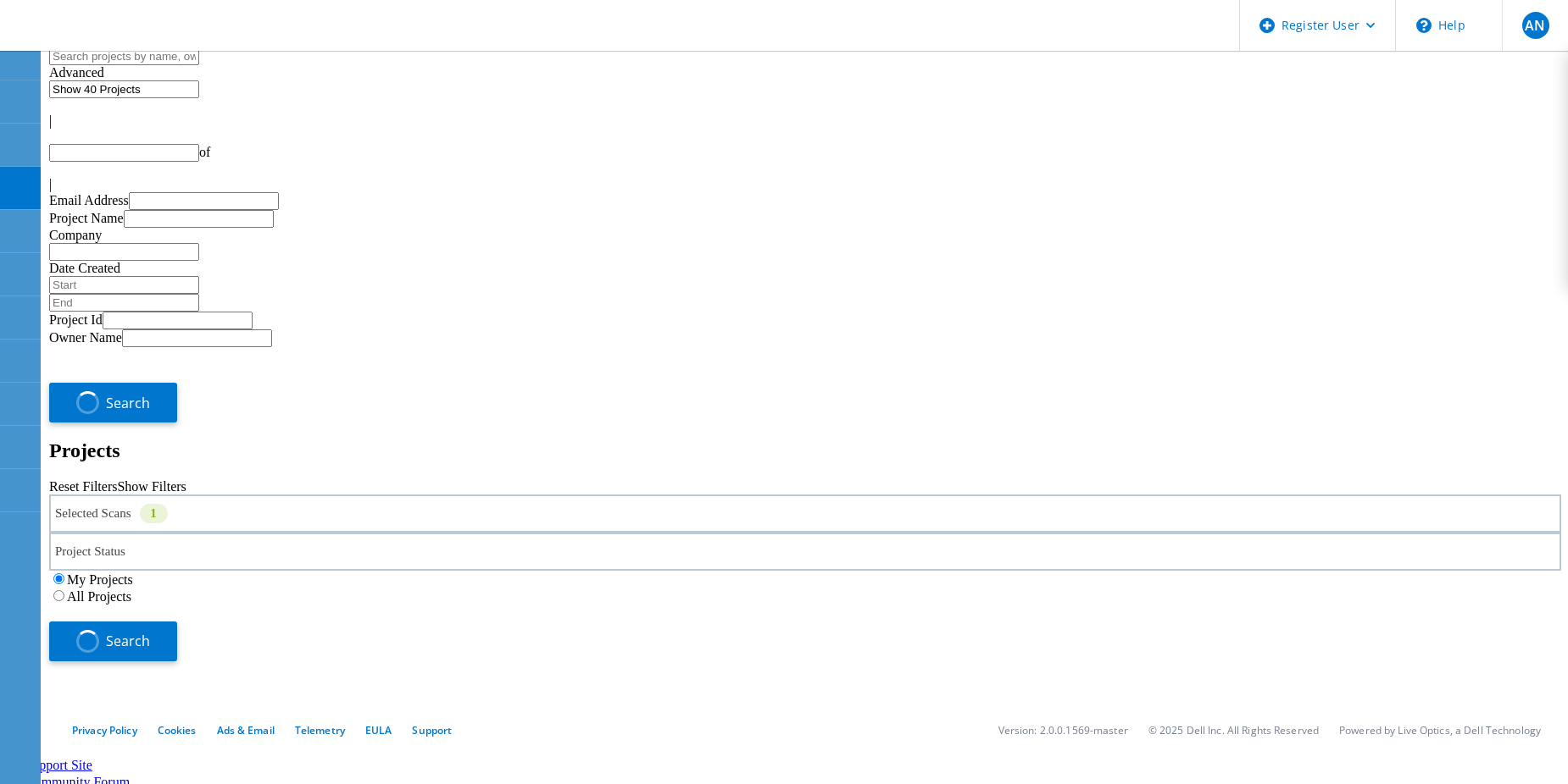
click at [132, 590] on label "All Projects" at bounding box center [99, 597] width 65 height 14
click at [65, 590] on input "All Projects" at bounding box center [58, 596] width 11 height 11
type input "1"
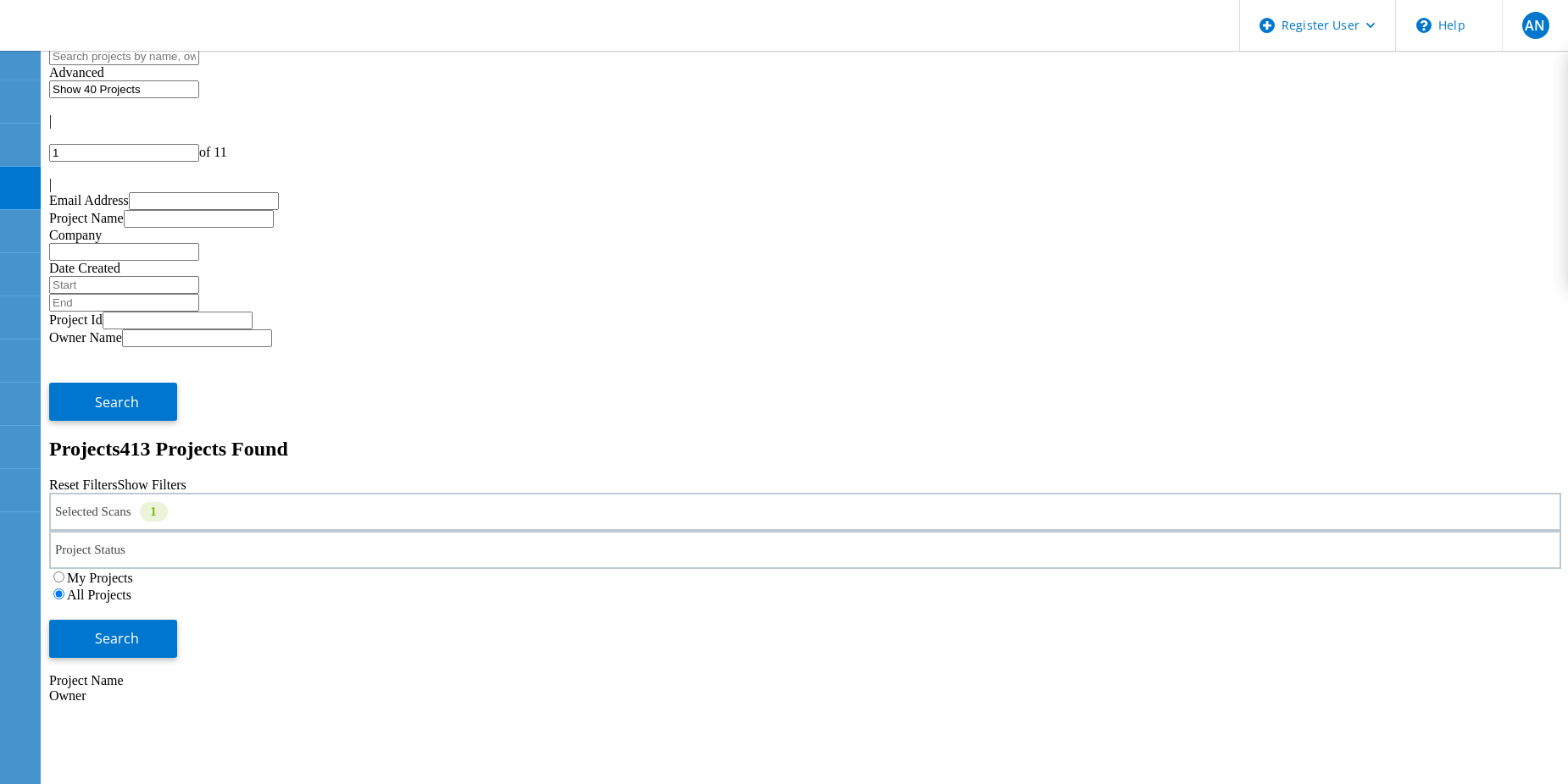
click at [1442, 603] on div "Search" at bounding box center [805, 630] width 1511 height 55
click at [139, 629] on span "Search" at bounding box center [117, 638] width 44 height 19
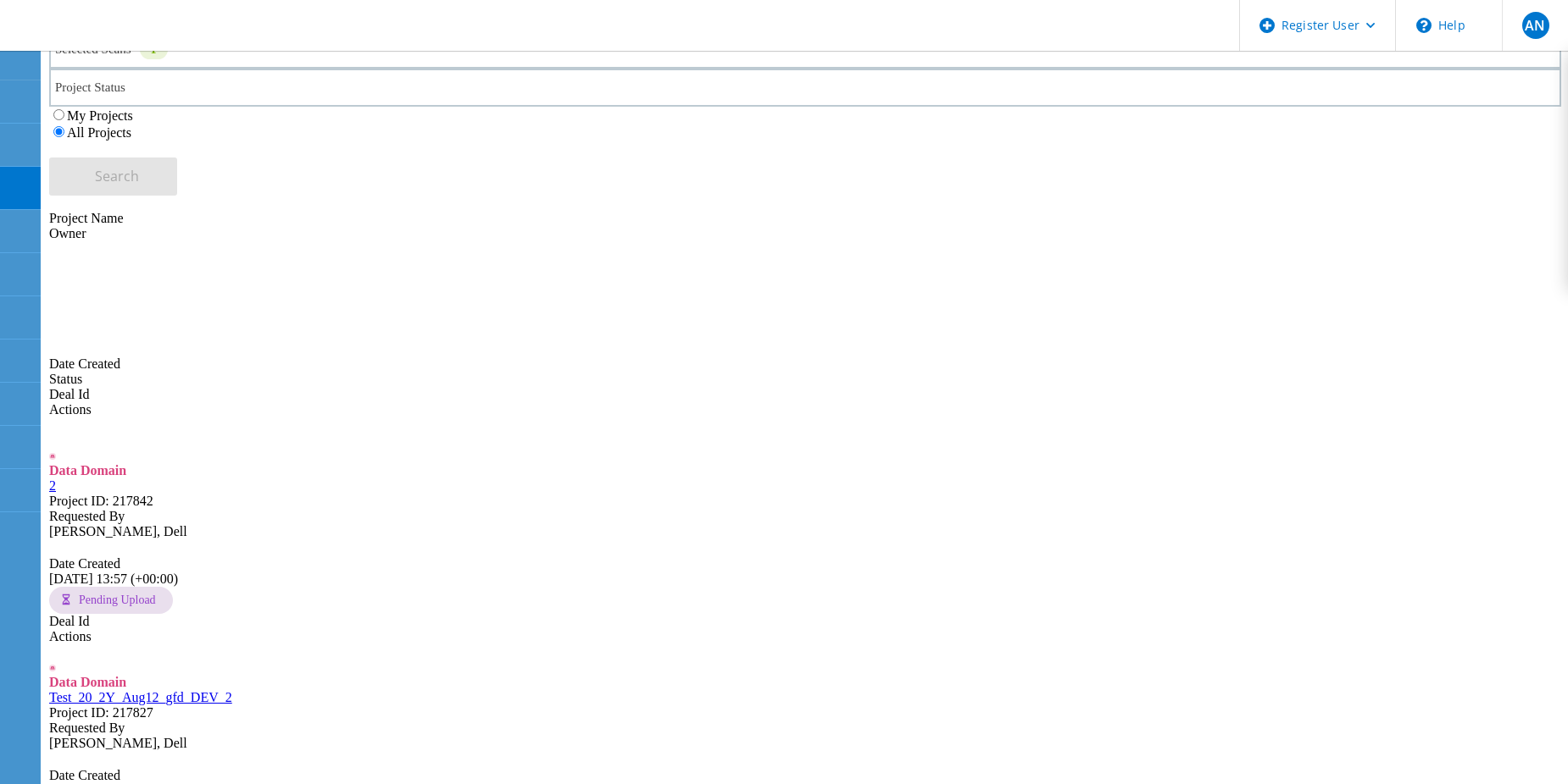
scroll to position [423, 0]
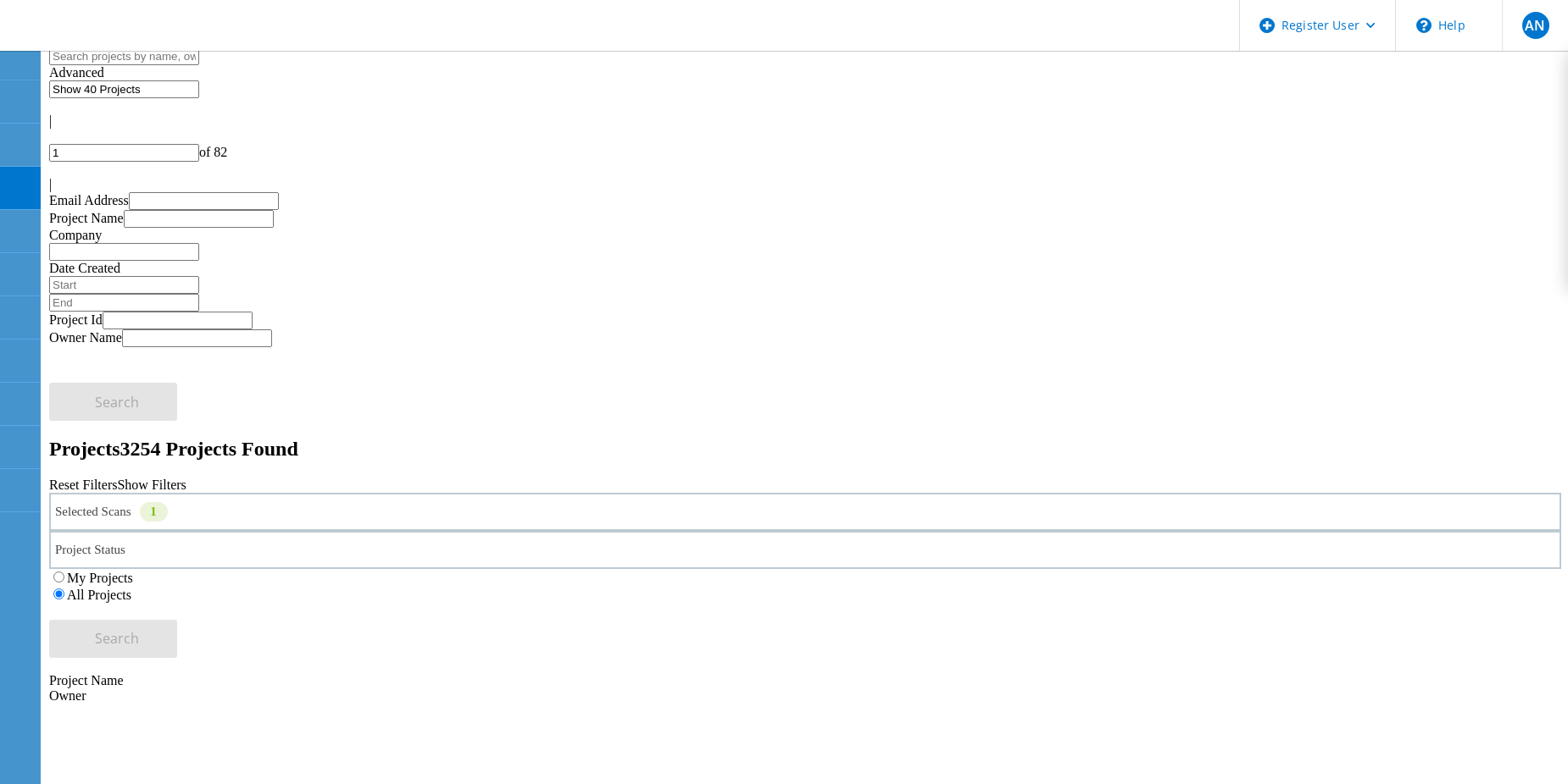
scroll to position [85, 0]
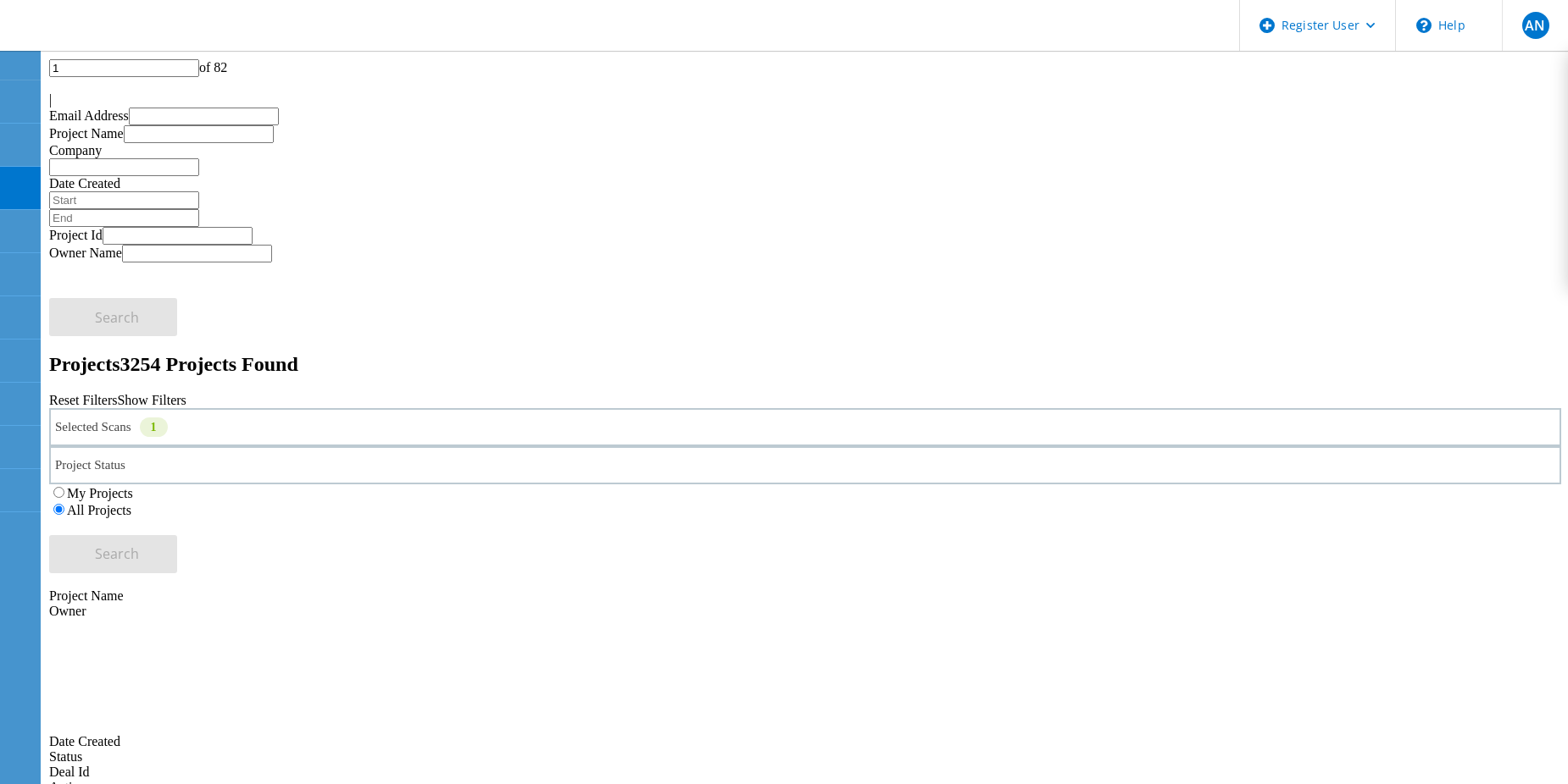
click at [472, 408] on div "Selected Scans 1" at bounding box center [805, 427] width 1511 height 38
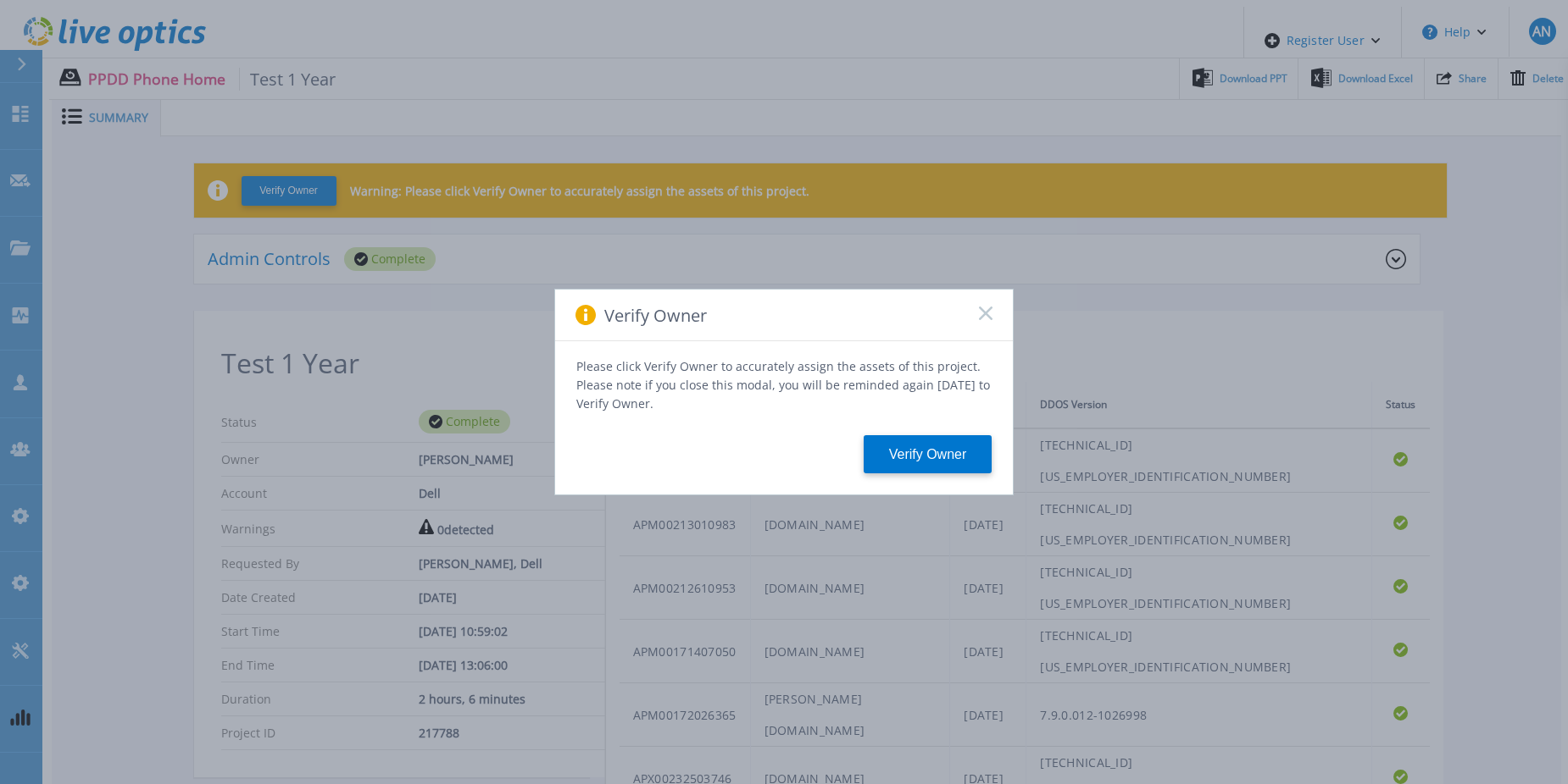
click at [984, 320] on icon at bounding box center [985, 313] width 13 height 13
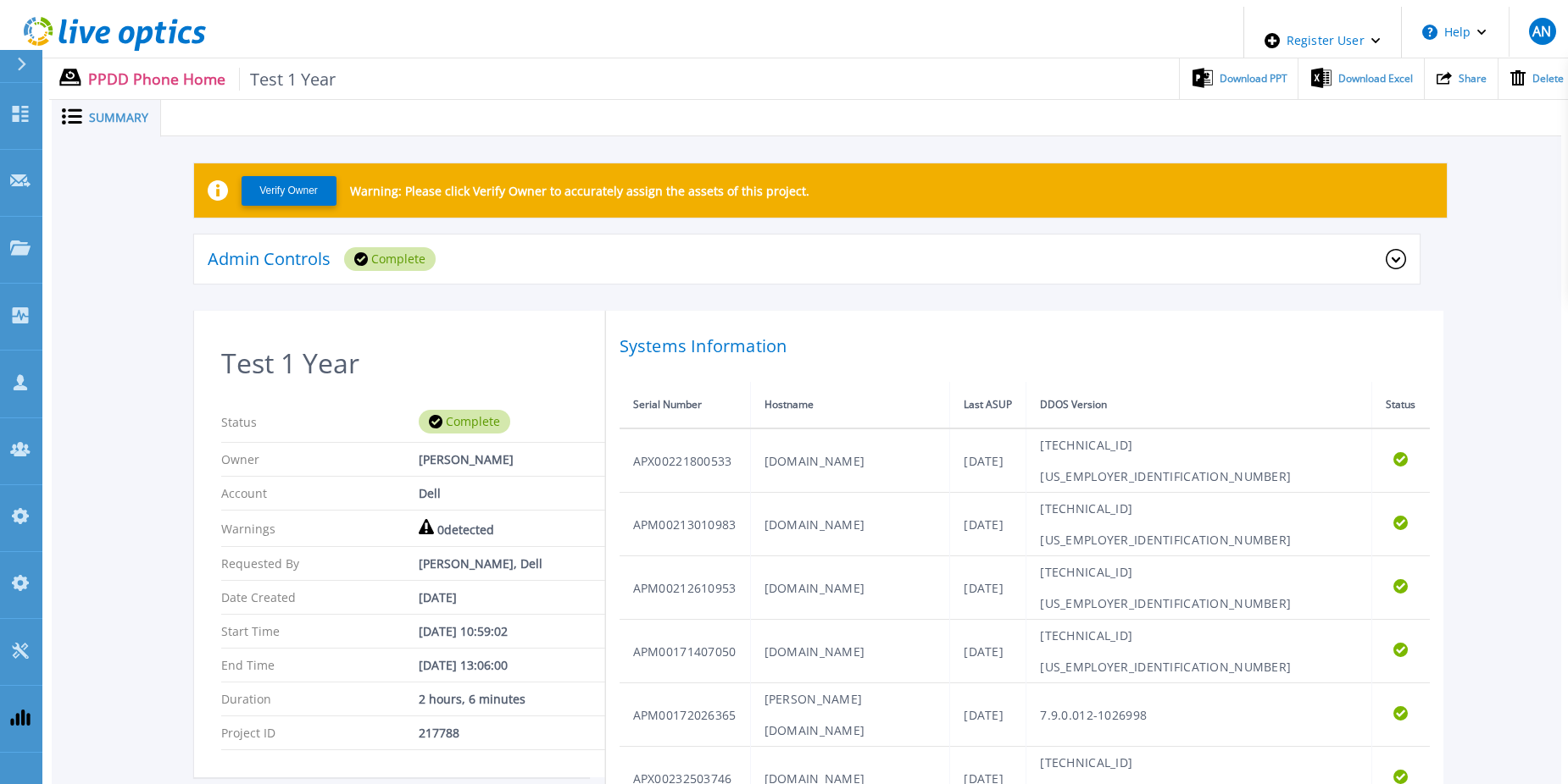
click at [72, 27] on icon at bounding box center [115, 34] width 182 height 34
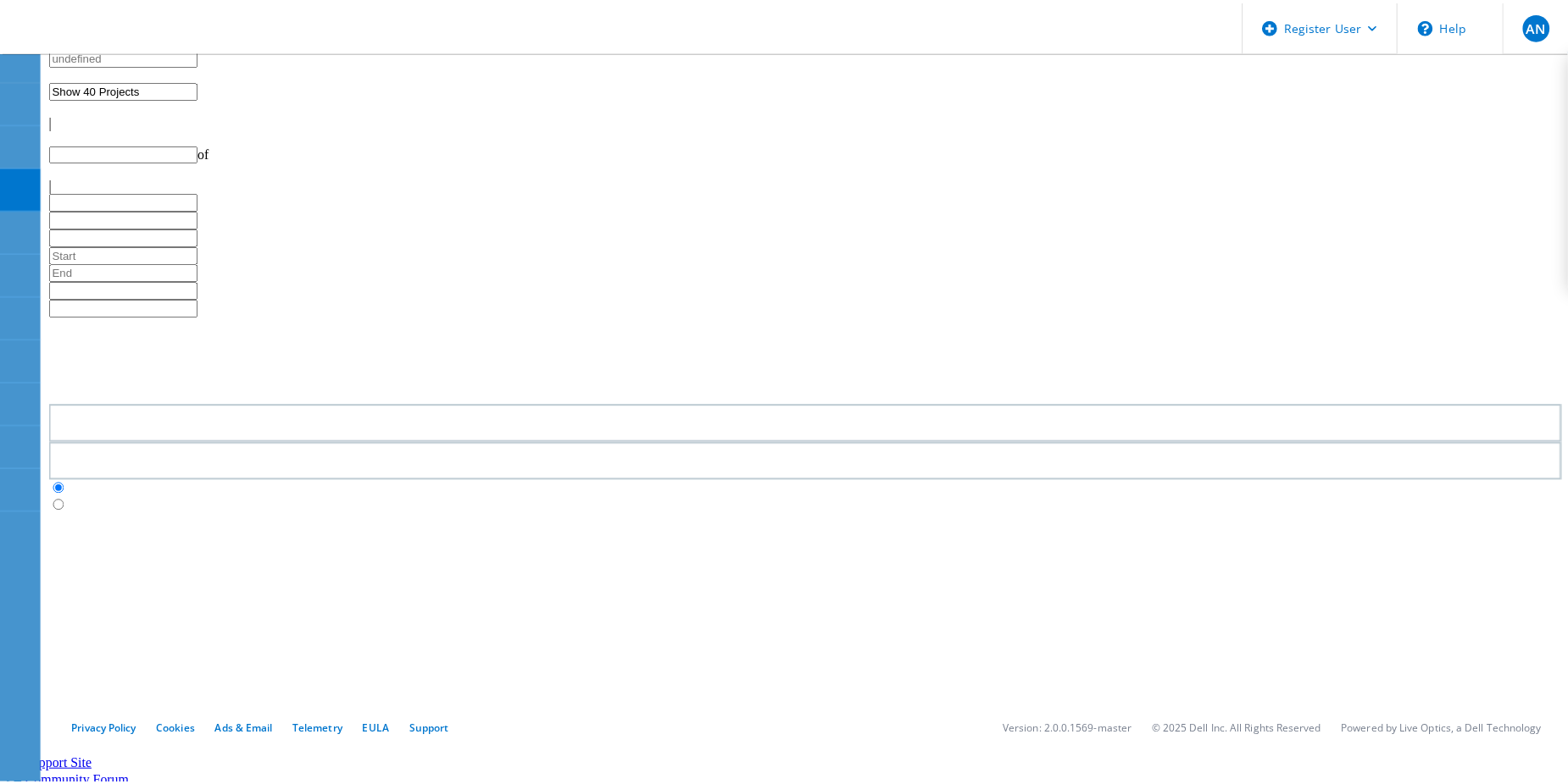
scroll to position [85, 0]
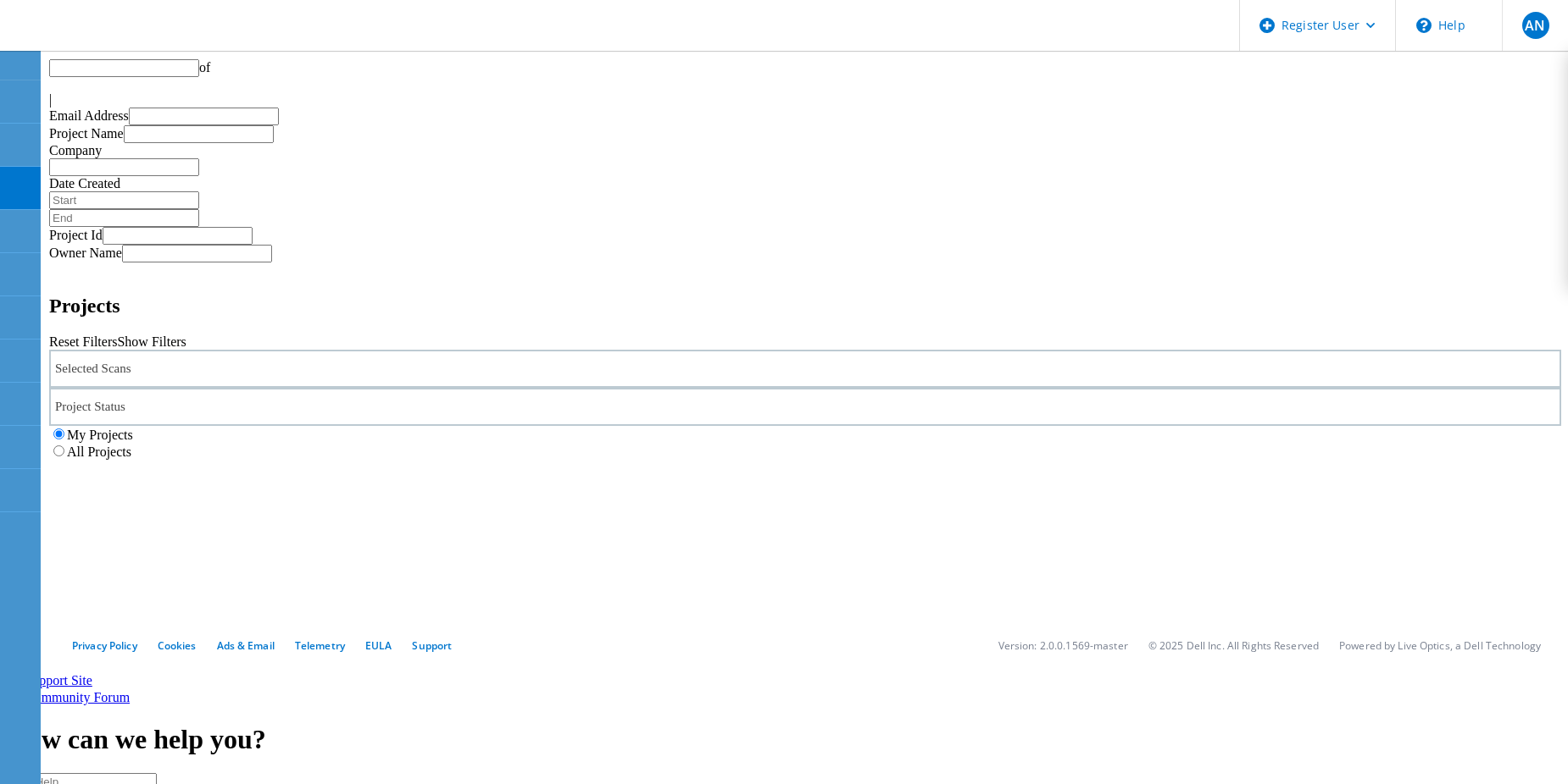
type input "1"
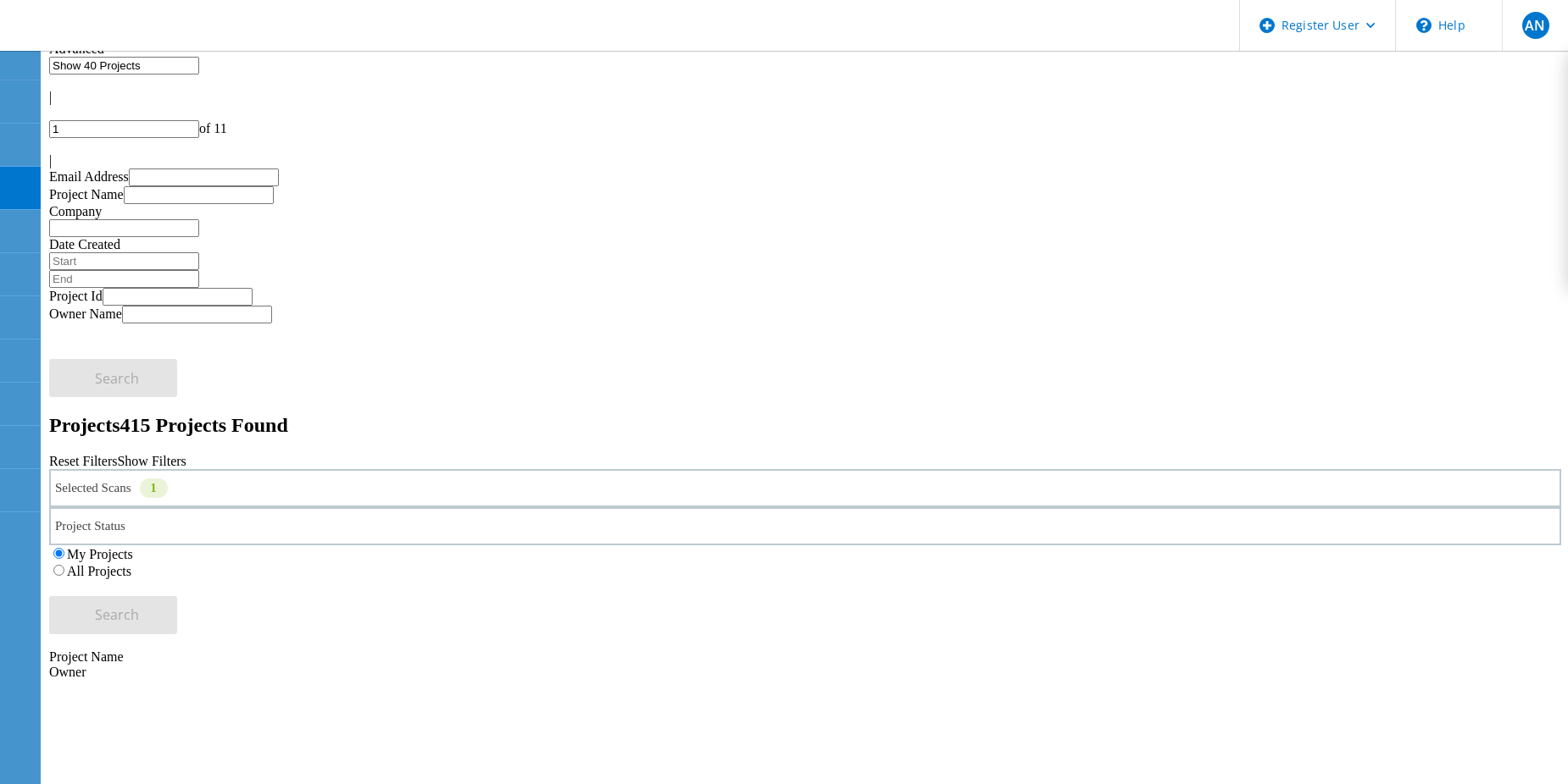
scroll to position [0, 0]
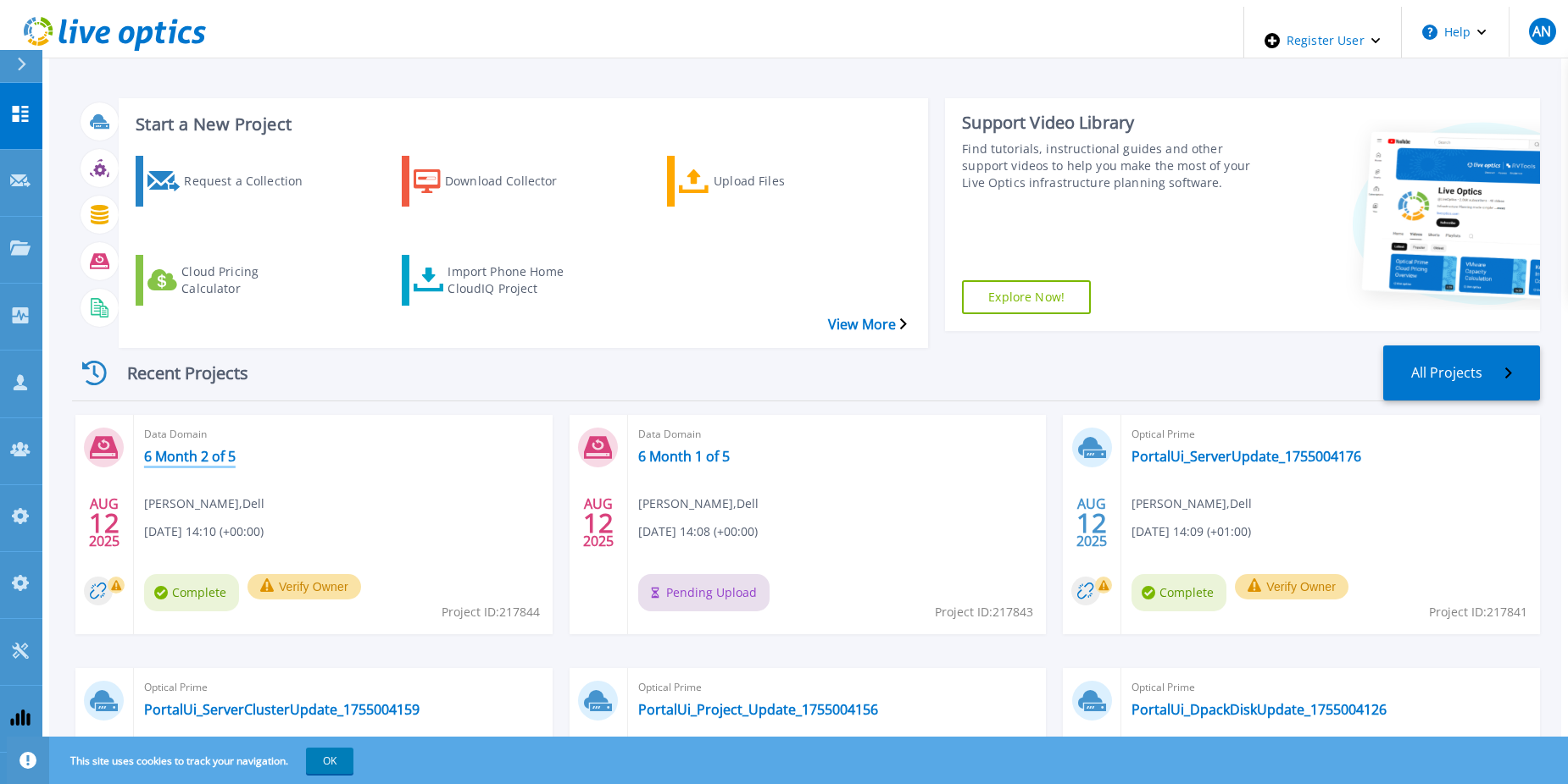
click at [162, 448] on link "6 Month 2 of 5" at bounding box center [189, 456] width 91 height 17
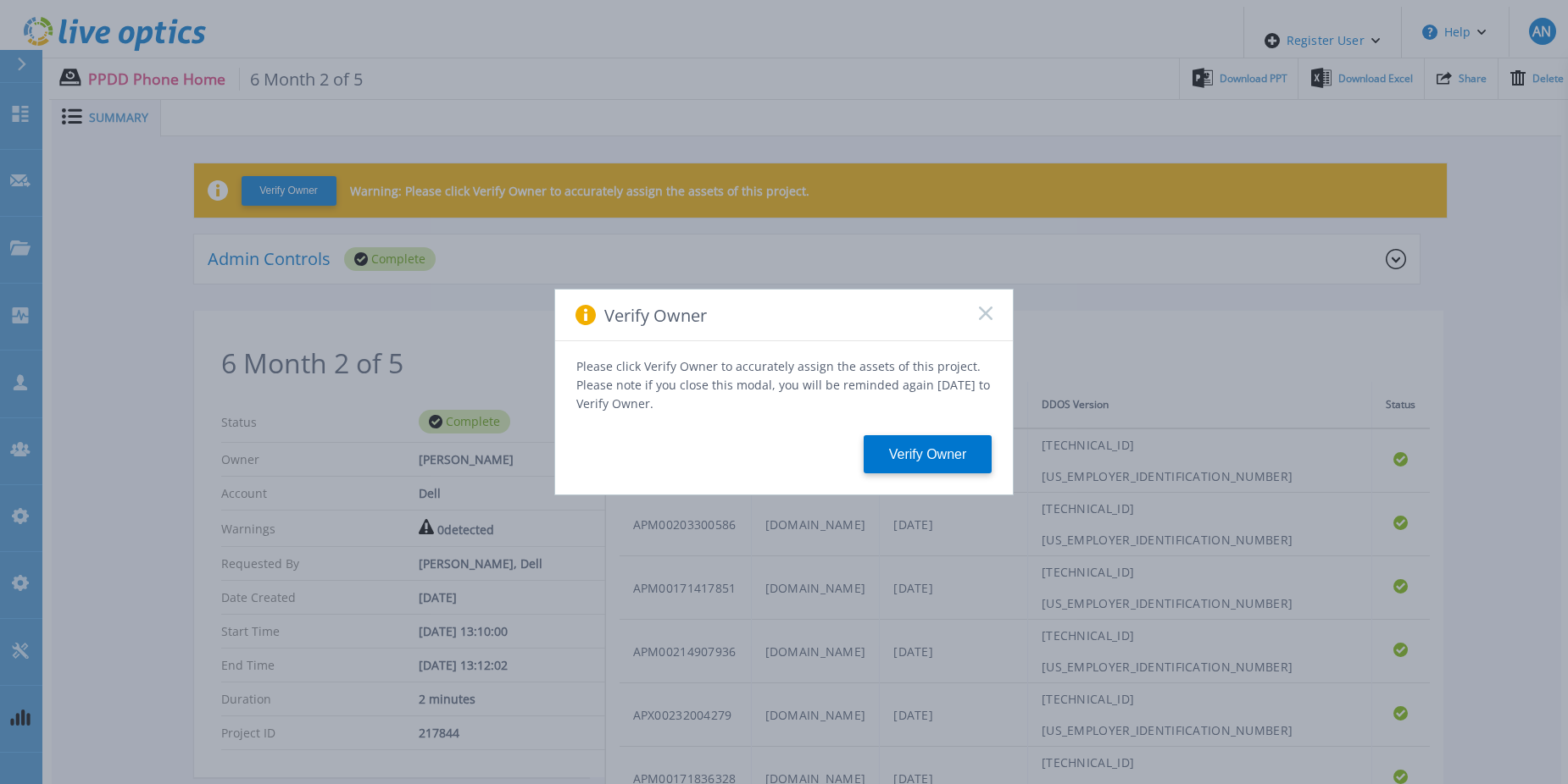
click at [980, 316] on rect at bounding box center [985, 313] width 14 height 14
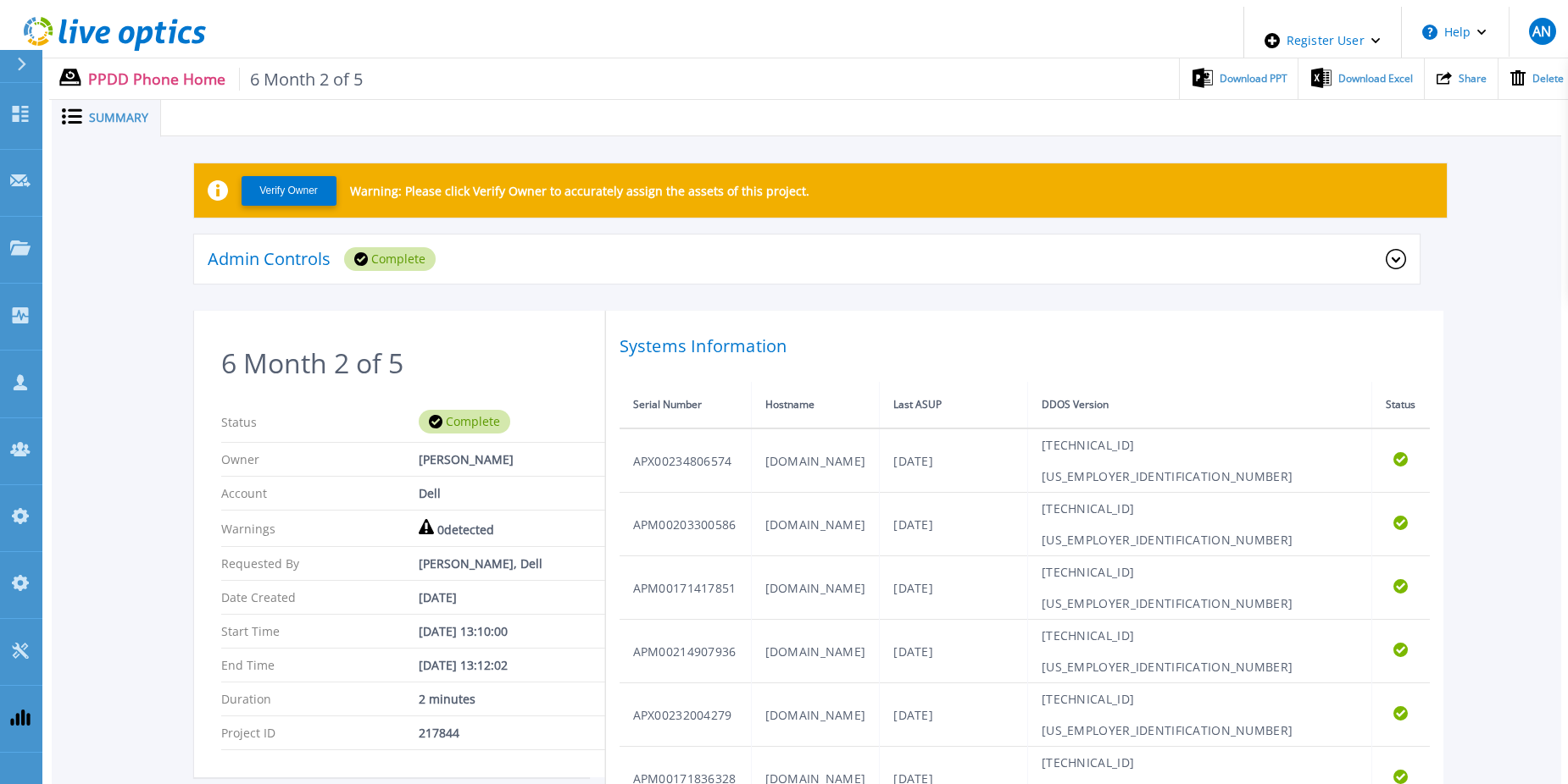
click at [124, 43] on icon at bounding box center [115, 34] width 182 height 34
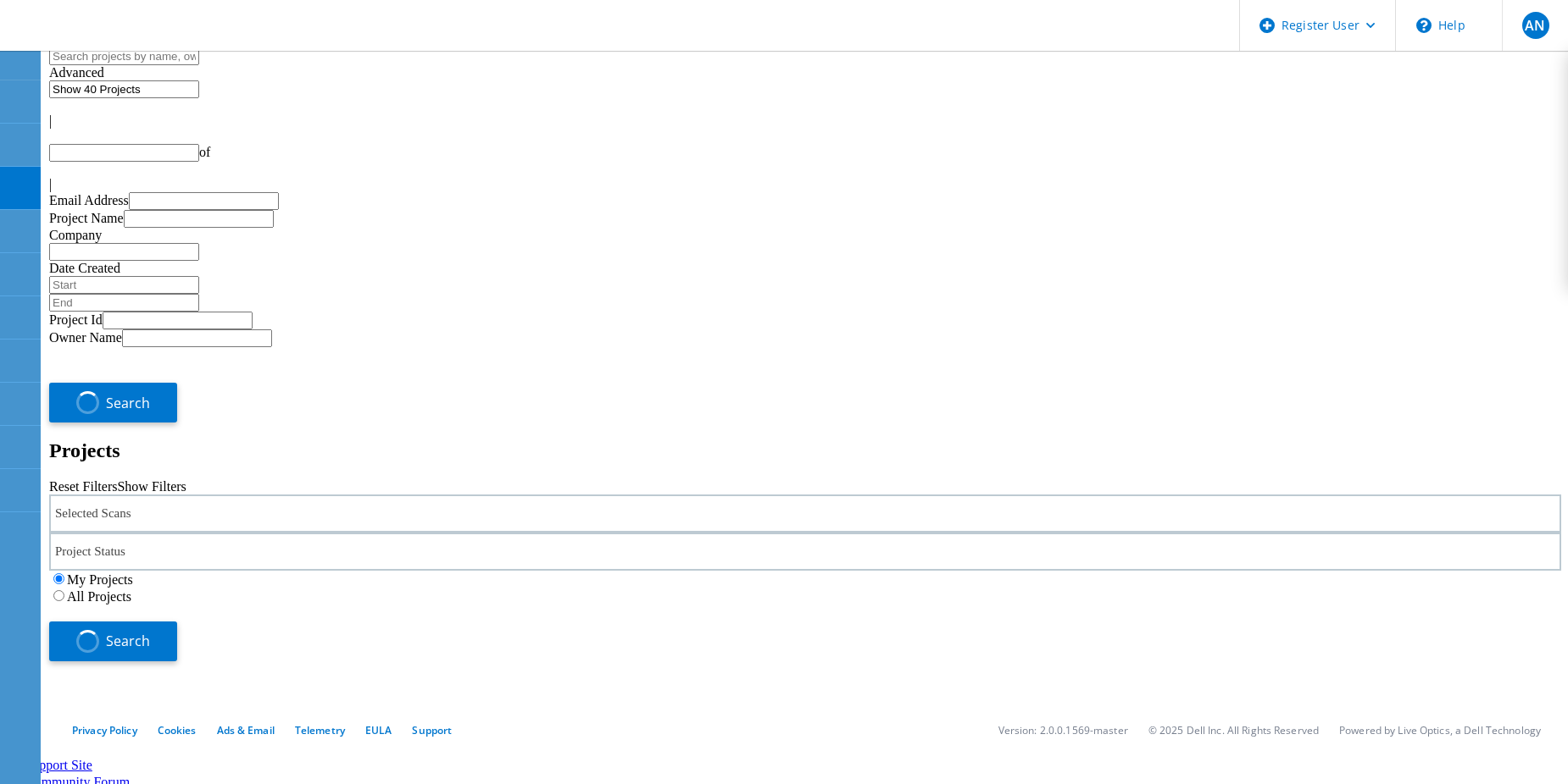
type input "1"
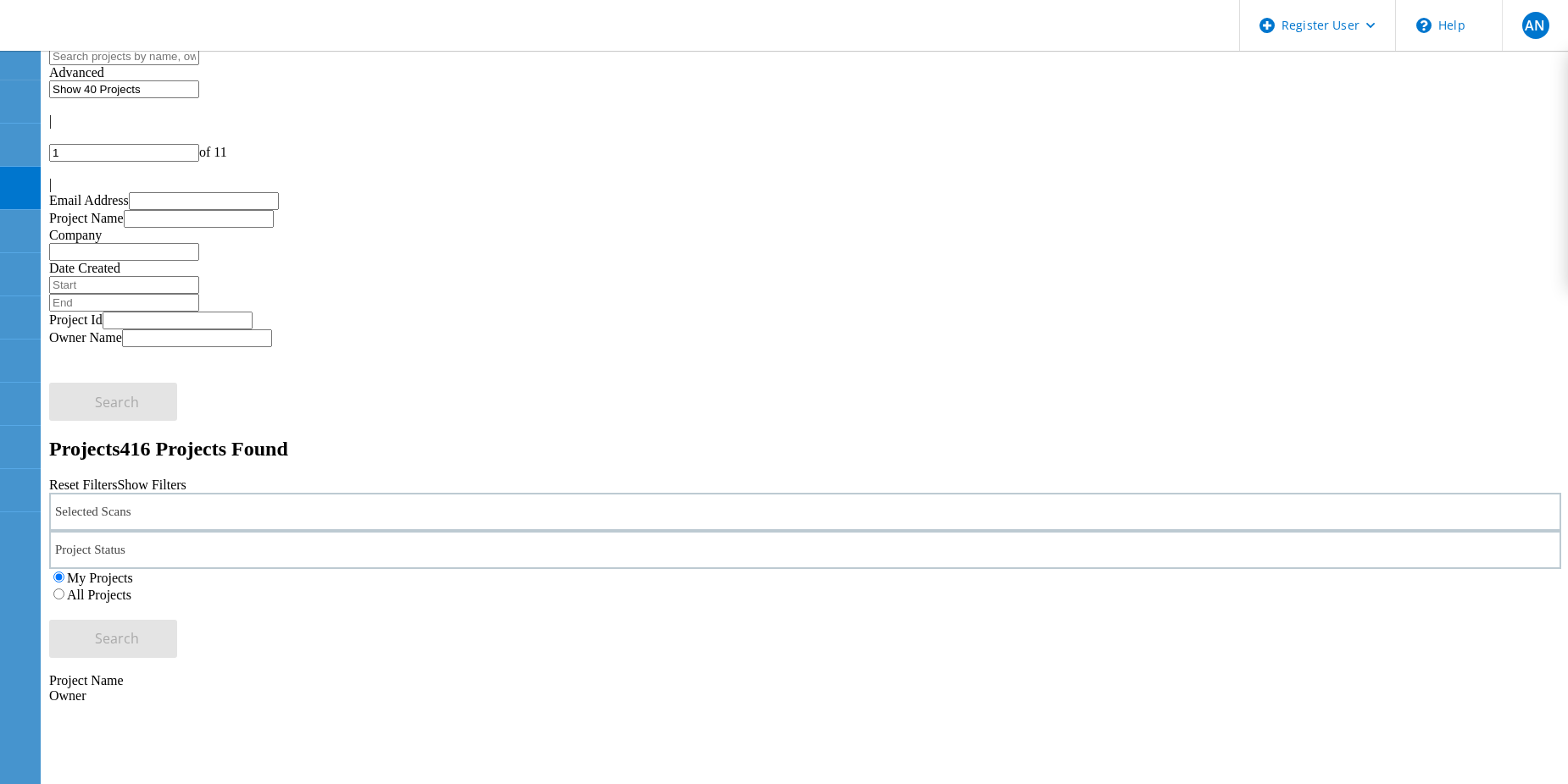
click at [132, 588] on label "All Projects" at bounding box center [99, 595] width 65 height 14
click at [65, 589] on input "All Projects" at bounding box center [58, 594] width 11 height 11
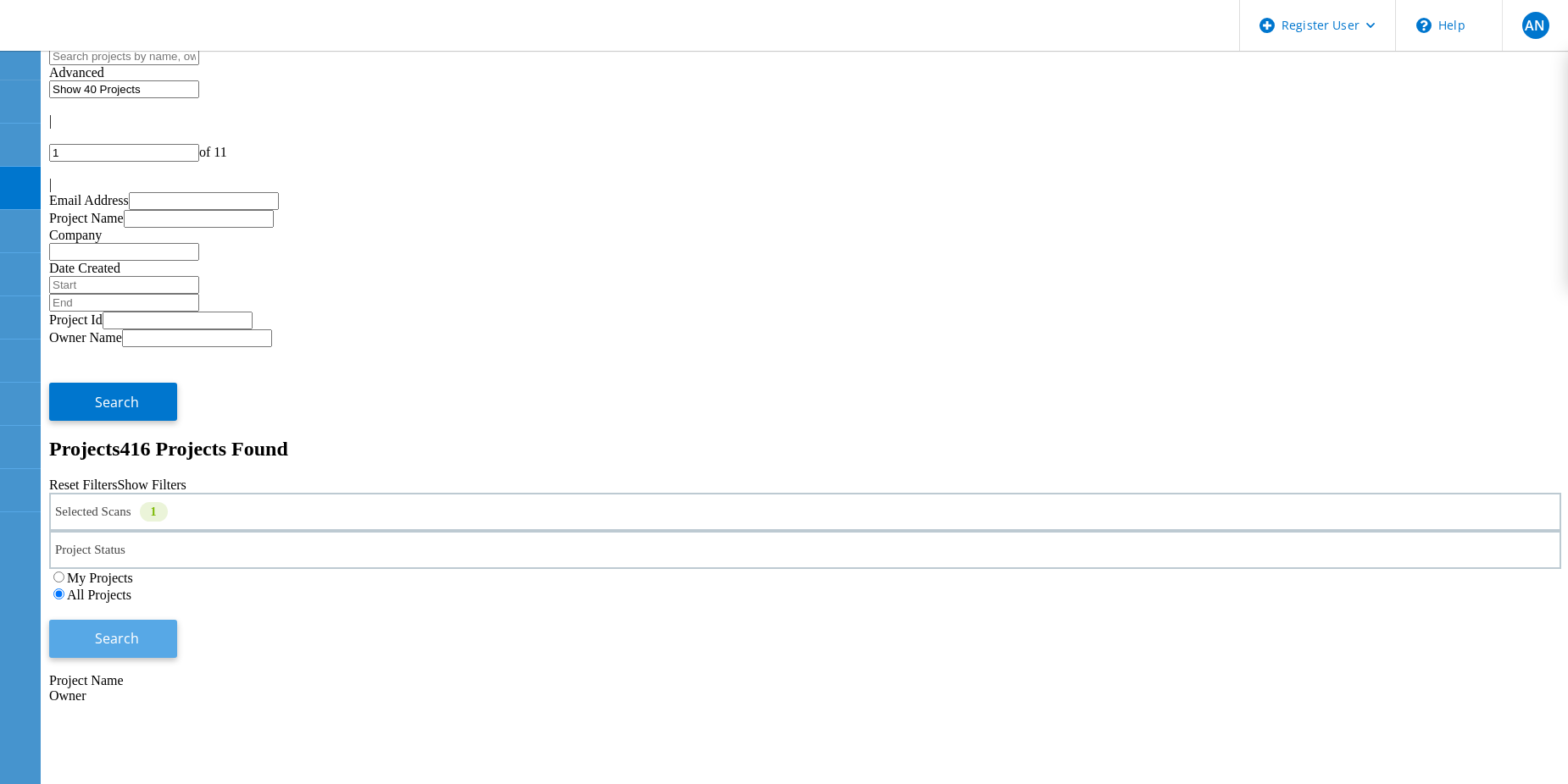
click at [139, 629] on span "Search" at bounding box center [117, 638] width 44 height 19
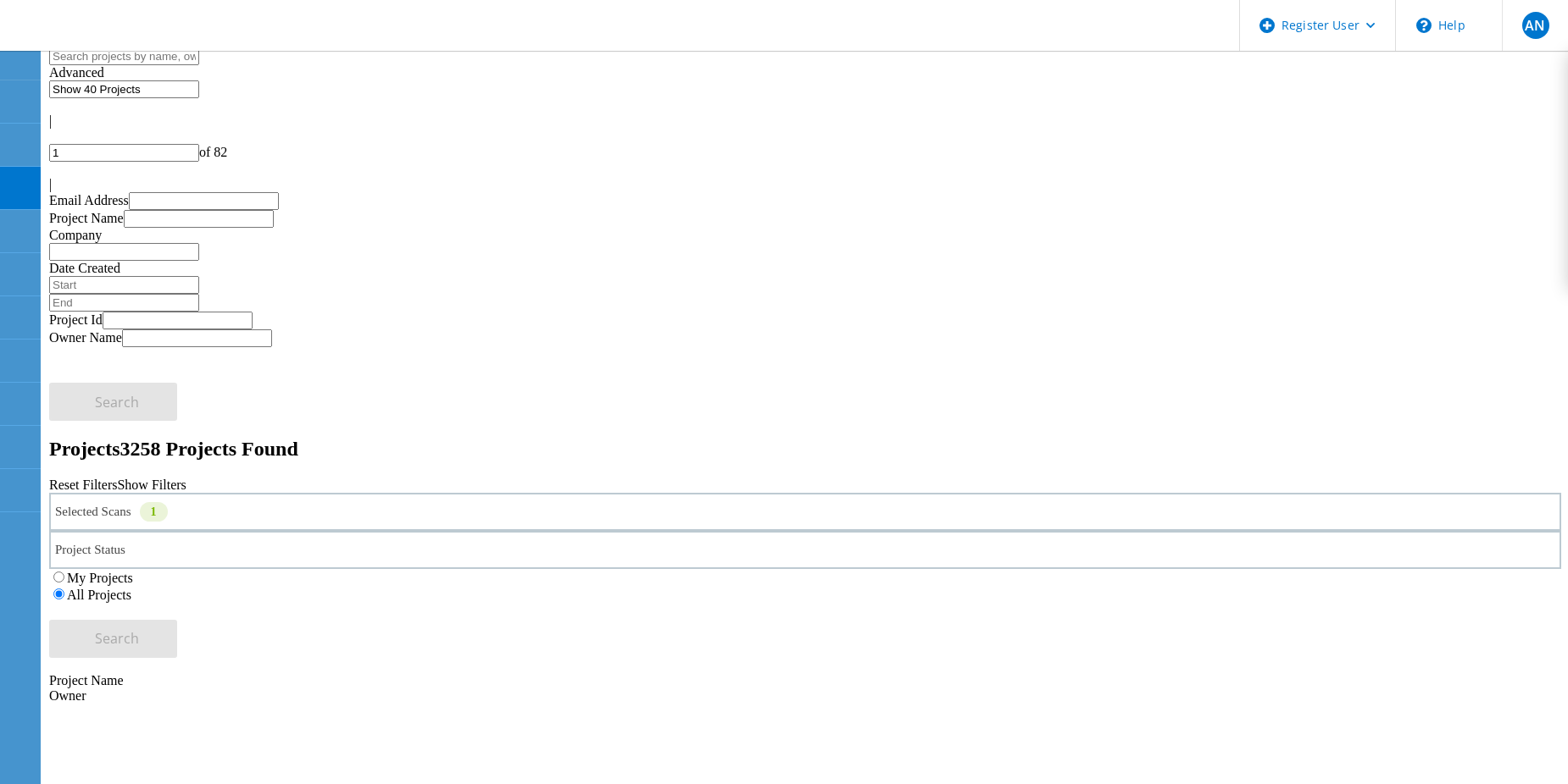
click at [968, 569] on div "My Projects" at bounding box center [805, 577] width 1511 height 17
click at [133, 571] on label "My Projects" at bounding box center [100, 578] width 66 height 14
click at [65, 572] on input "My Projects" at bounding box center [58, 577] width 11 height 11
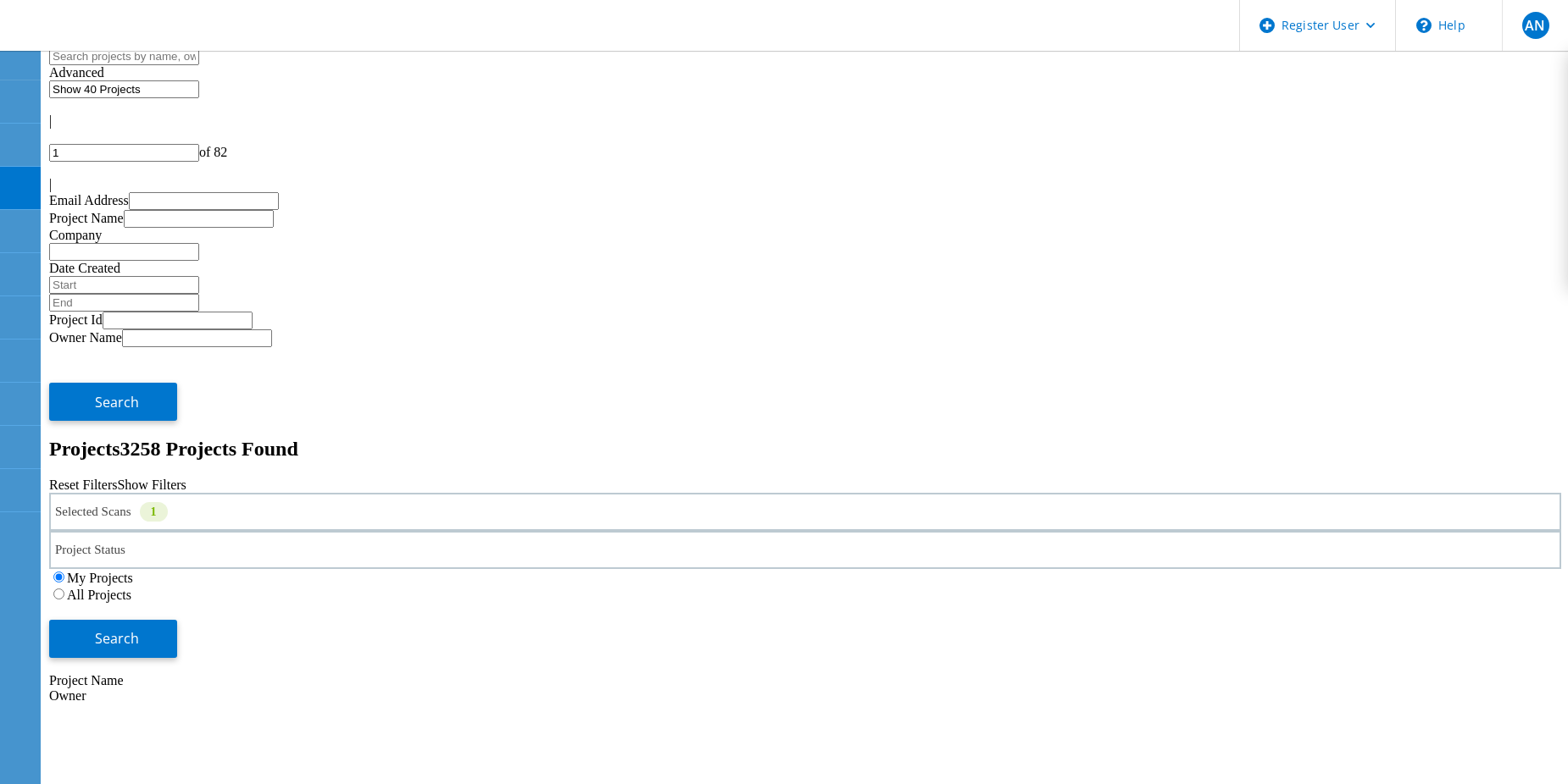
click at [1375, 658] on div "Project Name Owner Date Created Status Deal Id Actions" at bounding box center [805, 777] width 1511 height 237
click at [177, 620] on button "Search" at bounding box center [113, 638] width 128 height 38
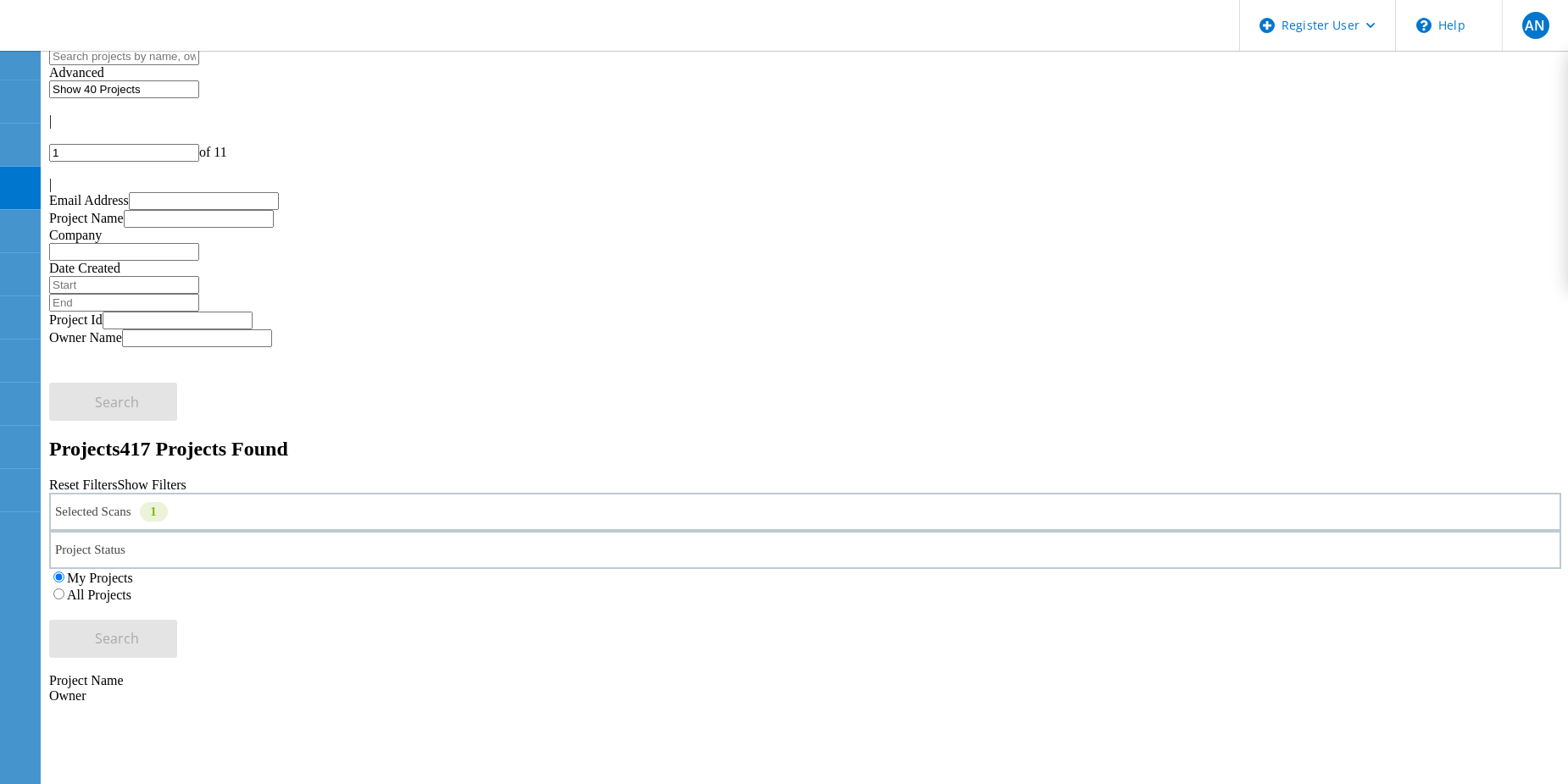
click at [132, 588] on label "All Projects" at bounding box center [99, 595] width 65 height 14
click at [65, 589] on input "All Projects" at bounding box center [58, 594] width 11 height 11
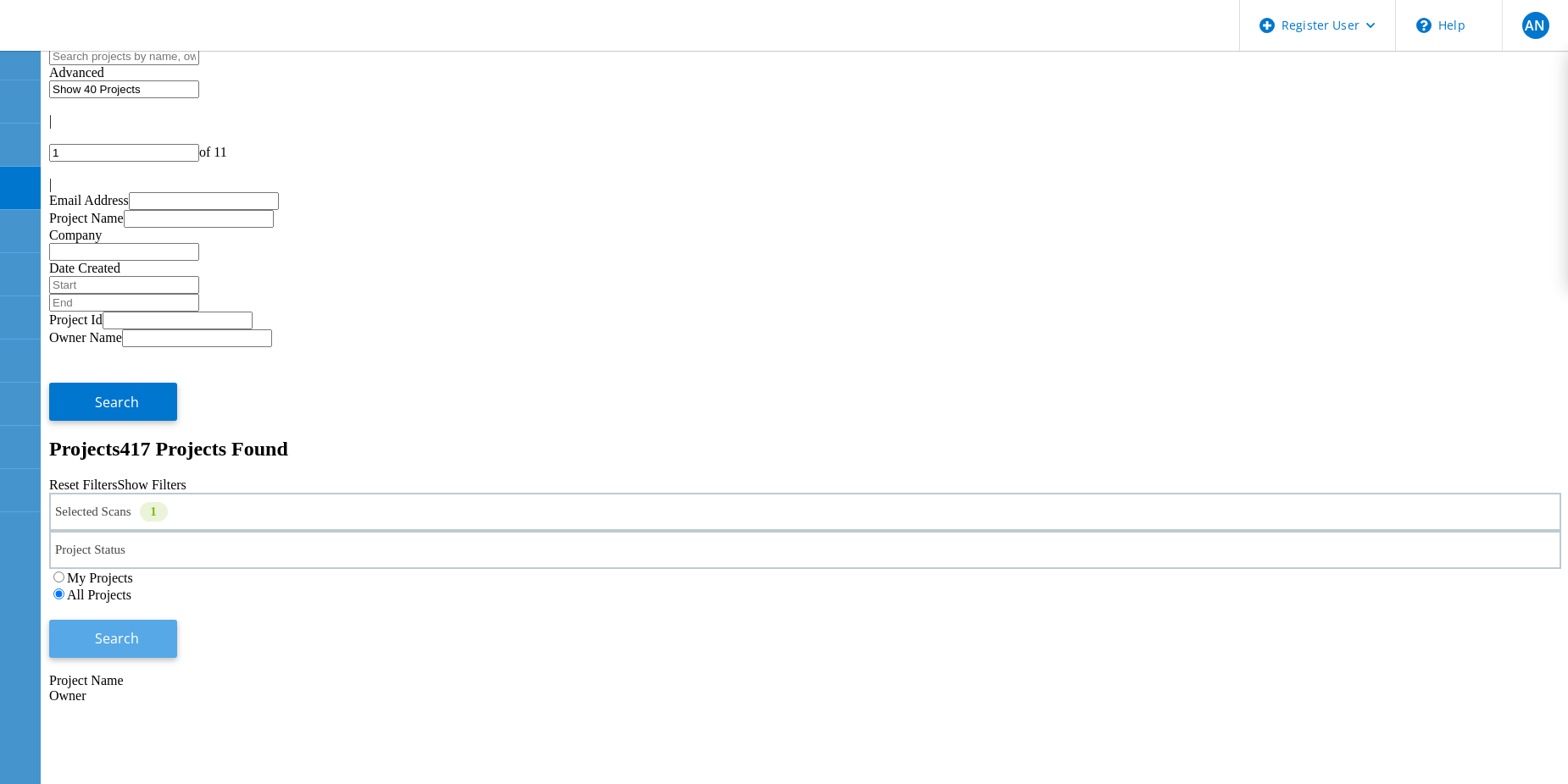
click at [177, 620] on button "Search" at bounding box center [113, 638] width 128 height 38
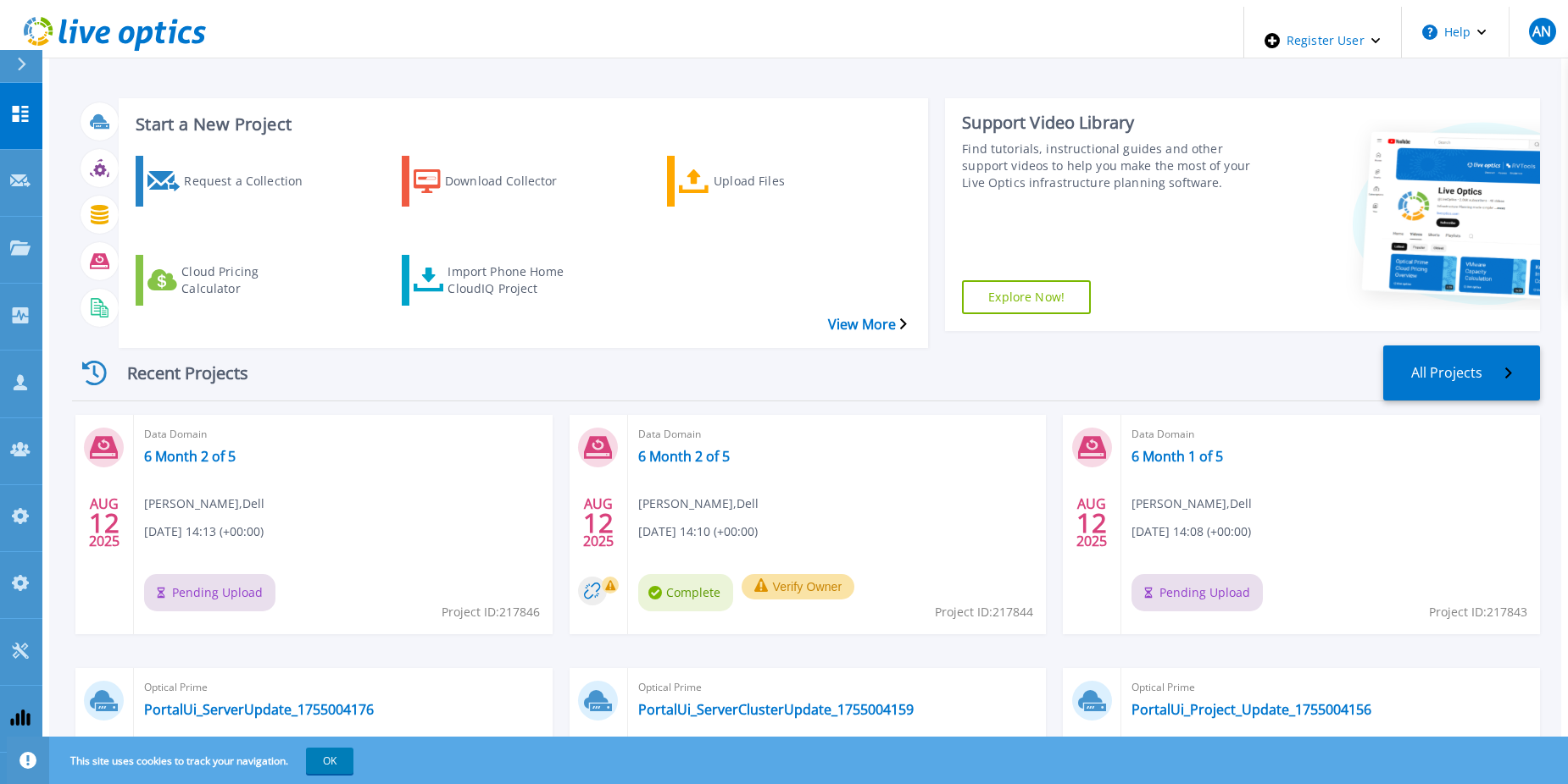
click at [119, 30] on icon at bounding box center [126, 35] width 16 height 18
click at [80, 22] on icon at bounding box center [115, 34] width 182 height 34
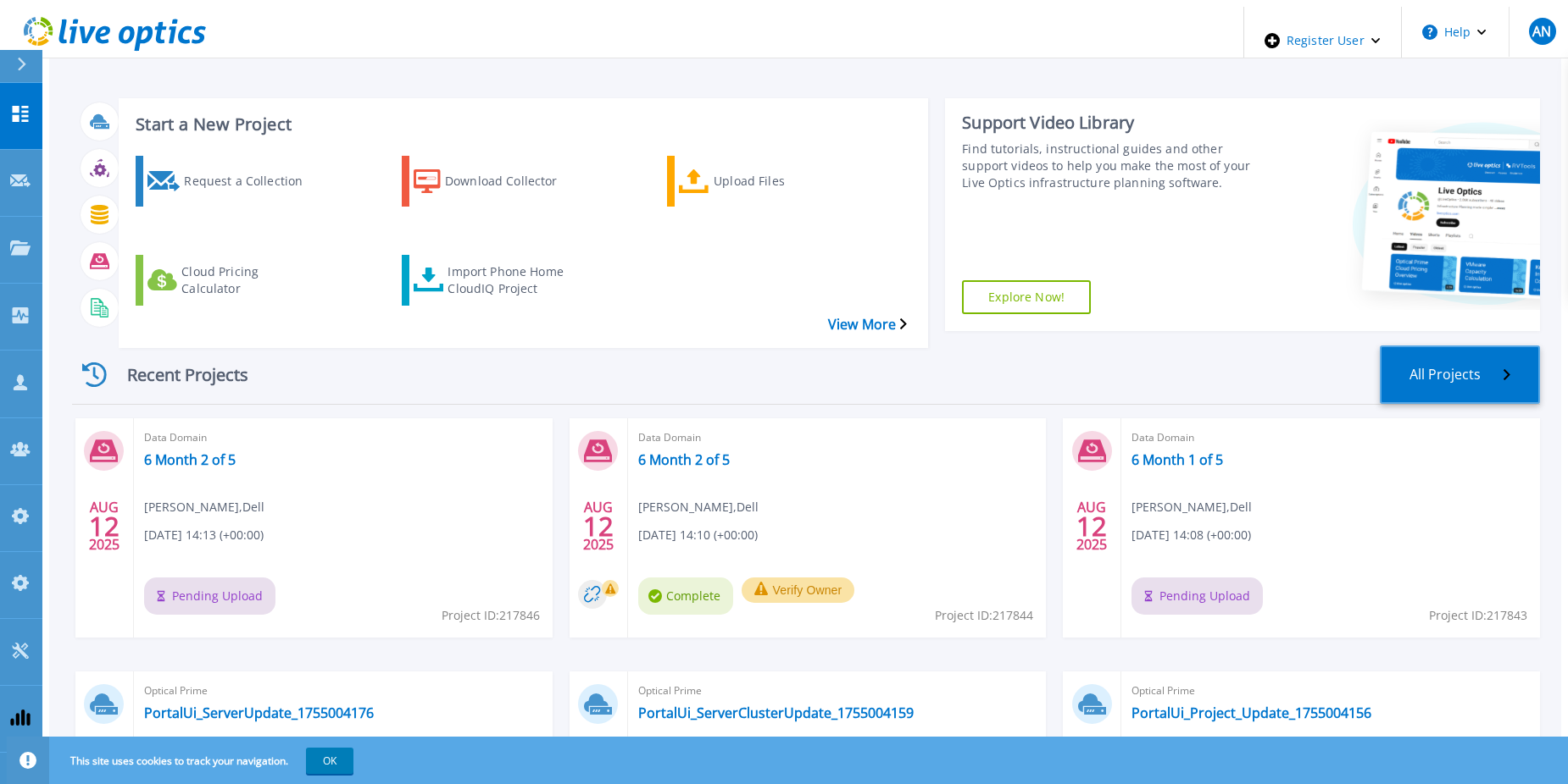
click at [1487, 346] on link "All Projects" at bounding box center [1459, 375] width 160 height 58
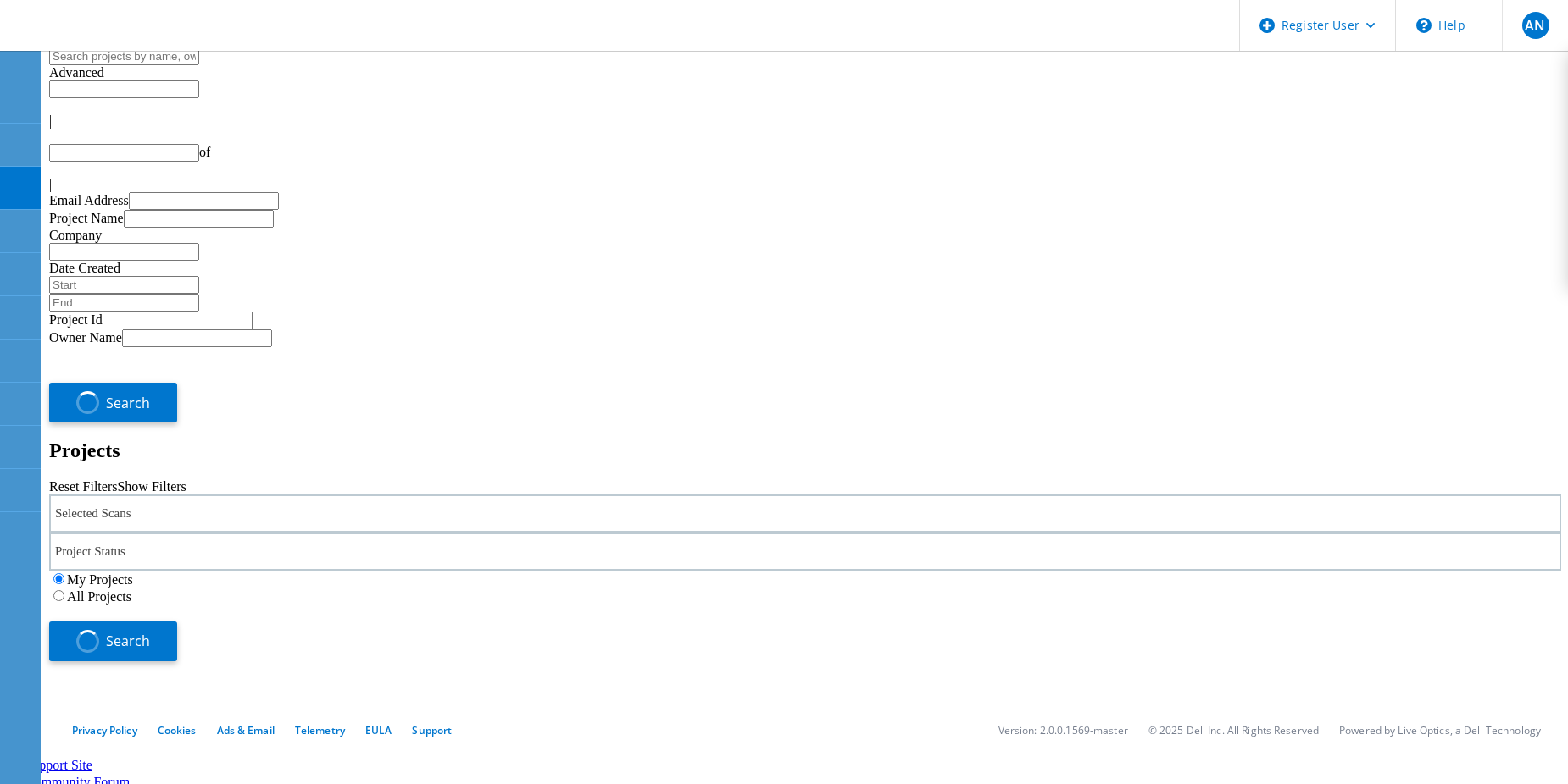
type input "1"
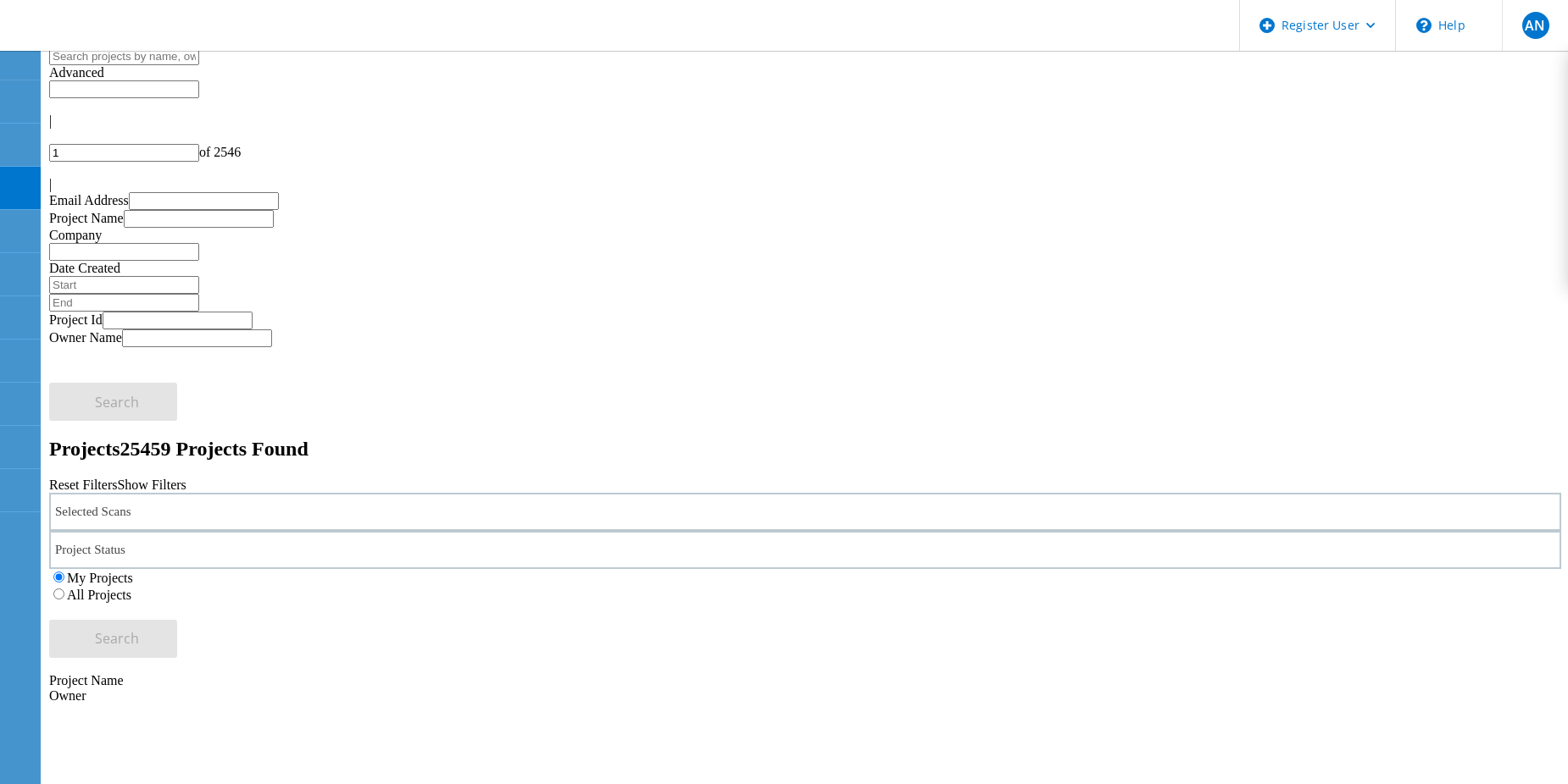
click at [132, 588] on label "All Projects" at bounding box center [99, 595] width 65 height 14
click at [65, 589] on input "All Projects" at bounding box center [58, 594] width 11 height 11
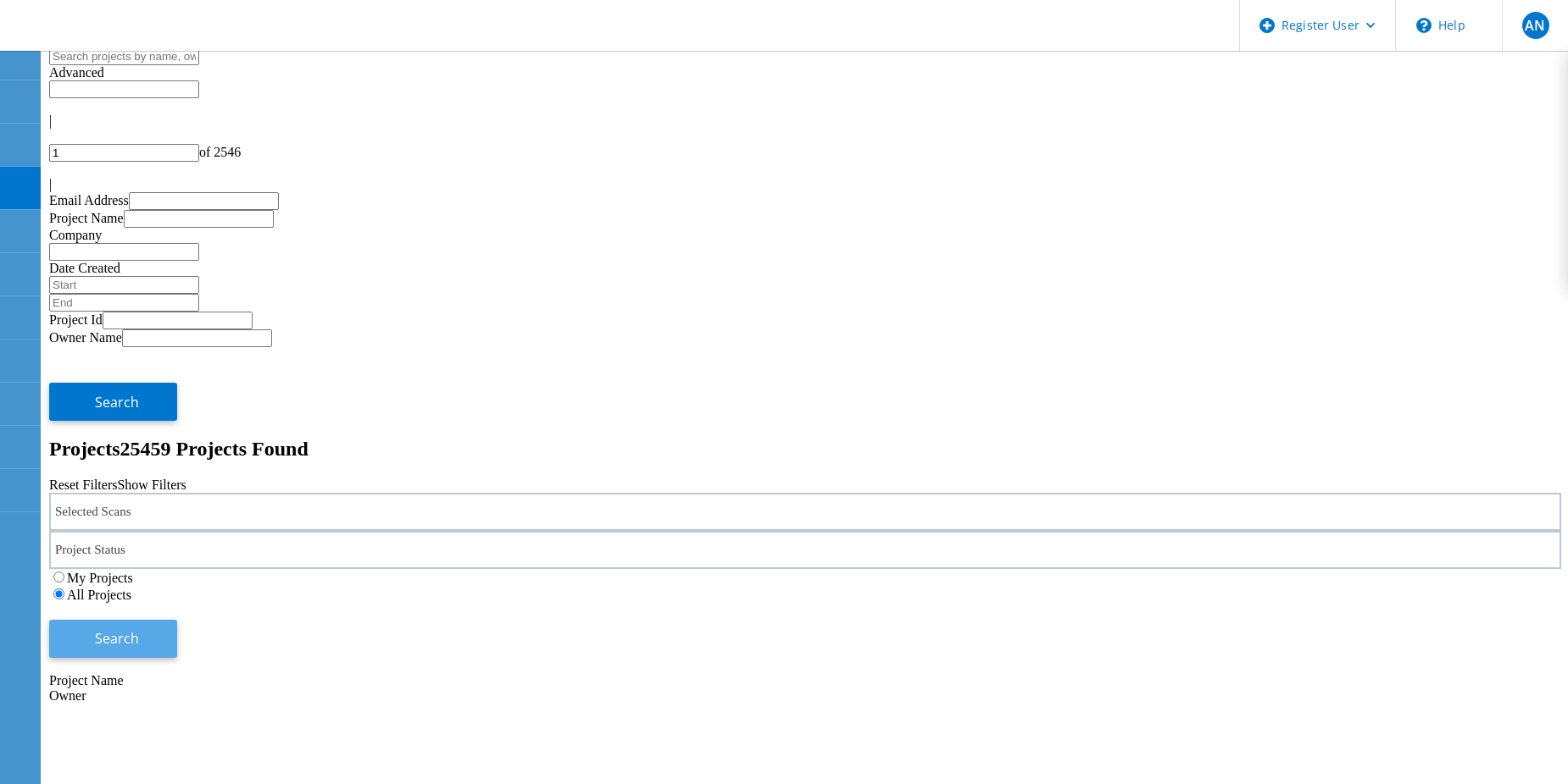
click at [177, 620] on button "Search" at bounding box center [113, 638] width 128 height 38
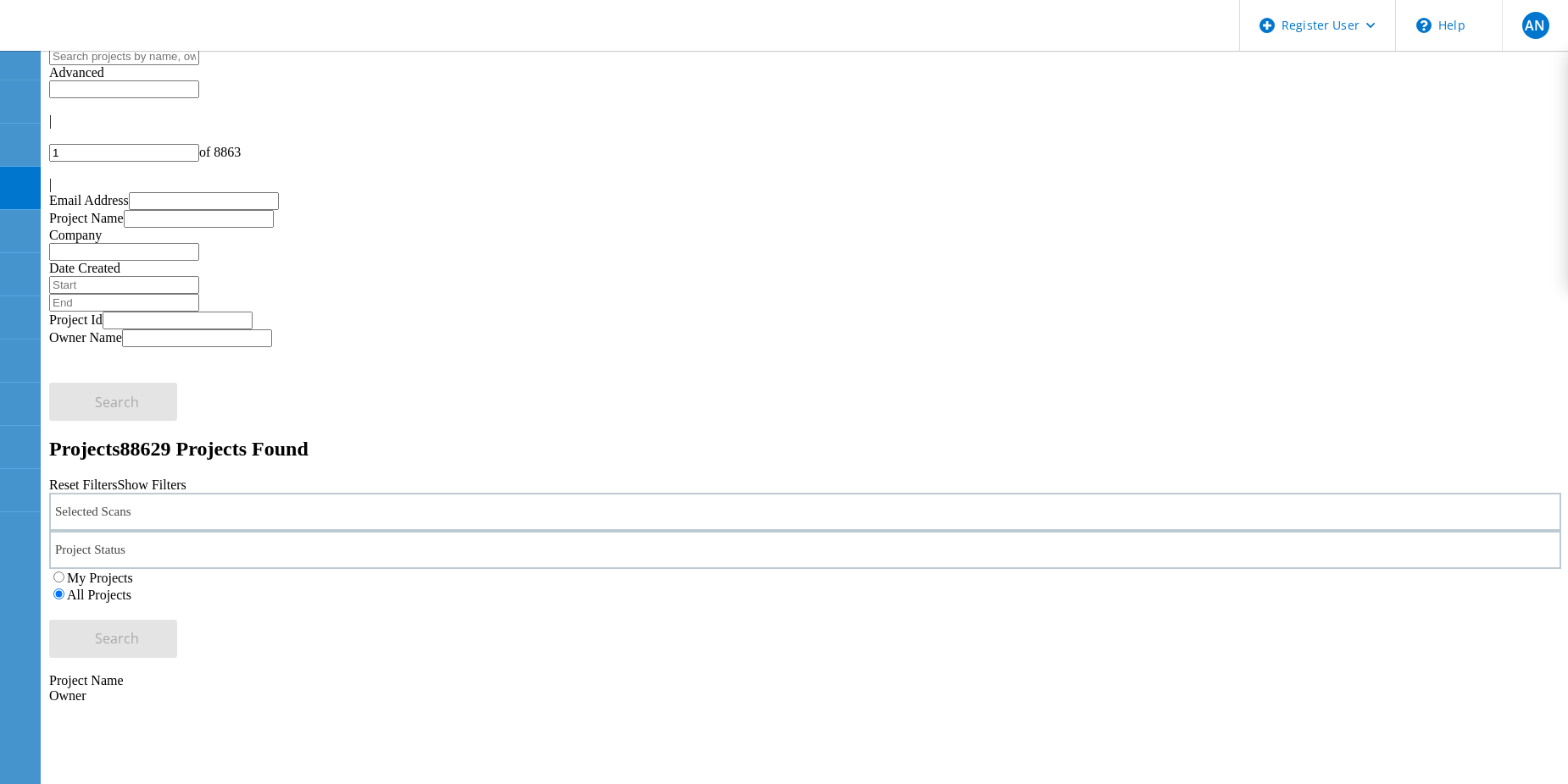
click at [324, 438] on div "Projects 88629 Projects Found" at bounding box center [805, 449] width 1511 height 23
click at [133, 571] on label "My Projects" at bounding box center [100, 578] width 66 height 14
click at [65, 572] on input "My Projects" at bounding box center [58, 577] width 11 height 11
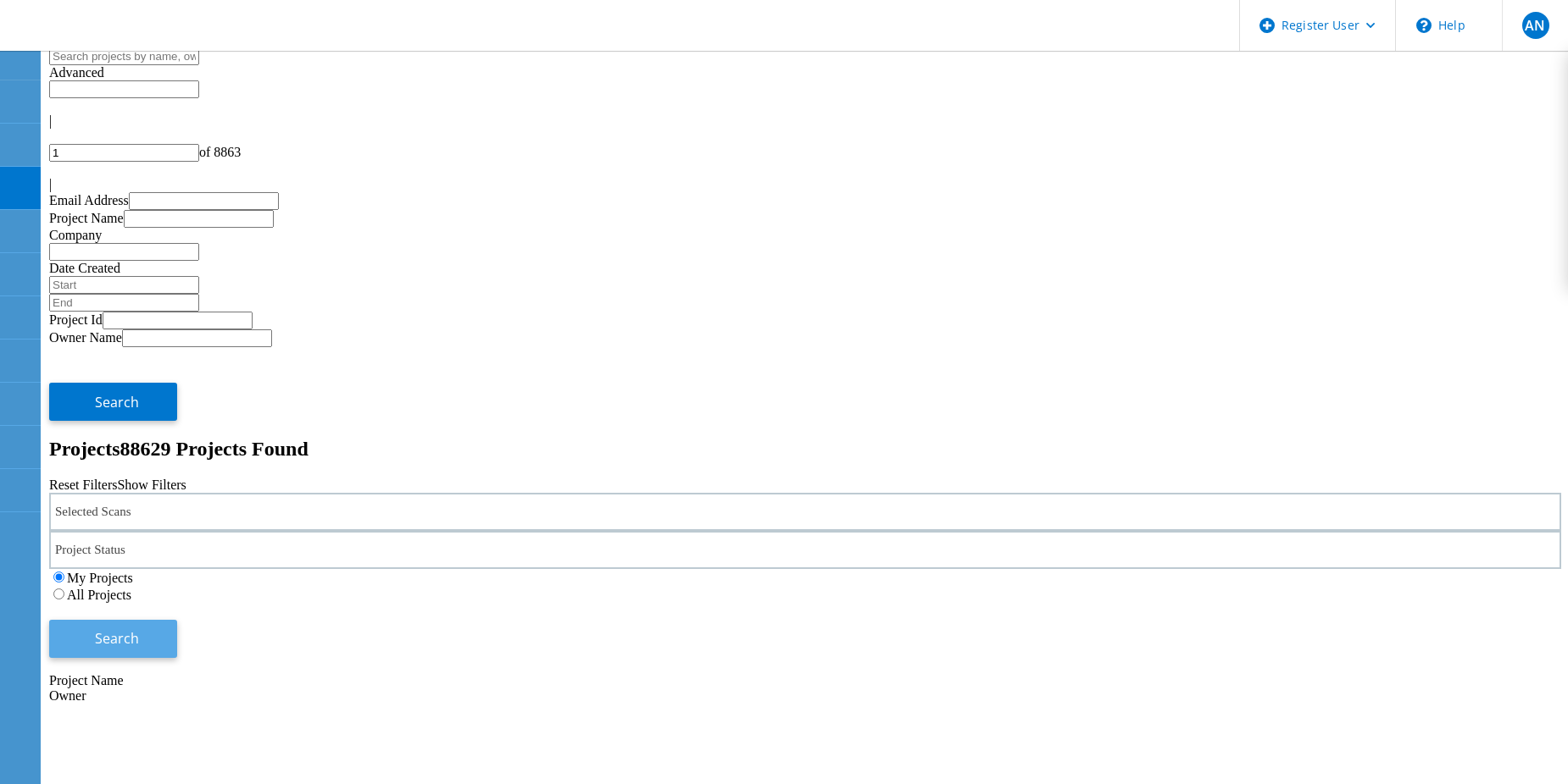
click at [177, 620] on button "Search" at bounding box center [113, 638] width 128 height 38
click at [132, 590] on label "All Projects" at bounding box center [99, 597] width 65 height 14
click at [65, 590] on input "All Projects" at bounding box center [58, 596] width 11 height 11
click at [177, 620] on button "Search" at bounding box center [113, 638] width 128 height 38
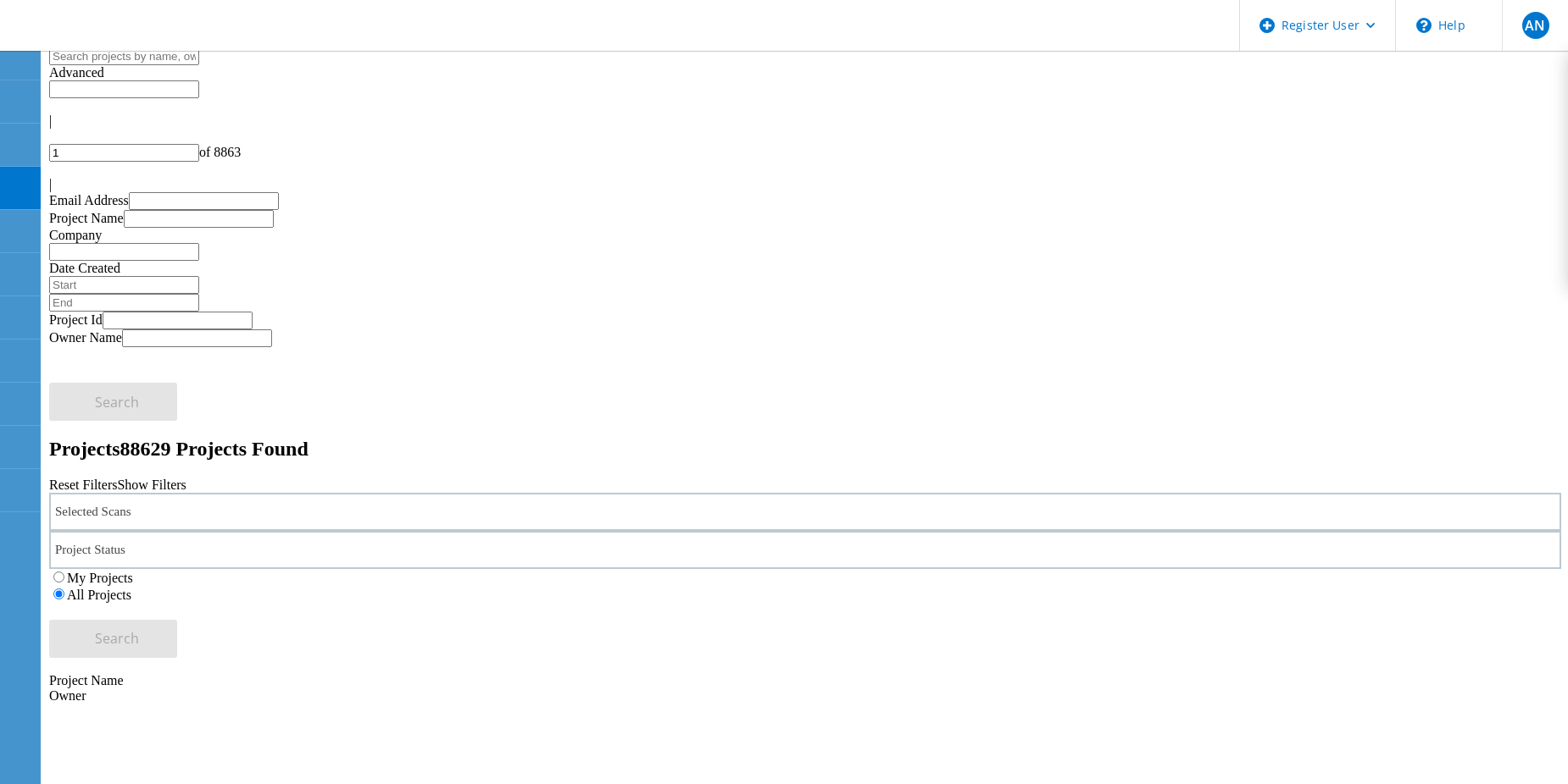
click at [133, 571] on label "My Projects" at bounding box center [100, 578] width 66 height 14
click at [65, 572] on input "My Projects" at bounding box center [58, 577] width 11 height 11
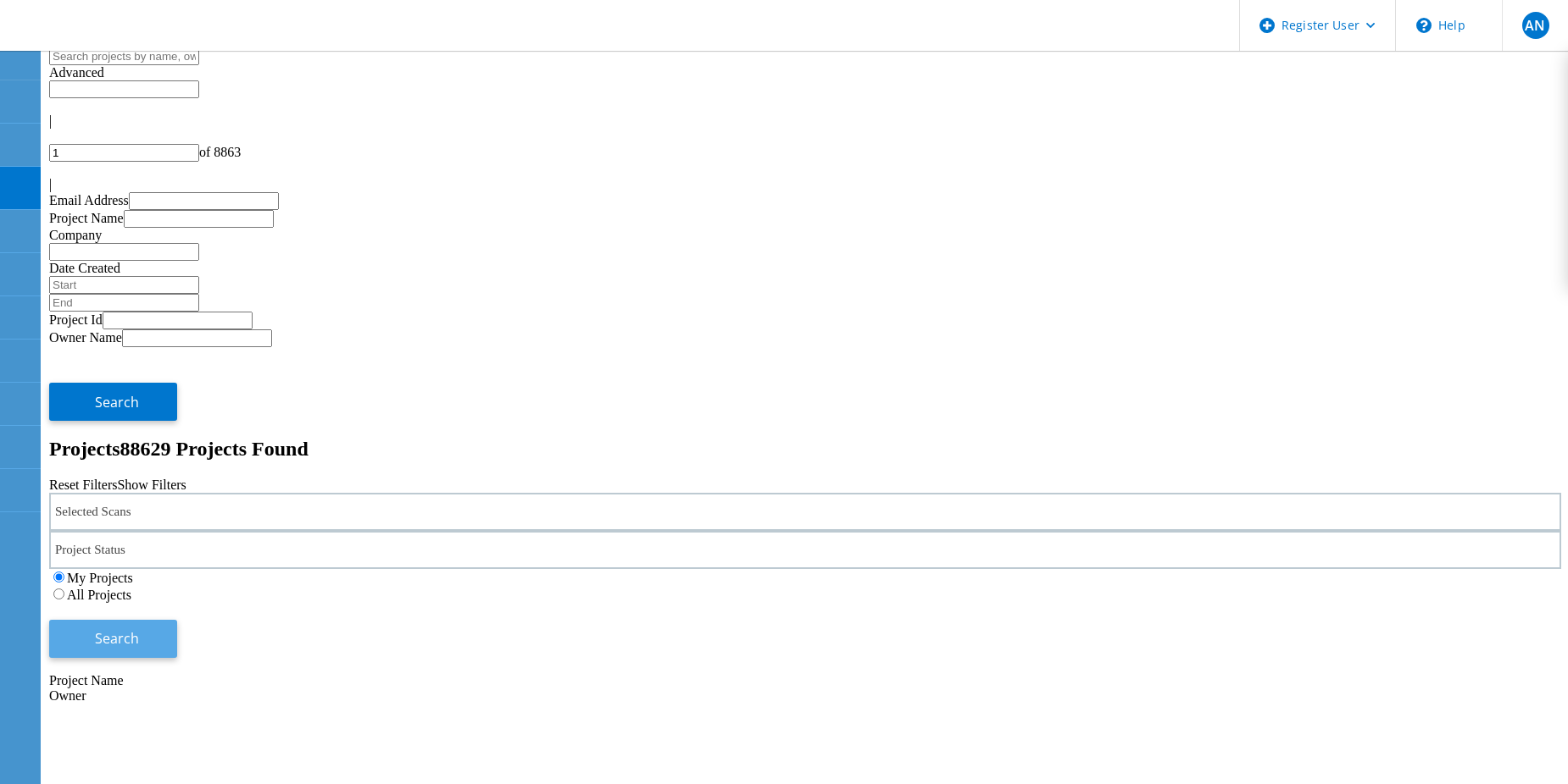
click at [177, 620] on button "Search" at bounding box center [113, 638] width 128 height 38
click at [1113, 571] on div "My Projects All Projects" at bounding box center [805, 588] width 1511 height 34
click at [132, 590] on label "All Projects" at bounding box center [99, 597] width 65 height 14
click at [65, 590] on input "All Projects" at bounding box center [58, 596] width 11 height 11
click at [150, 632] on span "Search" at bounding box center [128, 641] width 44 height 19
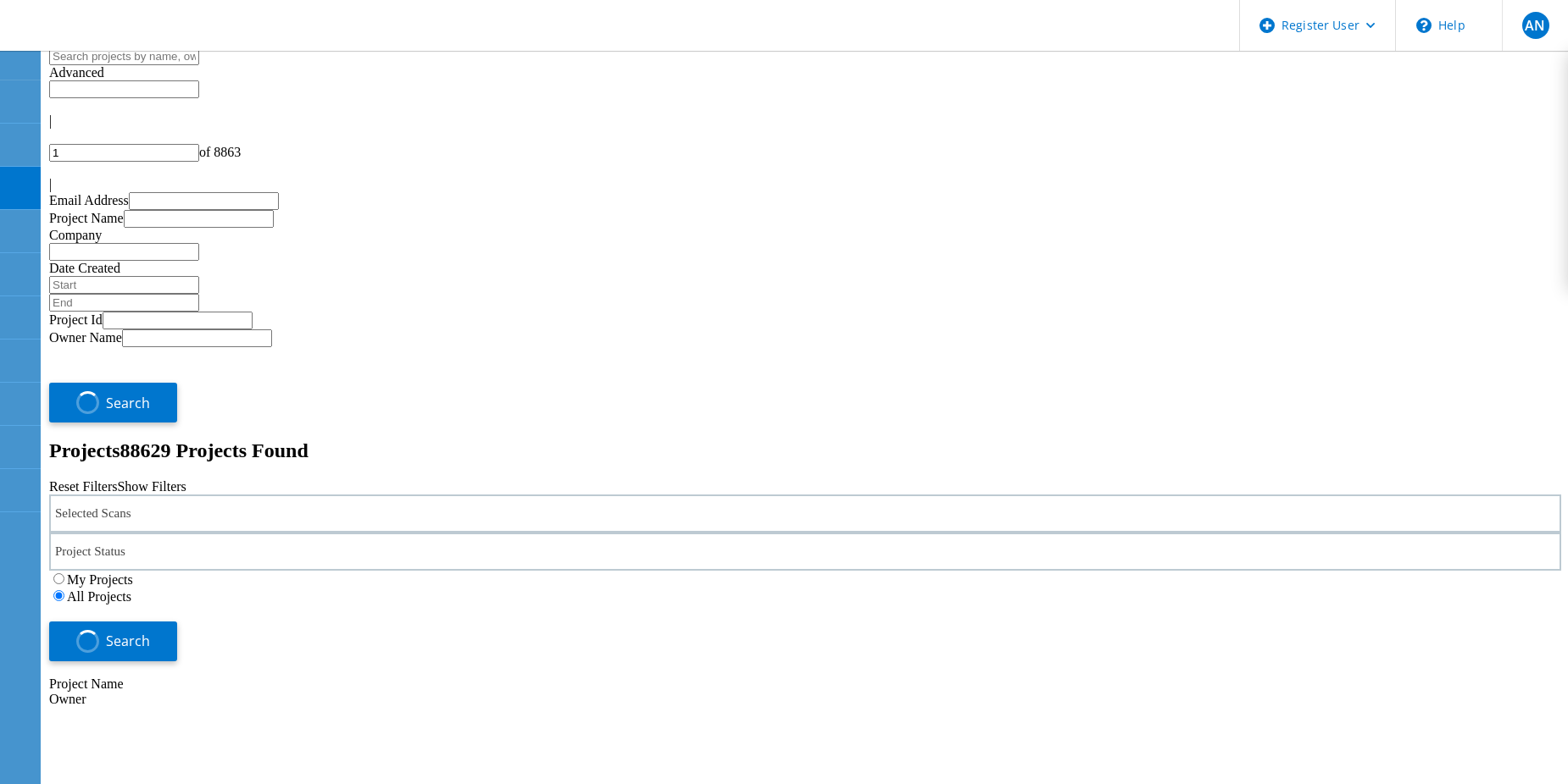
click at [89, 27] on icon at bounding box center [108, 27] width 182 height 34
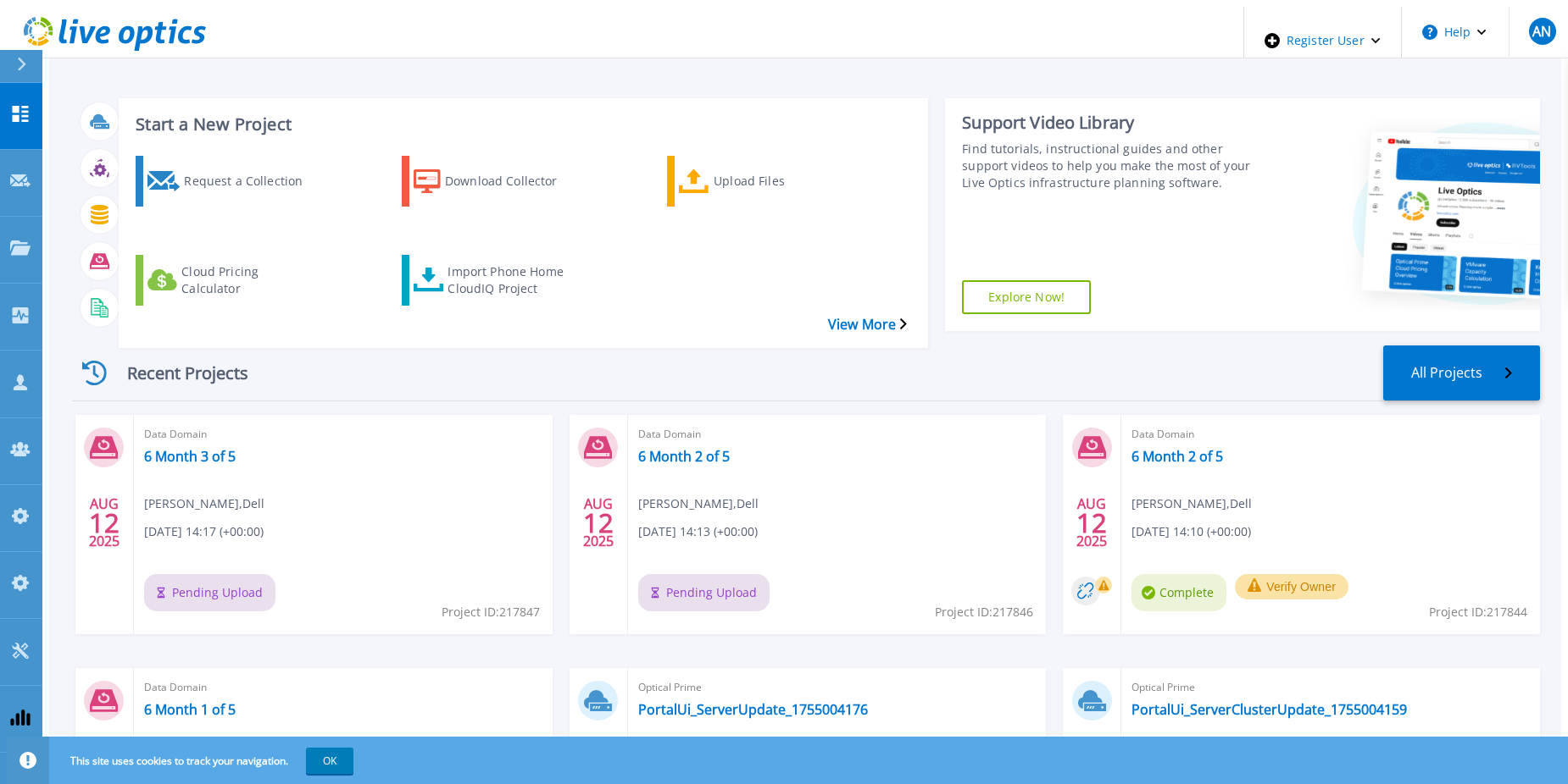
click at [113, 36] on icon at bounding box center [115, 34] width 182 height 34
click at [155, 38] on icon at bounding box center [115, 34] width 182 height 34
click at [101, 27] on icon at bounding box center [103, 35] width 14 height 18
click at [53, 18] on icon at bounding box center [115, 34] width 182 height 34
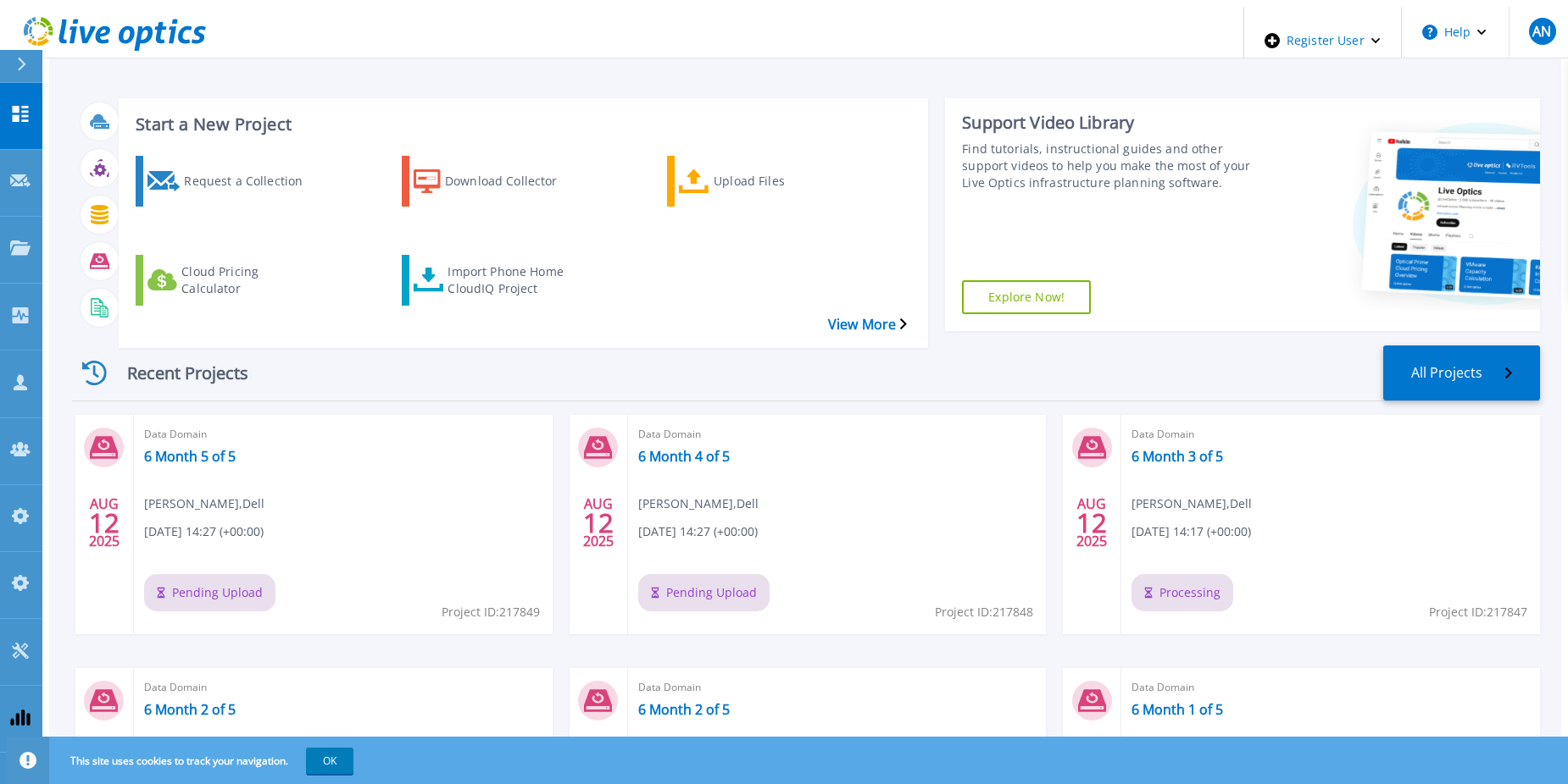
click at [314, 296] on div "Start a New Project Request a Collection Download Collector Upload Files Cloud …" at bounding box center [806, 209] width 1468 height 247
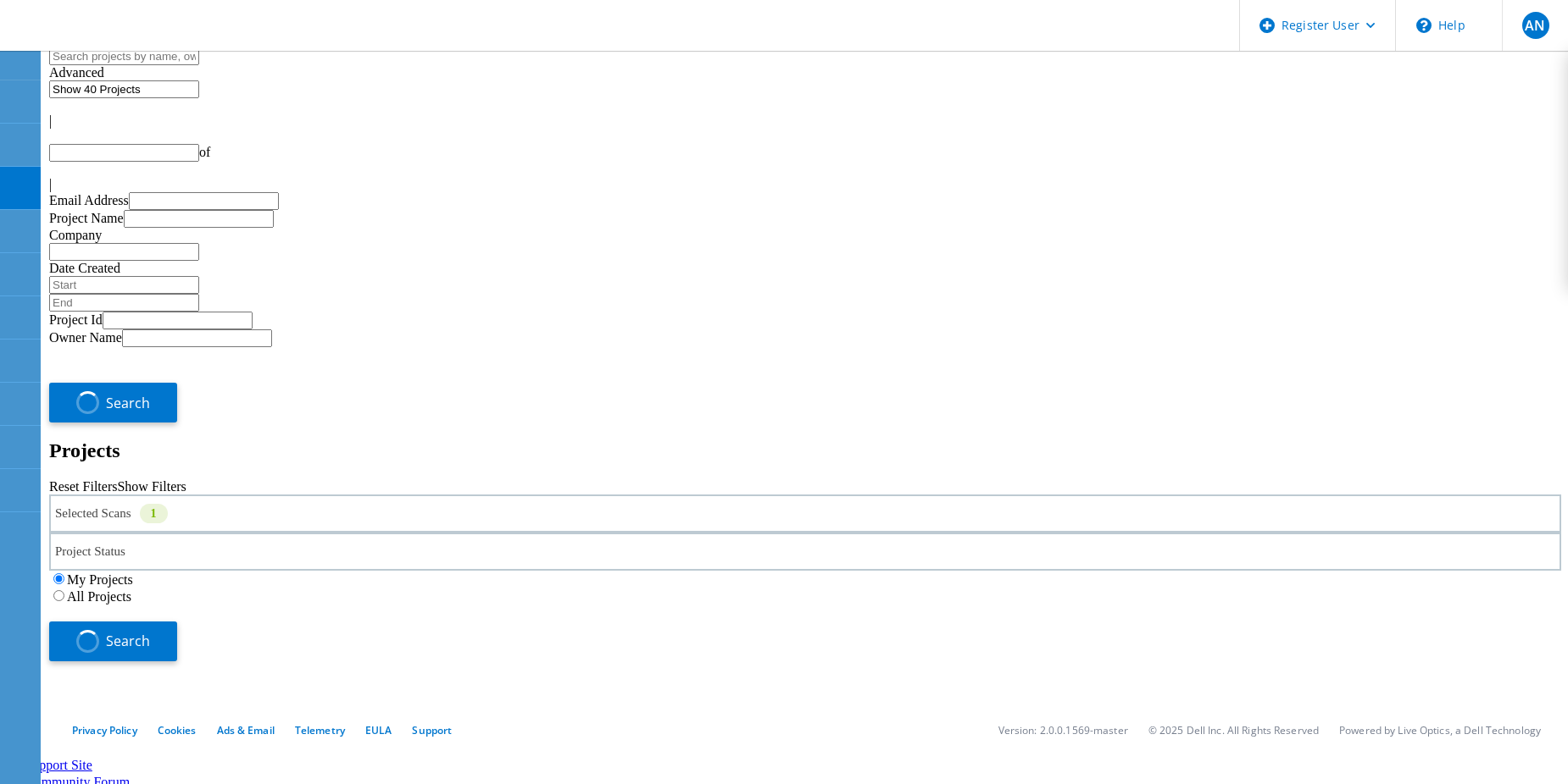
type input "1"
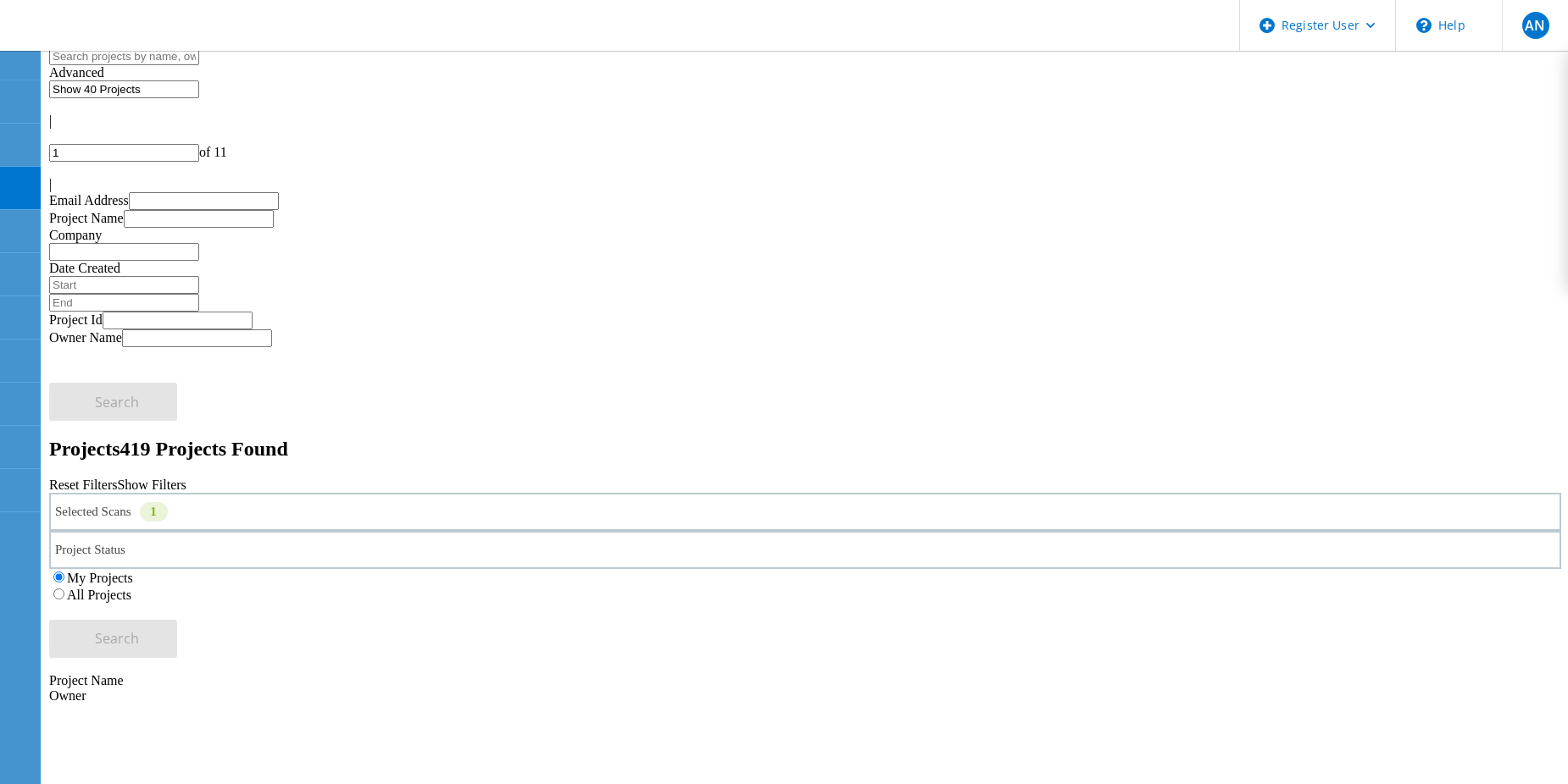
click at [132, 588] on label "All Projects" at bounding box center [99, 595] width 65 height 14
click at [65, 589] on input "All Projects" at bounding box center [58, 594] width 11 height 11
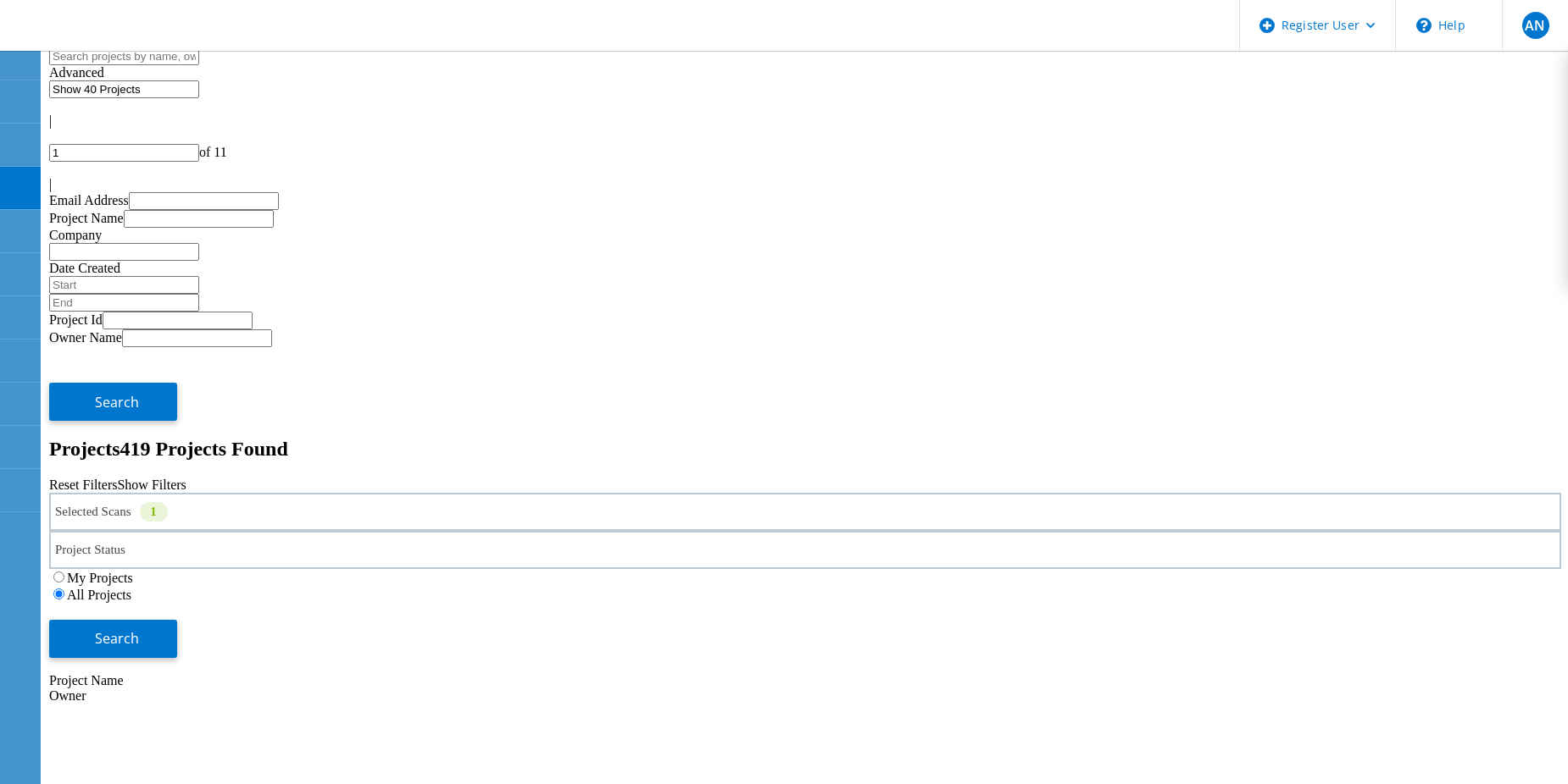
click at [1270, 569] on div "My Projects All Projects" at bounding box center [805, 586] width 1511 height 34
click at [177, 620] on button "Search" at bounding box center [113, 638] width 128 height 38
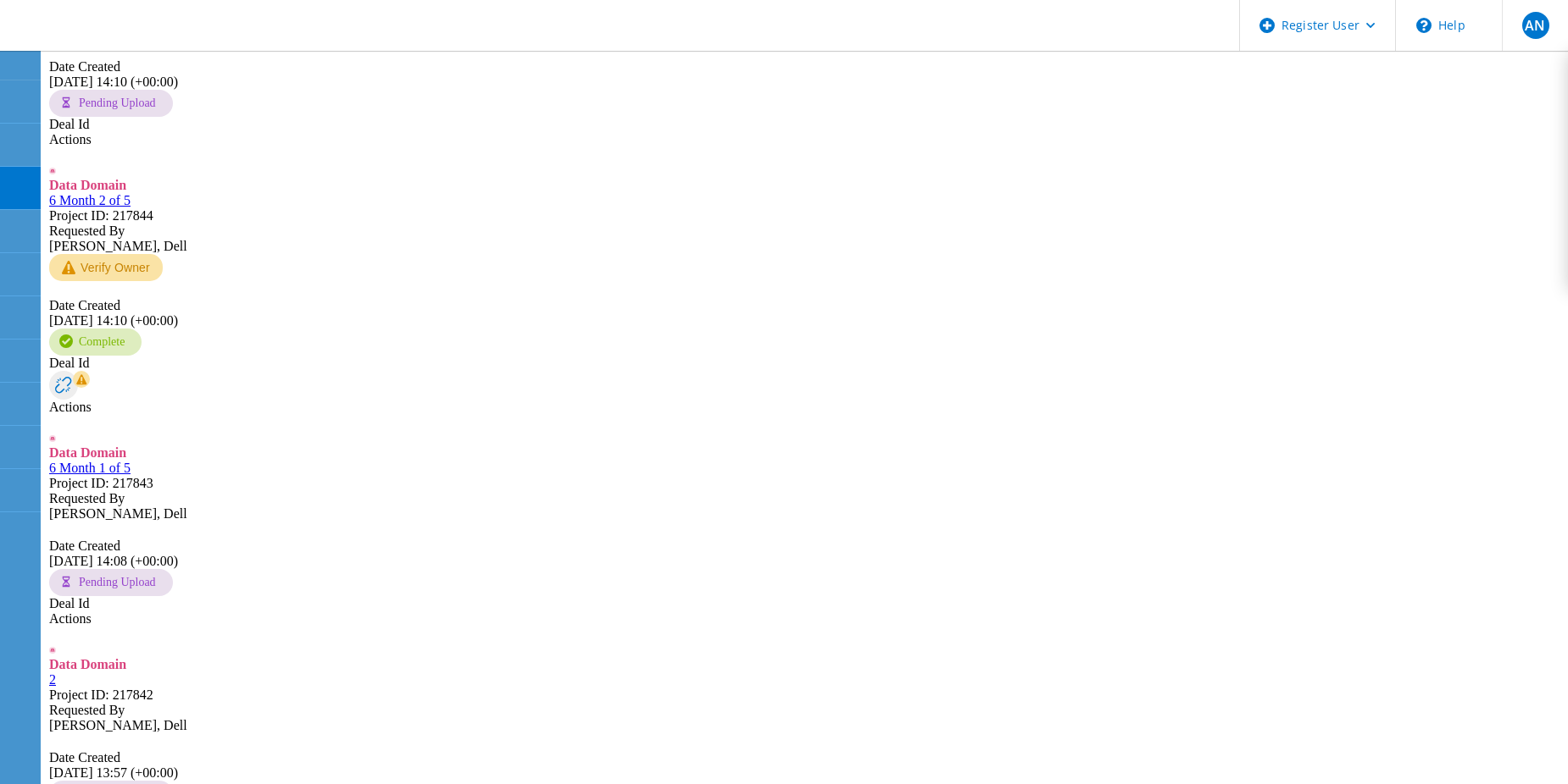
scroll to position [1863, 0]
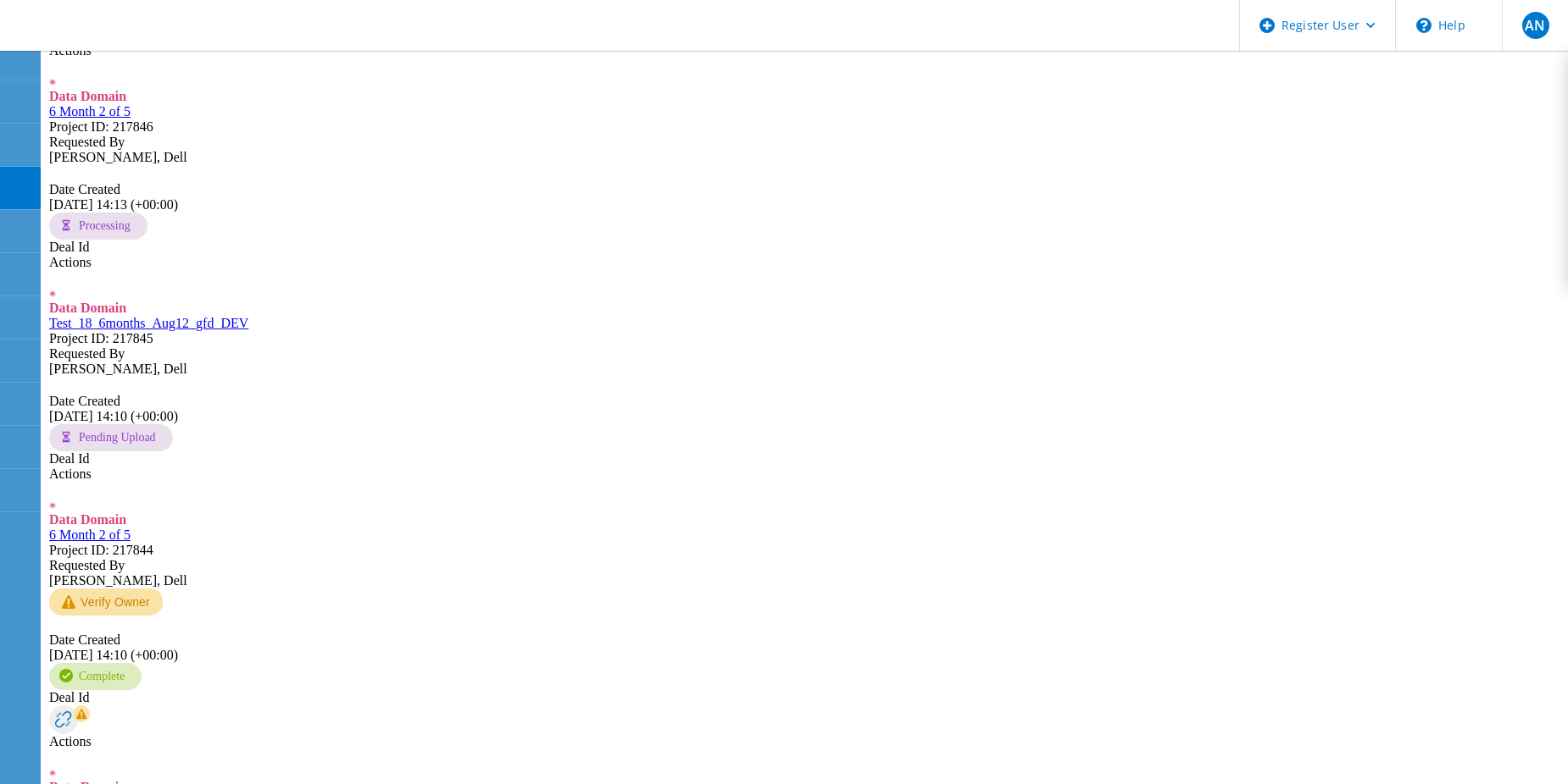
scroll to position [1525, 0]
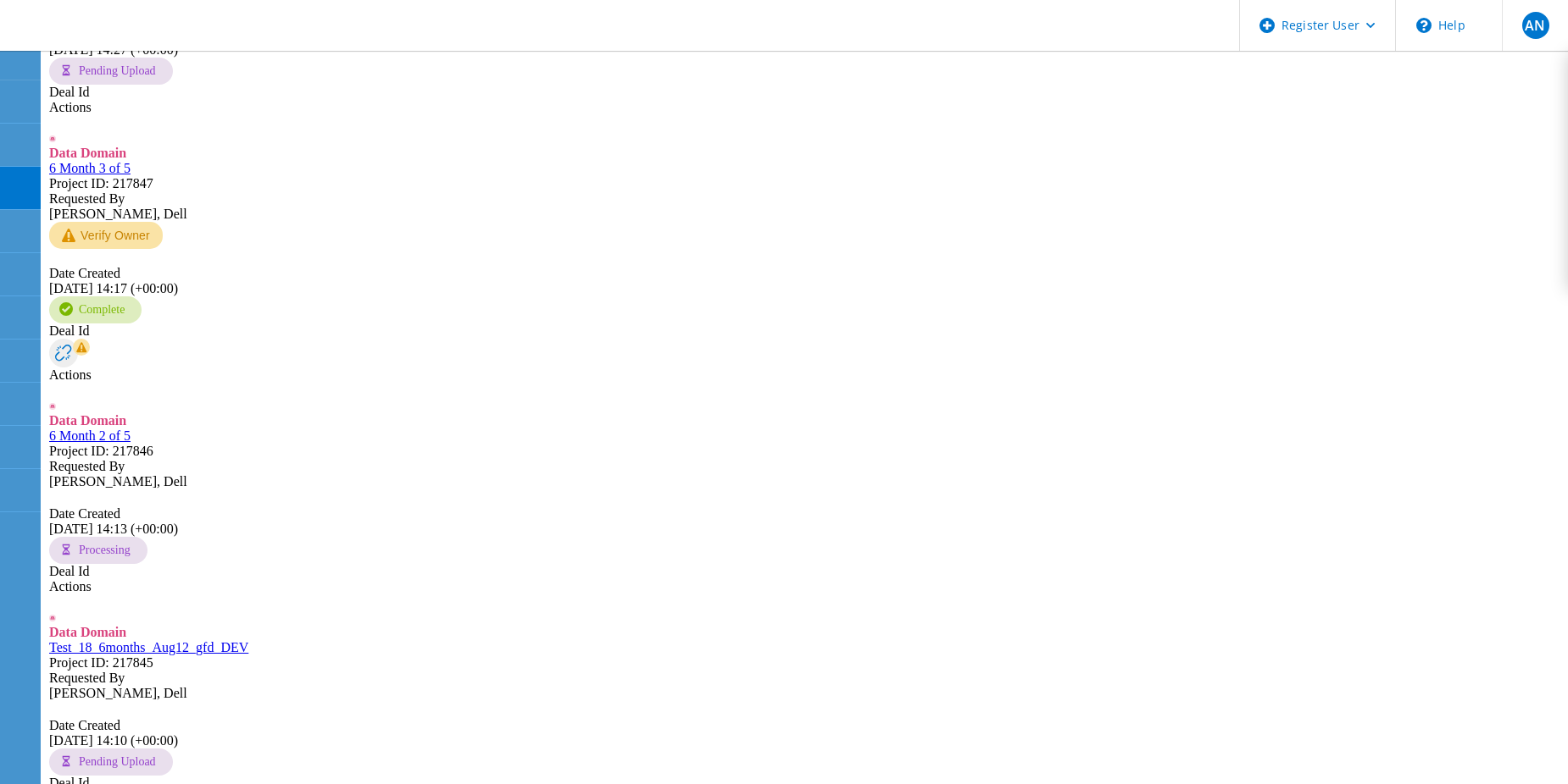
scroll to position [1185, 0]
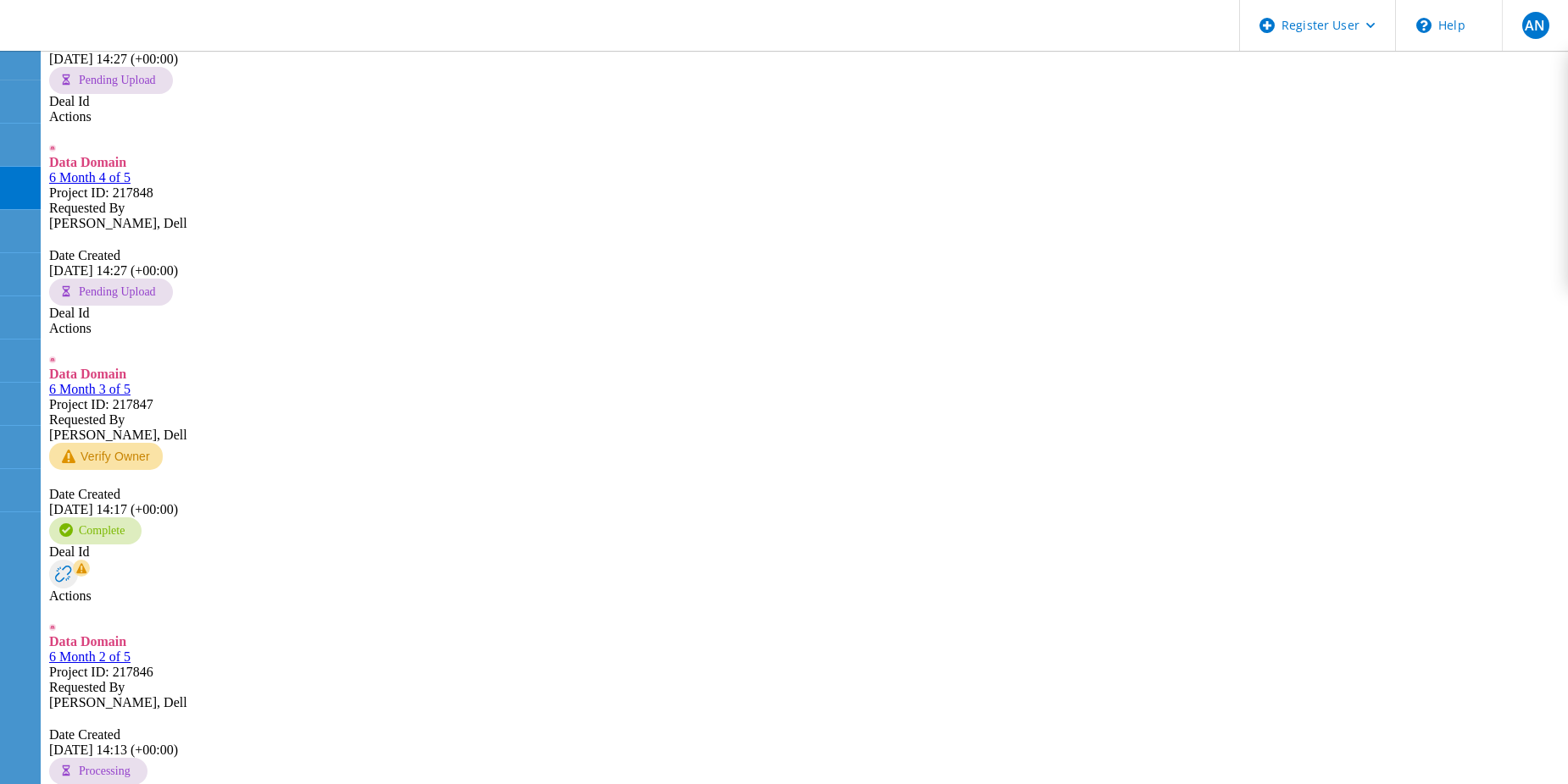
scroll to position [932, 0]
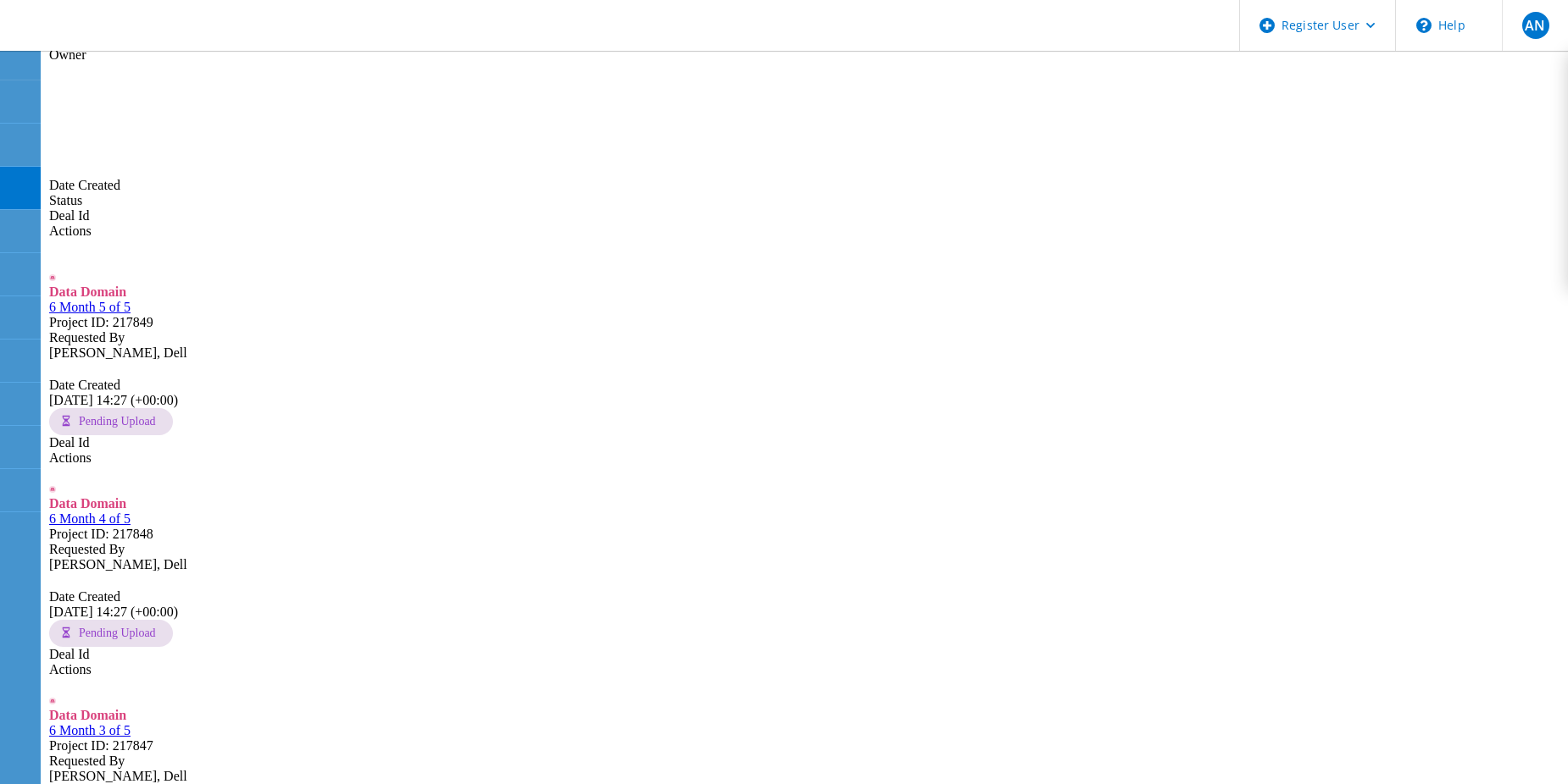
scroll to position [593, 0]
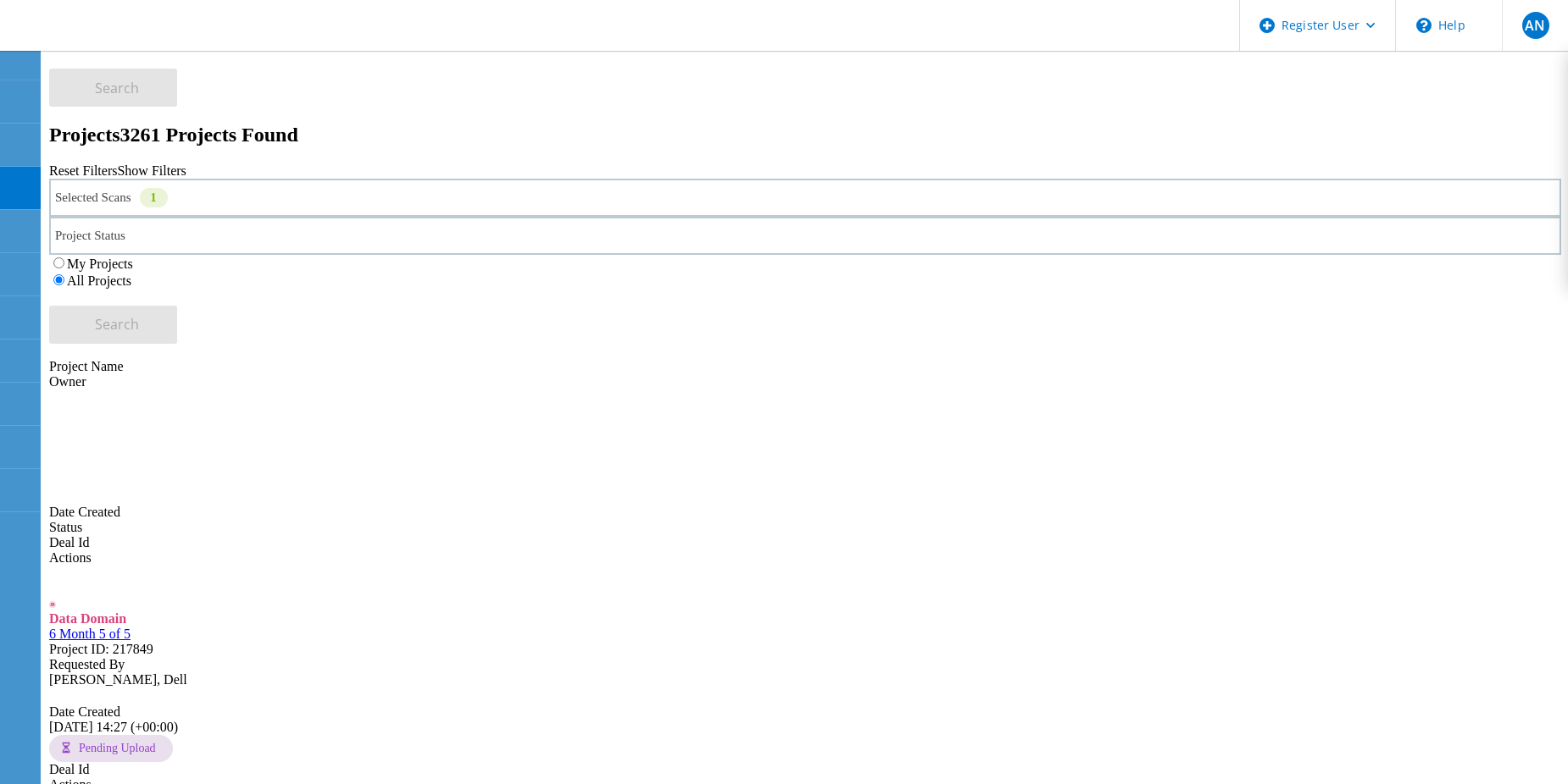
scroll to position [254, 0]
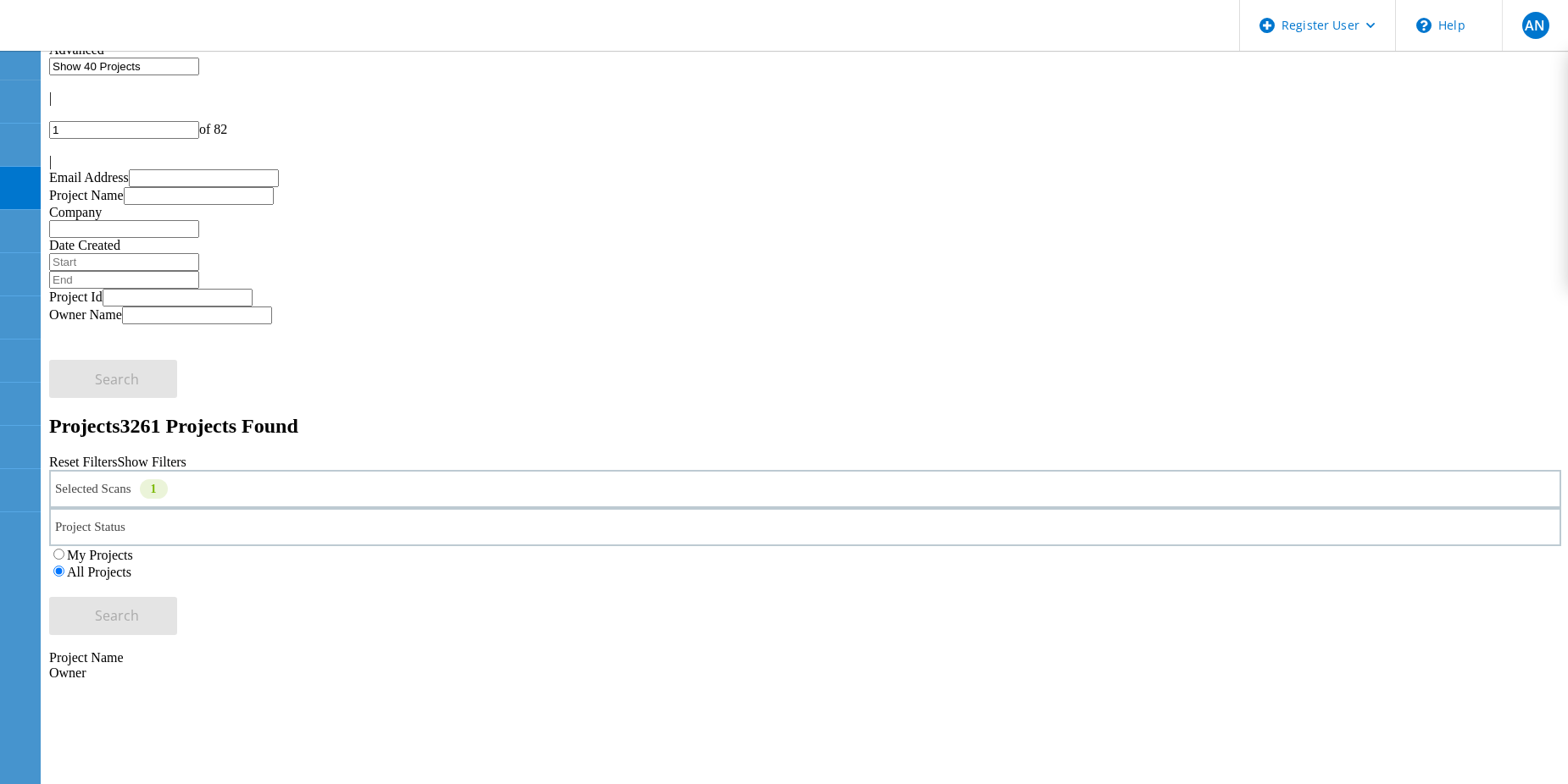
scroll to position [0, 0]
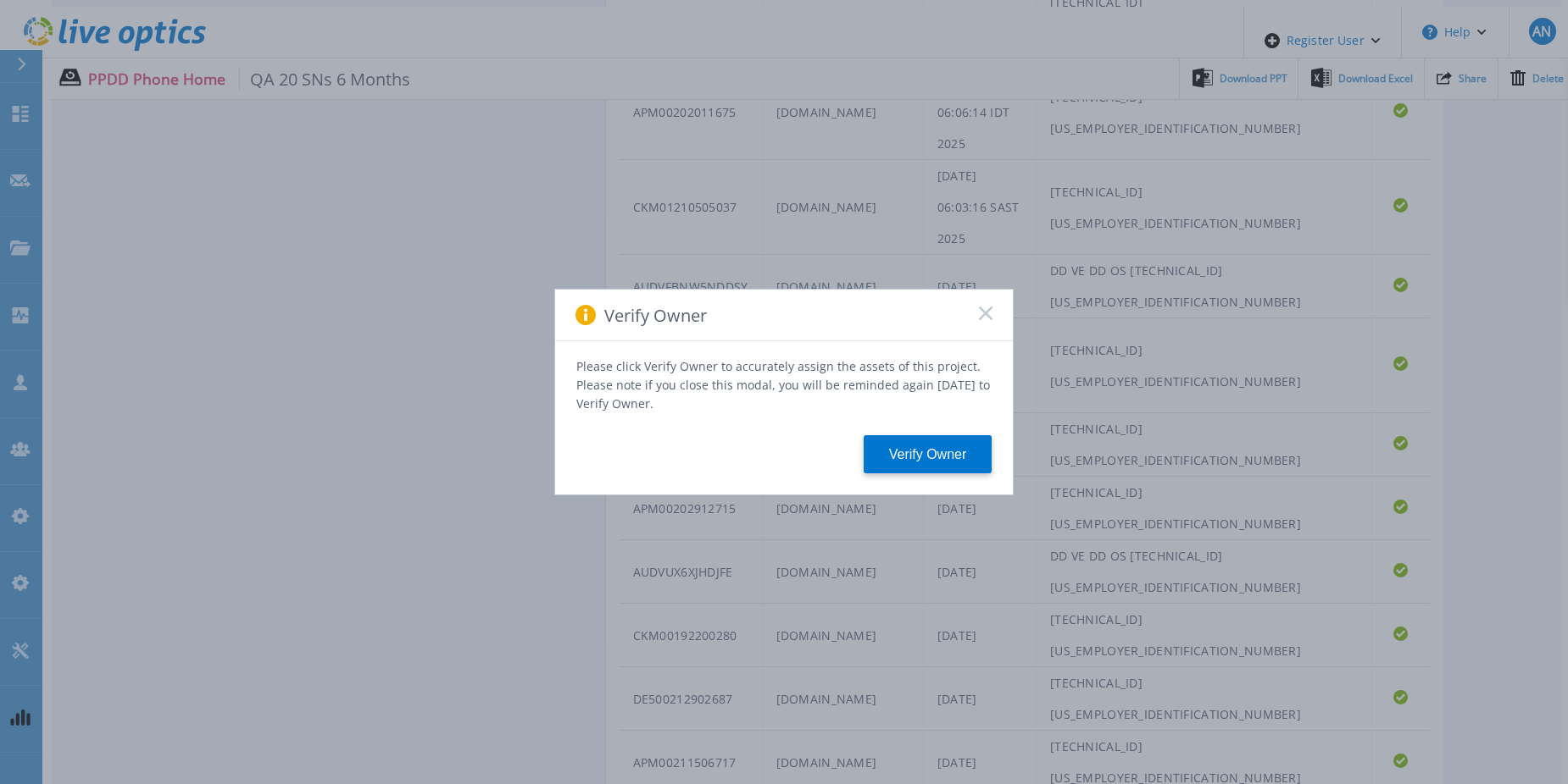
scroll to position [1063, 0]
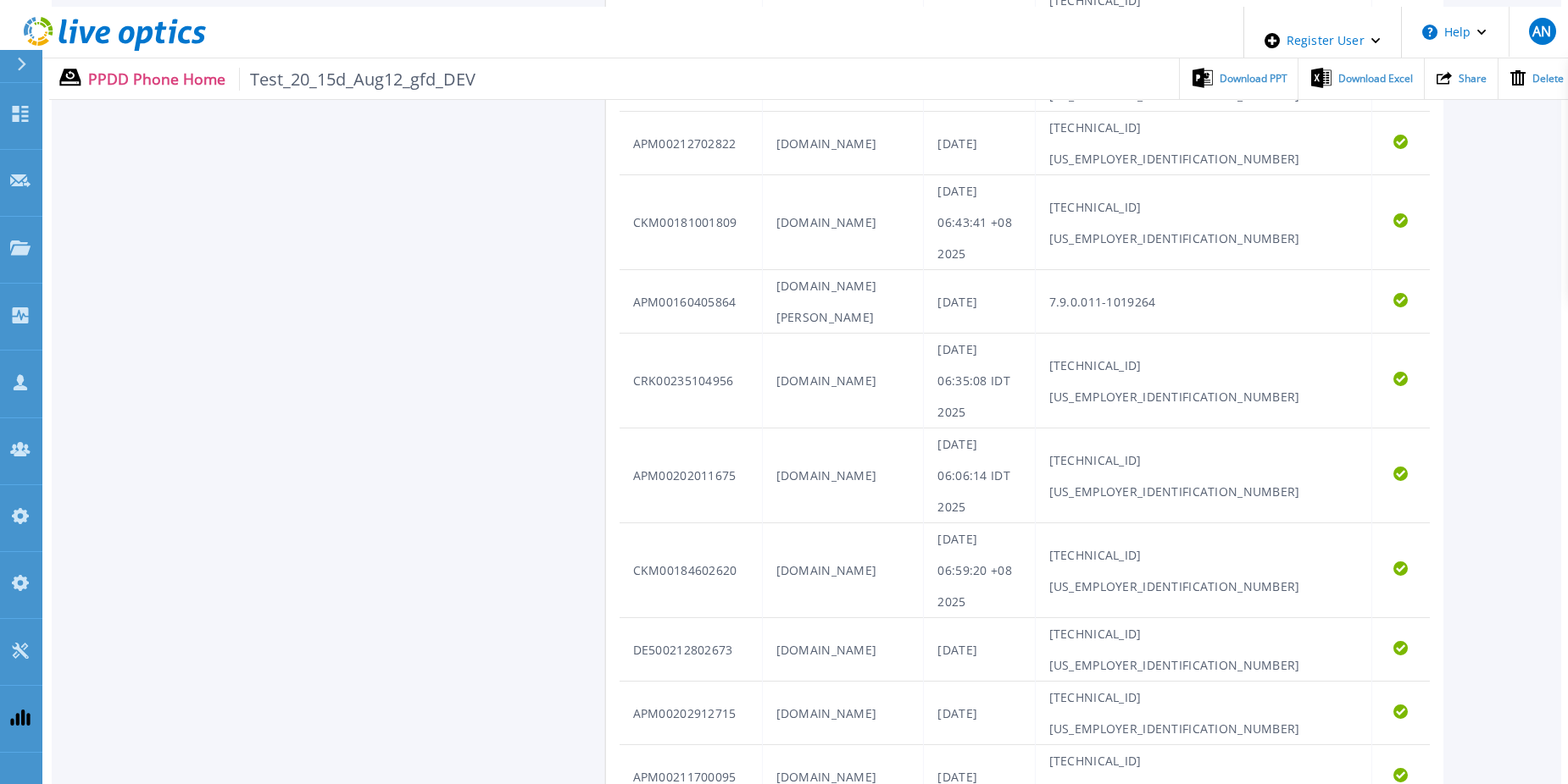
scroll to position [993, 0]
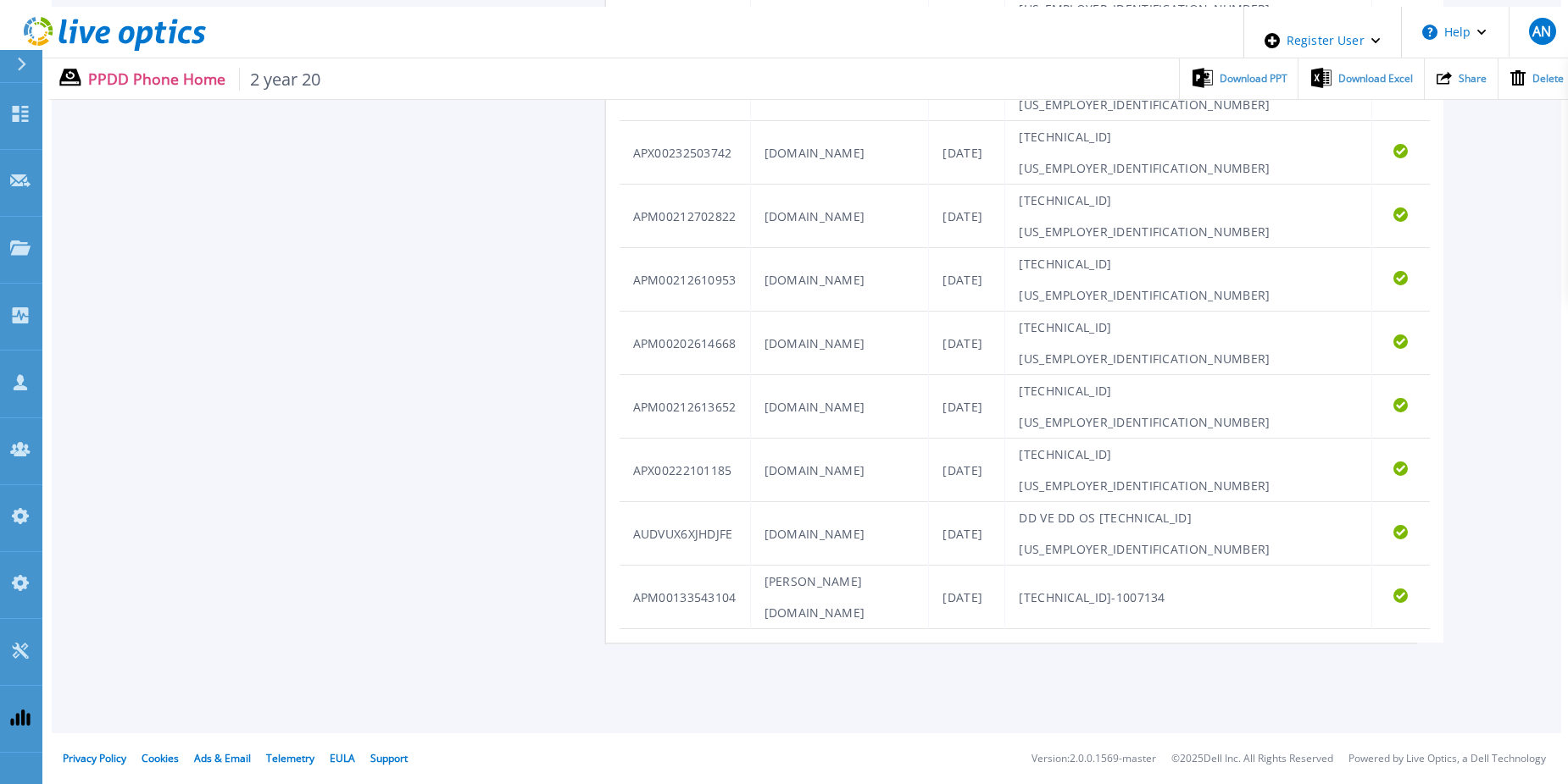
scroll to position [1063, 0]
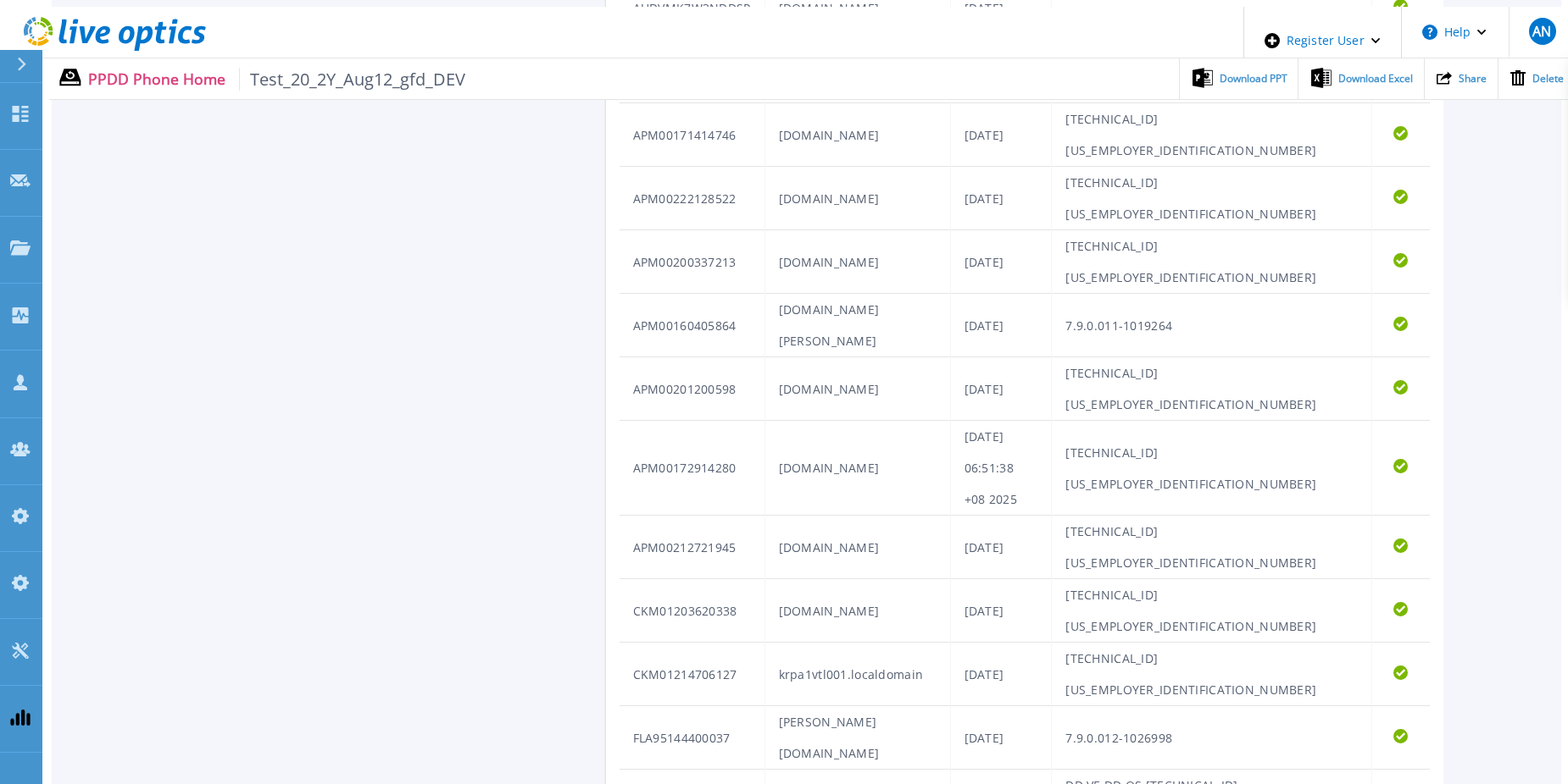
scroll to position [993, 0]
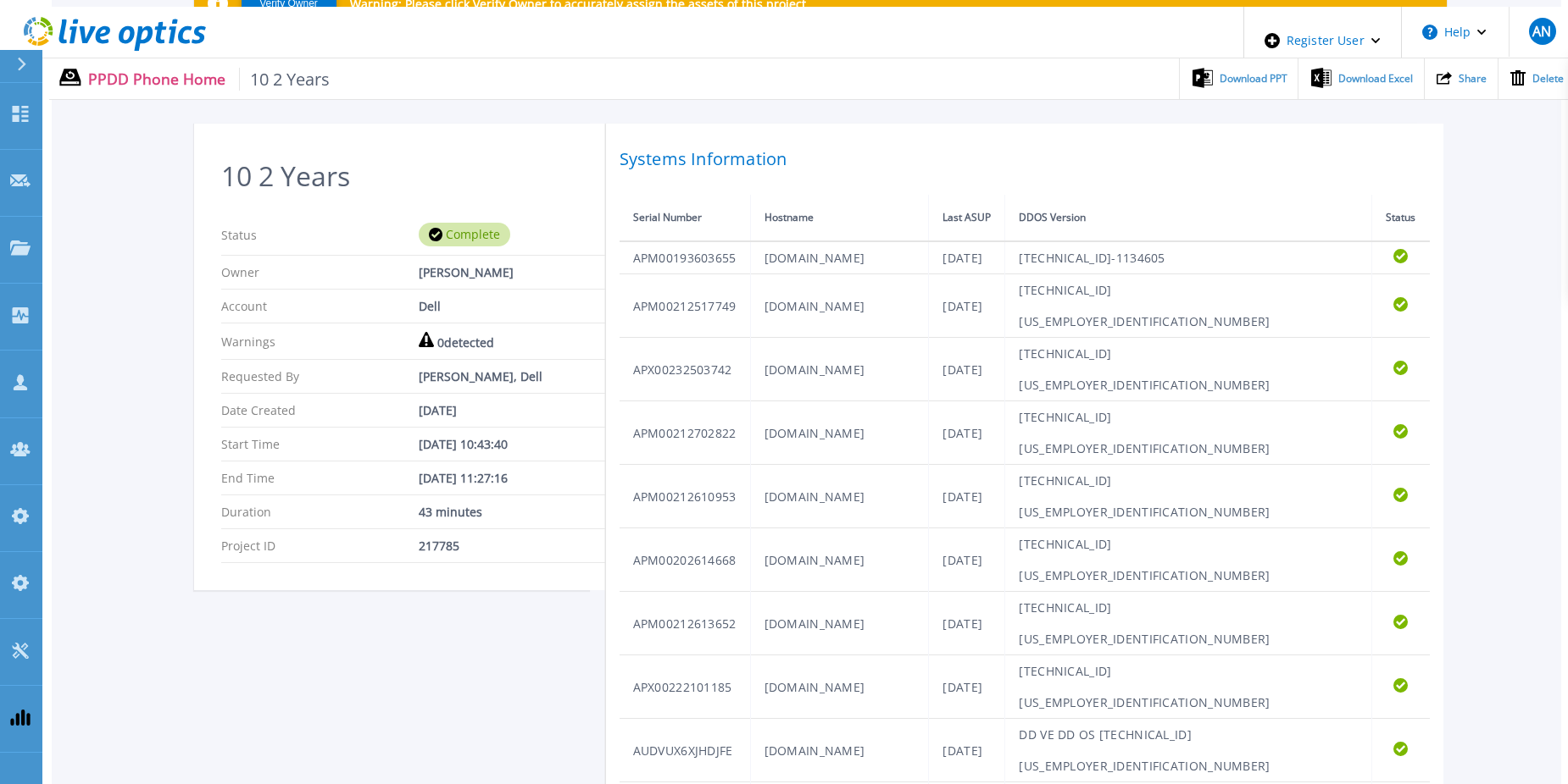
scroll to position [429, 0]
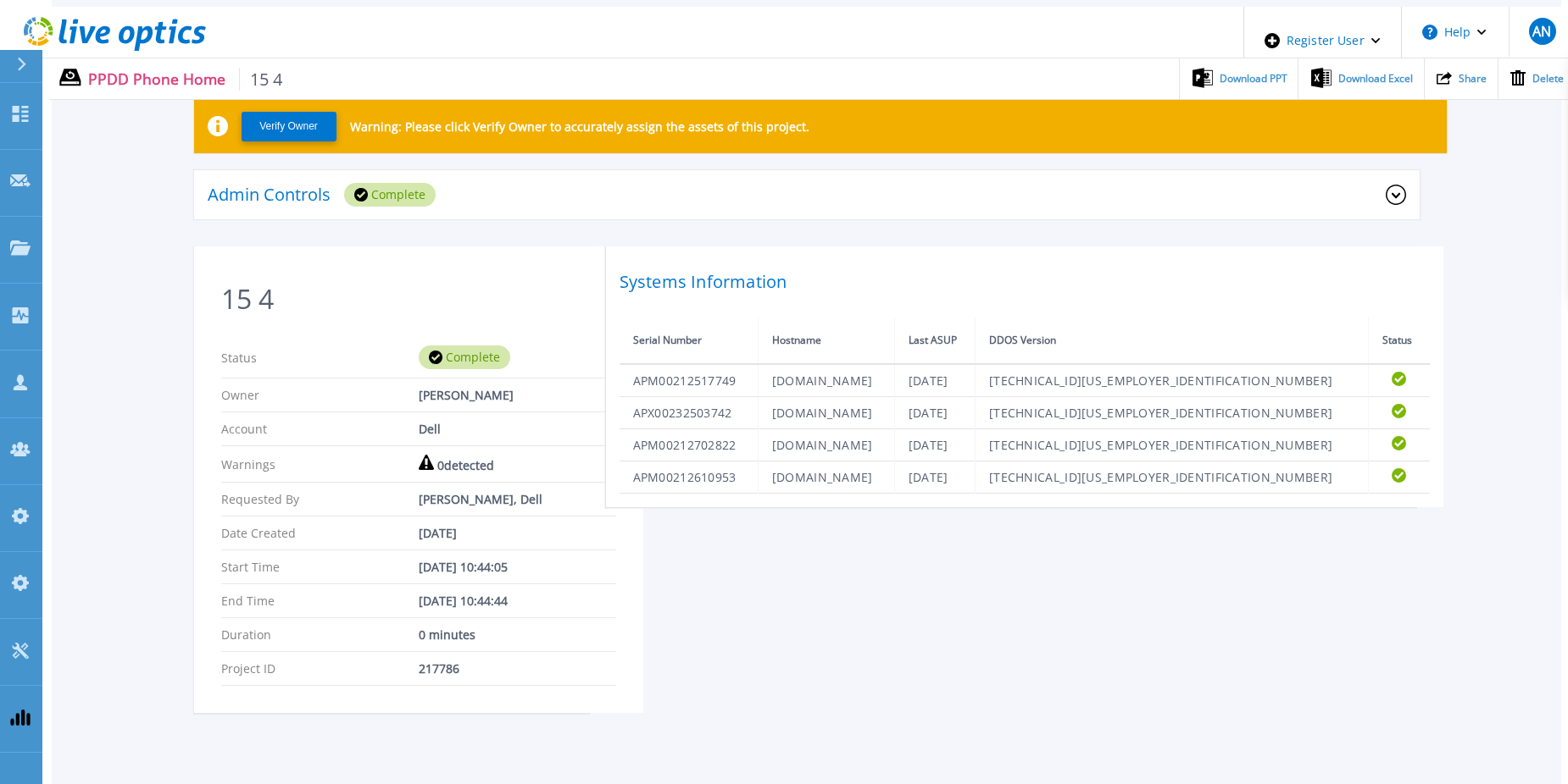
scroll to position [120, 0]
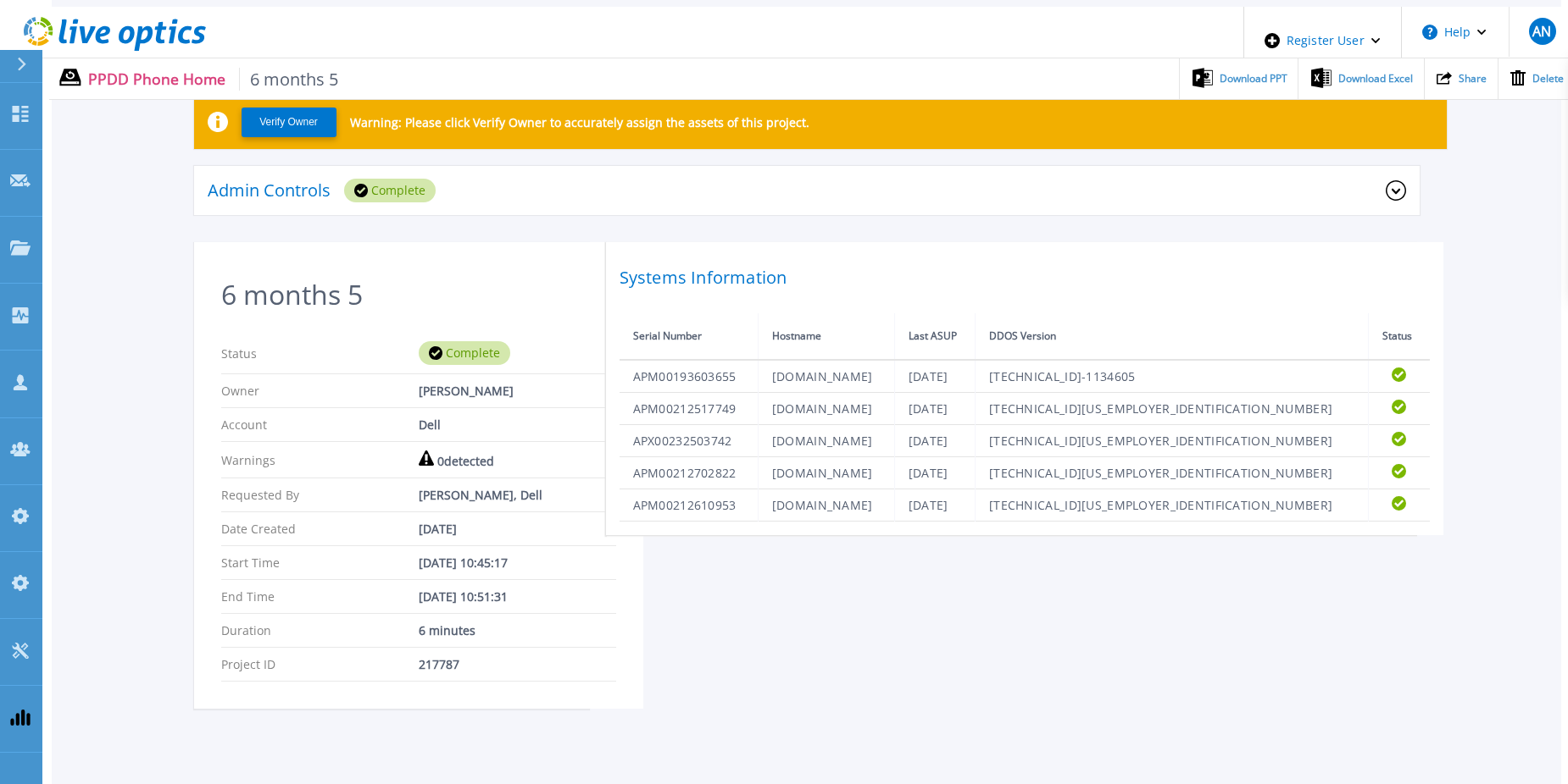
scroll to position [120, 0]
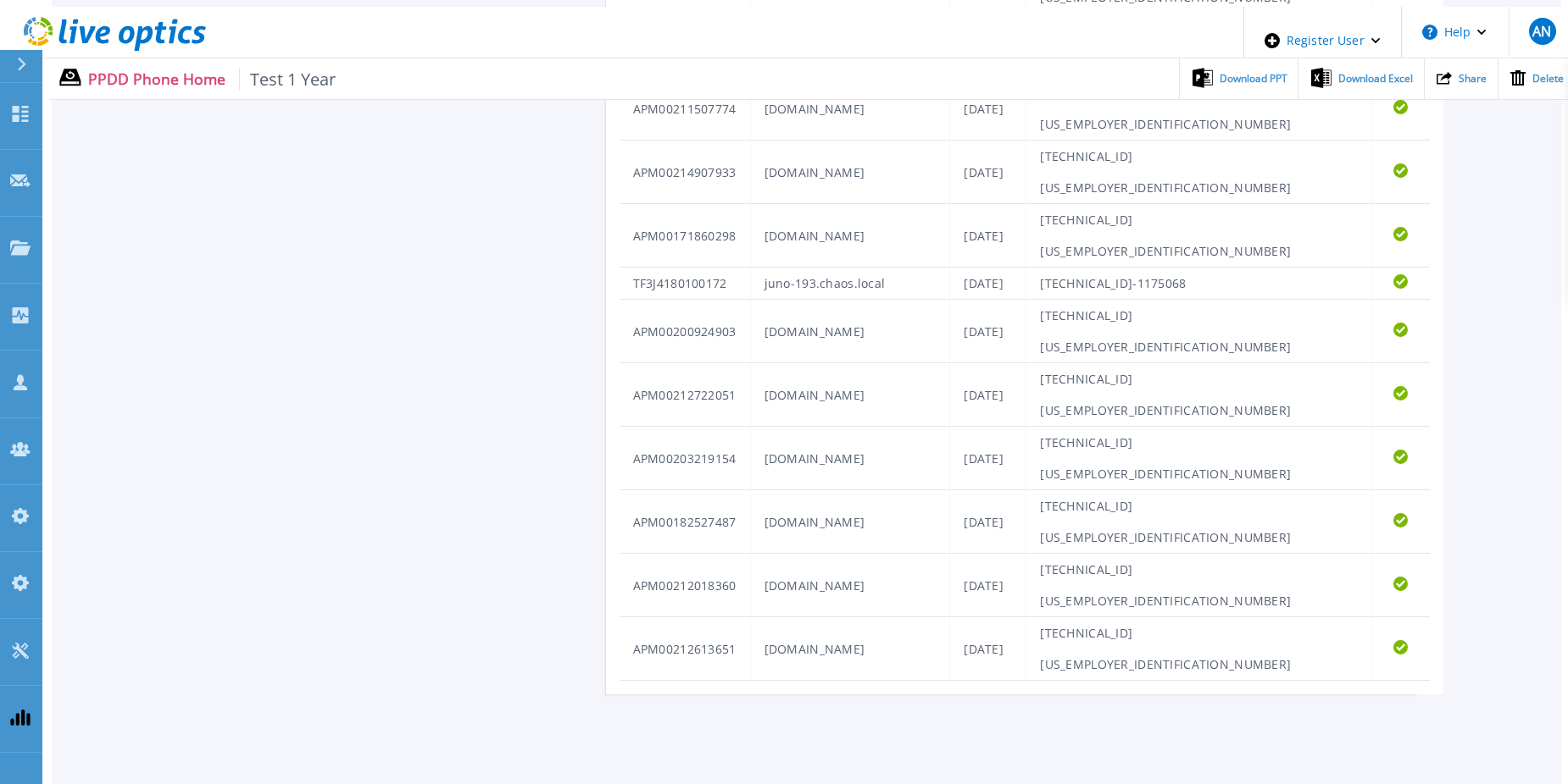
scroll to position [1032, 0]
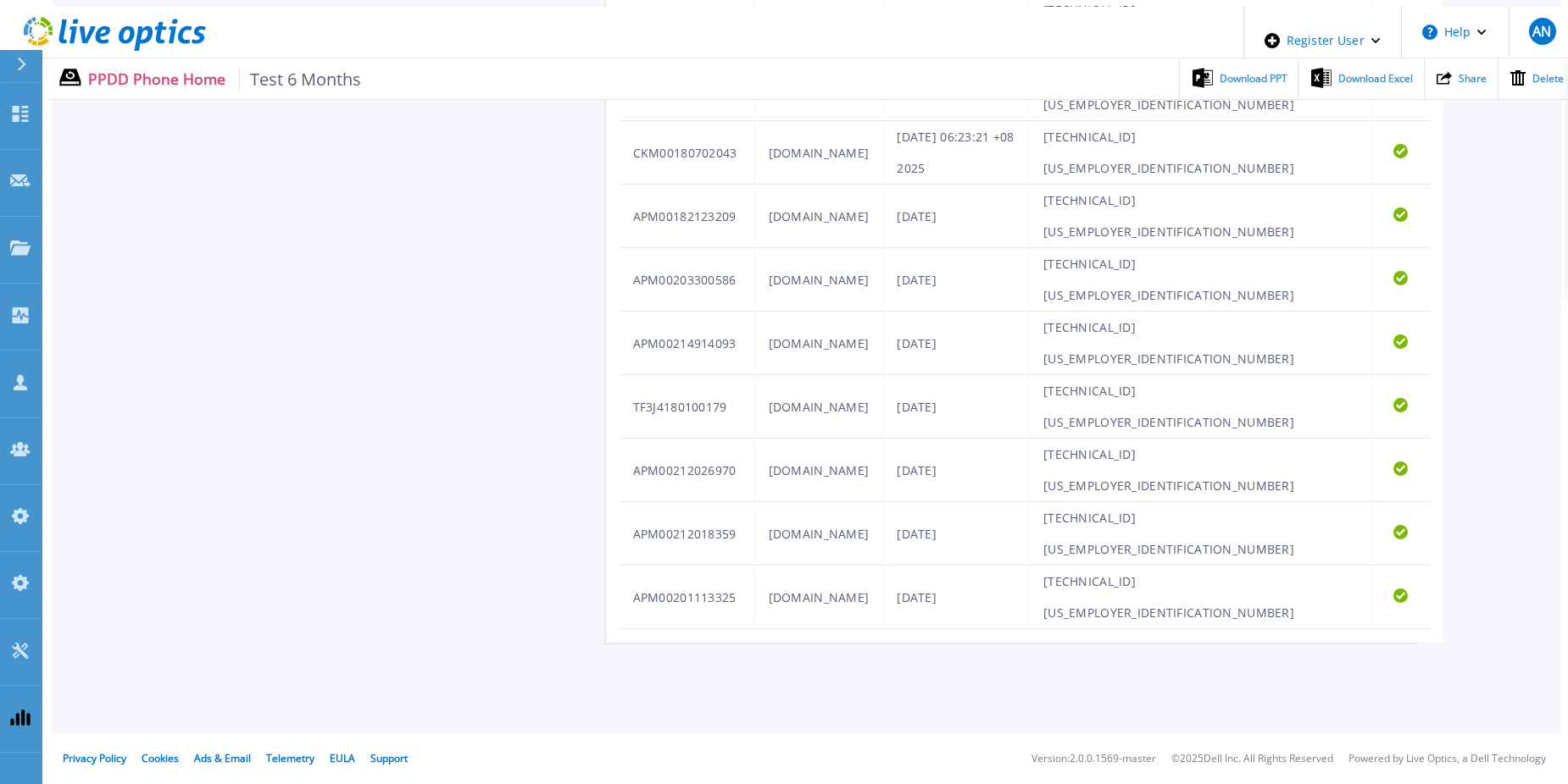
scroll to position [1001, 0]
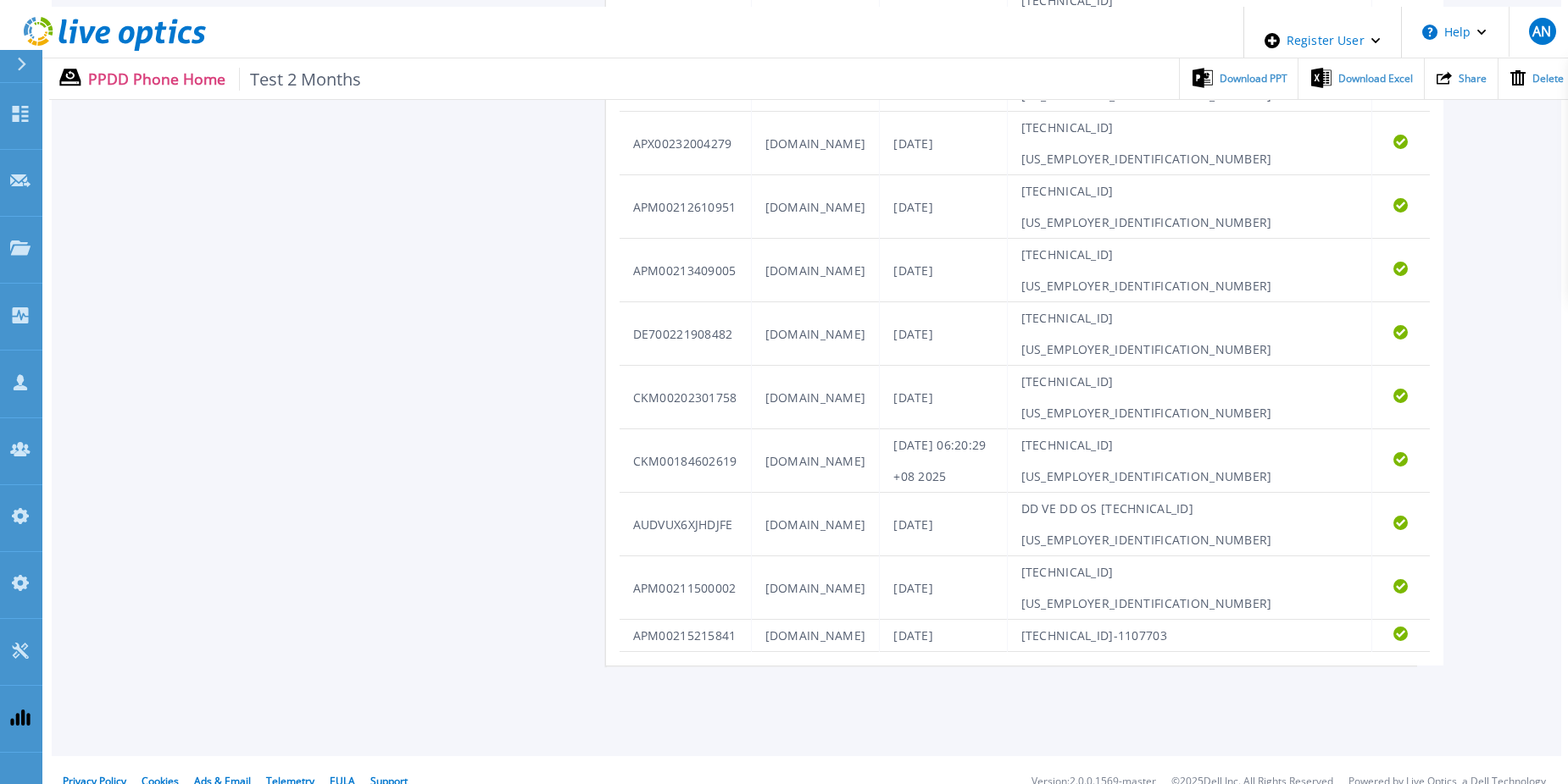
scroll to position [1063, 0]
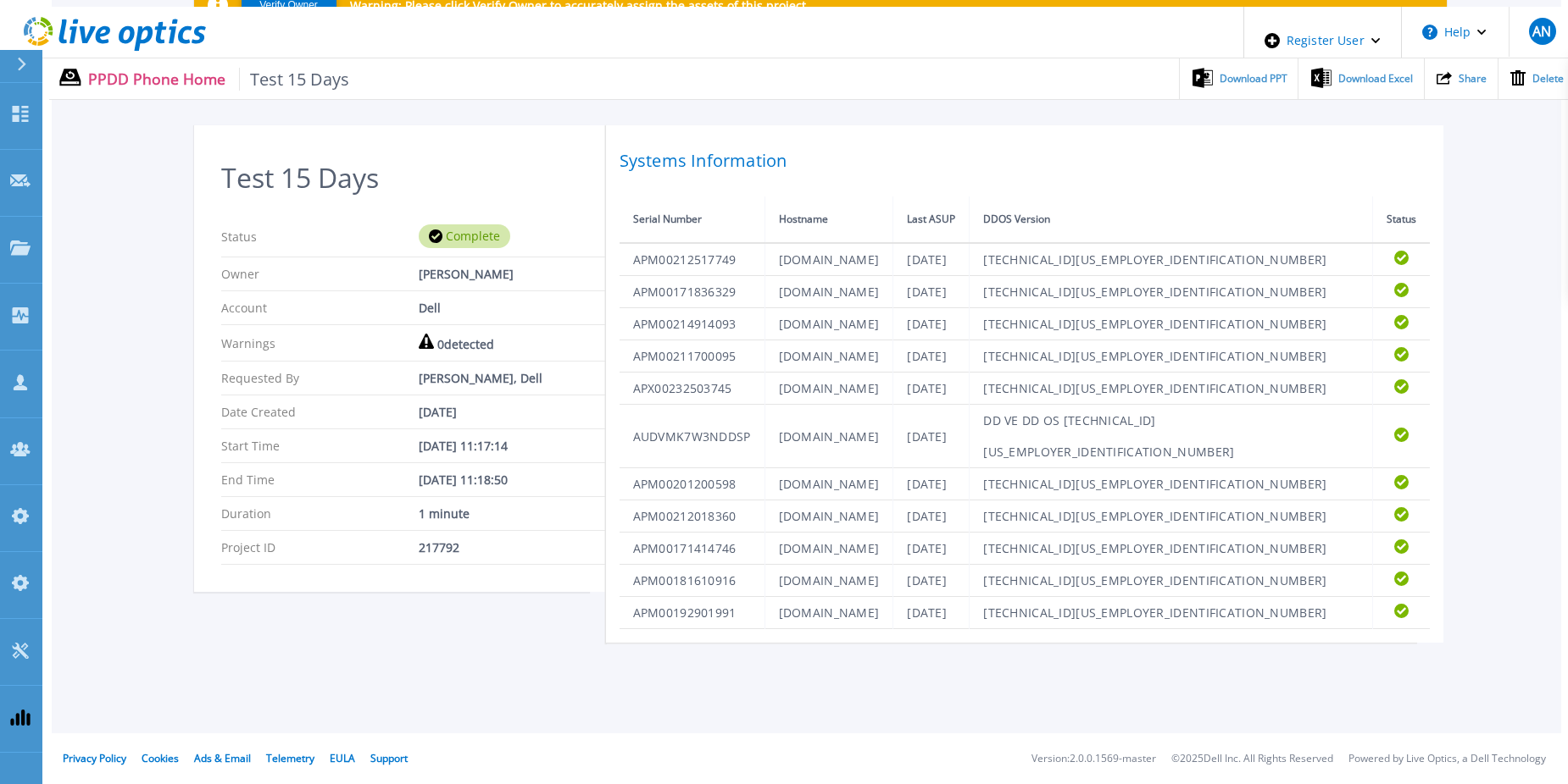
scroll to position [492, 0]
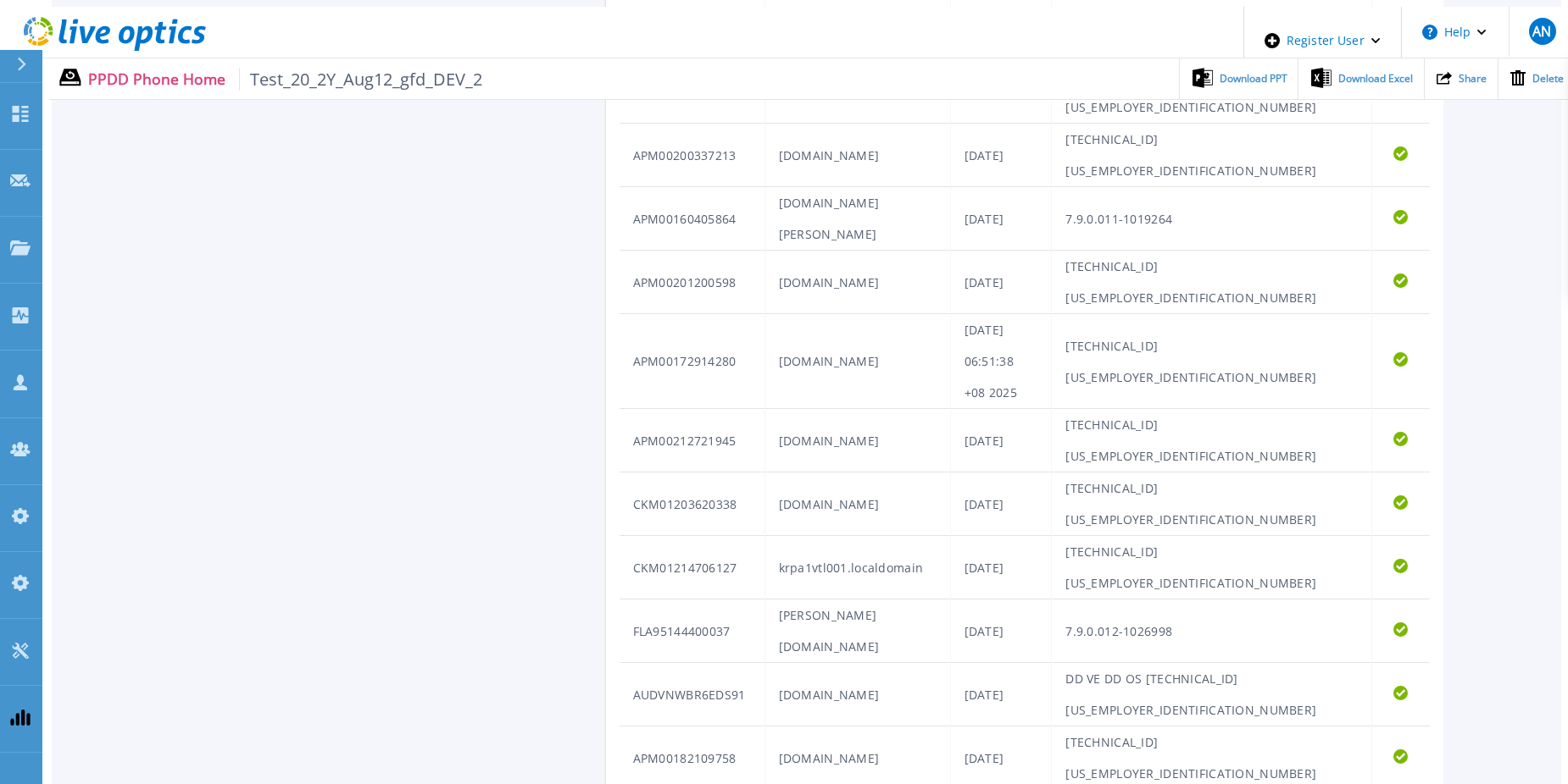
scroll to position [993, 0]
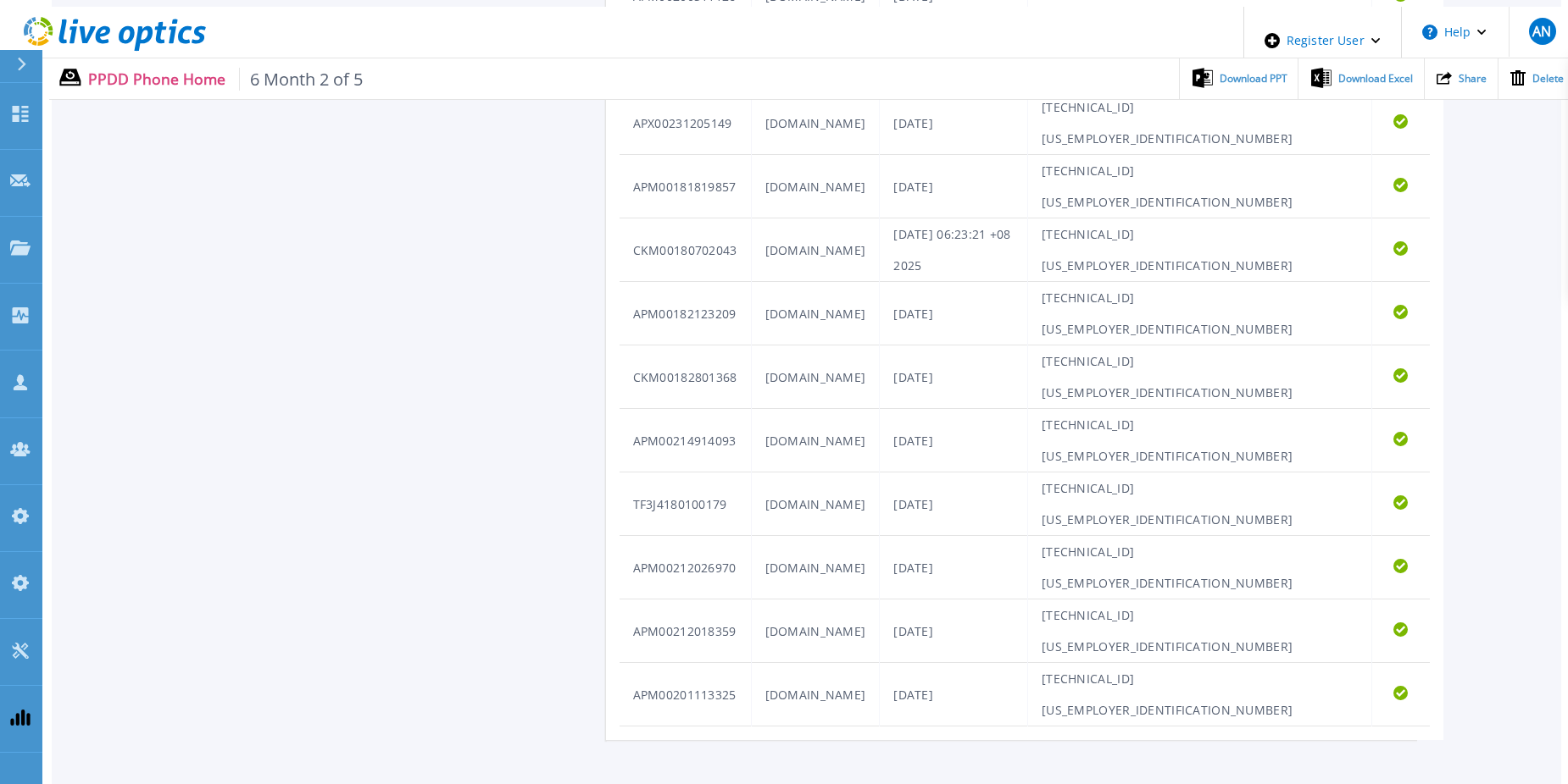
scroll to position [1001, 0]
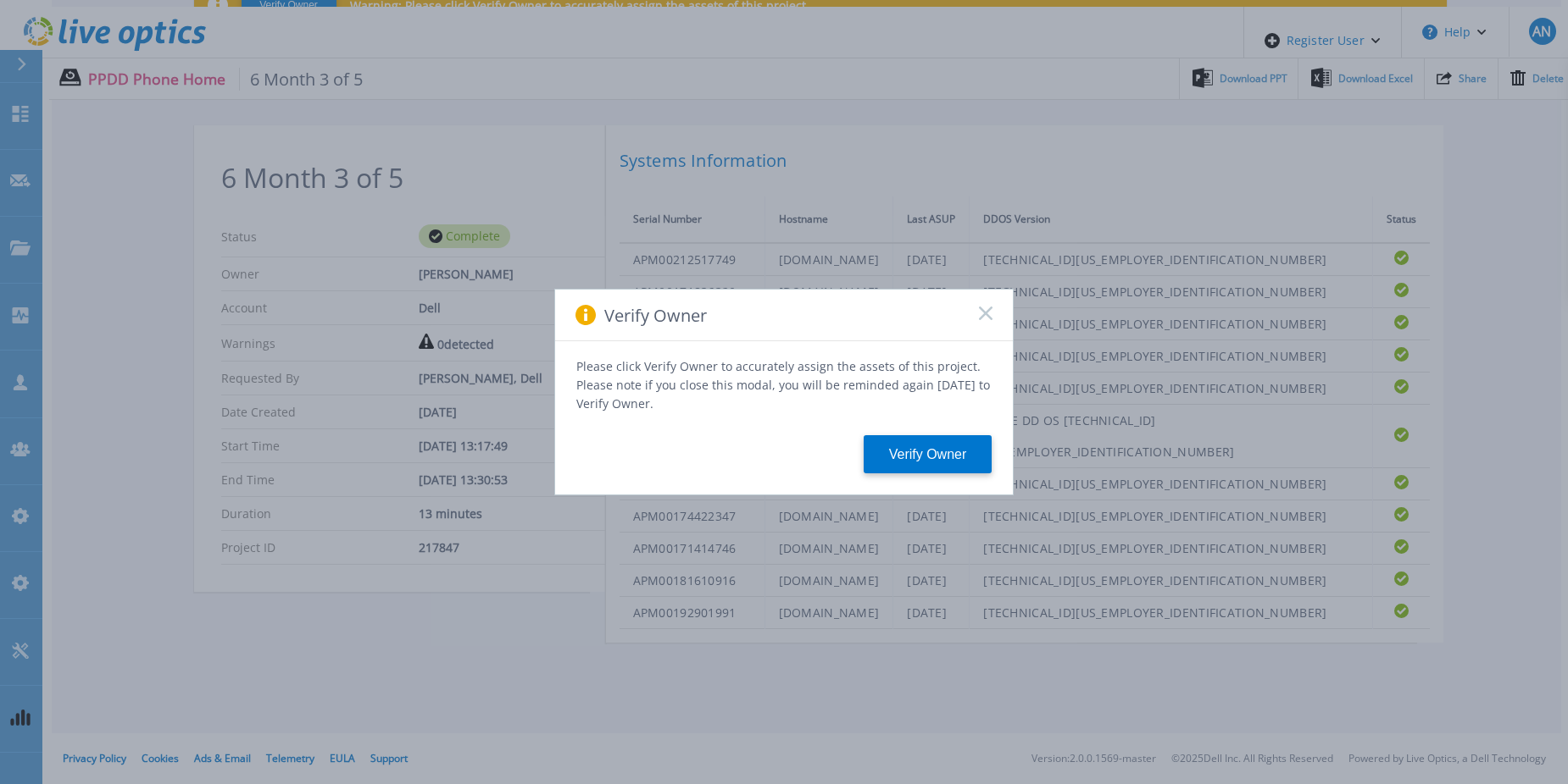
scroll to position [492, 0]
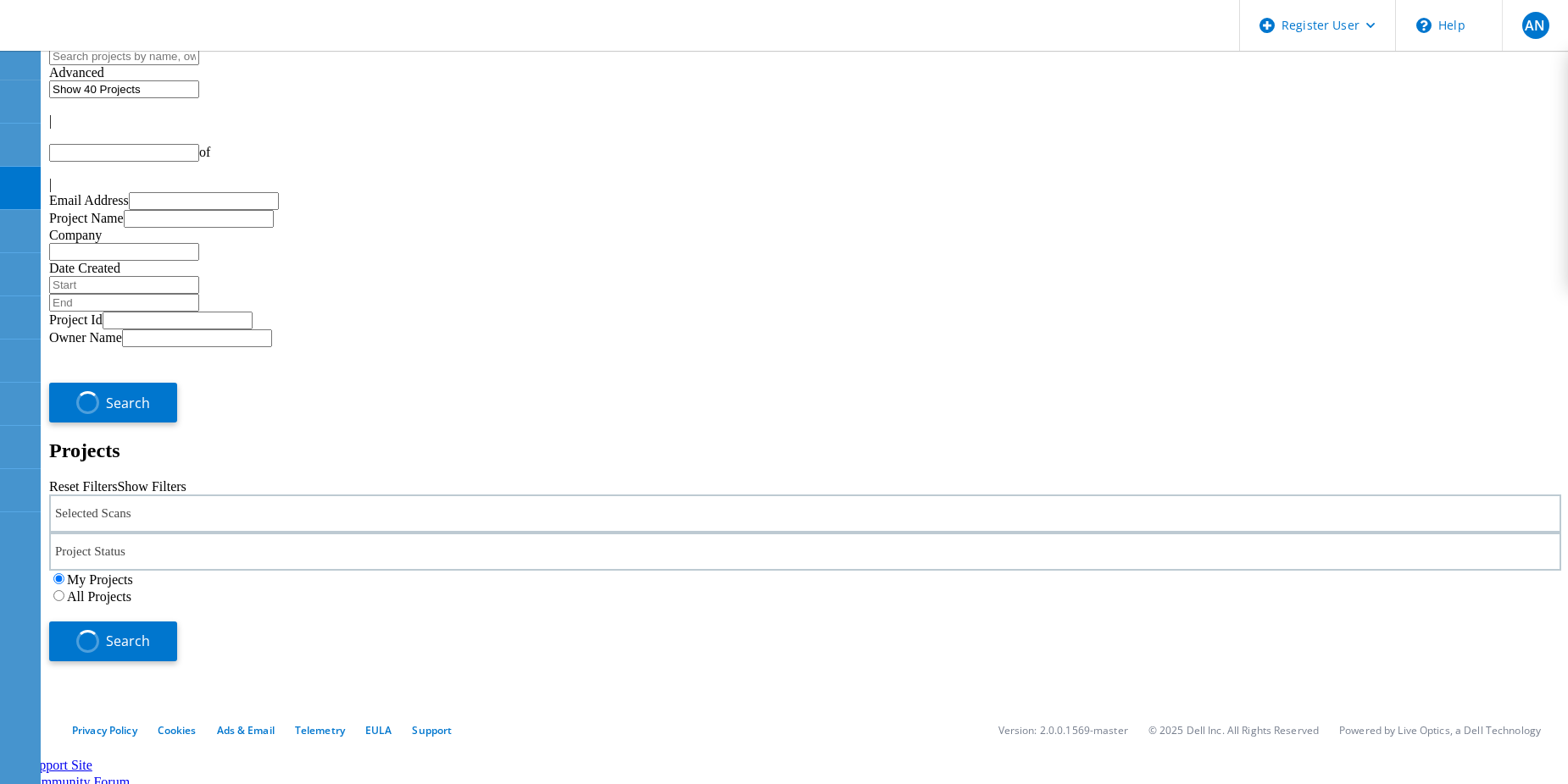
type input "1"
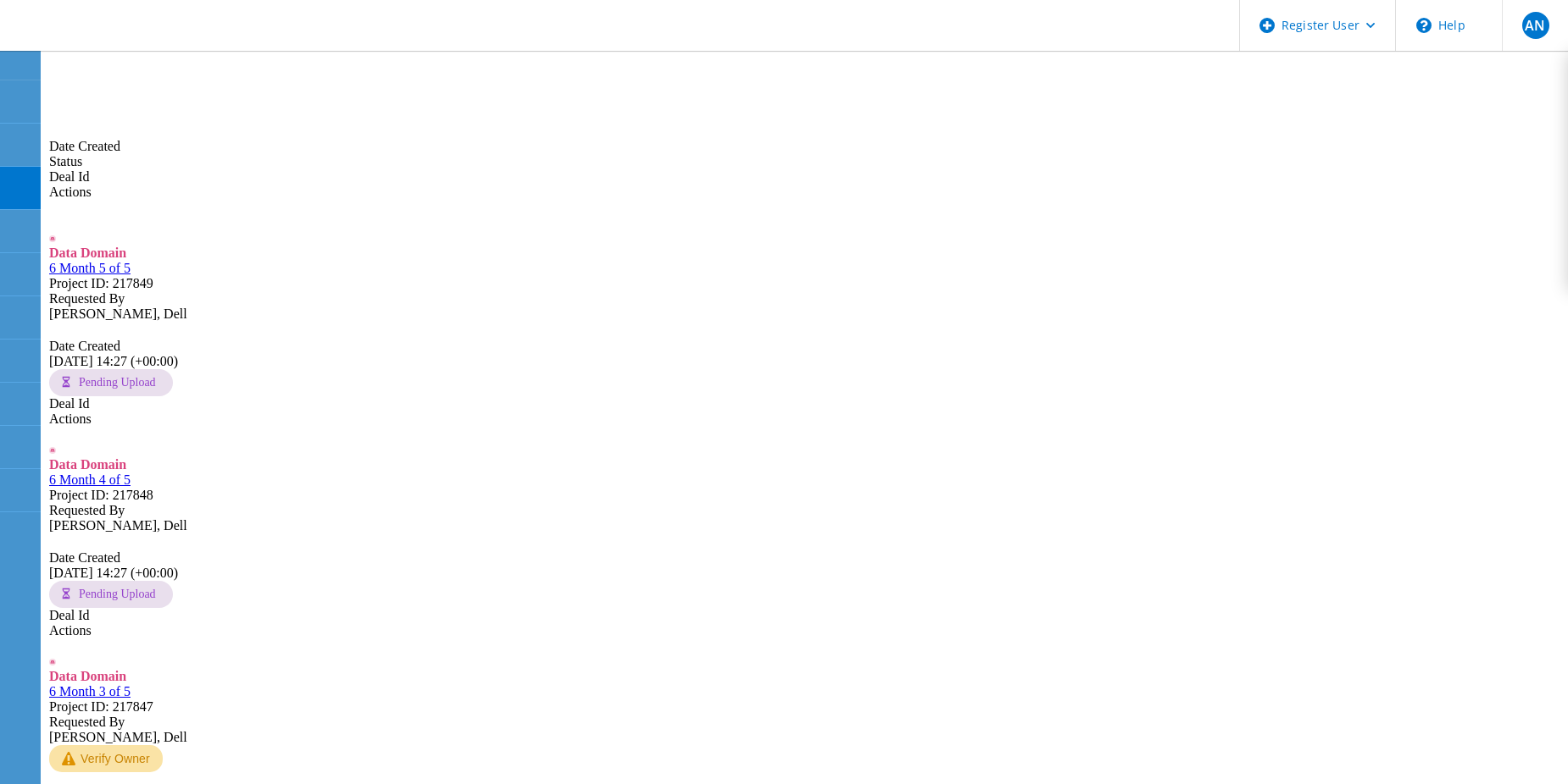
scroll to position [678, 0]
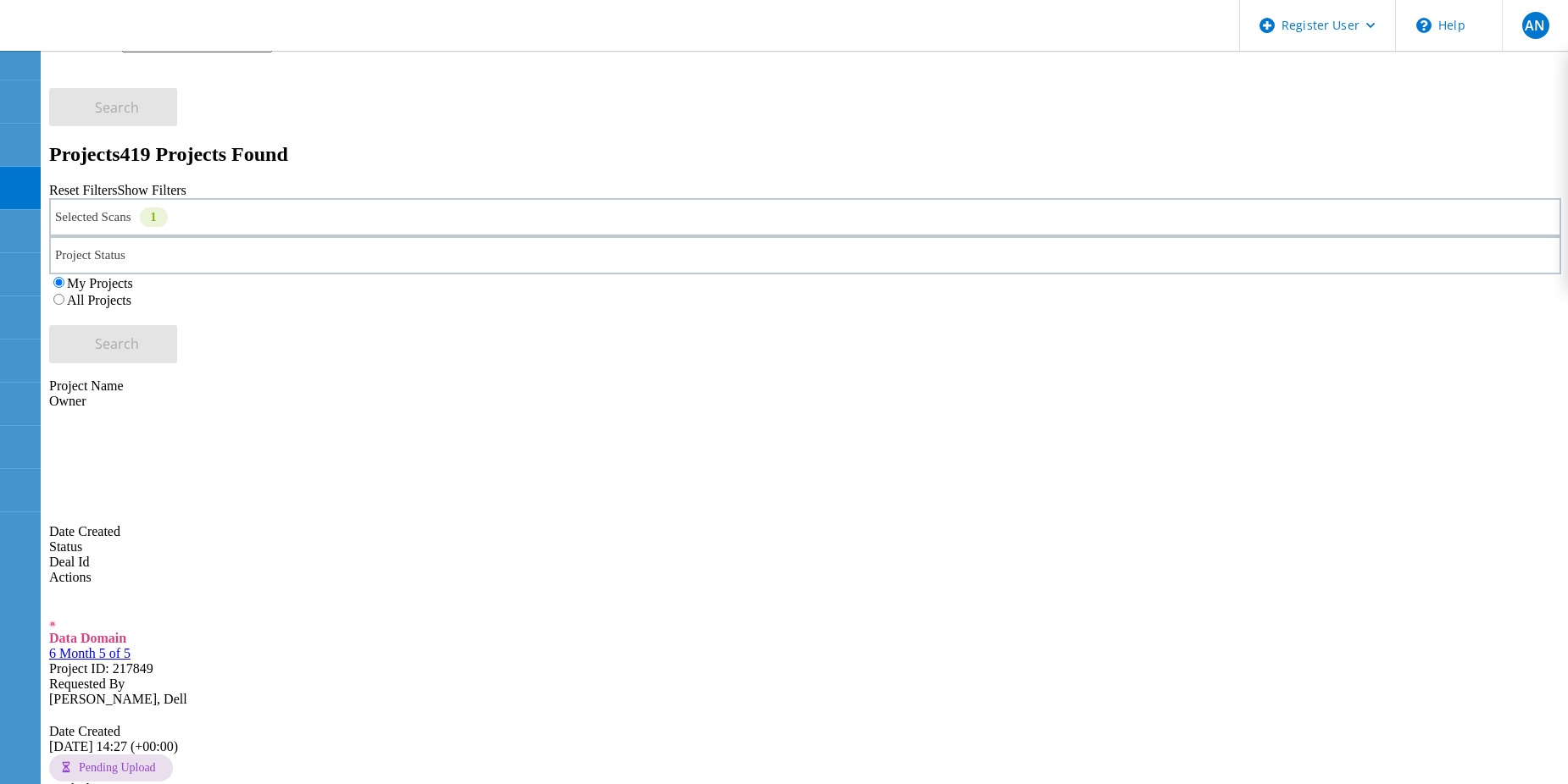
scroll to position [254, 0]
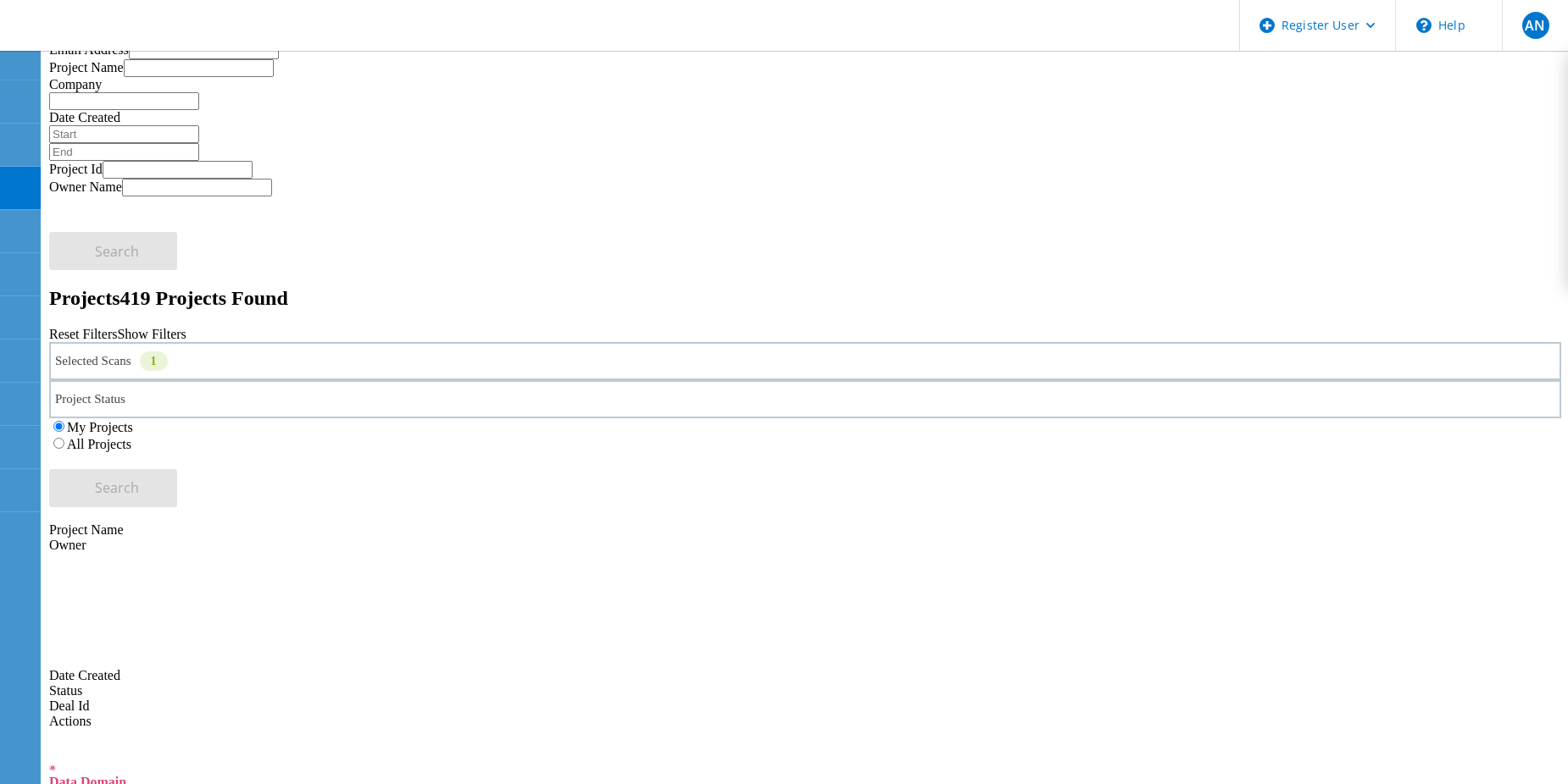
scroll to position [0, 0]
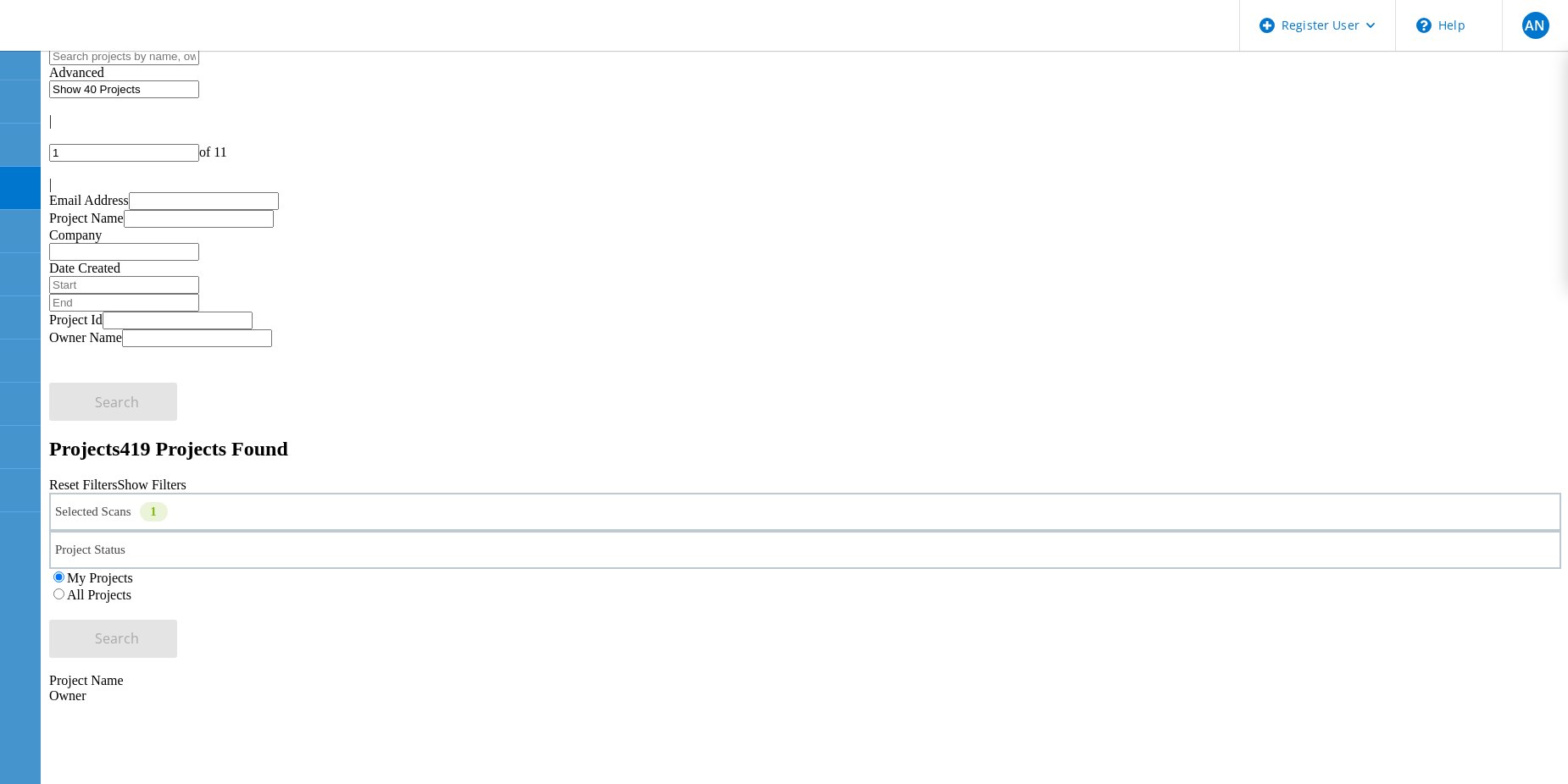
click at [128, 10] on icon at bounding box center [108, 27] width 182 height 34
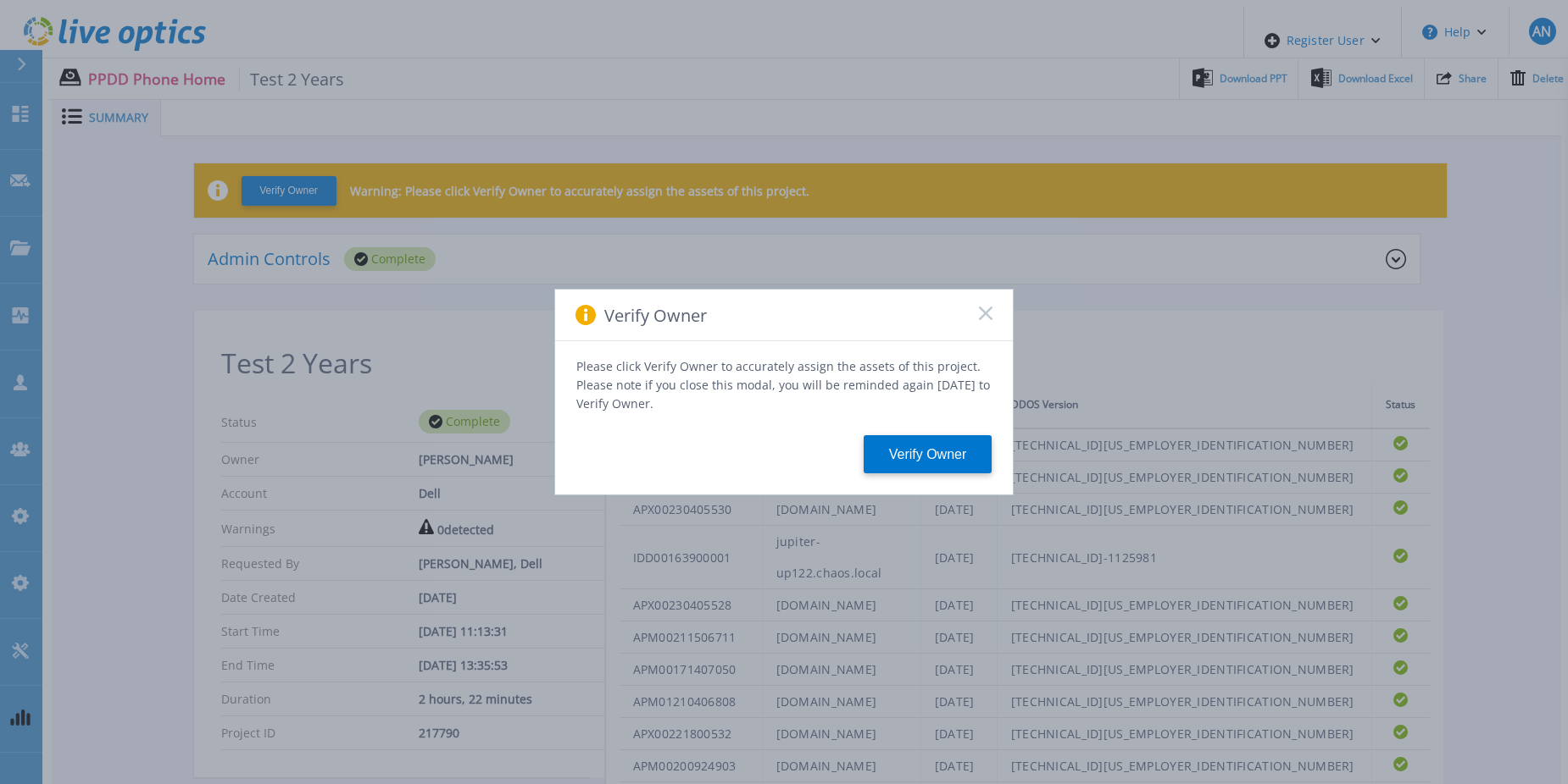
click at [982, 317] on rect at bounding box center [985, 313] width 14 height 14
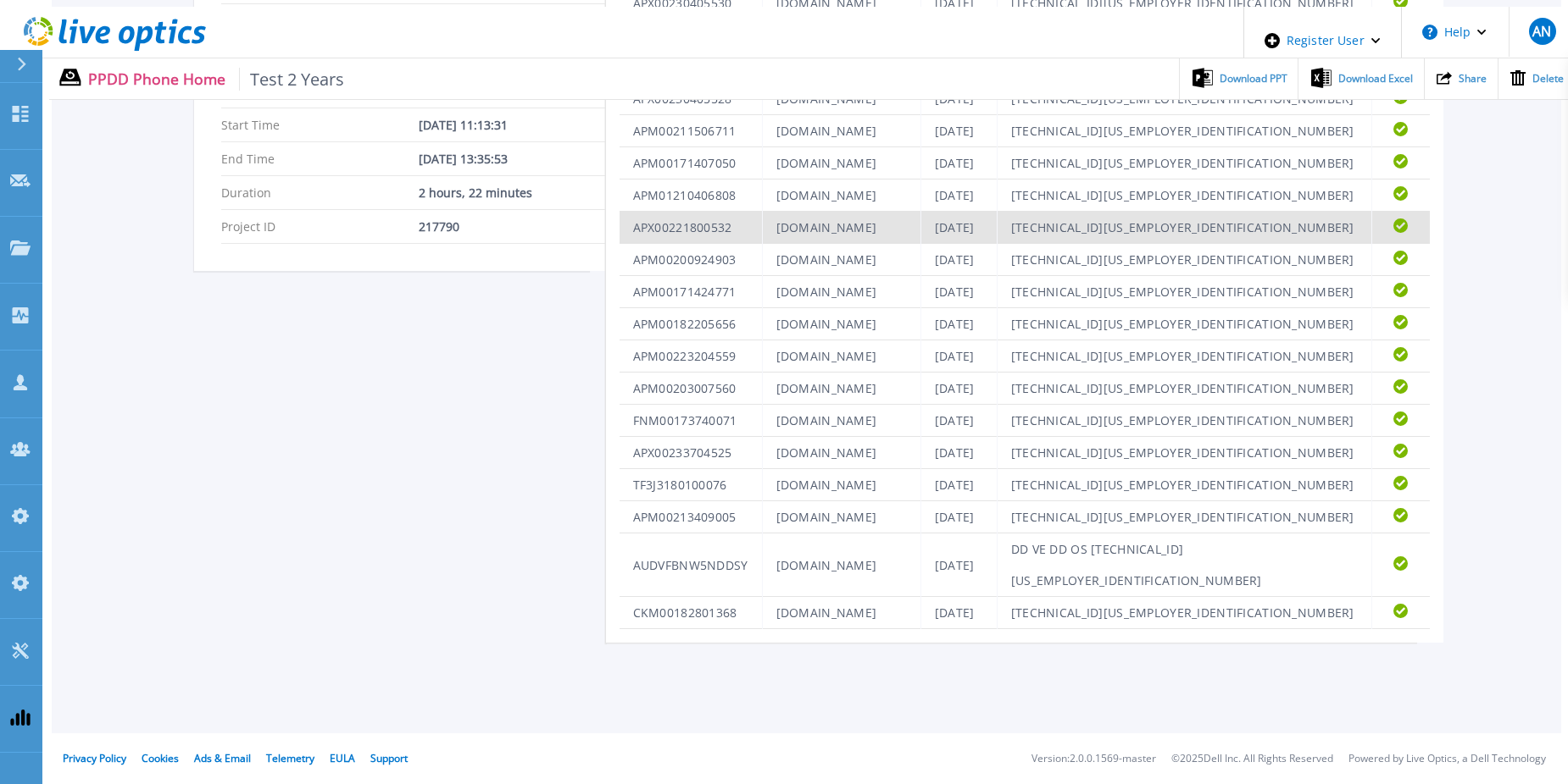
scroll to position [1063, 0]
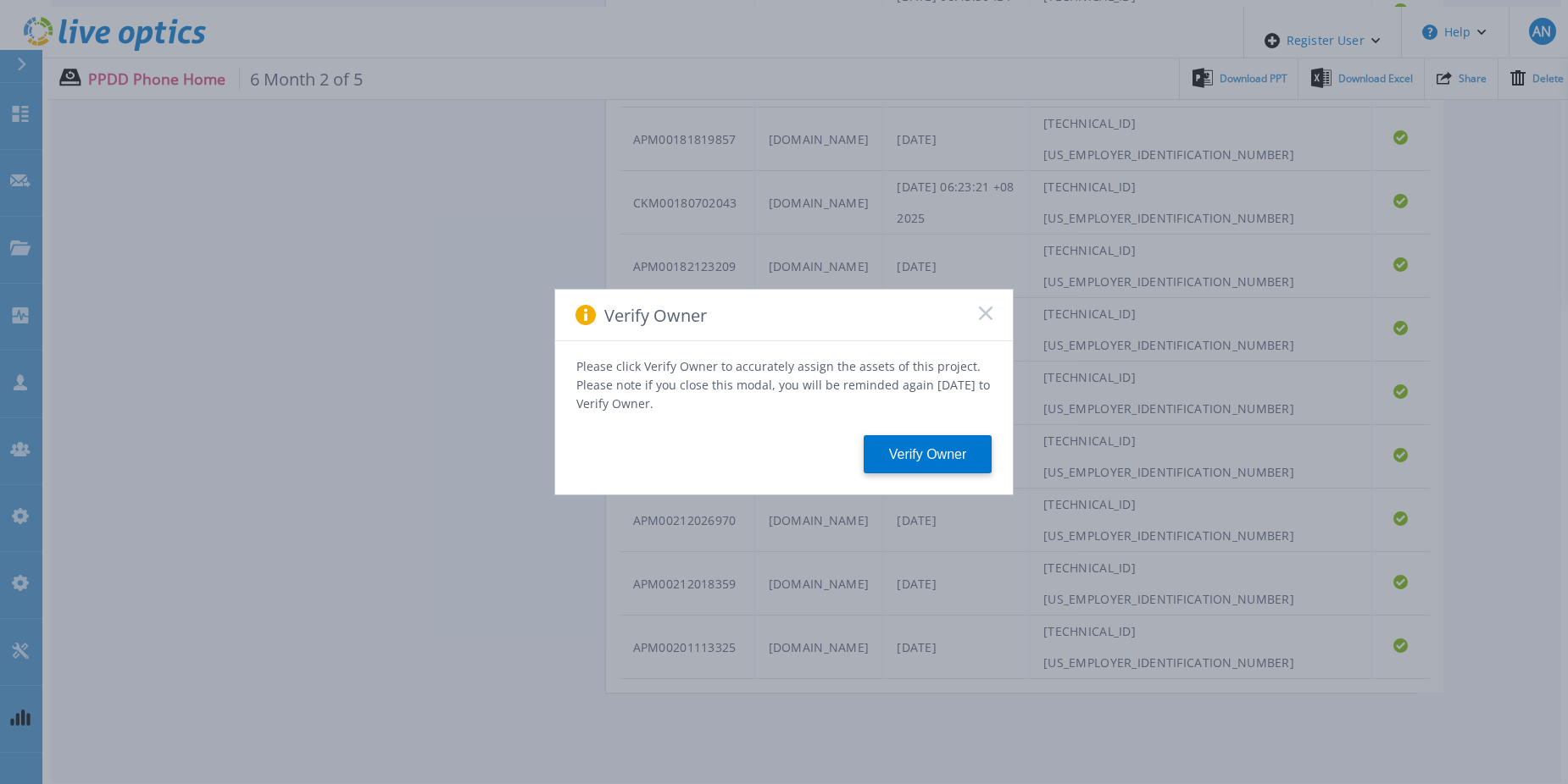
scroll to position [1001, 0]
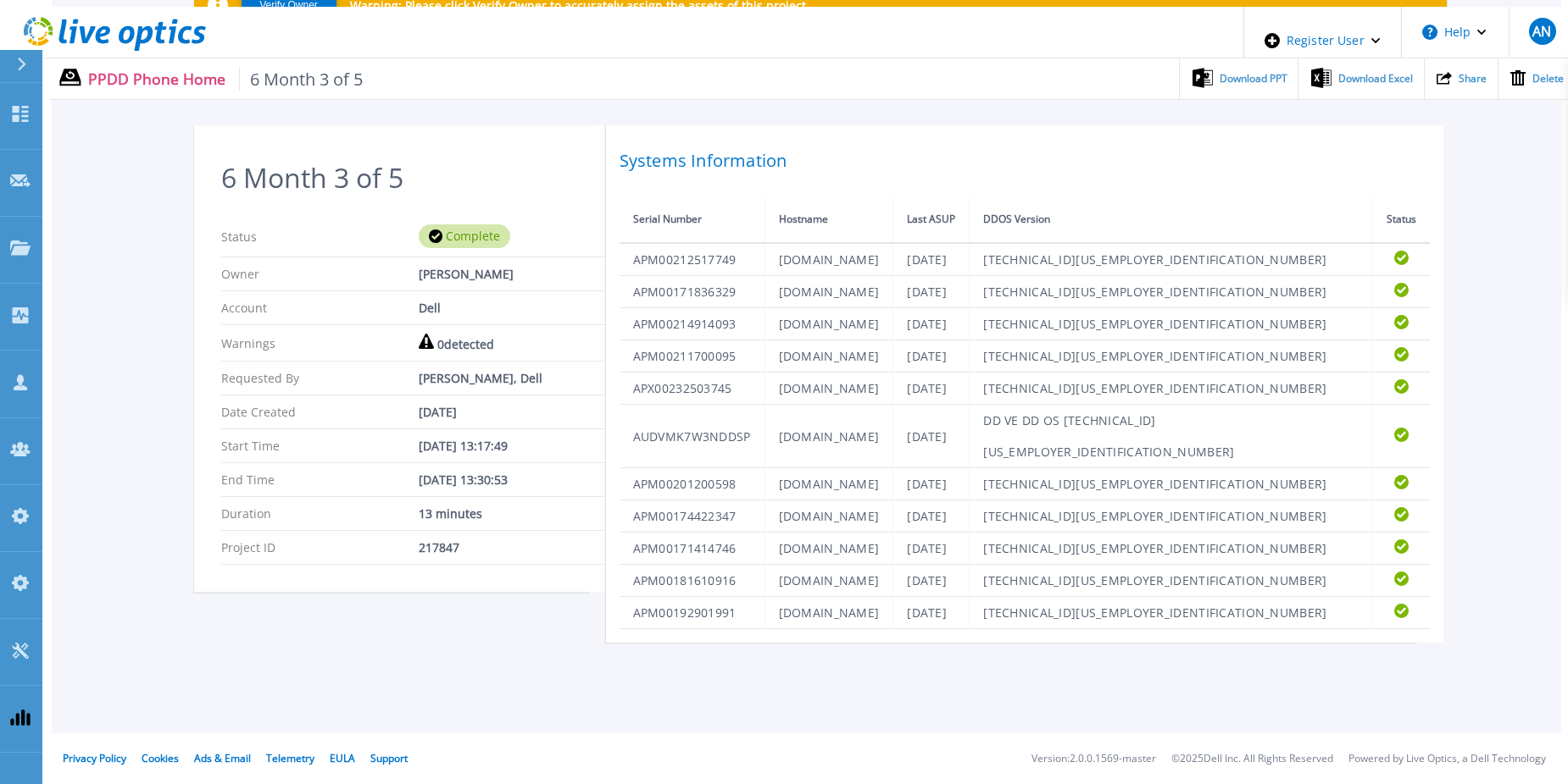
scroll to position [492, 0]
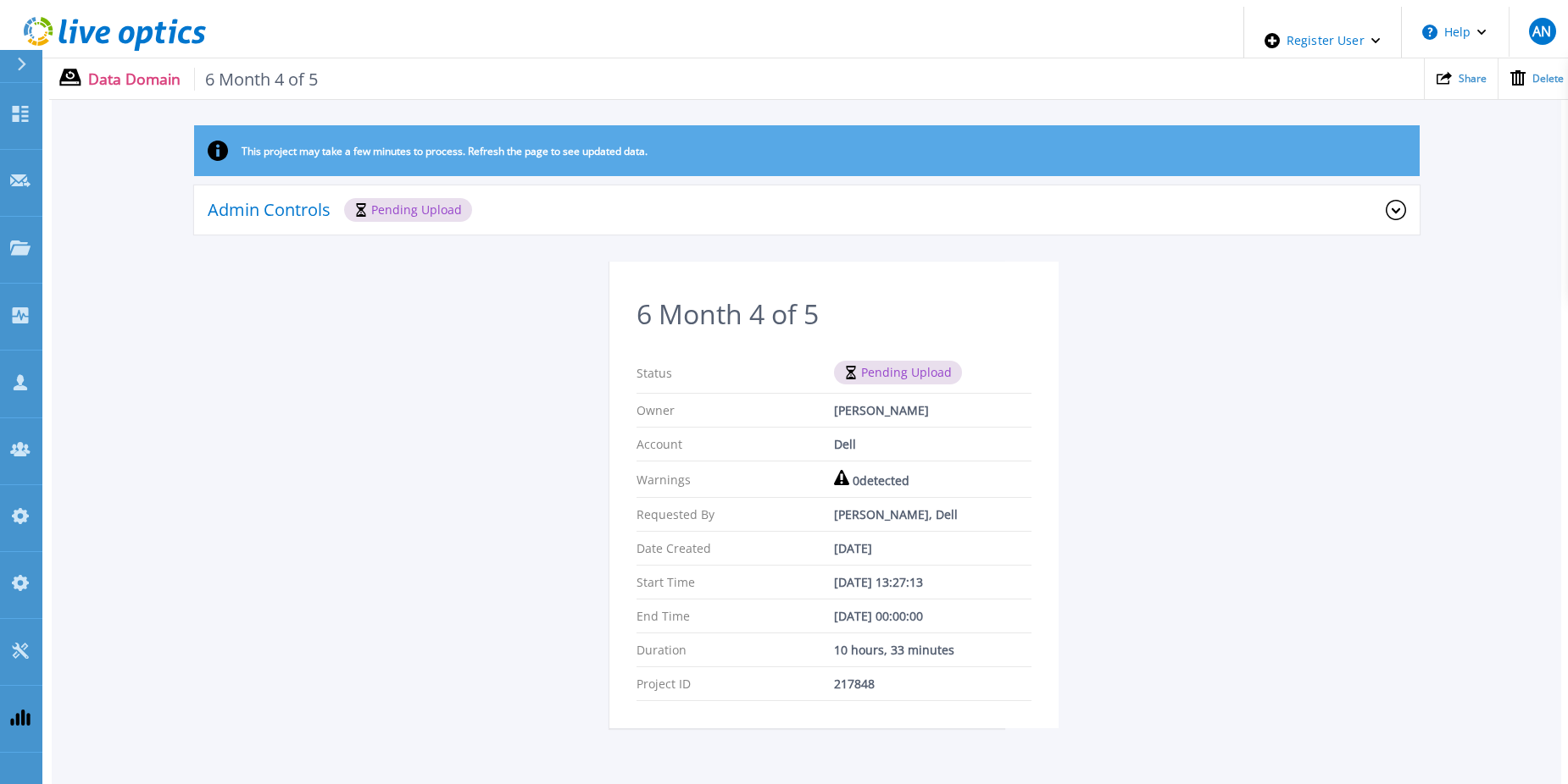
click at [177, 366] on div "This project may take a few minutes to process. Refresh the page to see updated…" at bounding box center [806, 437] width 1510 height 623
click at [357, 344] on div "This project may take a few minutes to process. Refresh the page to see updated…" at bounding box center [806, 437] width 1510 height 623
drag, startPoint x: 92, startPoint y: 274, endPoint x: 115, endPoint y: 288, distance: 26.9
click at [92, 274] on div "This project may take a few minutes to process. Refresh the page to see updated…" at bounding box center [806, 437] width 1510 height 623
click at [159, 489] on div "This project may take a few minutes to process. Refresh the page to see updated…" at bounding box center [806, 437] width 1510 height 623
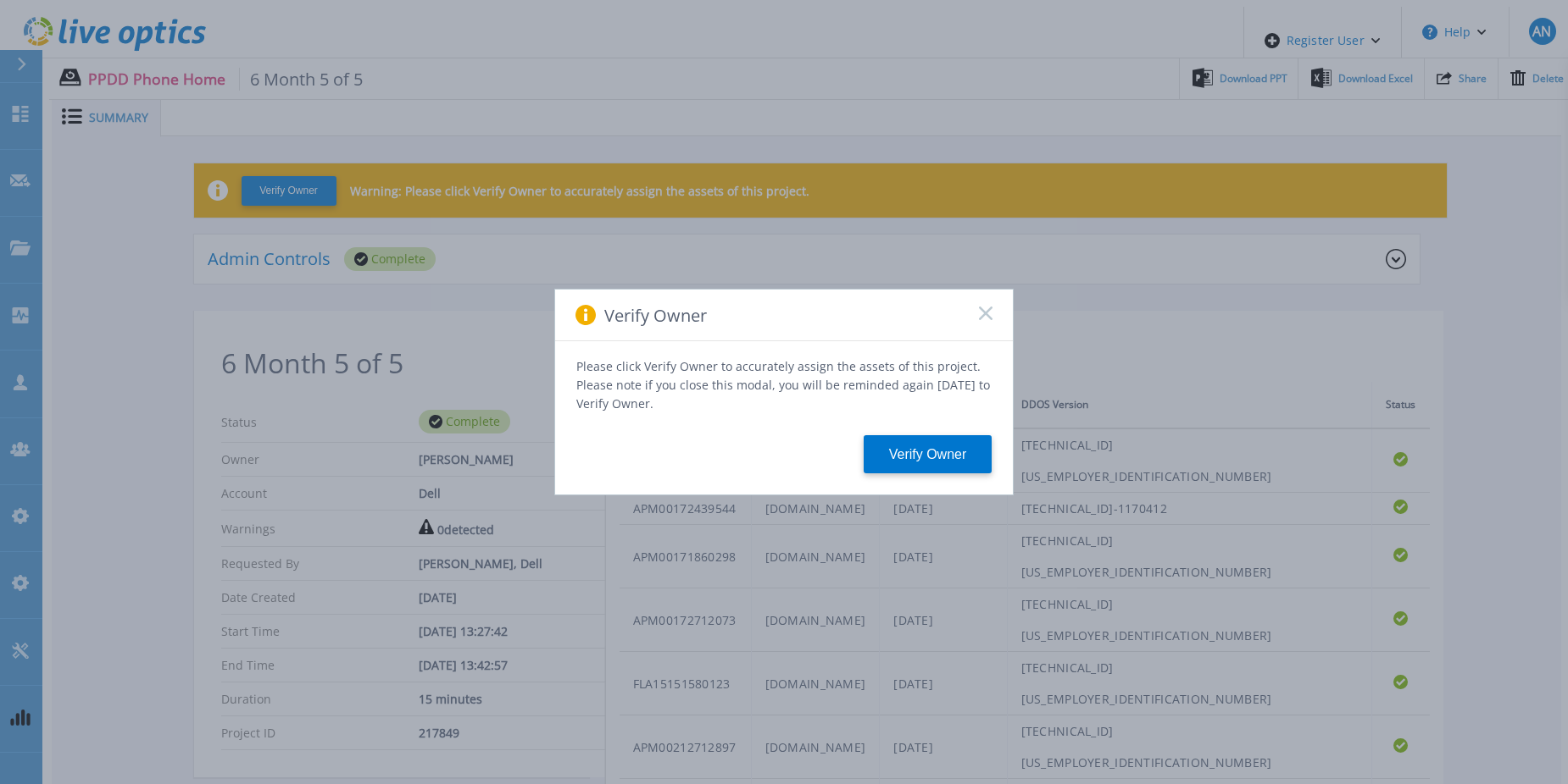
click at [987, 320] on rect at bounding box center [985, 313] width 14 height 14
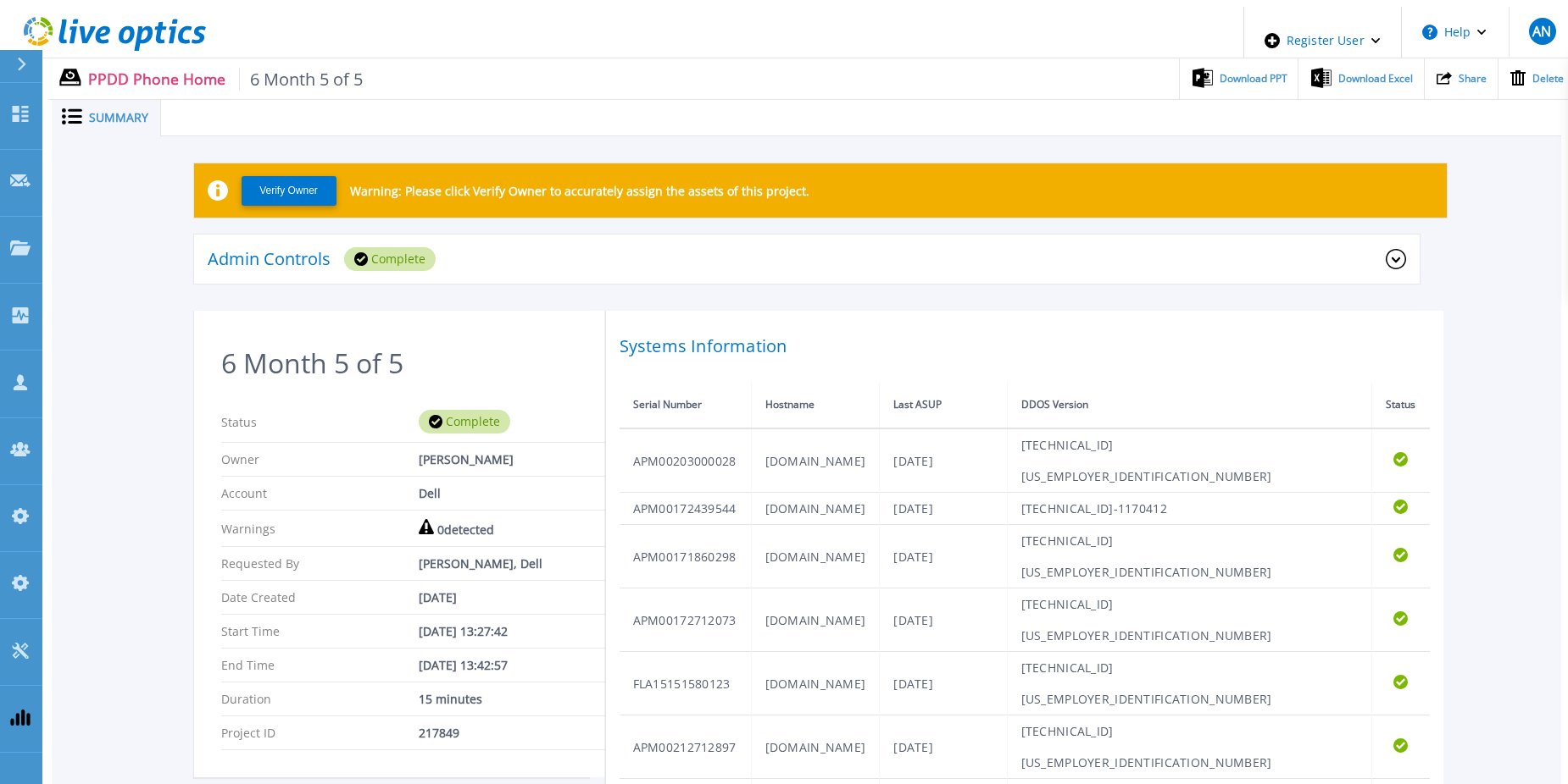
click at [210, 427] on section "6 Month 5 of 5 Status Complete Owner Anthony Nyhan Account Dell Warnings 0 dete…" at bounding box center [418, 544] width 449 height 467
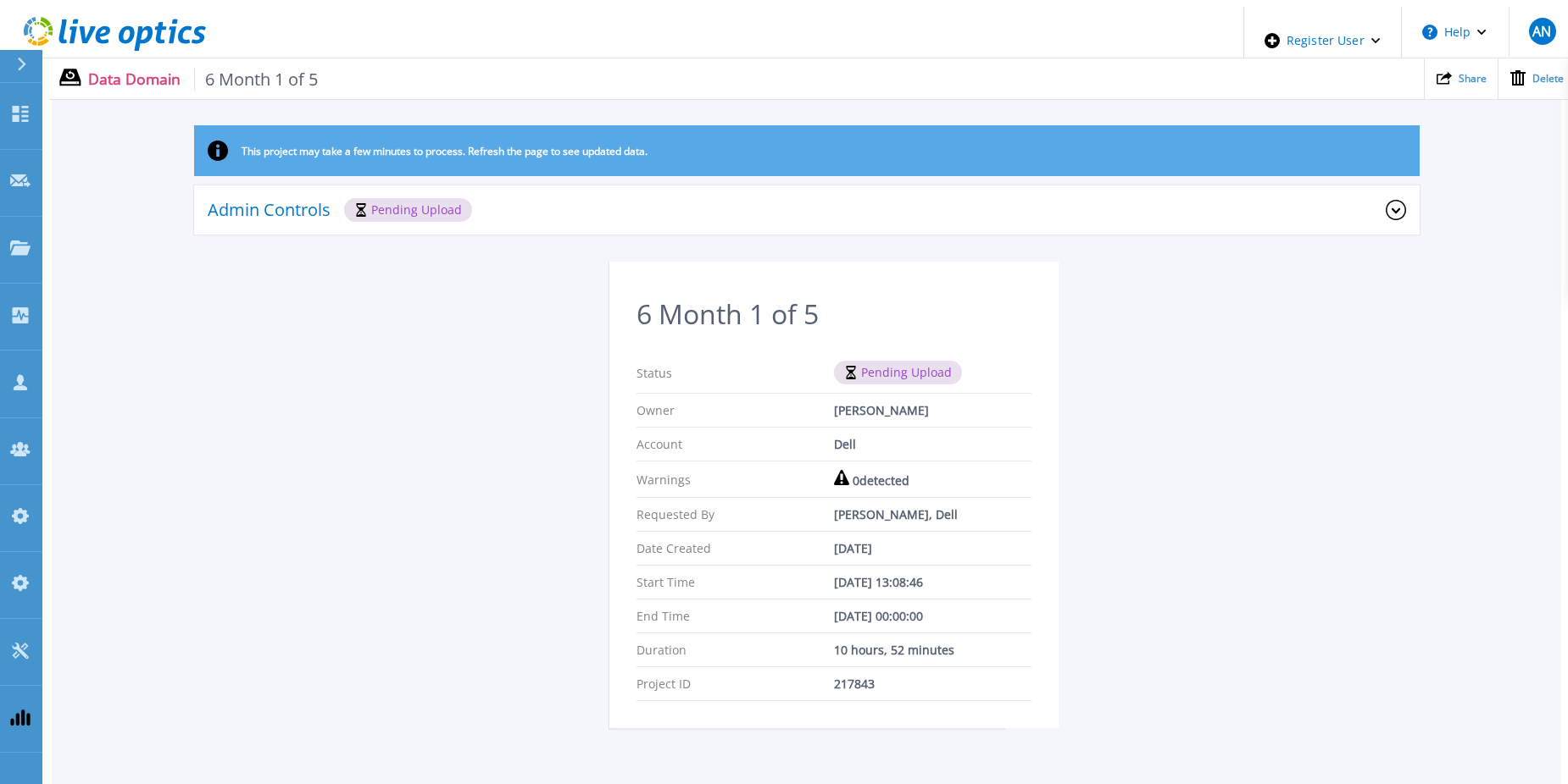
drag, startPoint x: 495, startPoint y: 597, endPoint x: 542, endPoint y: 639, distance: 63.0
click at [495, 597] on div "This project may take a few minutes to process. Refresh the page to see updated…" at bounding box center [806, 437] width 1510 height 623
click at [427, 498] on div "This project may take a few minutes to process. Refresh the page to see updated…" at bounding box center [806, 437] width 1510 height 623
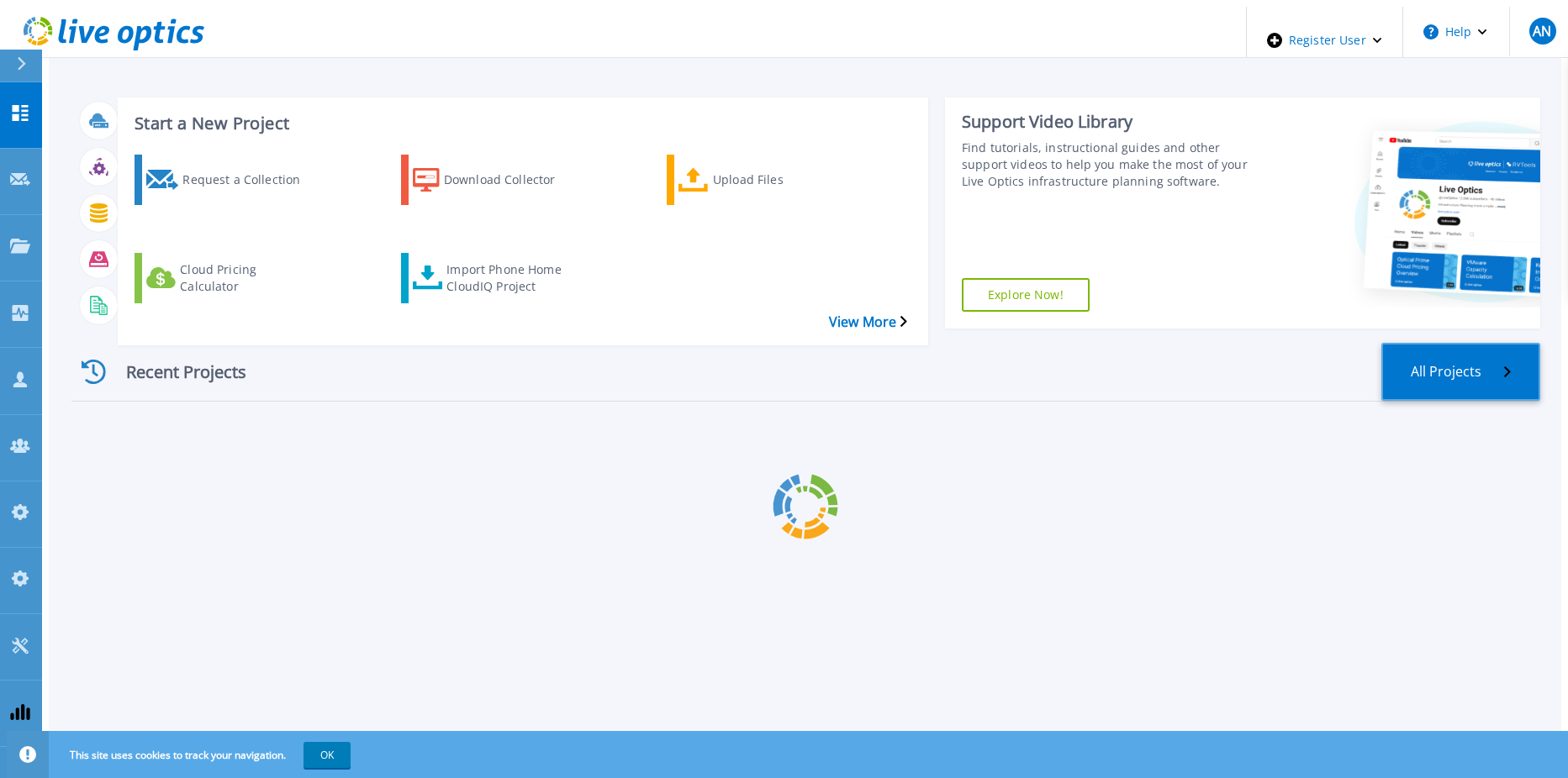
click at [1519, 343] on link "All Projects" at bounding box center [1460, 372] width 159 height 58
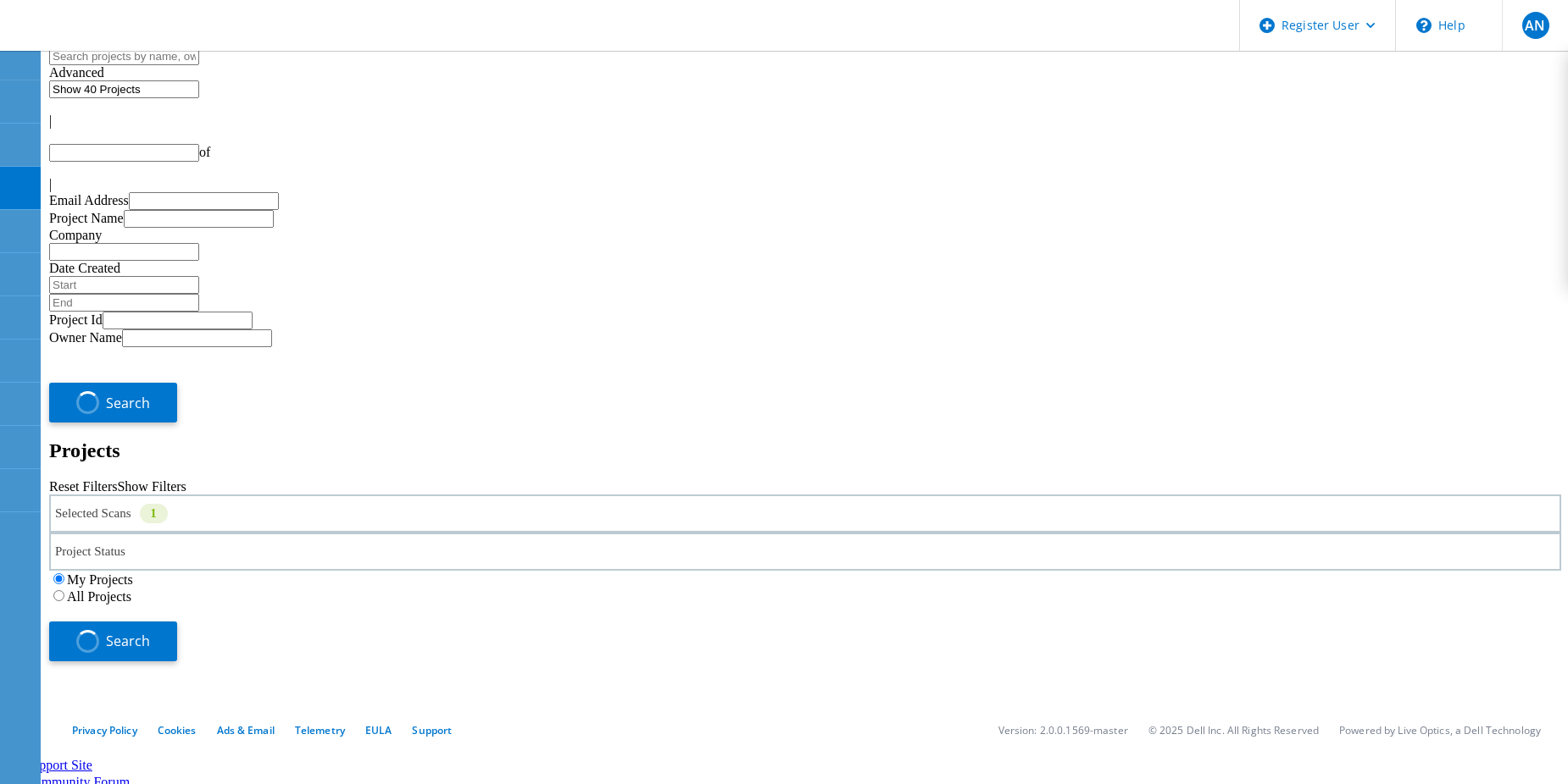
type input "1"
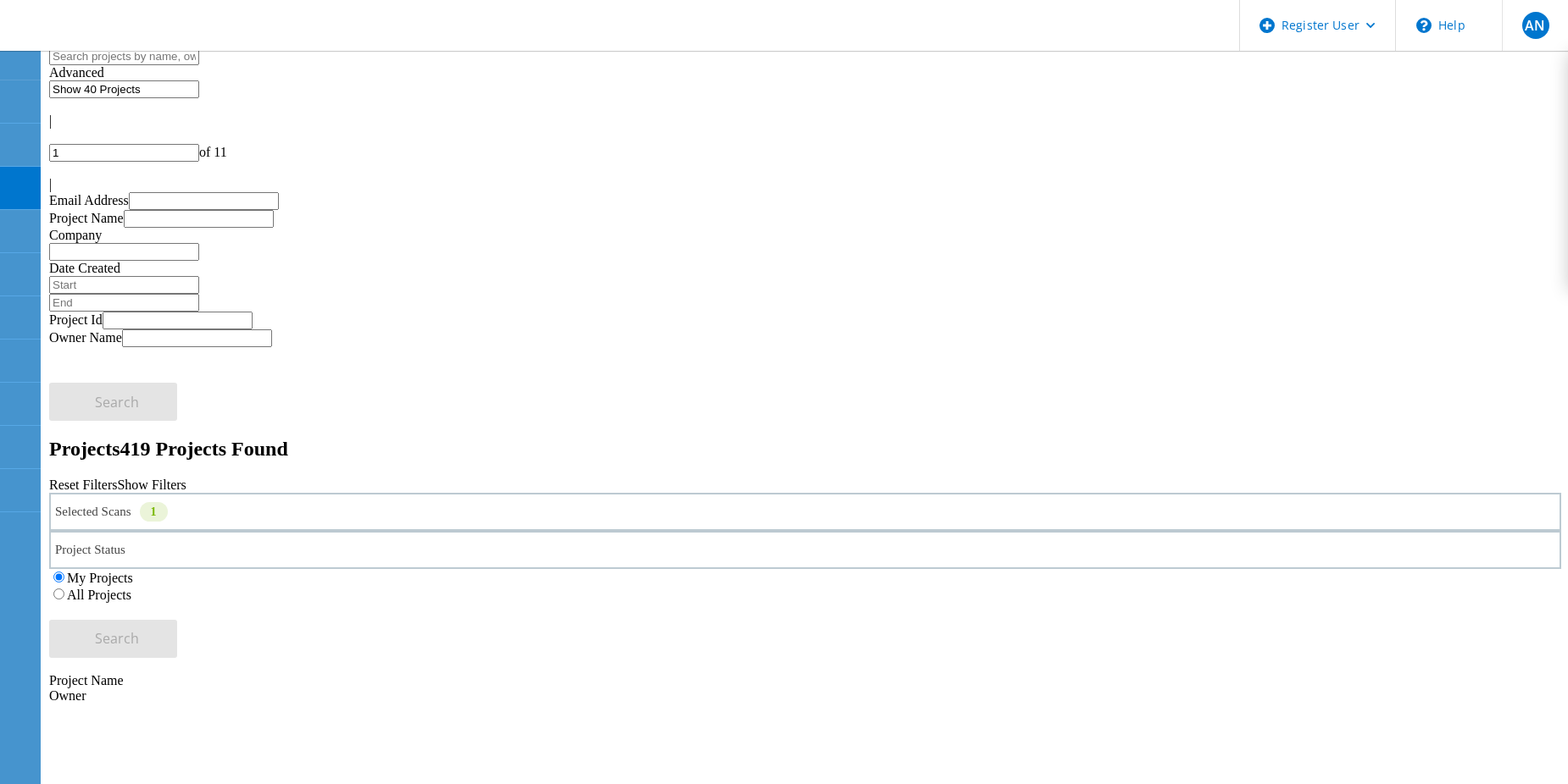
click at [132, 588] on label "All Projects" at bounding box center [99, 595] width 65 height 14
click at [65, 589] on input "All Projects" at bounding box center [58, 594] width 11 height 11
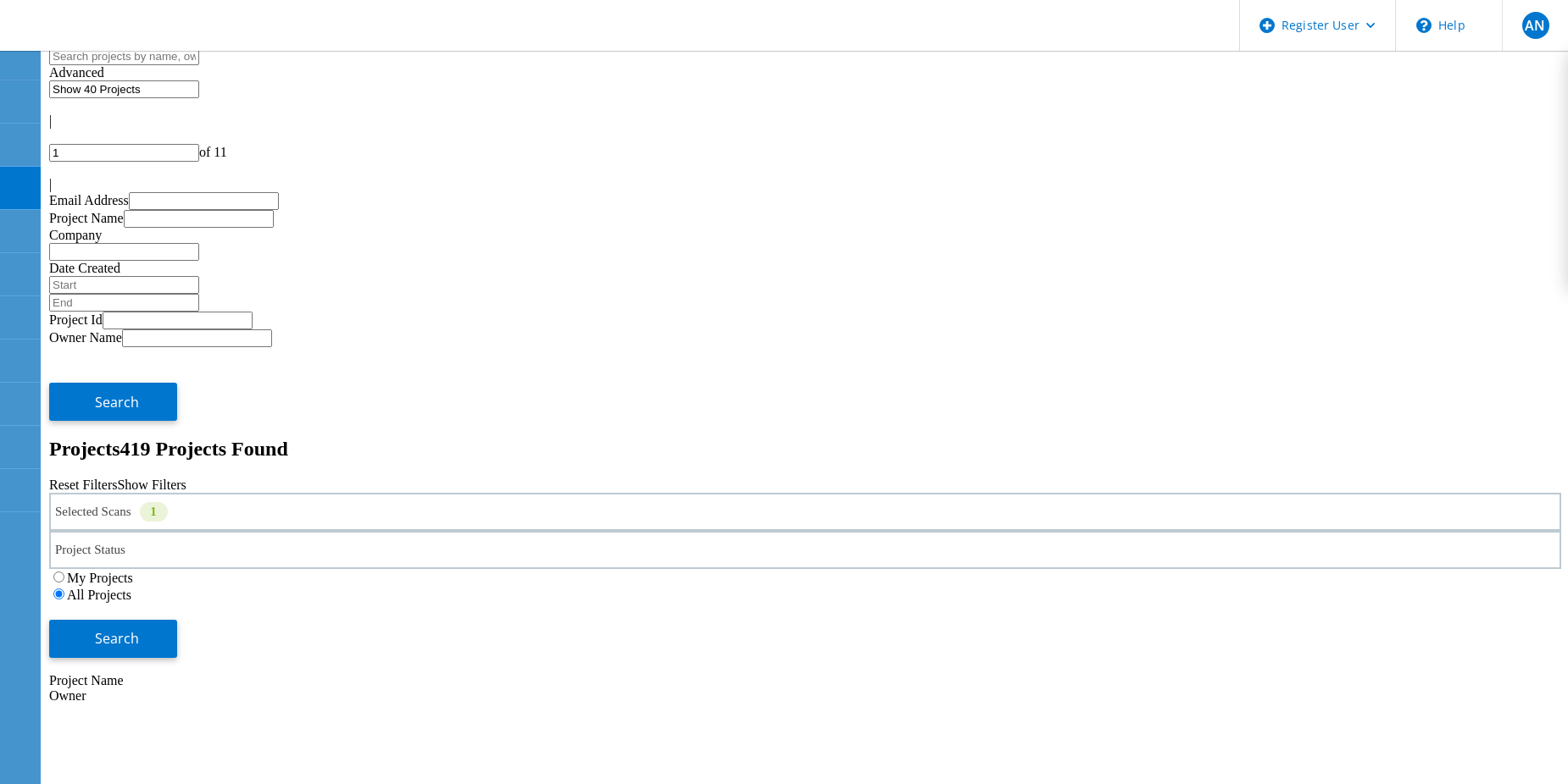
click at [1285, 569] on div "My Projects All Projects" at bounding box center [805, 586] width 1511 height 34
click at [139, 629] on span "Search" at bounding box center [117, 638] width 44 height 19
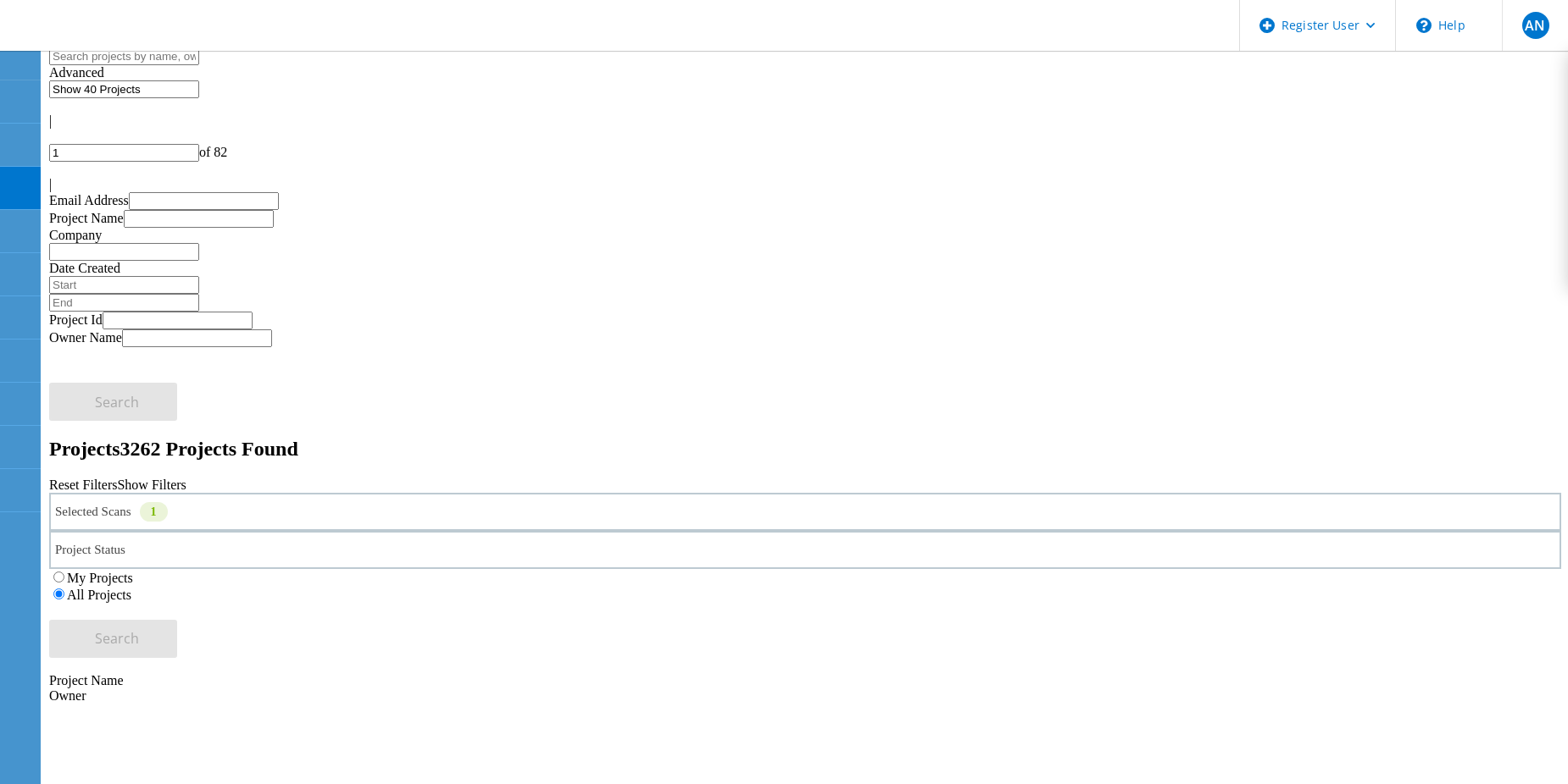
drag, startPoint x: 616, startPoint y: 110, endPoint x: 608, endPoint y: 142, distance: 33.0
click at [199, 65] on input "text" at bounding box center [125, 57] width 150 height 18
click at [576, 493] on div "Selected Scans 1 Project Status In Progress Complete Published Anonymous Archiv…" at bounding box center [805, 575] width 1511 height 165
click at [606, 531] on div "Project Status" at bounding box center [805, 550] width 1511 height 38
click at [609, 493] on div "Selected Scans 1 Project Status In Progress Complete Published Anonymous Archiv…" at bounding box center [805, 575] width 1511 height 165
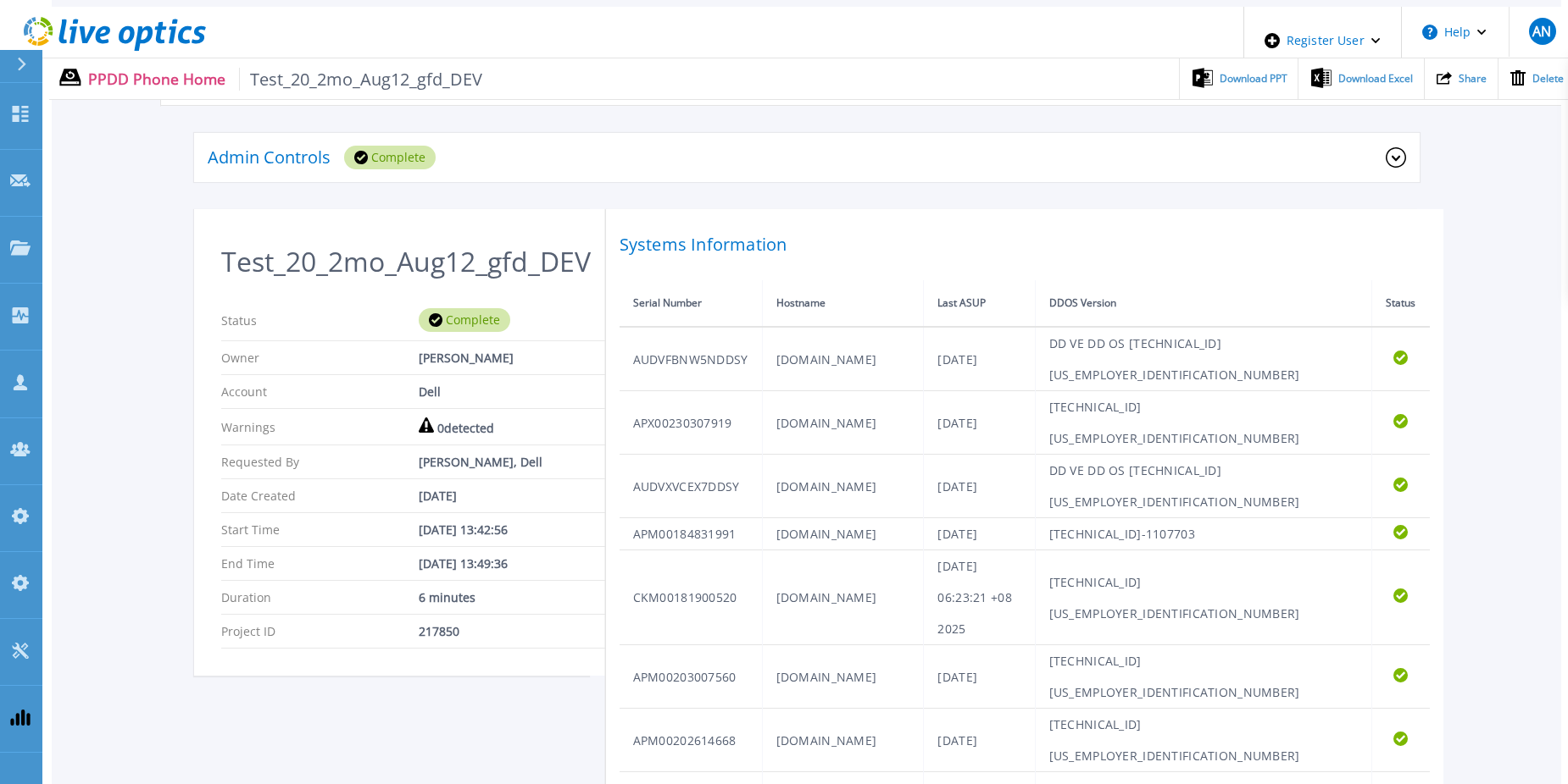
scroll to position [85, 0]
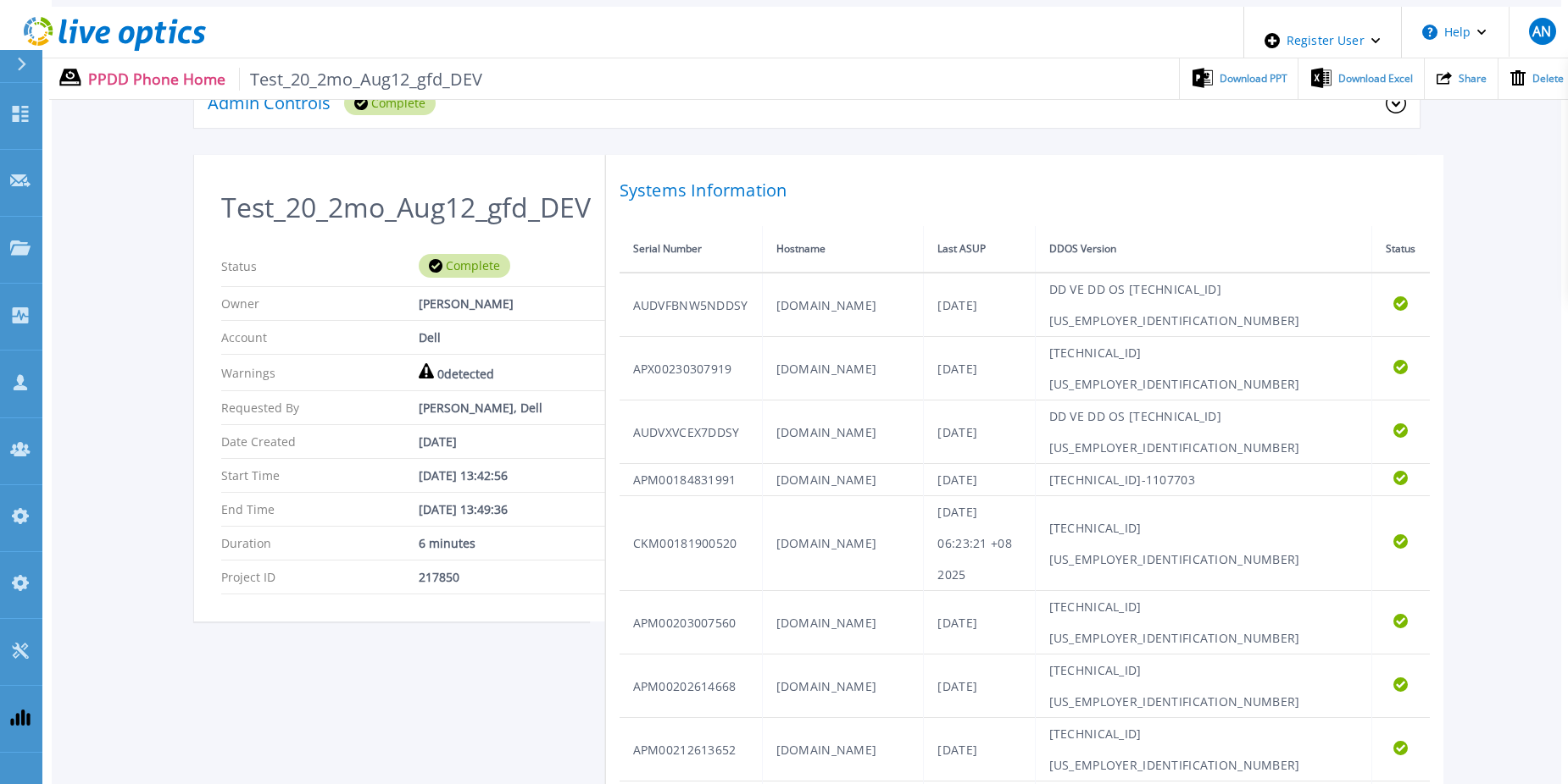
click at [103, 21] on icon at bounding box center [115, 34] width 182 height 34
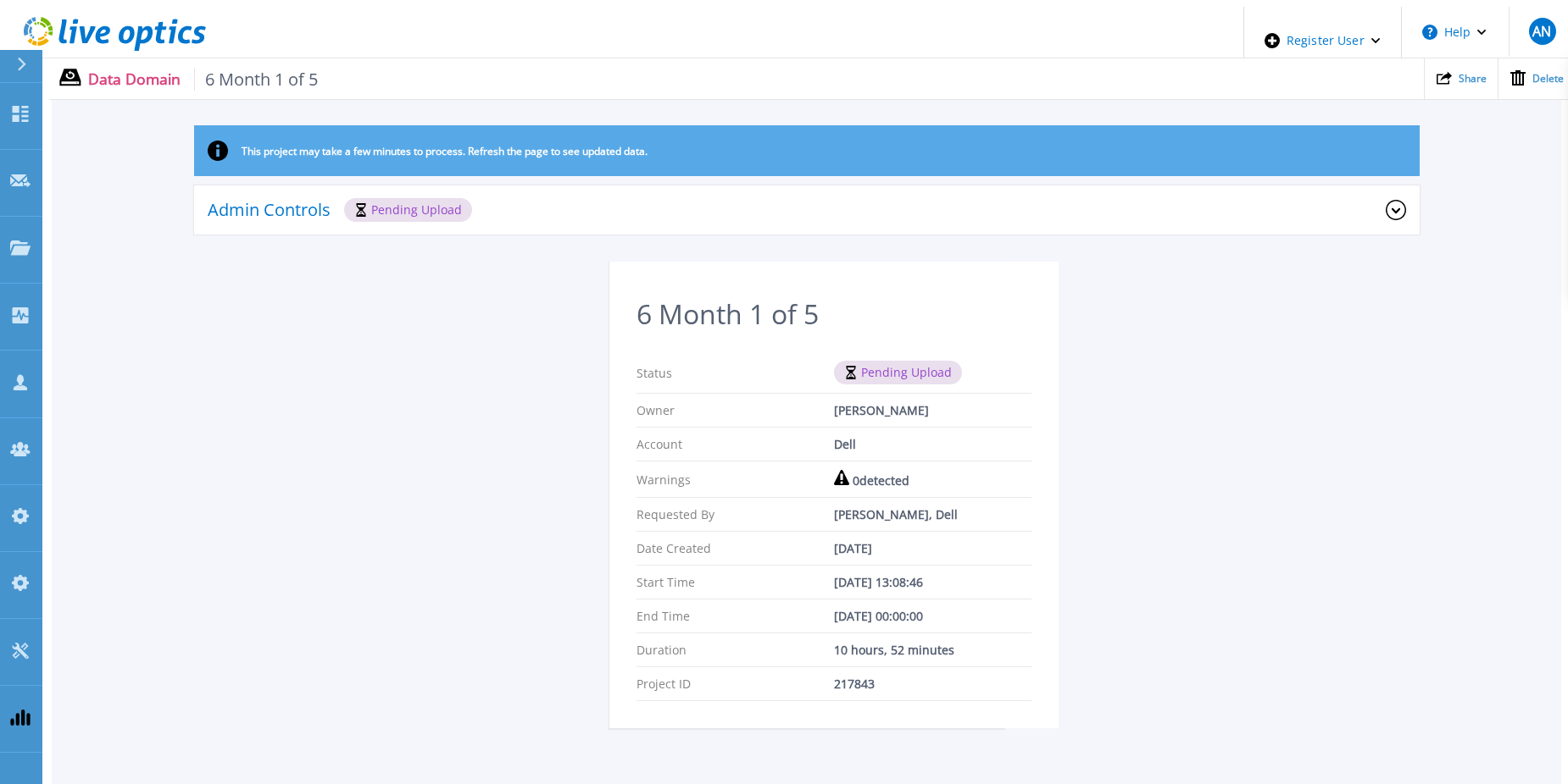
click at [292, 407] on div "This project may take a few minutes to process. Refresh the page to see updated…" at bounding box center [806, 437] width 1510 height 623
click at [266, 385] on div "This project may take a few minutes to process. Refresh the page to see updated…" at bounding box center [806, 437] width 1510 height 623
click at [512, 400] on div "This project may take a few minutes to process. Refresh the page to see updated…" at bounding box center [806, 437] width 1510 height 623
drag, startPoint x: 345, startPoint y: 601, endPoint x: 338, endPoint y: 590, distance: 13.0
click at [345, 600] on div "This project may take a few minutes to process. Refresh the page to see updated…" at bounding box center [806, 437] width 1510 height 623
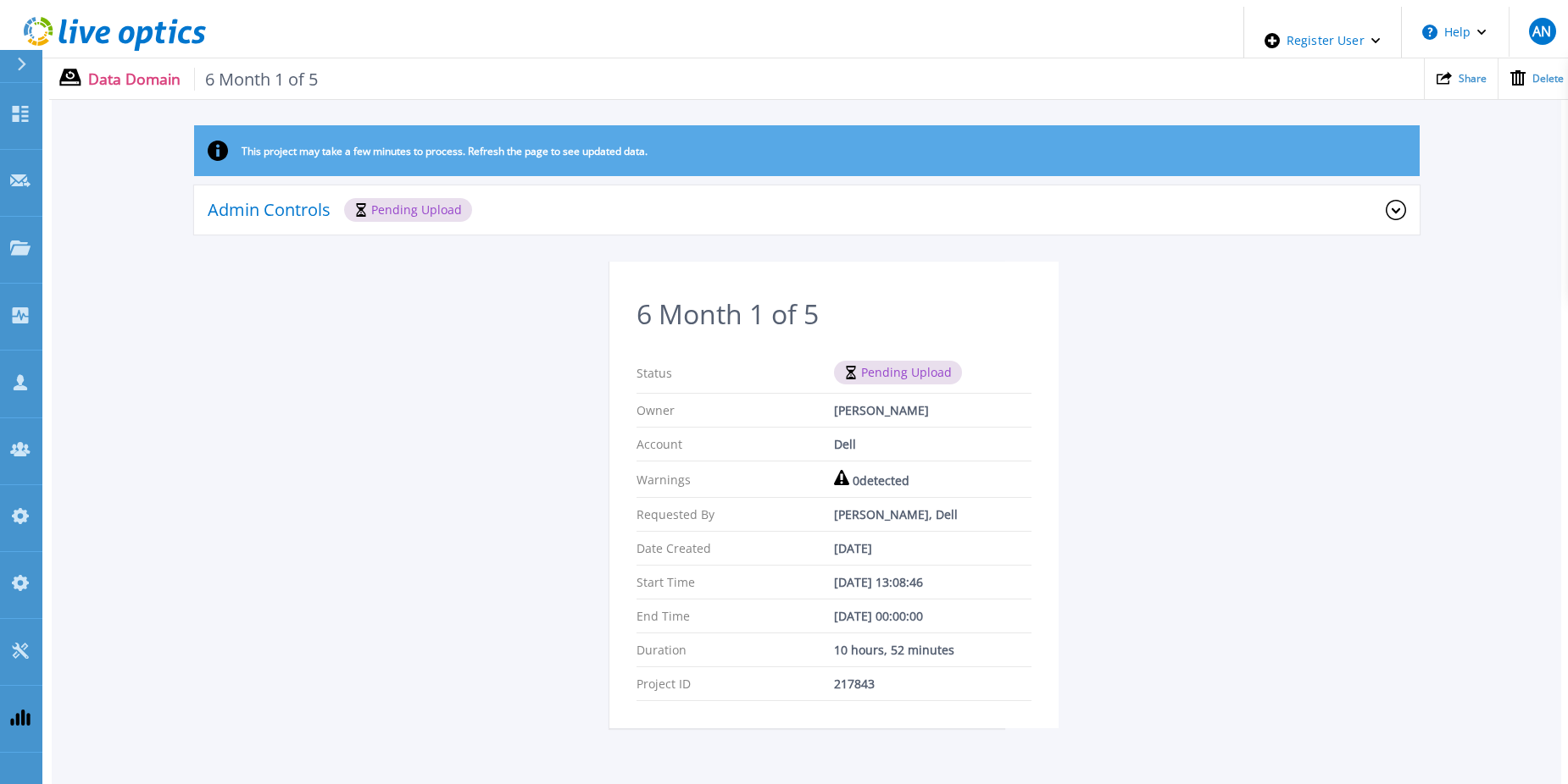
click at [381, 514] on div "This project may take a few minutes to process. Refresh the page to see updated…" at bounding box center [806, 437] width 1510 height 623
click at [357, 449] on div "This project may take a few minutes to process. Refresh the page to see updated…" at bounding box center [806, 437] width 1510 height 623
click at [425, 494] on div "This project may take a few minutes to process. Refresh the page to see updated…" at bounding box center [806, 437] width 1510 height 623
click at [291, 297] on div "This project may take a few minutes to process. Refresh the page to see updated…" at bounding box center [806, 437] width 1510 height 623
drag, startPoint x: 477, startPoint y: 424, endPoint x: 444, endPoint y: 415, distance: 34.2
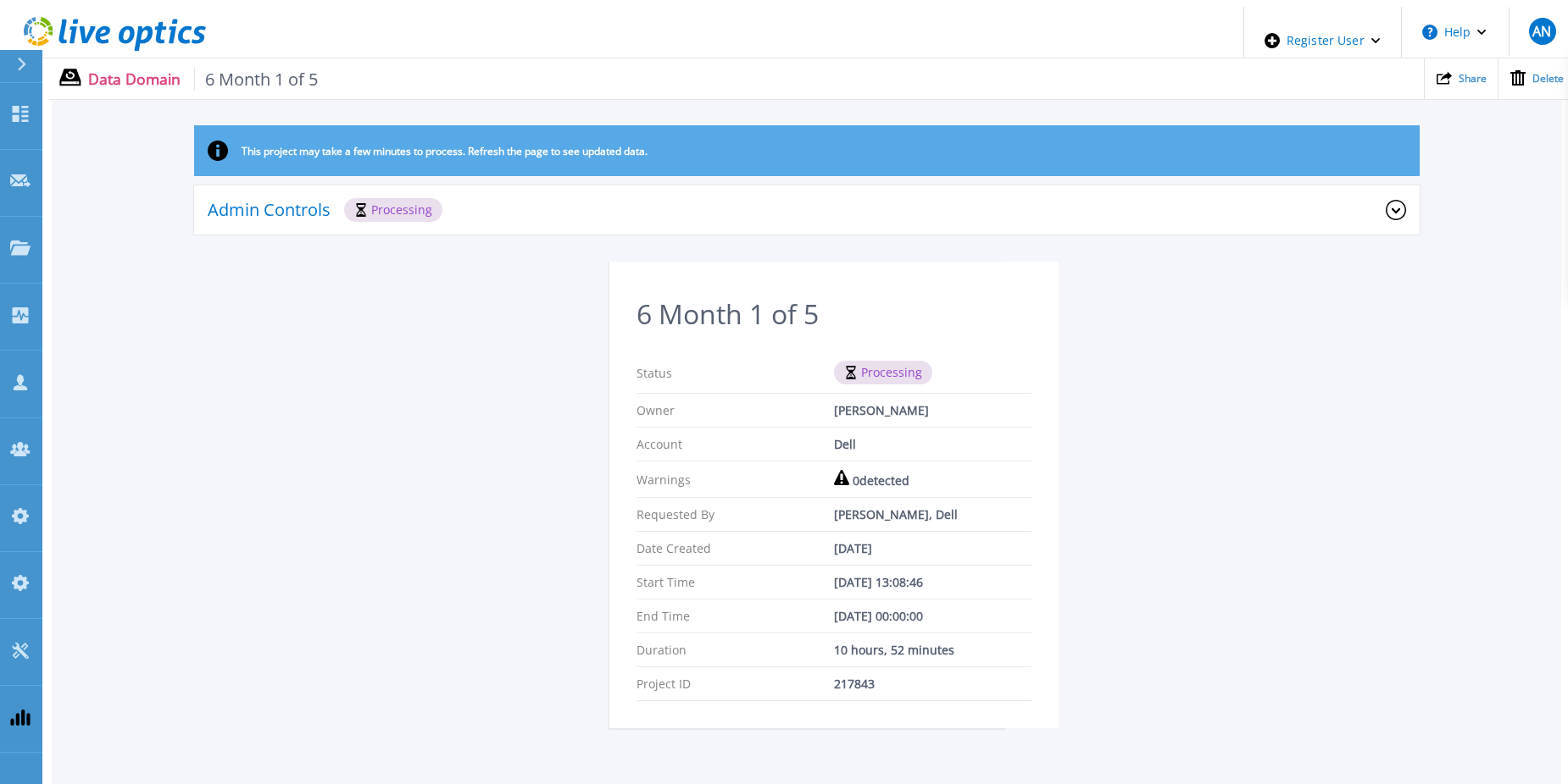
click at [477, 424] on div "This project may take a few minutes to process. Refresh the page to see updated…" at bounding box center [806, 437] width 1510 height 623
click at [432, 451] on div "This project may take a few minutes to process. Refresh the page to see updated…" at bounding box center [806, 437] width 1510 height 623
click at [367, 529] on div "This project may take a few minutes to process. Refresh the page to see updated…" at bounding box center [806, 437] width 1510 height 623
click at [486, 367] on div "This project may take a few minutes to process. Refresh the page to see updated…" at bounding box center [806, 437] width 1510 height 623
click at [207, 400] on div "This project may take a few minutes to process. Refresh the page to see updated…" at bounding box center [806, 437] width 1510 height 623
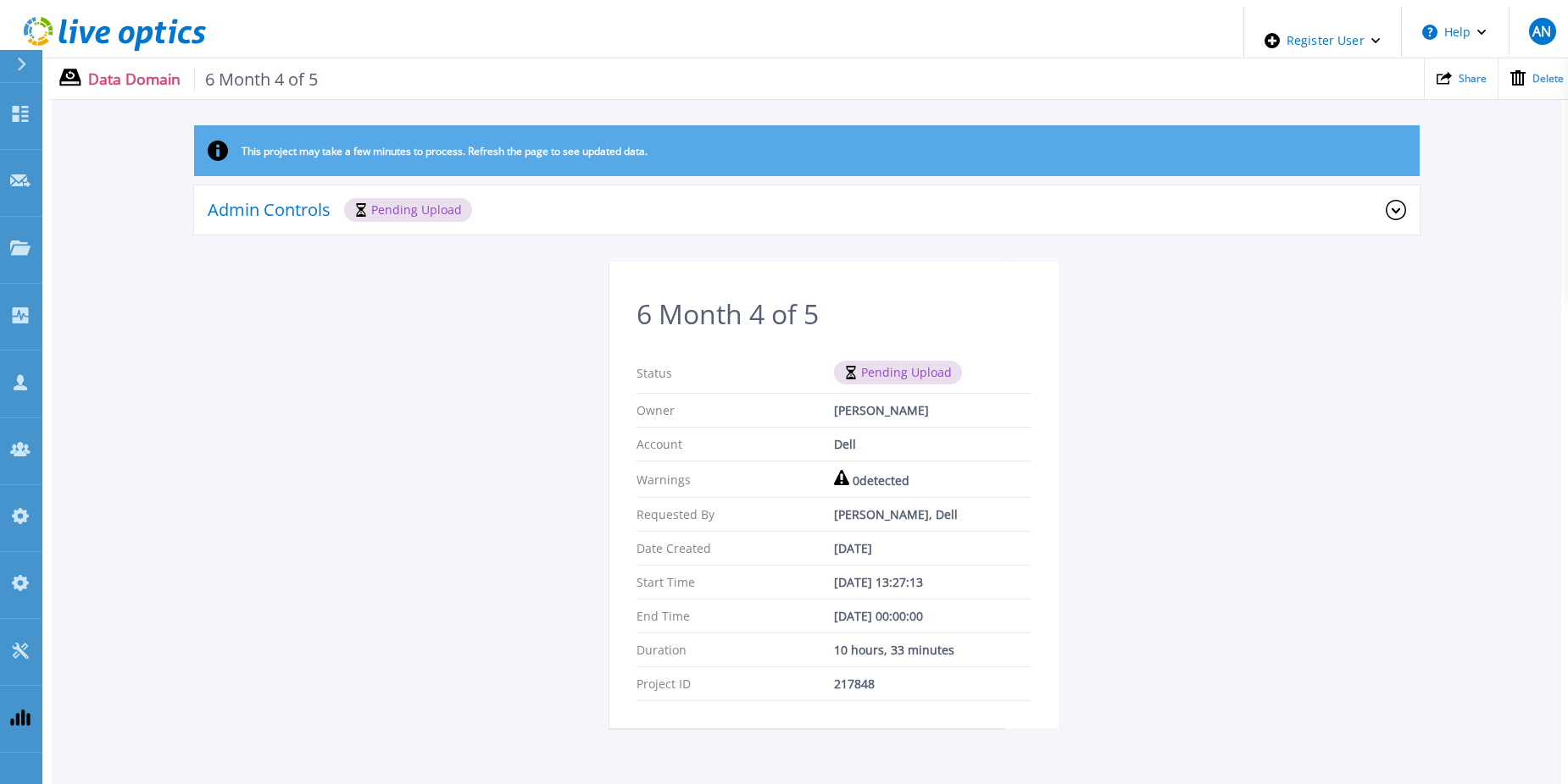
click at [486, 367] on div "This project may take a few minutes to process. Refresh the page to see updated…" at bounding box center [806, 437] width 1510 height 623
